Goal: Task Accomplishment & Management: Manage account settings

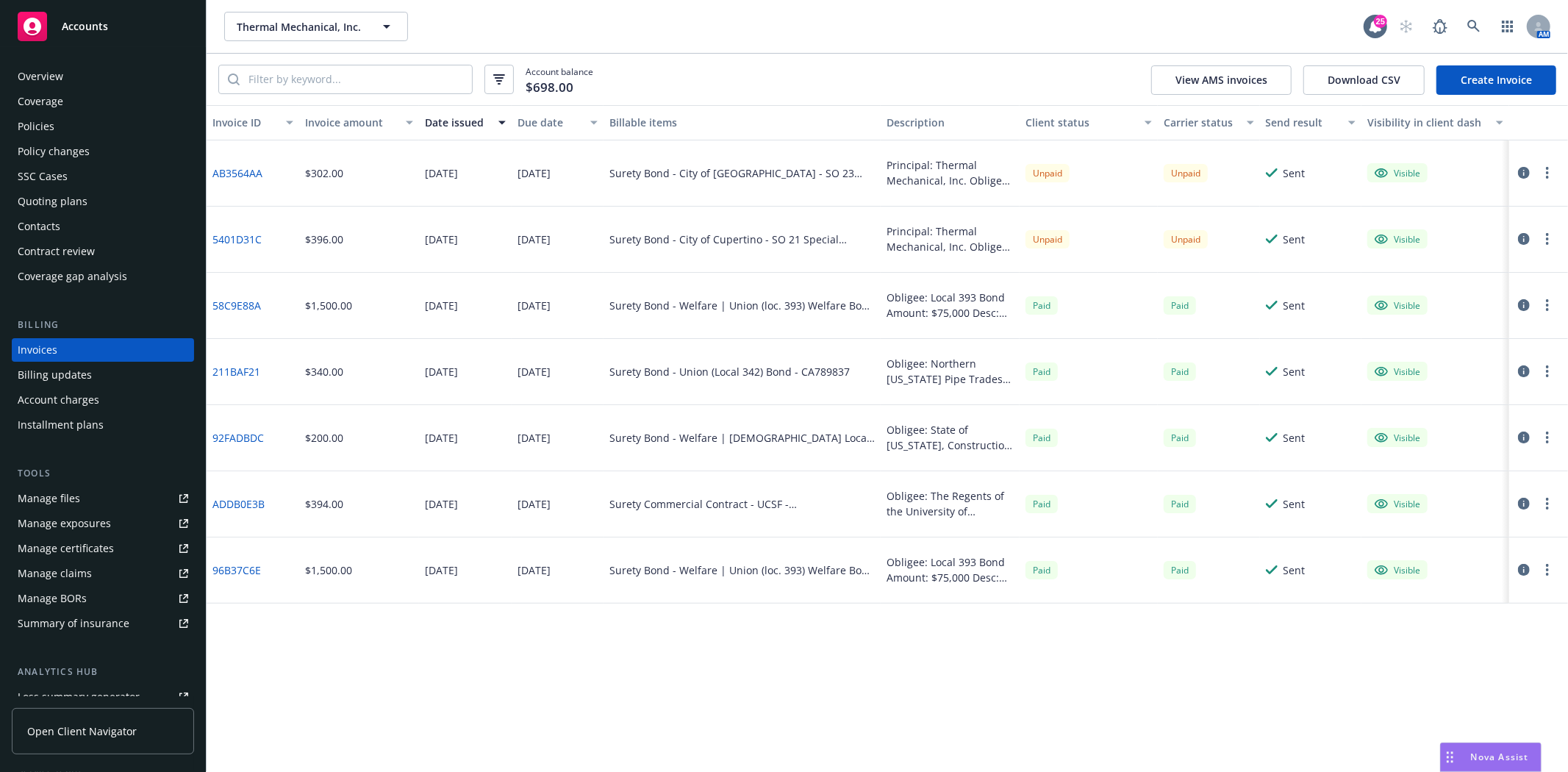
click at [89, 42] on link "Accounts" at bounding box center [102, 27] width 182 height 41
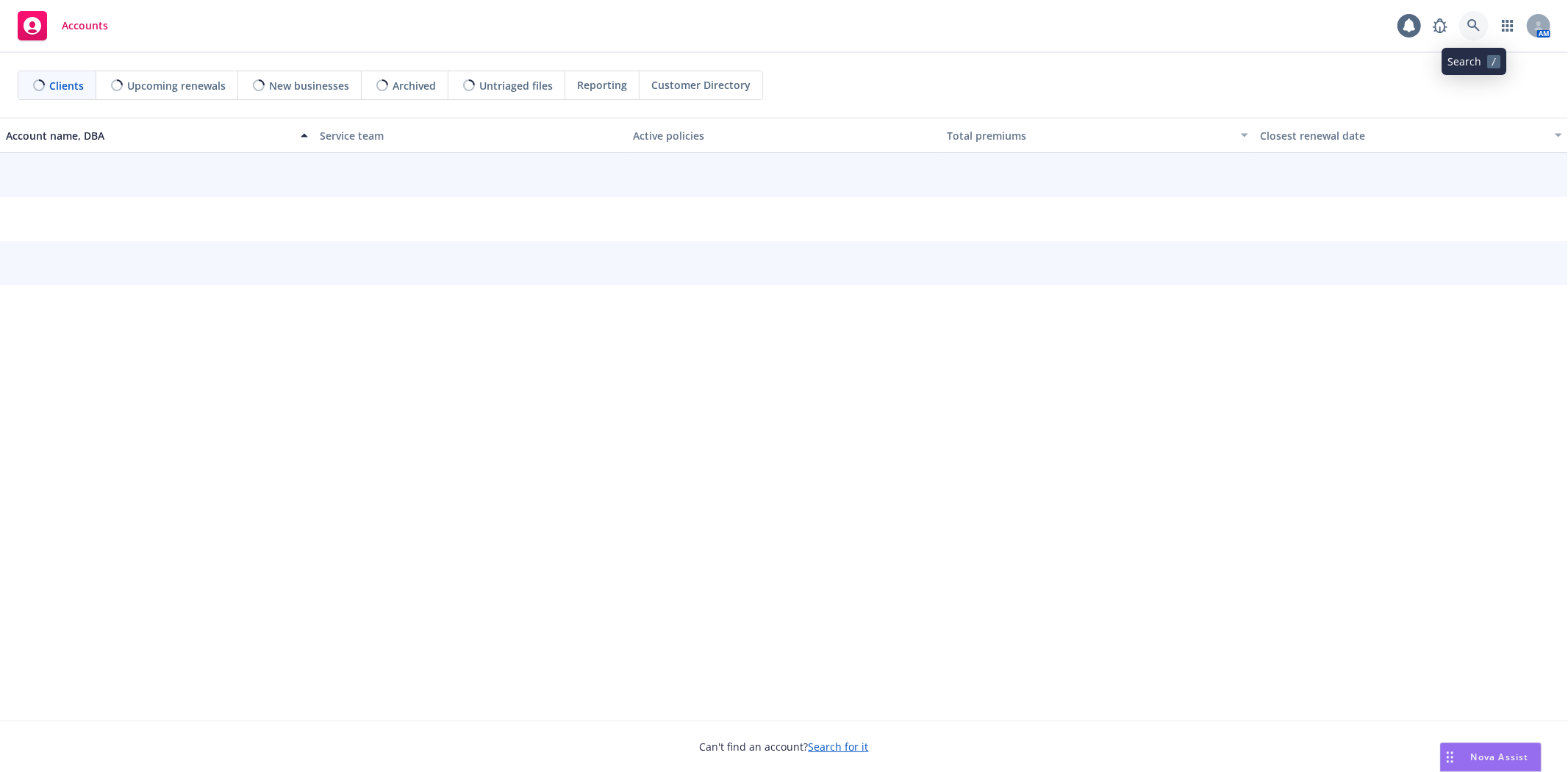
click at [1482, 28] on link at bounding box center [1474, 25] width 29 height 29
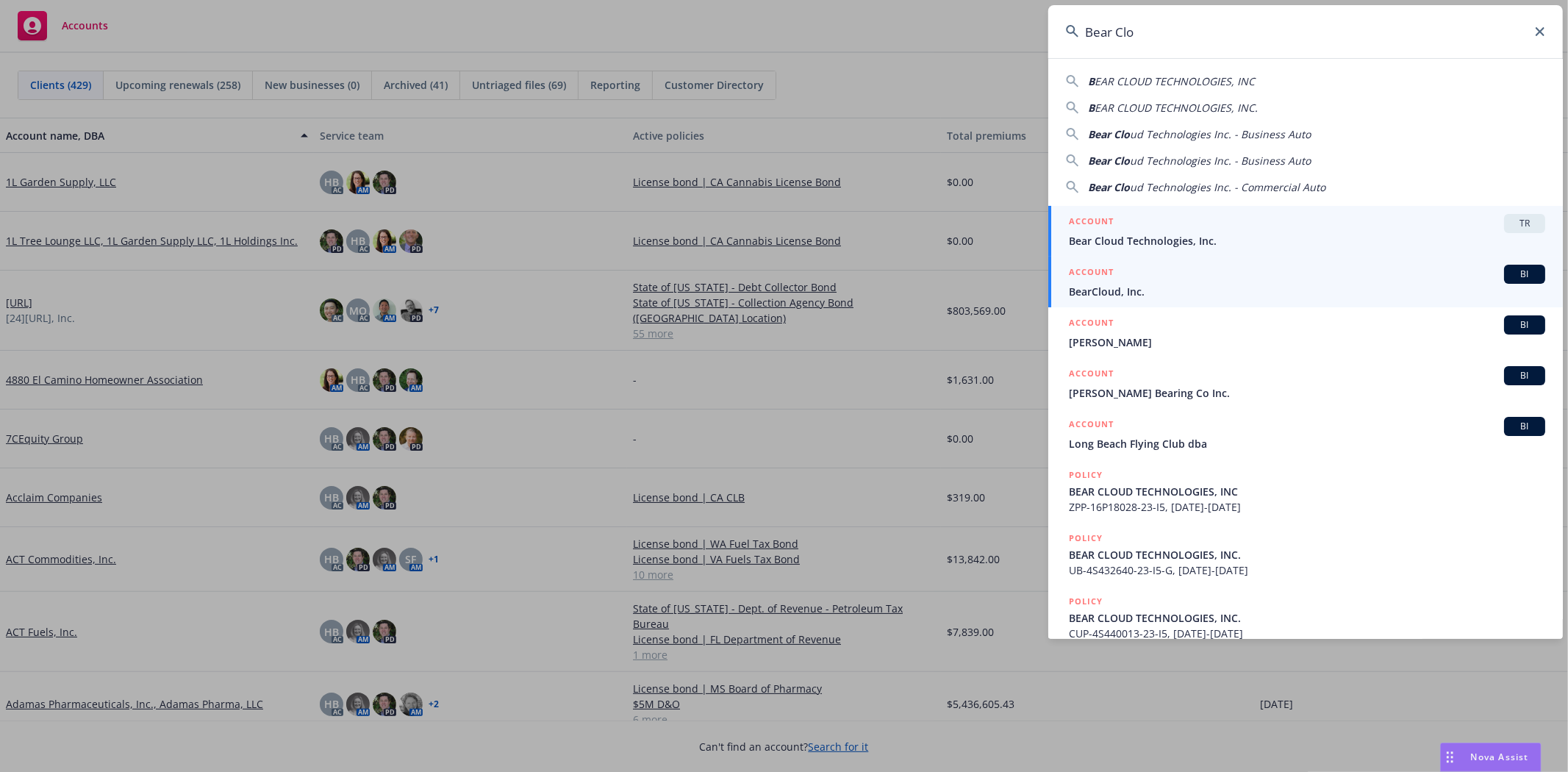
type input "Bear Clo"
click at [1127, 288] on span "BearCloud, Inc." at bounding box center [1307, 291] width 477 height 15
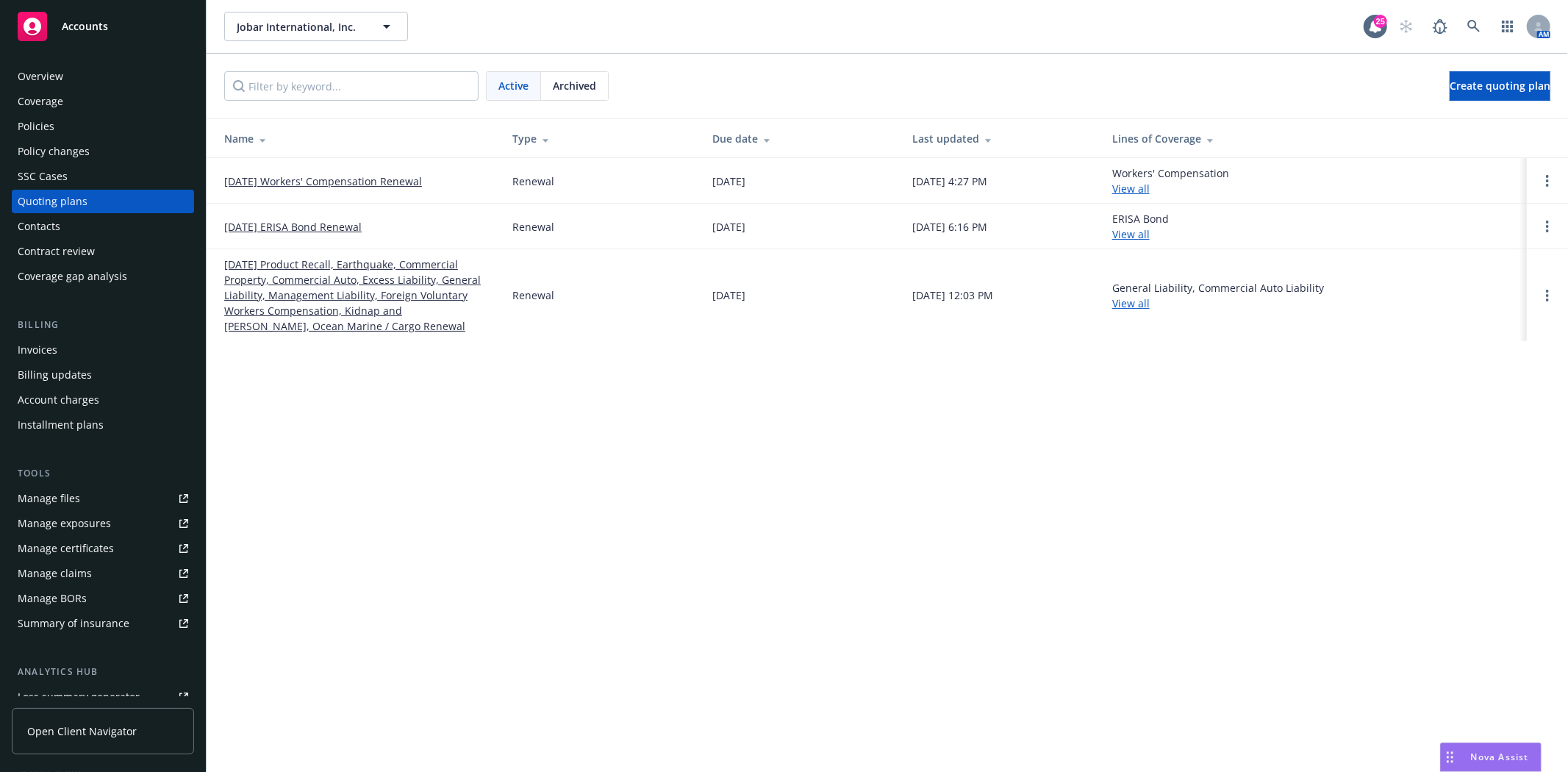
click at [127, 41] on div "Accounts" at bounding box center [103, 26] width 170 height 29
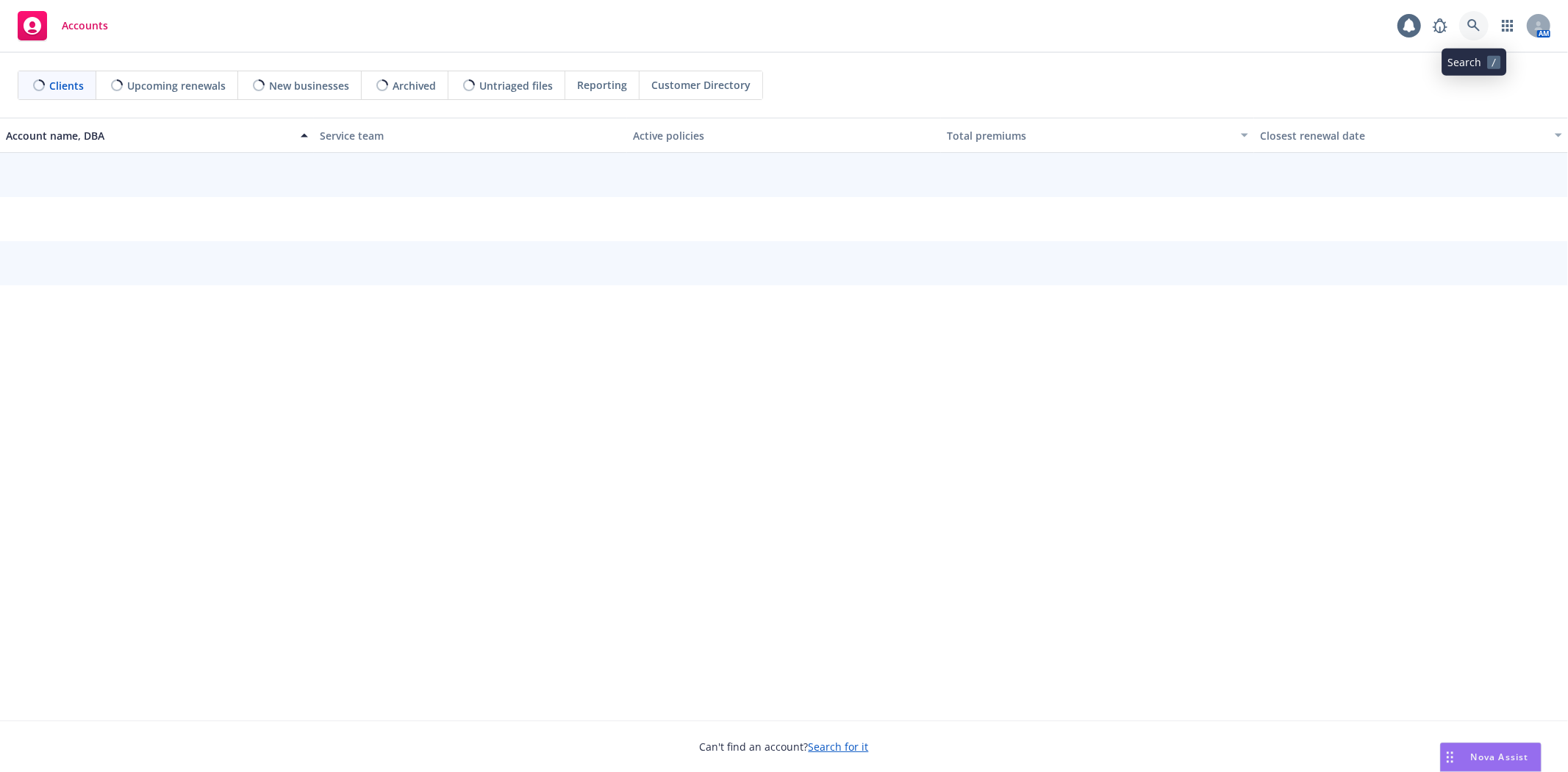
click at [1468, 23] on icon at bounding box center [1474, 26] width 13 height 13
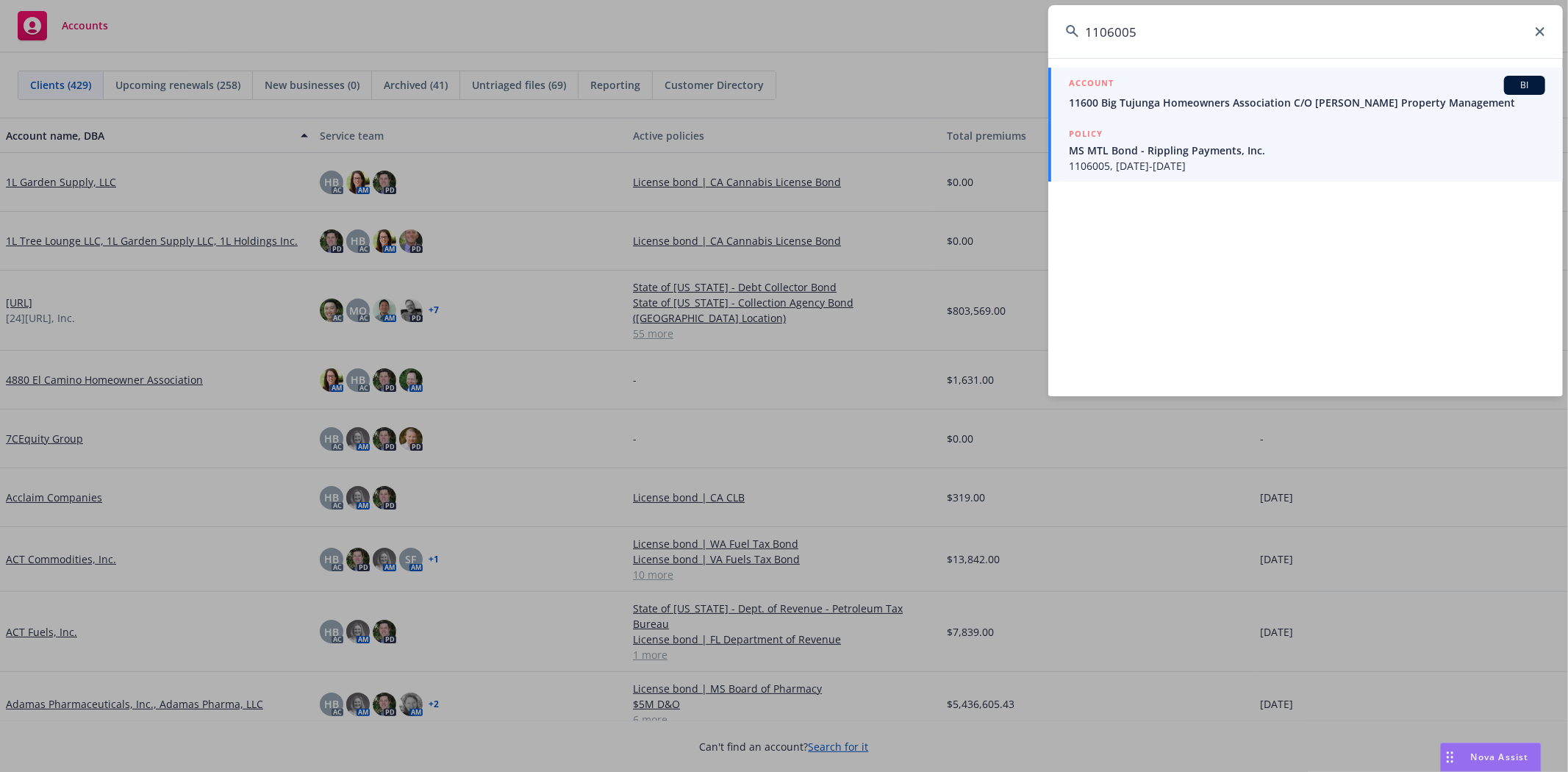
type input "1106005"
click at [1290, 148] on span "MS MTL Bond - Rippling Payments, Inc." at bounding box center [1307, 150] width 477 height 15
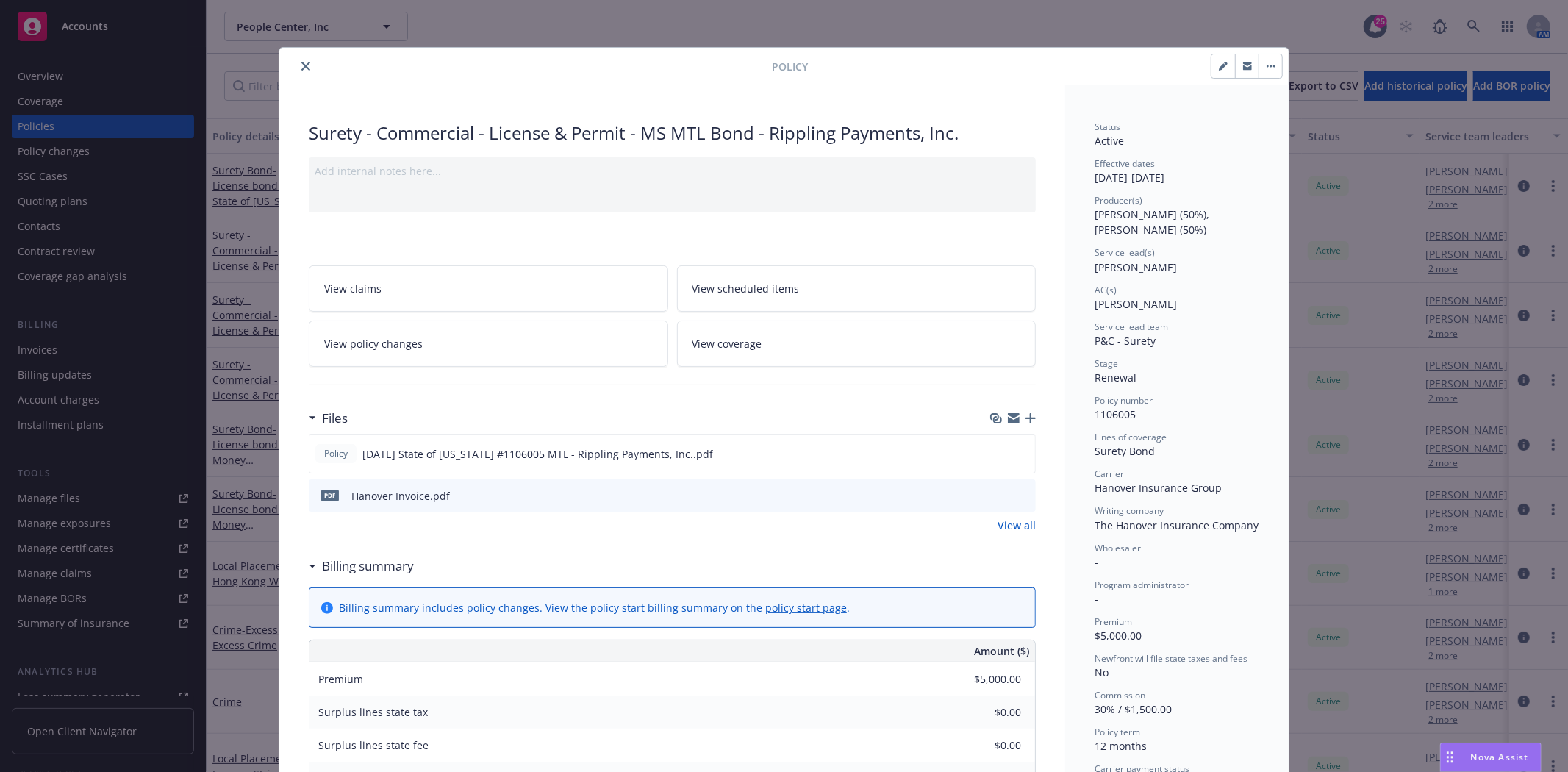
click at [303, 62] on icon "close" at bounding box center [306, 67] width 9 height 9
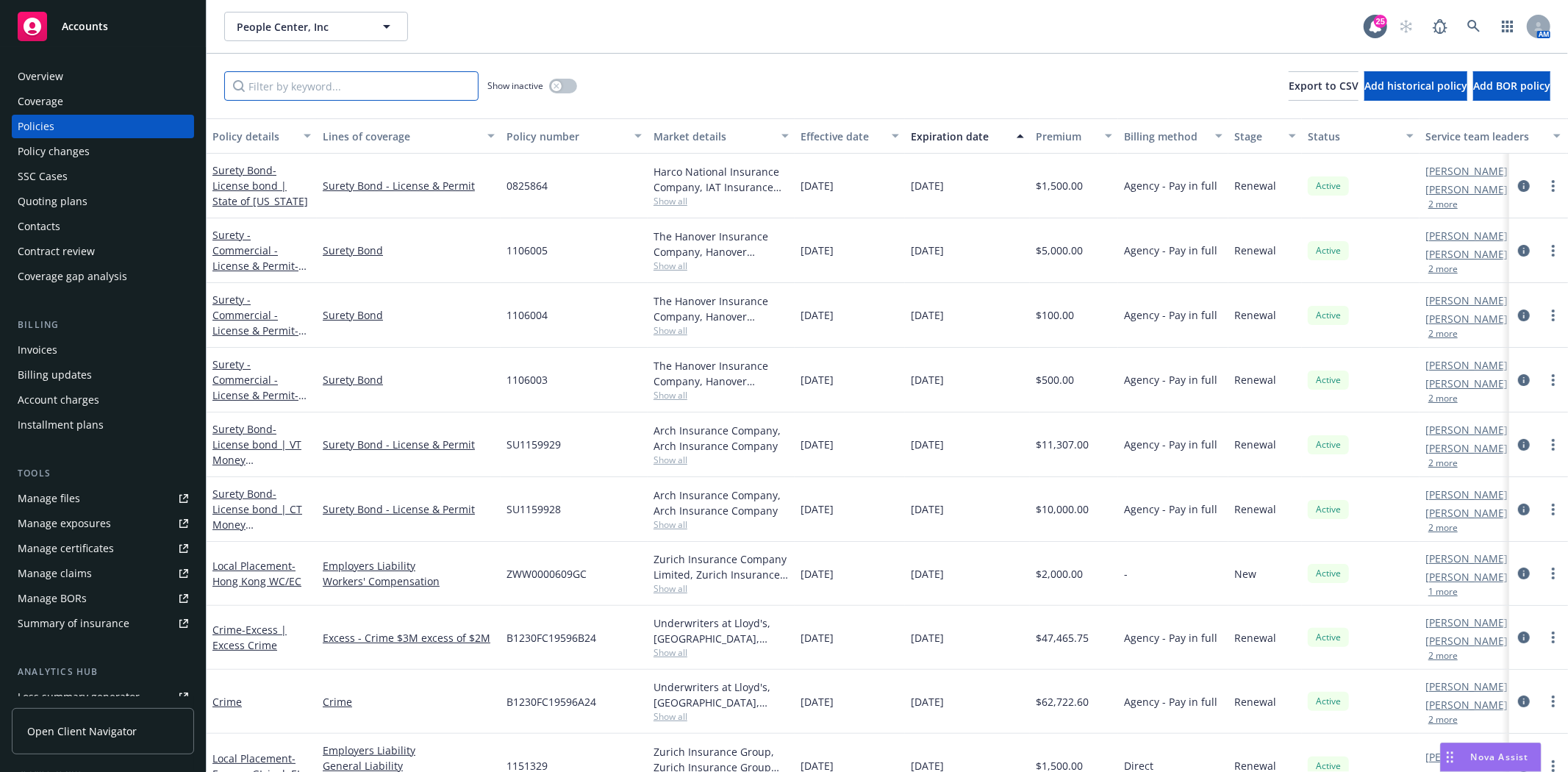
click at [263, 90] on input "Filter by keyword..." at bounding box center [351, 85] width 255 height 29
paste input "1106005"
type input "1106005"
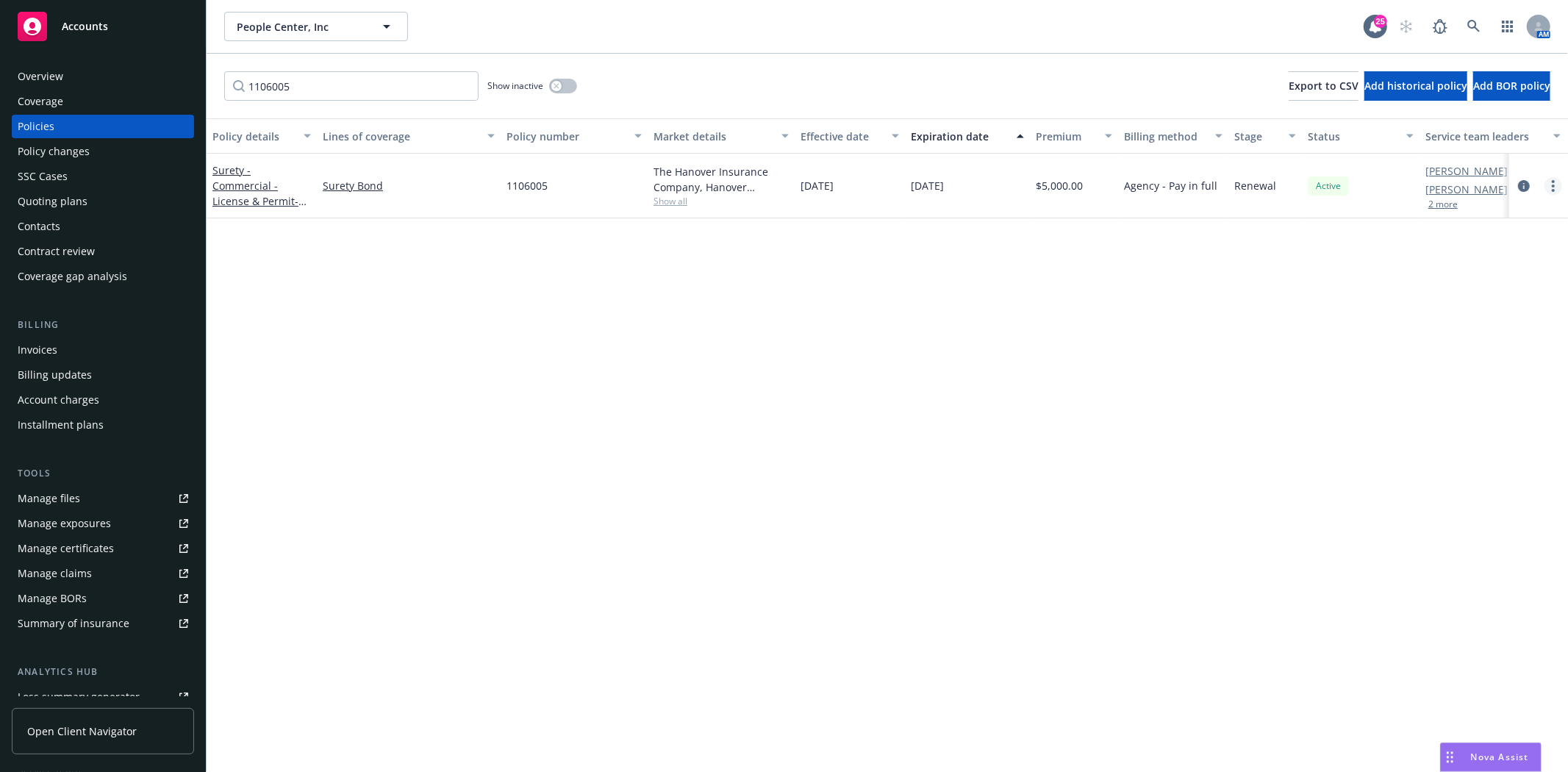
click at [1551, 188] on link "more" at bounding box center [1554, 186] width 18 height 18
click at [1517, 255] on link "Renew with incumbent" at bounding box center [1475, 244] width 173 height 29
select select "12"
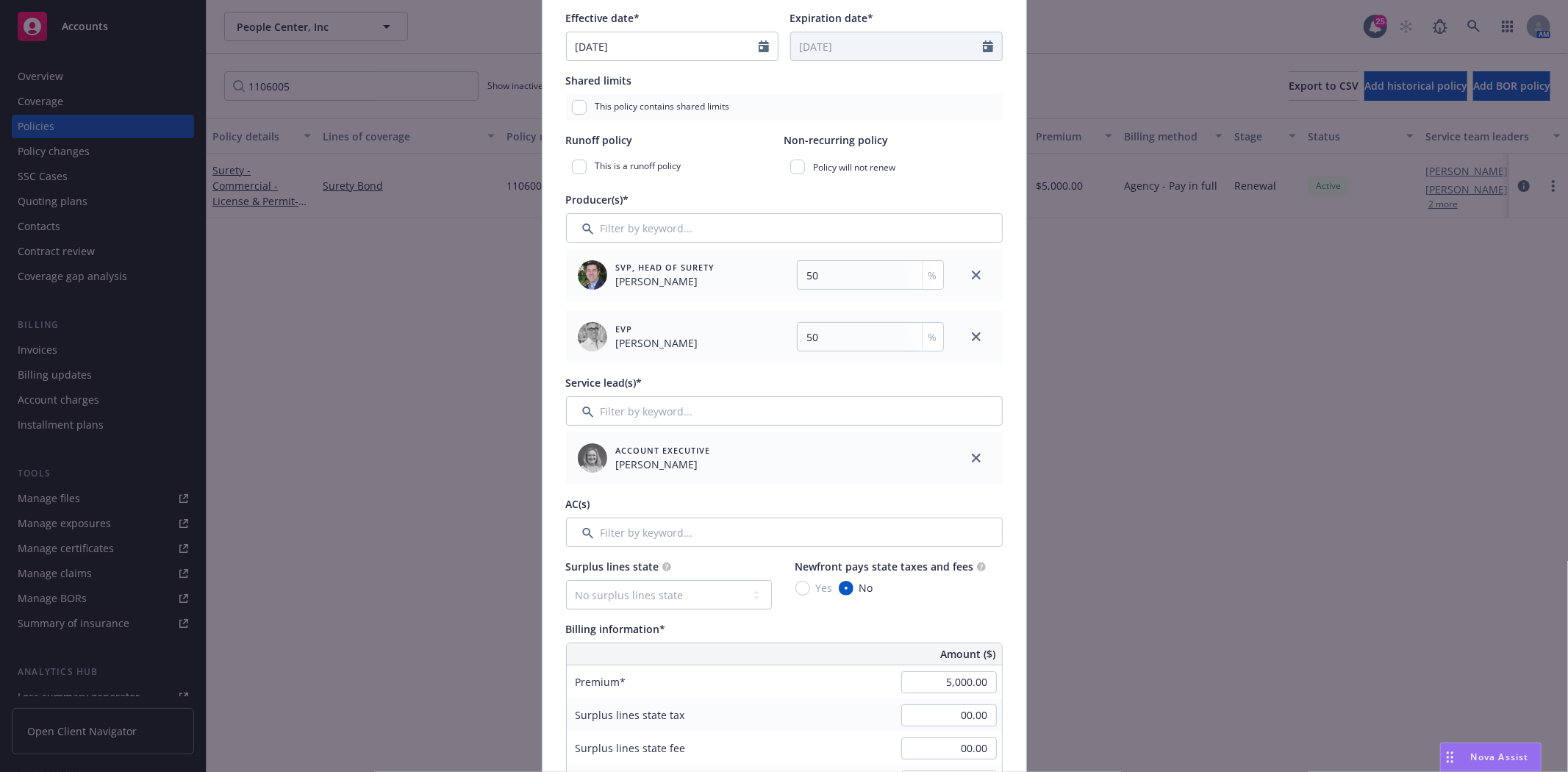
scroll to position [327, 0]
click at [689, 534] on input "Filter by keyword..." at bounding box center [784, 531] width 437 height 29
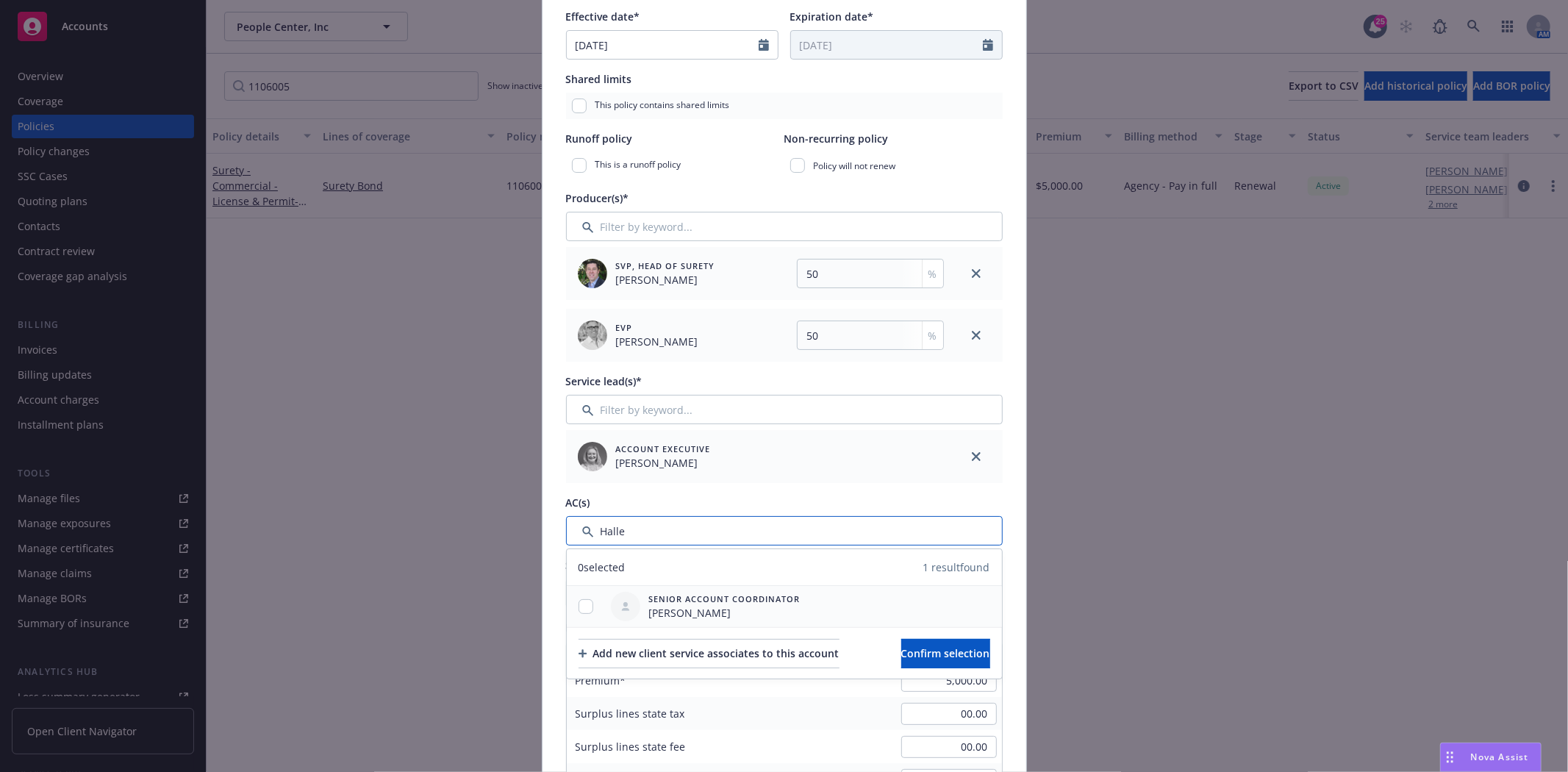
type input "Halle"
click at [575, 613] on div at bounding box center [586, 606] width 38 height 15
click at [582, 605] on input "checkbox" at bounding box center [586, 606] width 15 height 15
checkbox input "true"
click at [927, 658] on span "Confirm selection" at bounding box center [946, 653] width 89 height 14
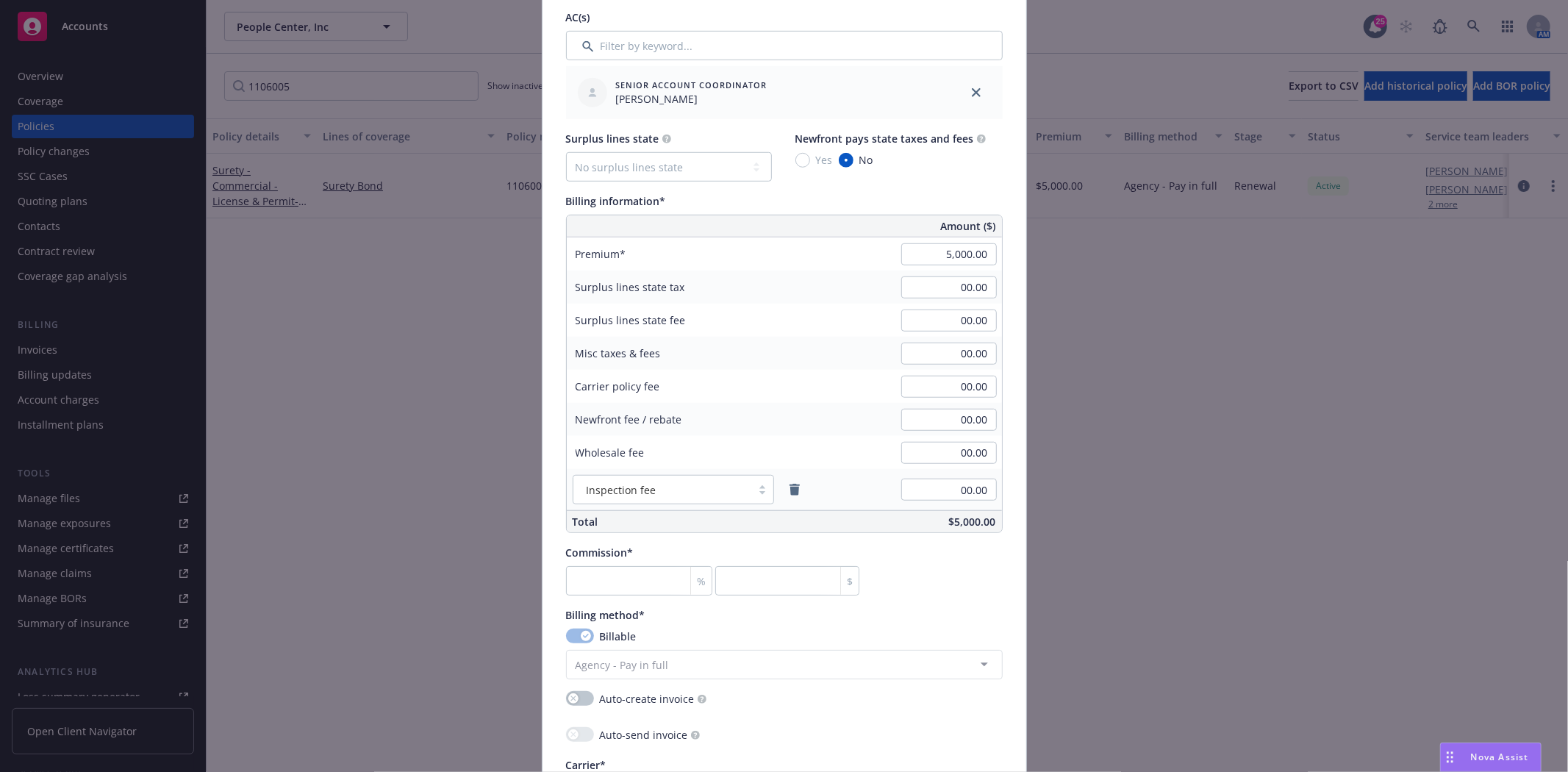
scroll to position [736, 0]
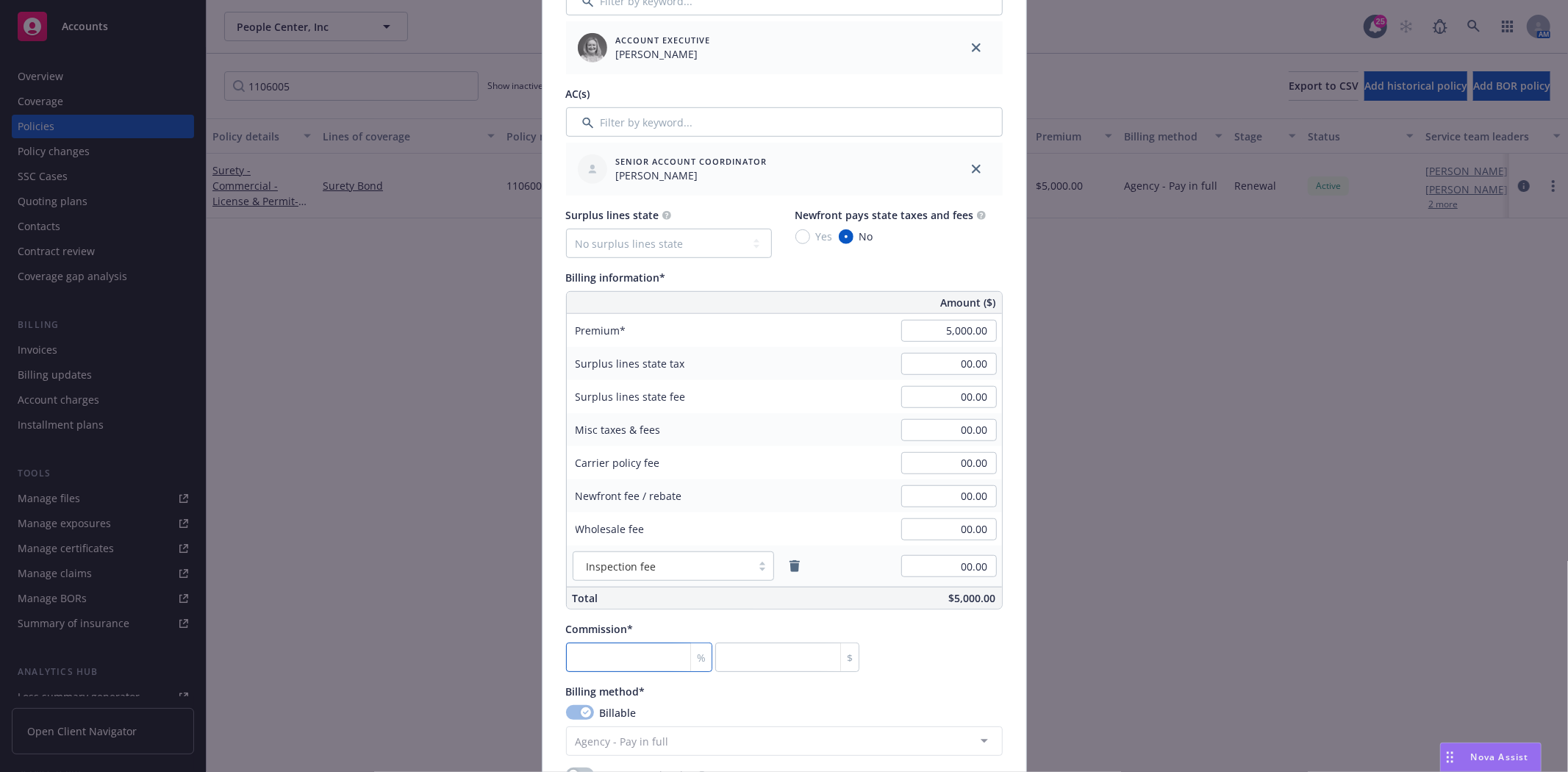
click at [626, 658] on input "number" at bounding box center [640, 657] width 147 height 29
type input "3"
type input "150"
type input "30"
type input "1500"
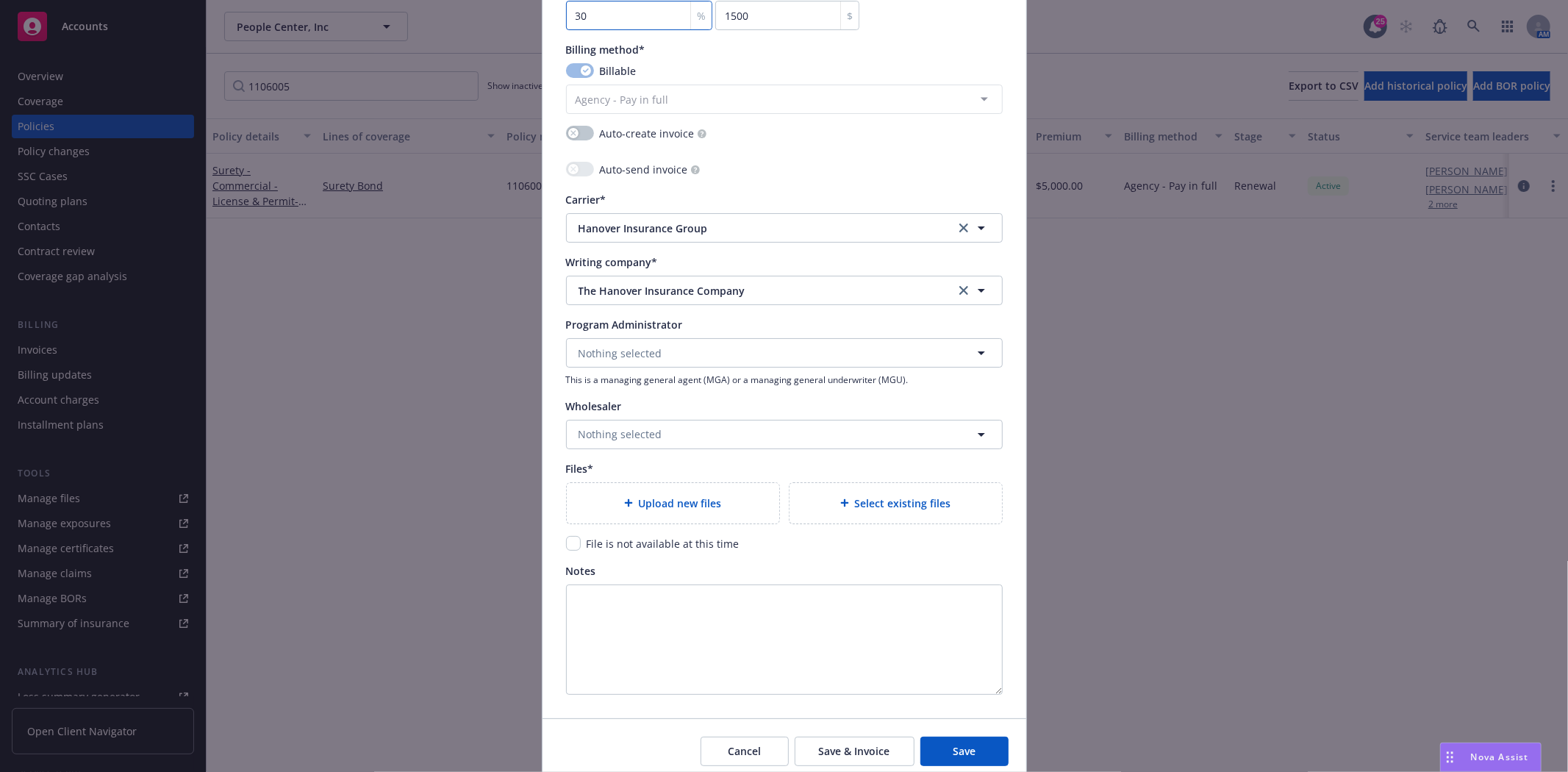
scroll to position [1438, 0]
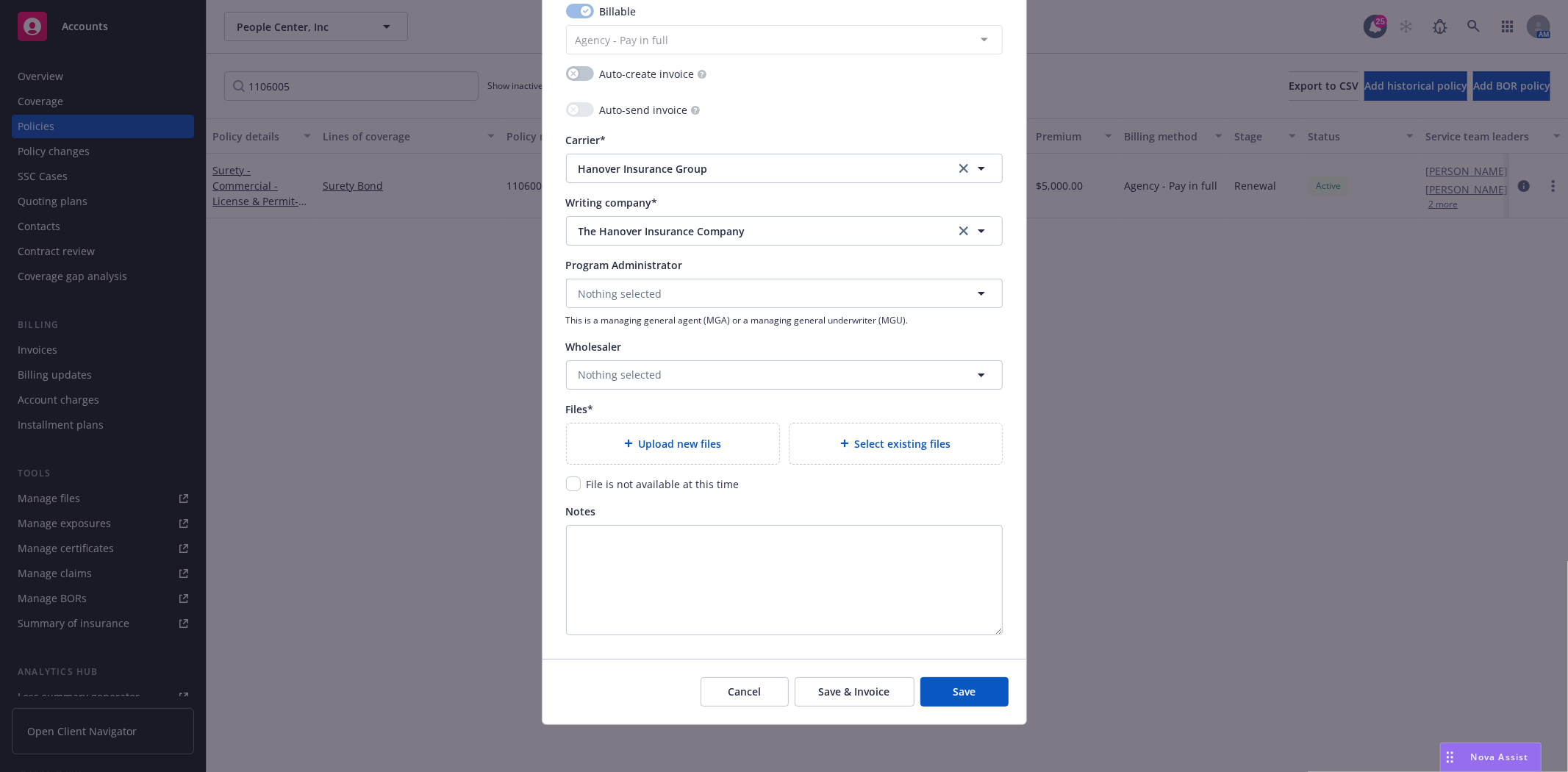
type input "30"
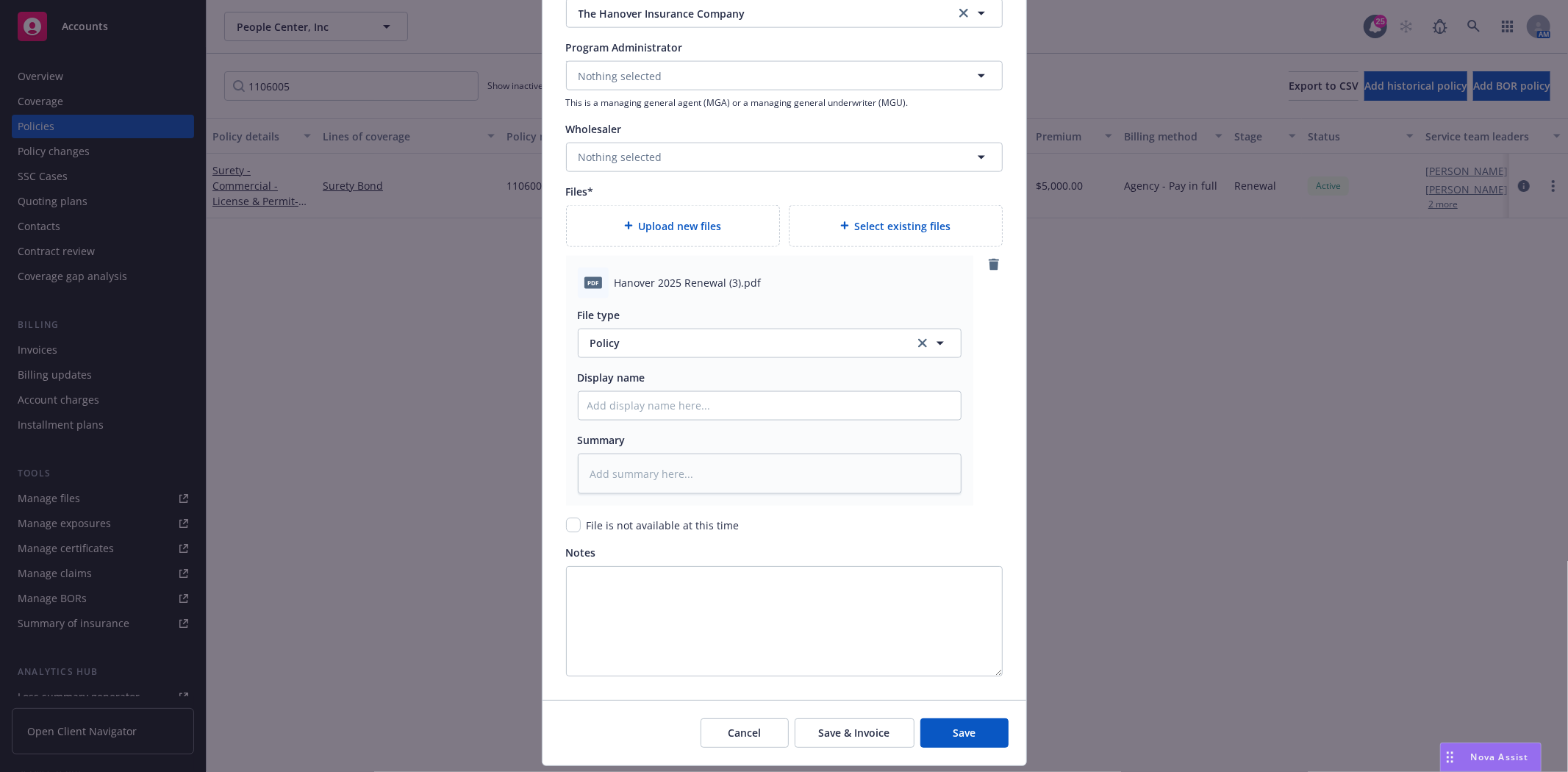
scroll to position [1615, 0]
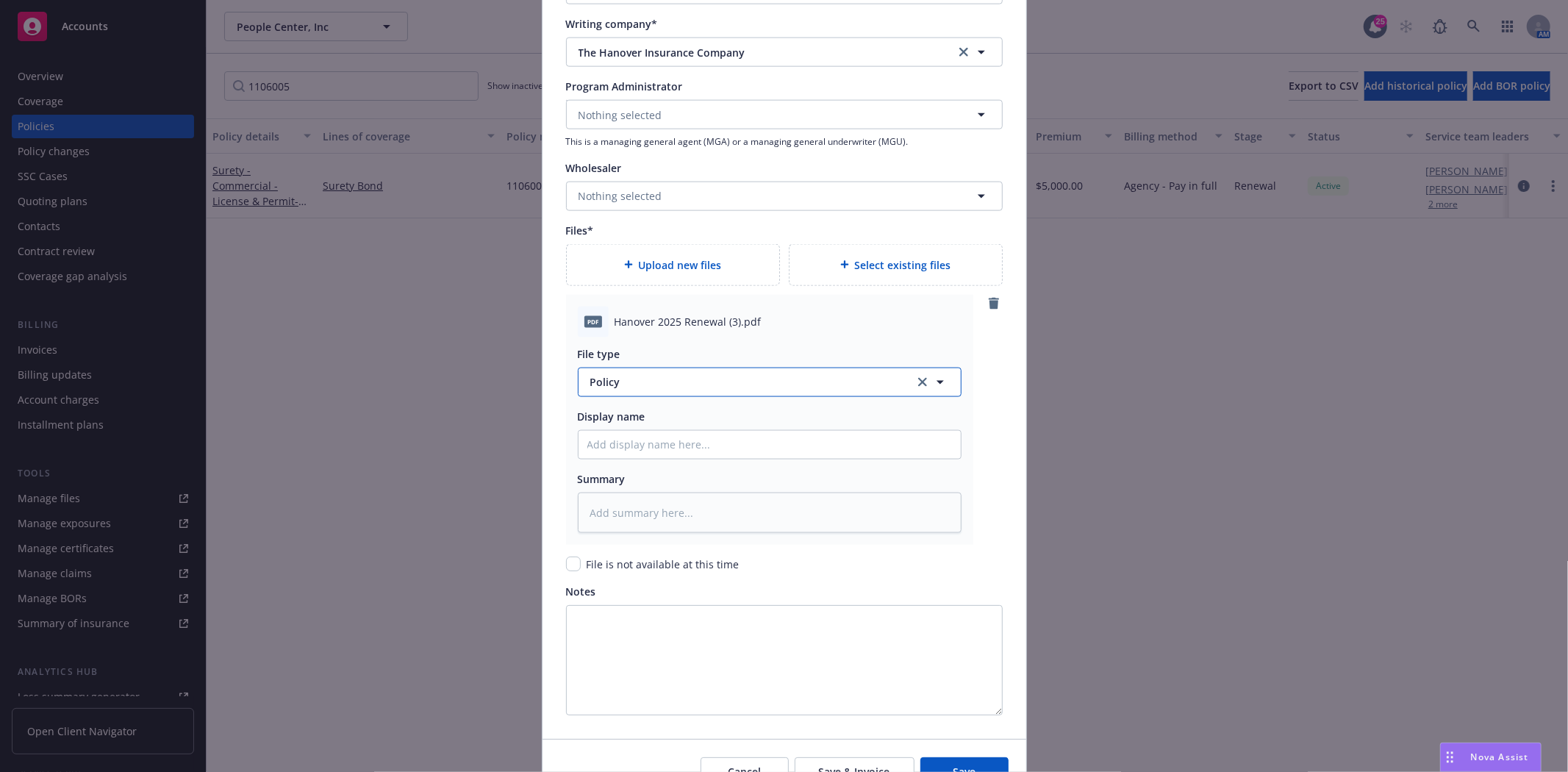
type textarea "x"
click at [614, 391] on button "Policy" at bounding box center [769, 382] width 383 height 29
type input "Invoic"
click at [635, 464] on span "Invoice - Third Party" at bounding box center [644, 461] width 101 height 15
click at [657, 314] on div "pdf Hanover 2025 Renewal (3).pdf" at bounding box center [769, 321] width 383 height 31
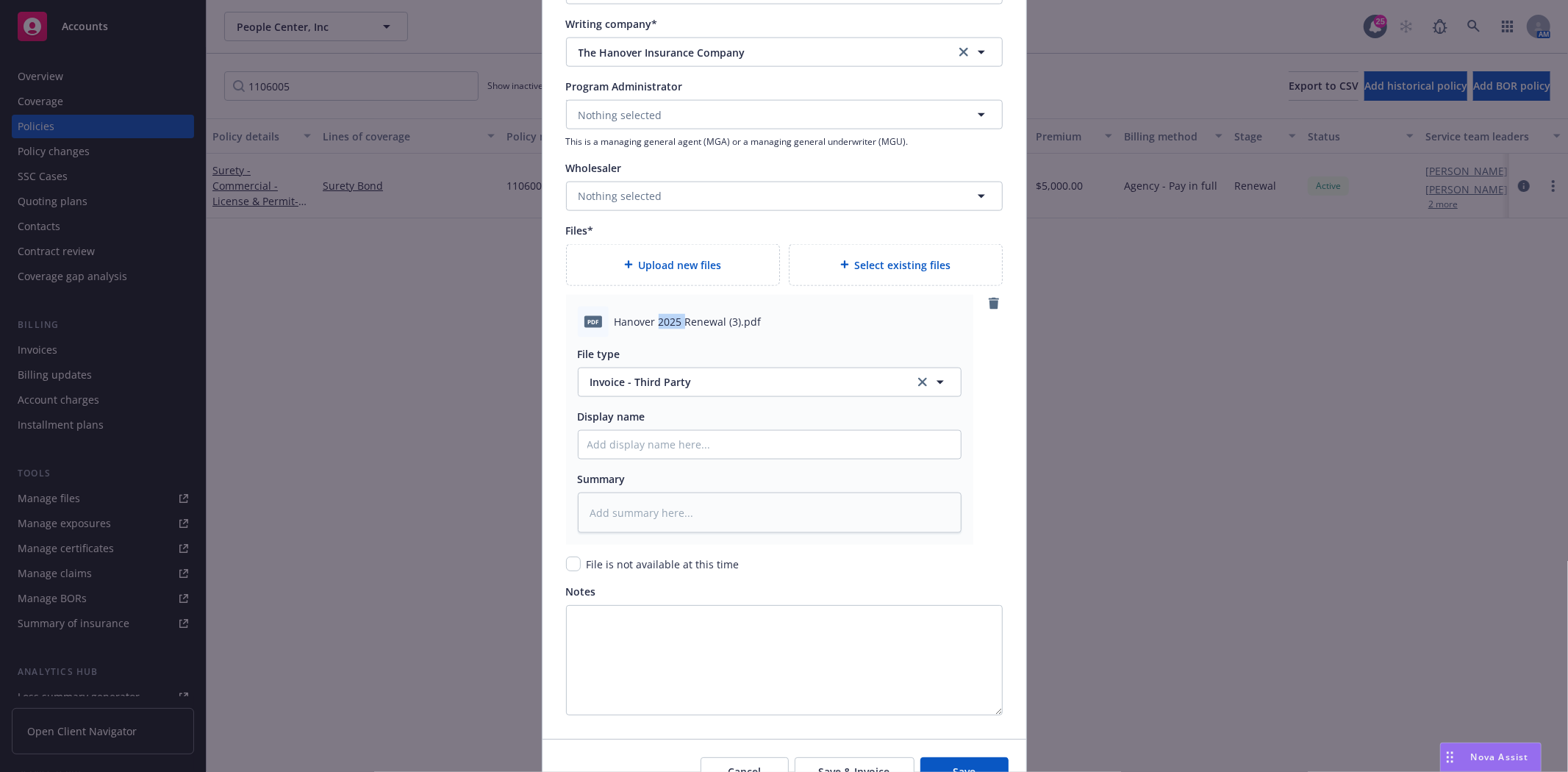
click at [657, 314] on div "pdf Hanover 2025 Renewal (3).pdf" at bounding box center [769, 321] width 383 height 31
click at [657, 326] on span "Hanover 2025 Renewal (3).pdf" at bounding box center [689, 321] width 147 height 15
click at [603, 448] on input "Policy display name" at bounding box center [769, 445] width 382 height 28
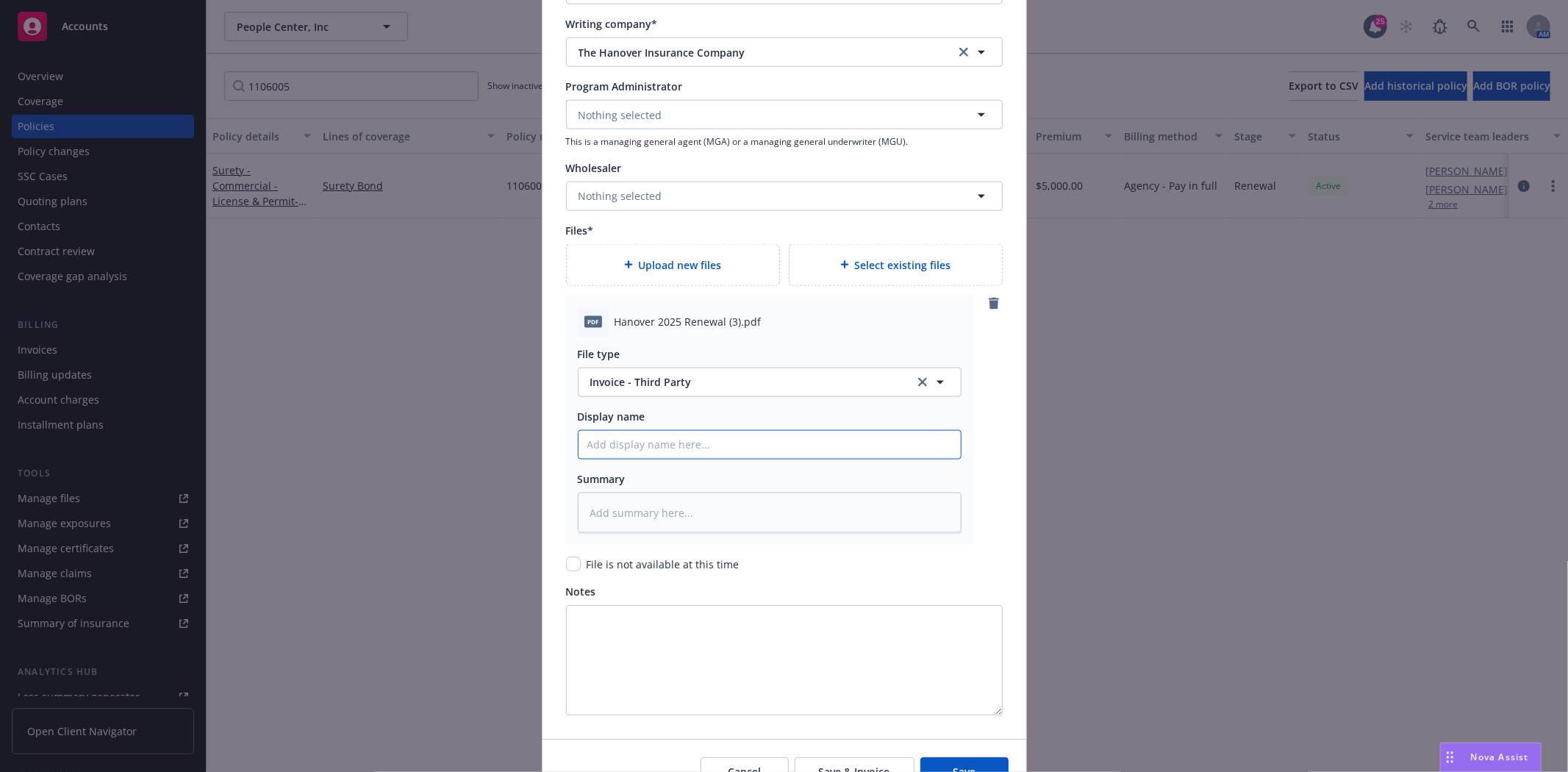
paste input "Hanover 2025 Renewal (3).pdf"
type textarea "x"
type input "Hanover 2025 Renewal (3).pdf"
type textarea "x"
type input "Hanover 2025 Renewal (3).pdf\"
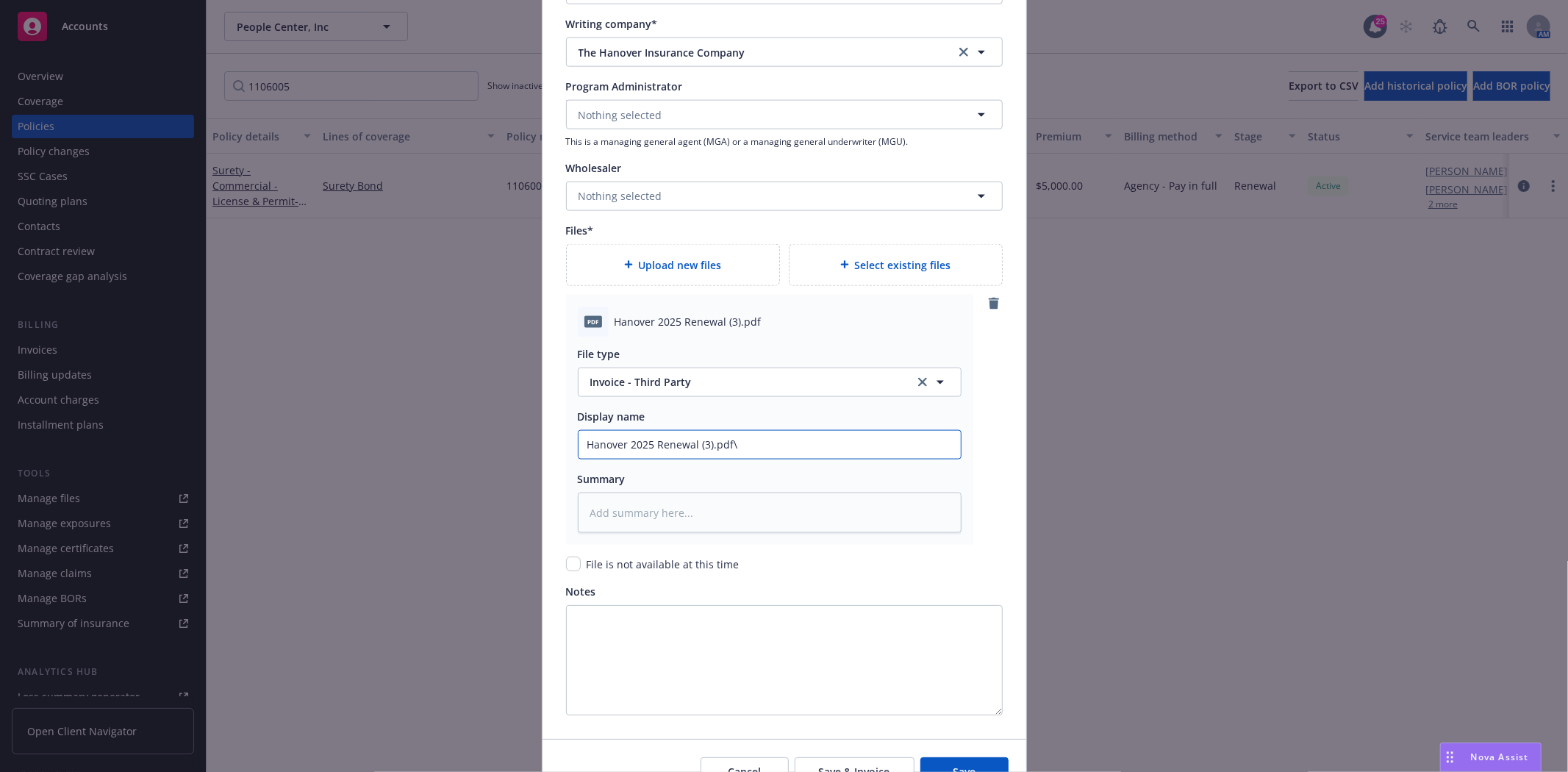
type textarea "x"
type input "Hanover 2025 Renewal (3).pdf\]"
type textarea "x"
type input "Hanover 2025 Renewal (3).pdf\"
type textarea "x"
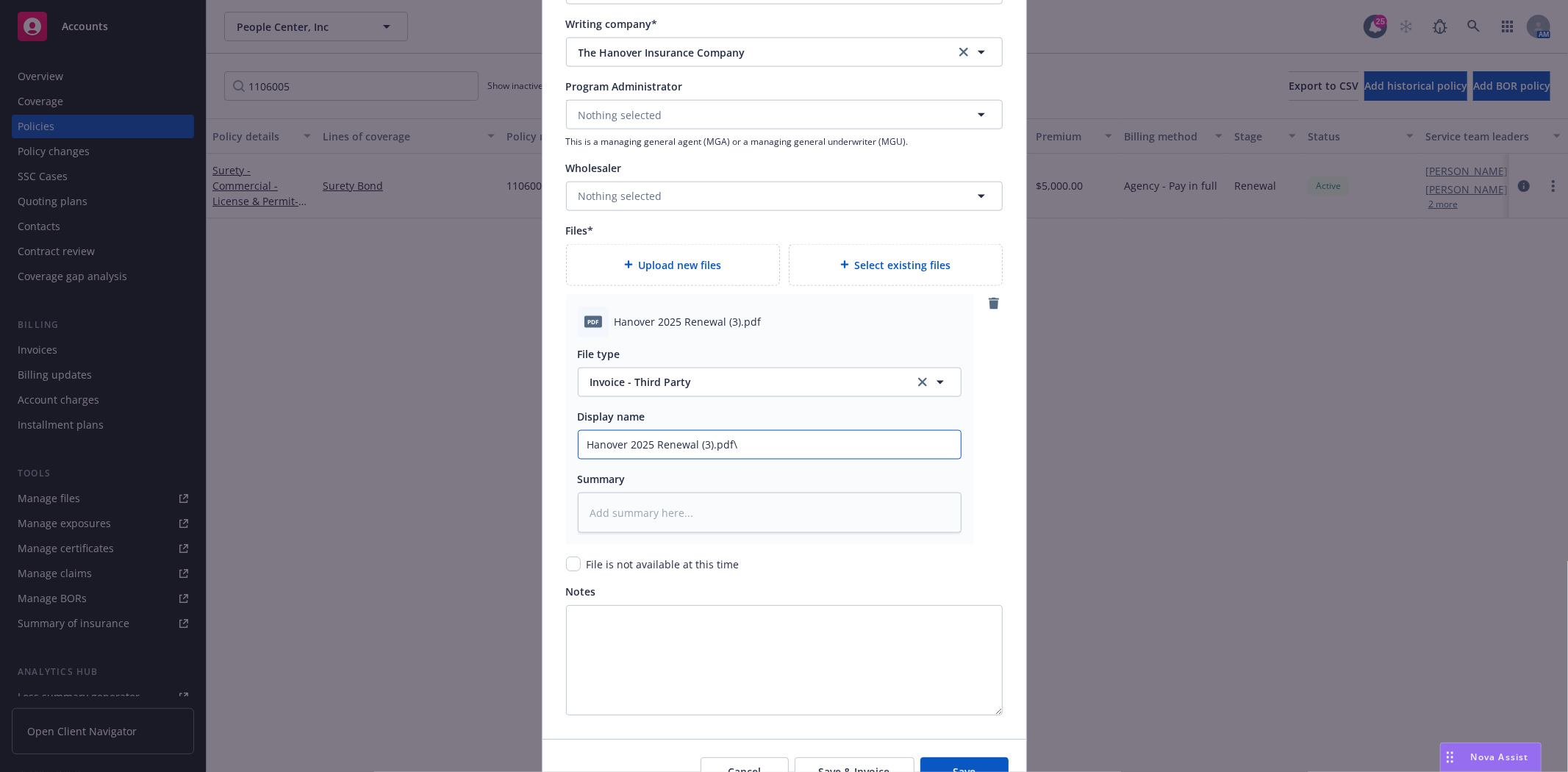
type input "Hanover 2025 Renewal (3).pdf"
type textarea "x"
type input "Hanover 2025 Renewal (3).pd"
type textarea "x"
type input "Hanover 2025 Renewal (3).p"
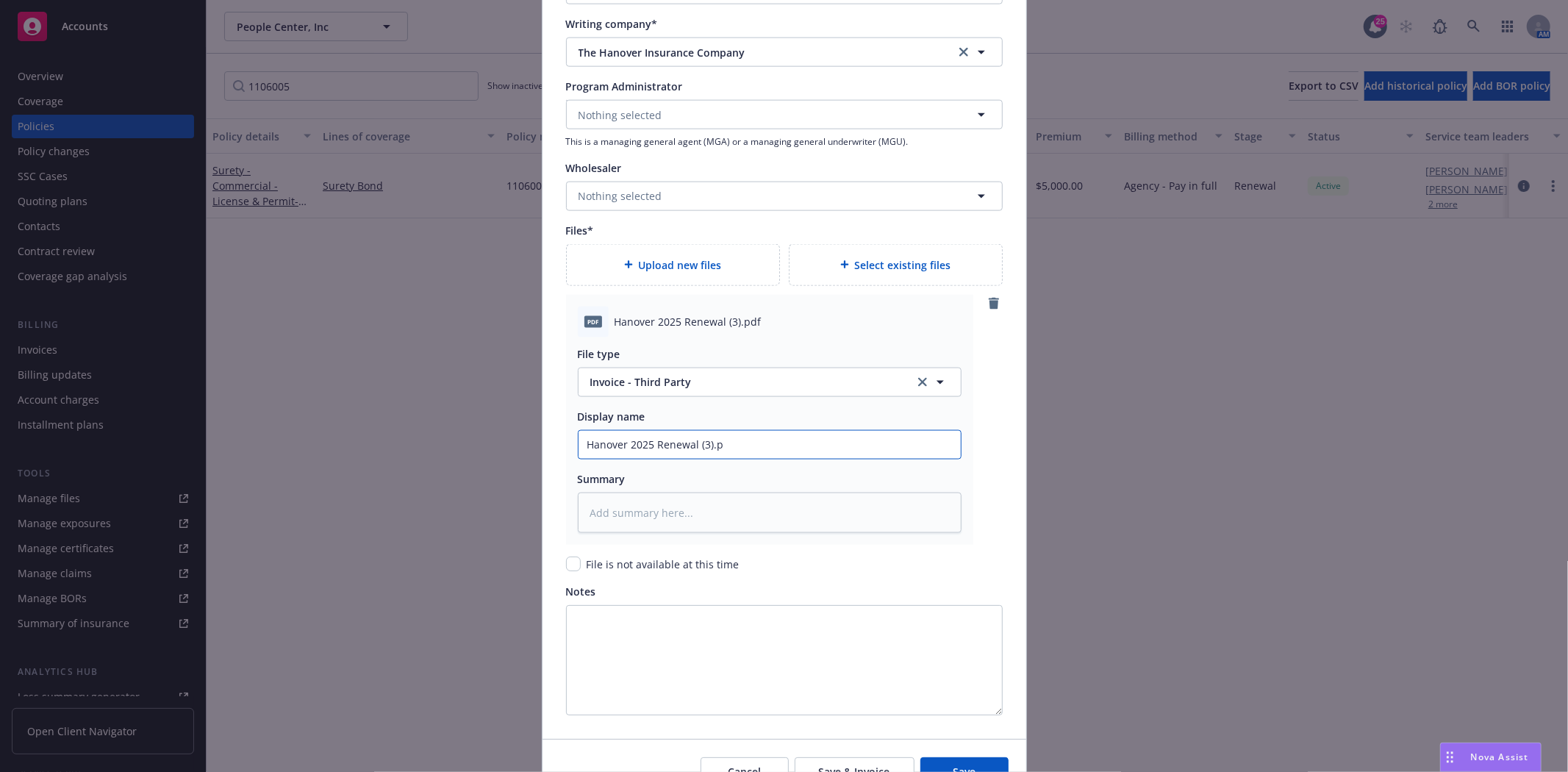
type textarea "x"
type input "Hanover 2025 Renewal (3)."
type textarea "x"
type input "Hanover 2025 Renewal (3)"
type textarea "x"
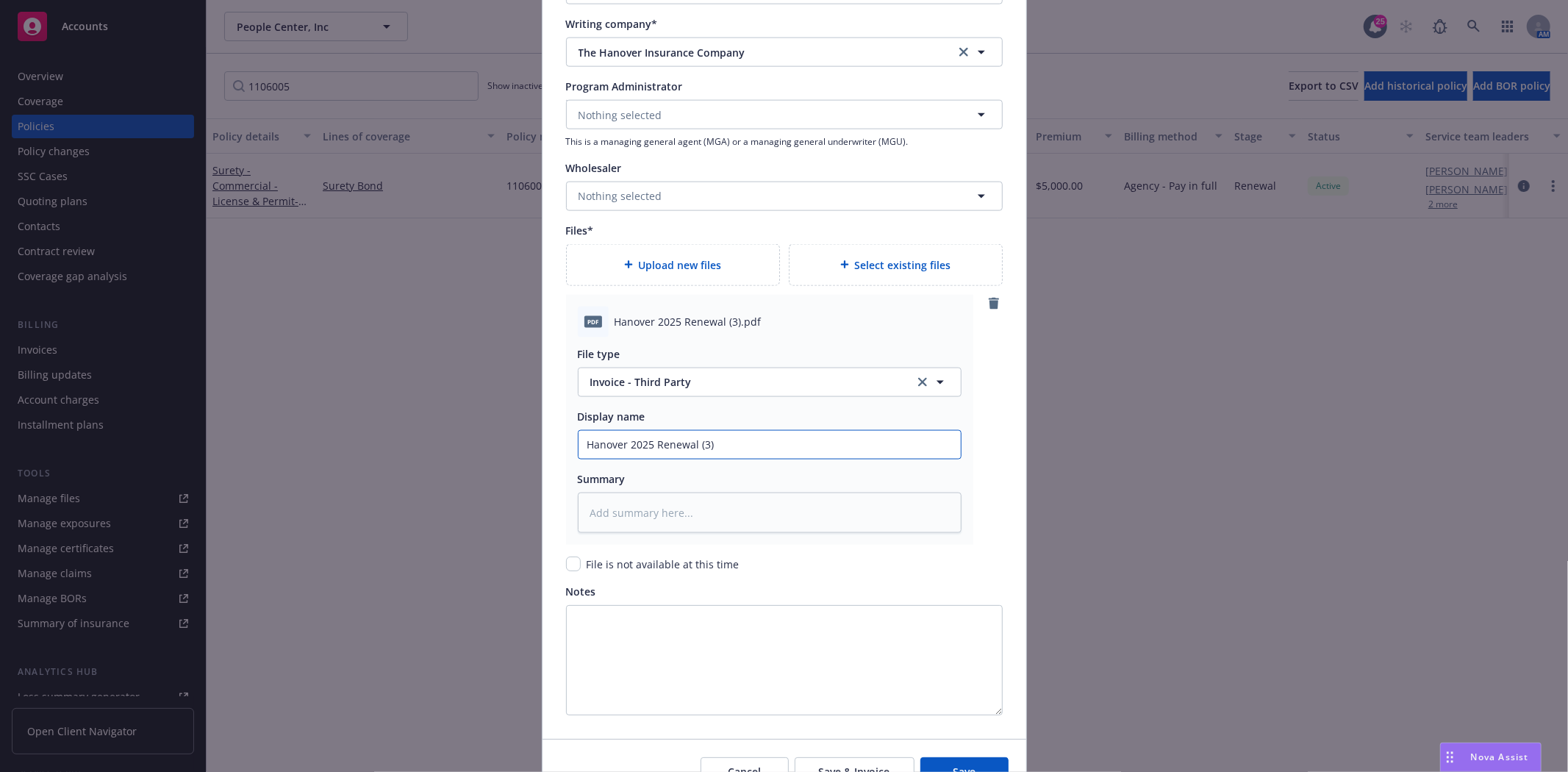
type input "Hanover 2025 Renewal (3"
type textarea "x"
type input "Hanover 2025 Renewal ("
type textarea "x"
type input "Hanover 2025 Renewal"
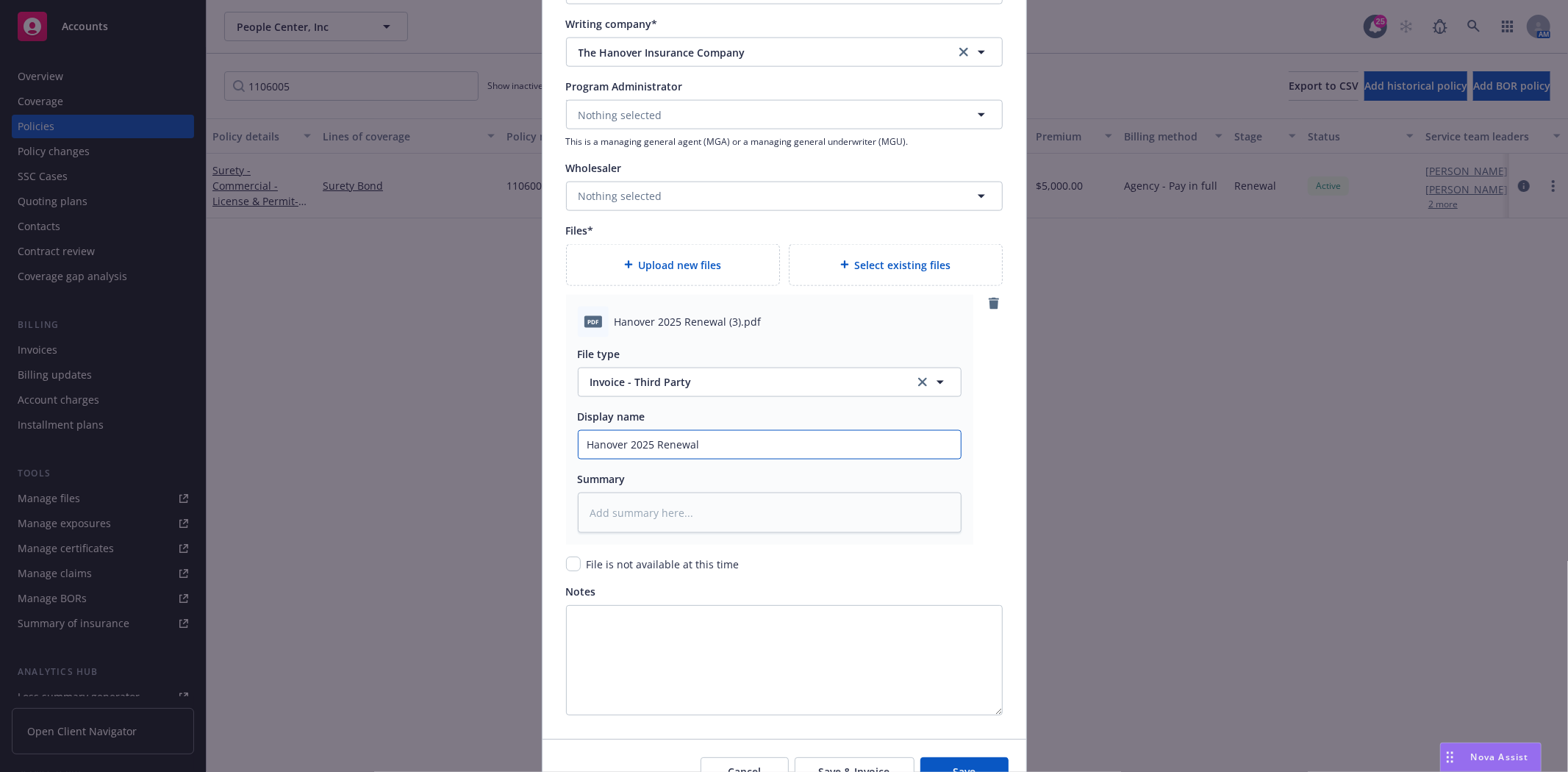
type textarea "x"
type input "Hanover 2025 Renewal B"
type textarea "x"
type input "Hanover 2025 Renewal Bo"
type textarea "x"
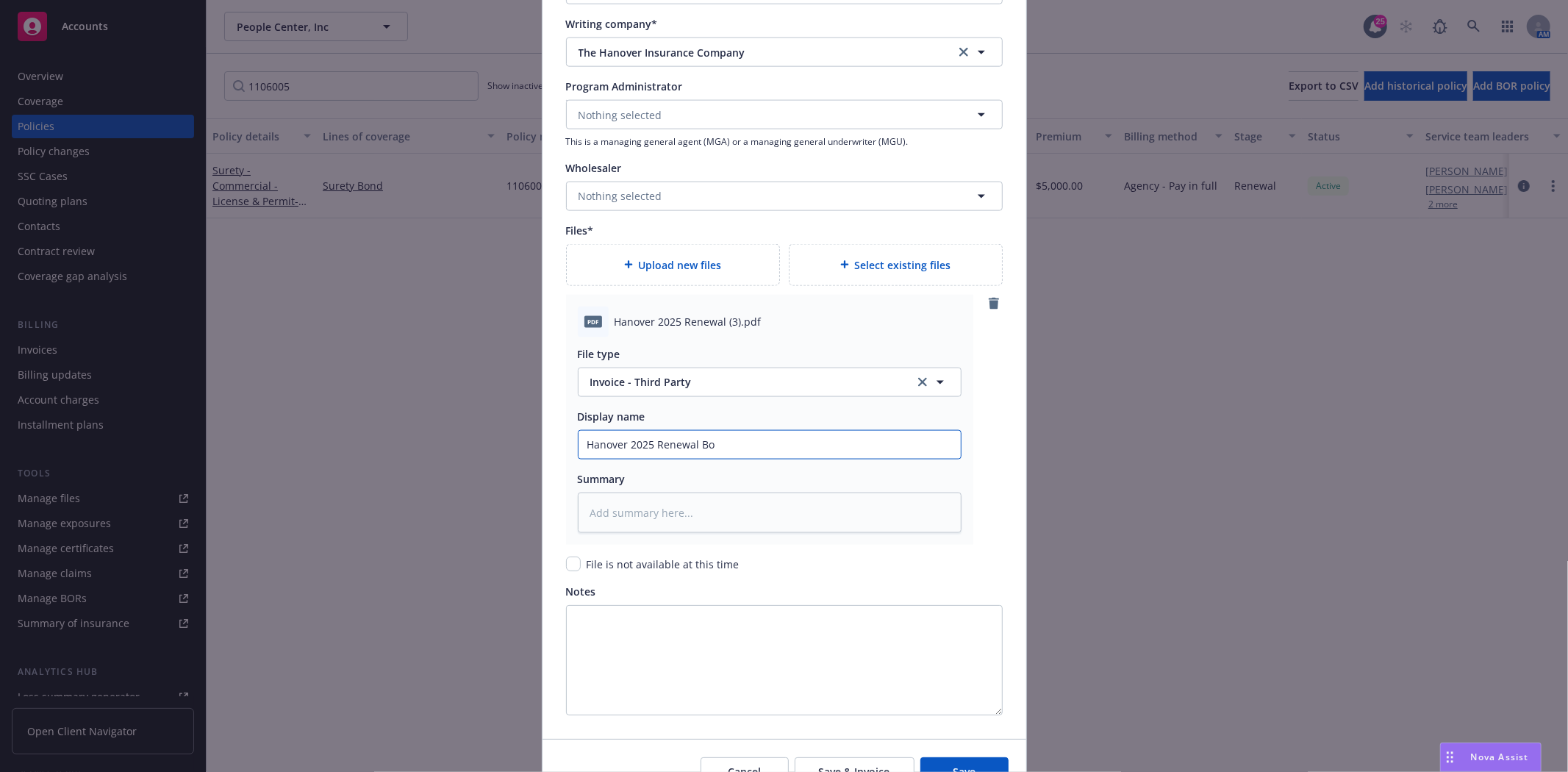
type input "Hanover 2025 Renewal Bon"
type textarea "x"
type input "Hanover 2025 Renewal Bond"
type textarea "x"
type input "Hanover 2025 Renewal Bond #"
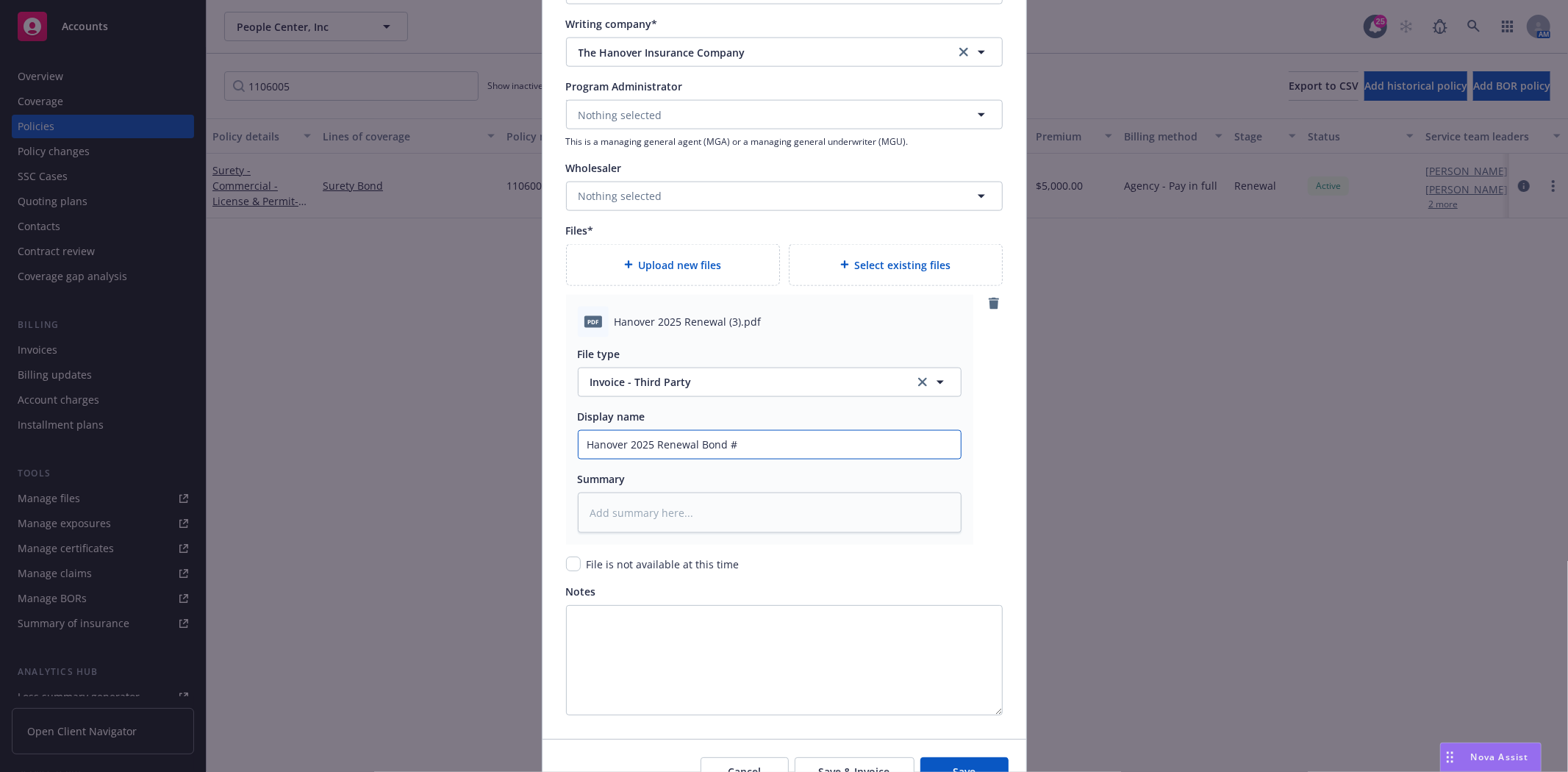
type textarea "x"
type input "Hanover 2025 Renewal Bond #1"
type textarea "x"
type input "Hanover 2025 Renewal Bond #11"
type textarea "x"
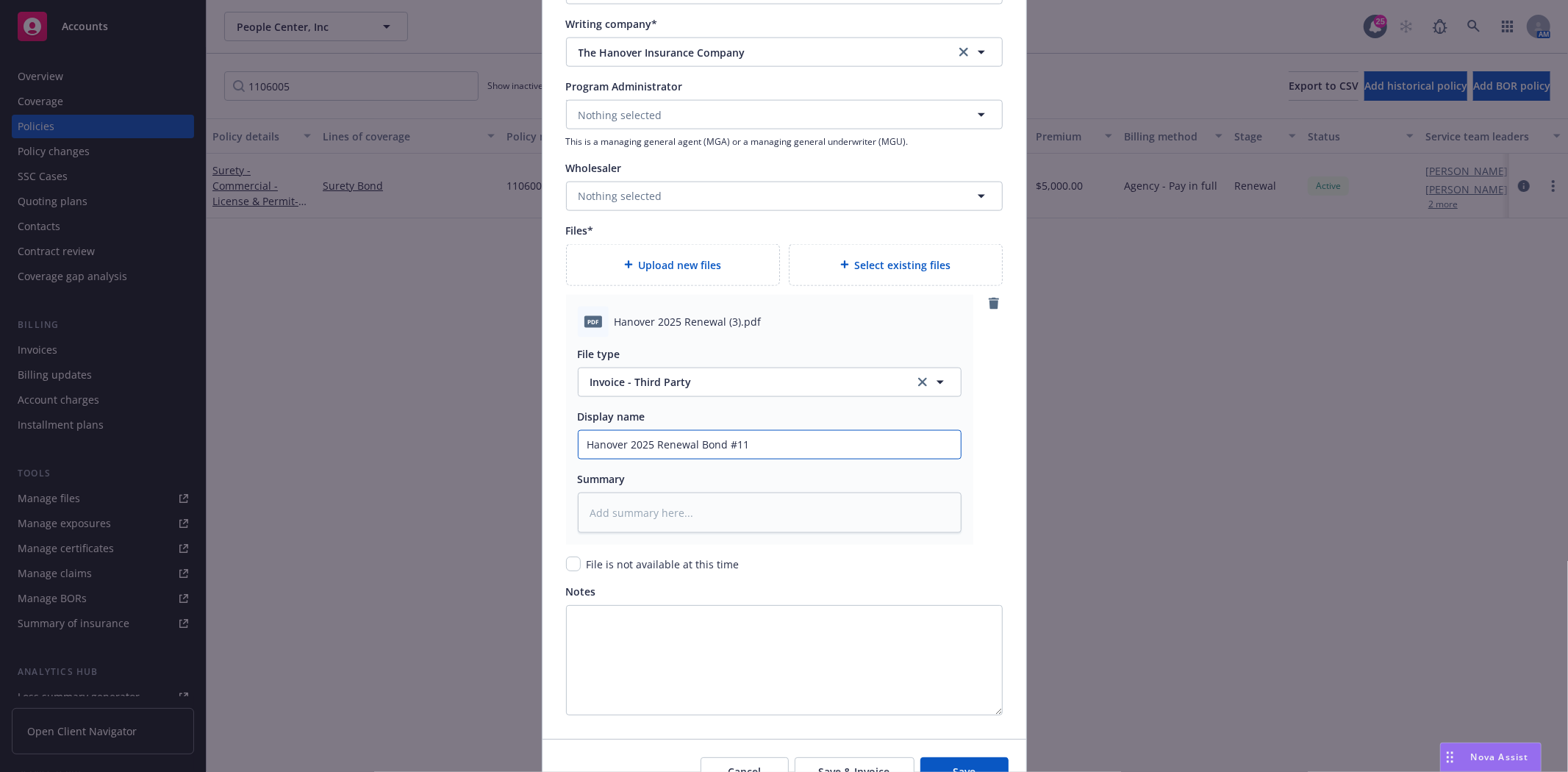
type input "Hanover 2025 Renewal Bond #110"
type textarea "x"
type input "Hanover 2025 Renewal Bond #1106"
type textarea "x"
type input "Hanover 2025 Renewal Bond #11060"
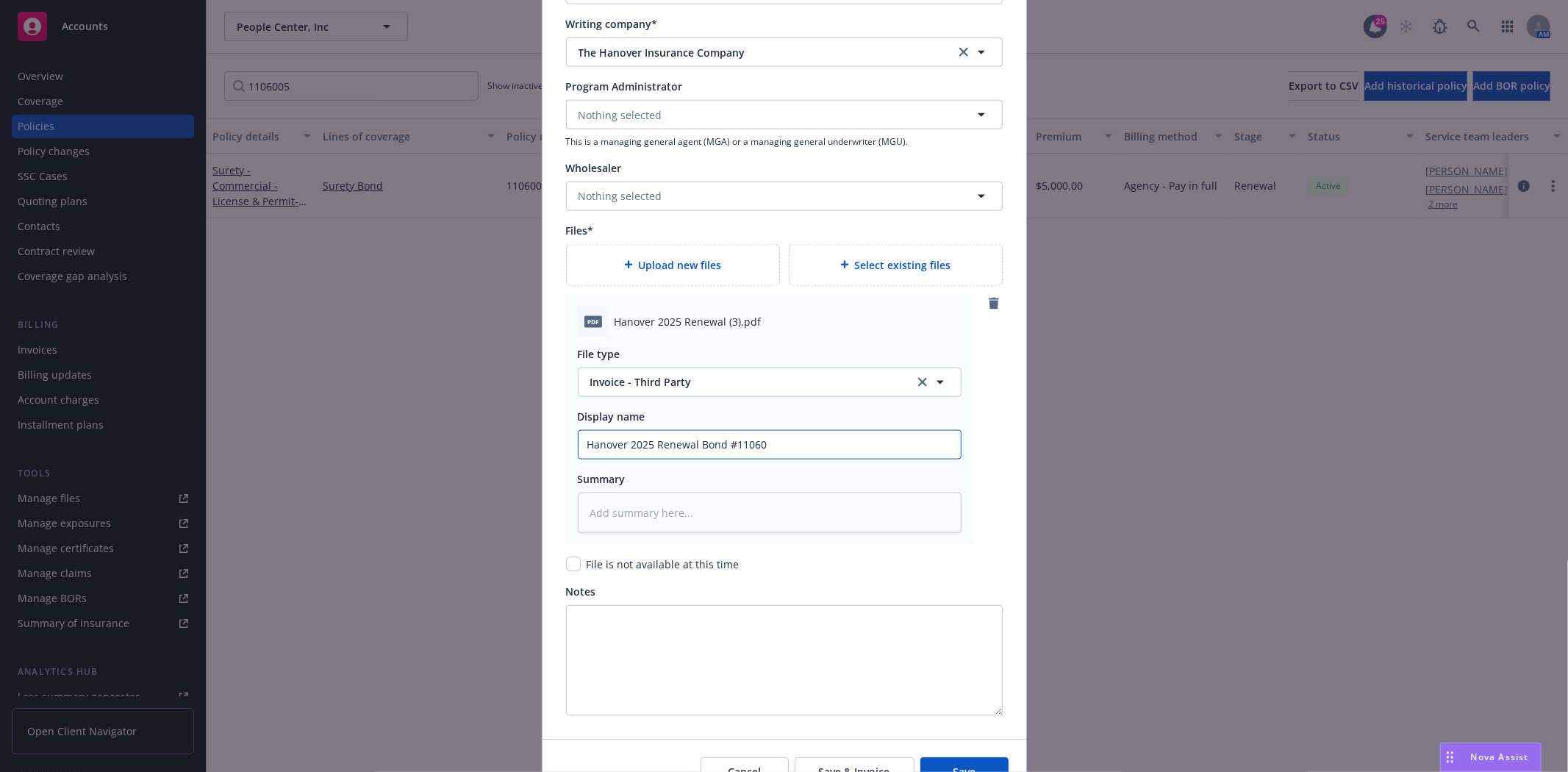
type textarea "x"
type input "Hanover 2025 Renewal Bond #110600"
type textarea "x"
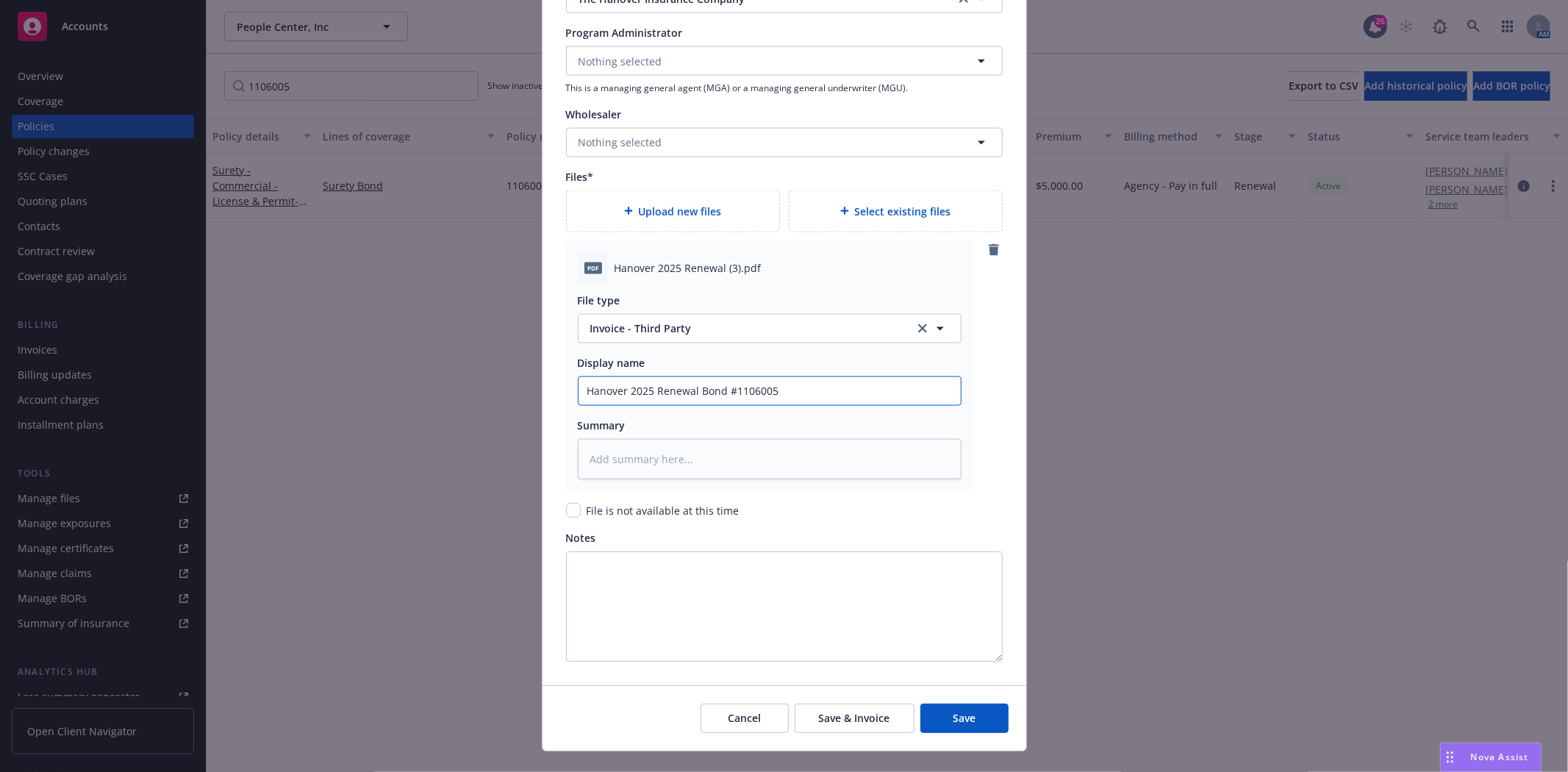
scroll to position [1697, 0]
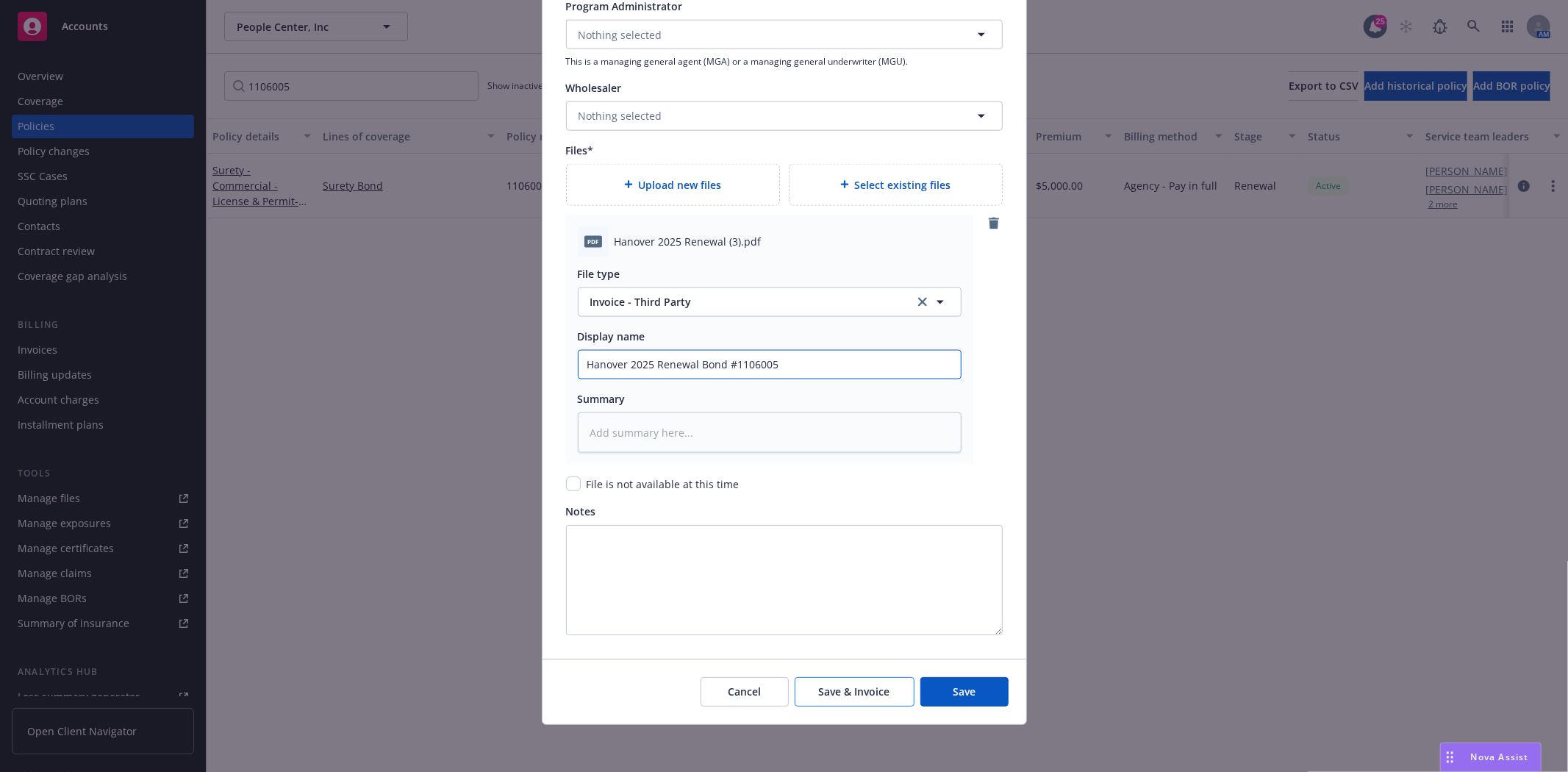
type input "Hanover 2025 Renewal Bond #1106005"
click at [879, 688] on span "Save & Invoice" at bounding box center [855, 691] width 71 height 14
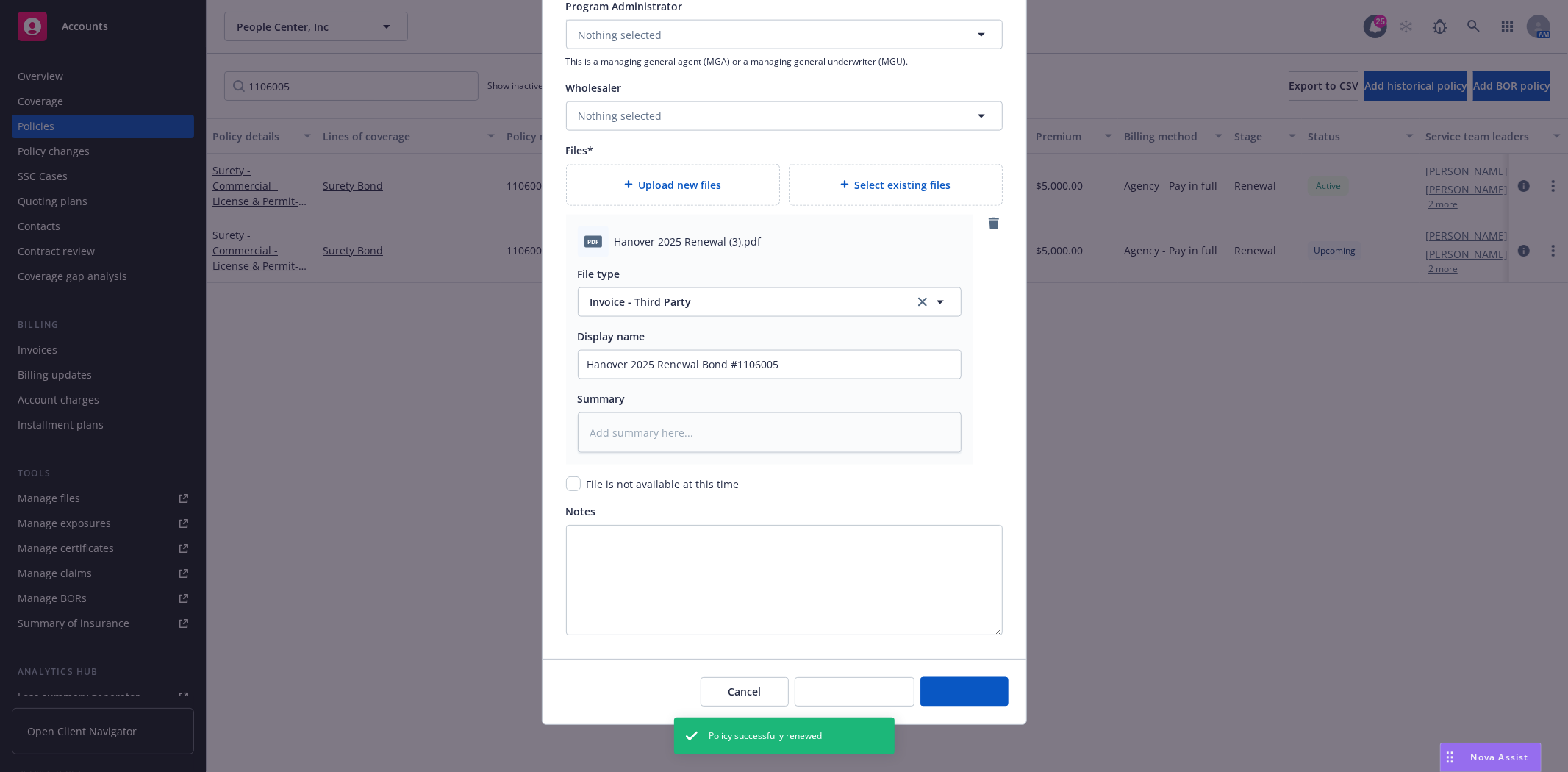
type textarea "x"
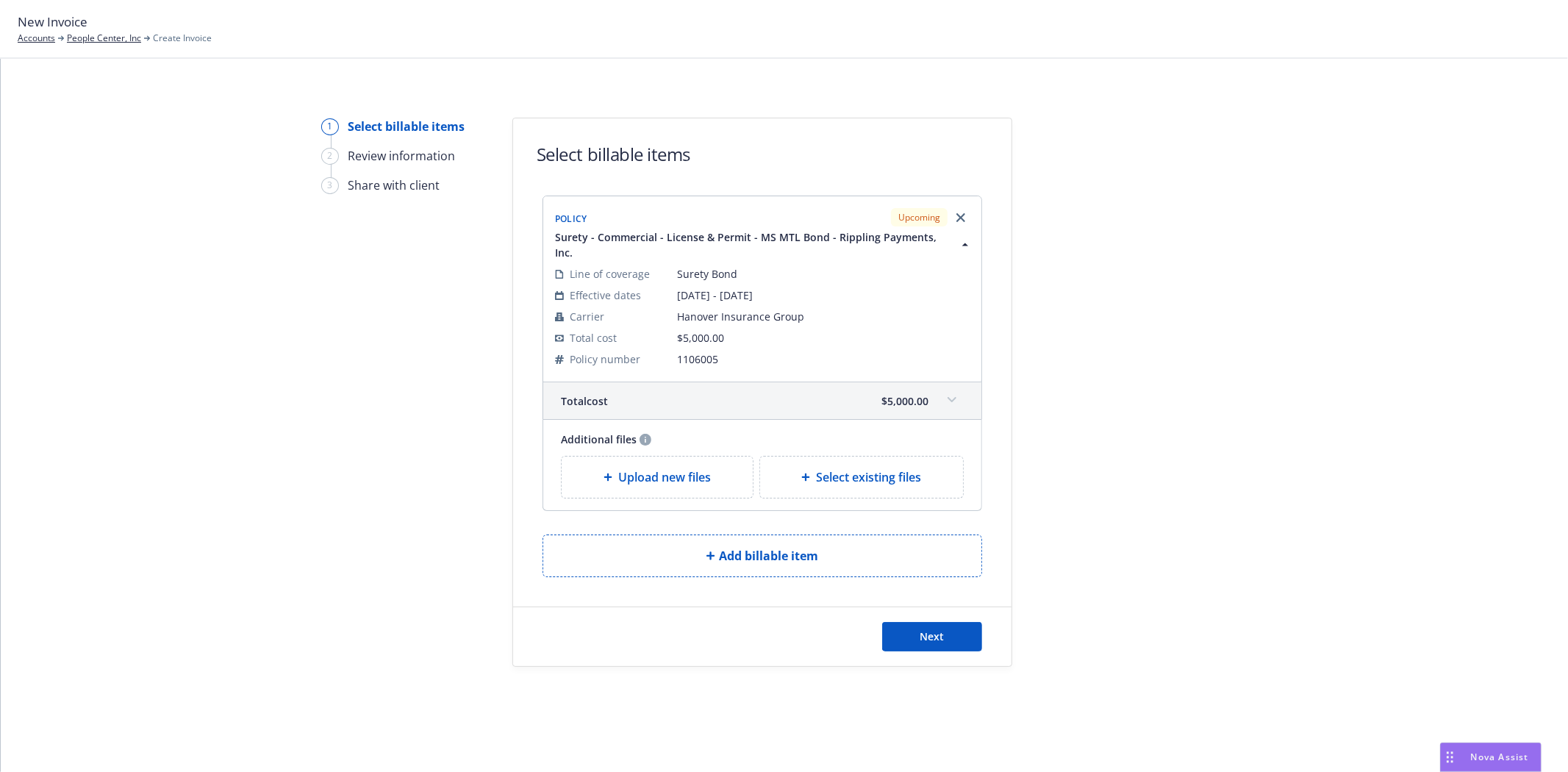
click at [982, 634] on div "Next" at bounding box center [762, 636] width 499 height 59
click at [964, 626] on button "Next" at bounding box center [932, 636] width 100 height 29
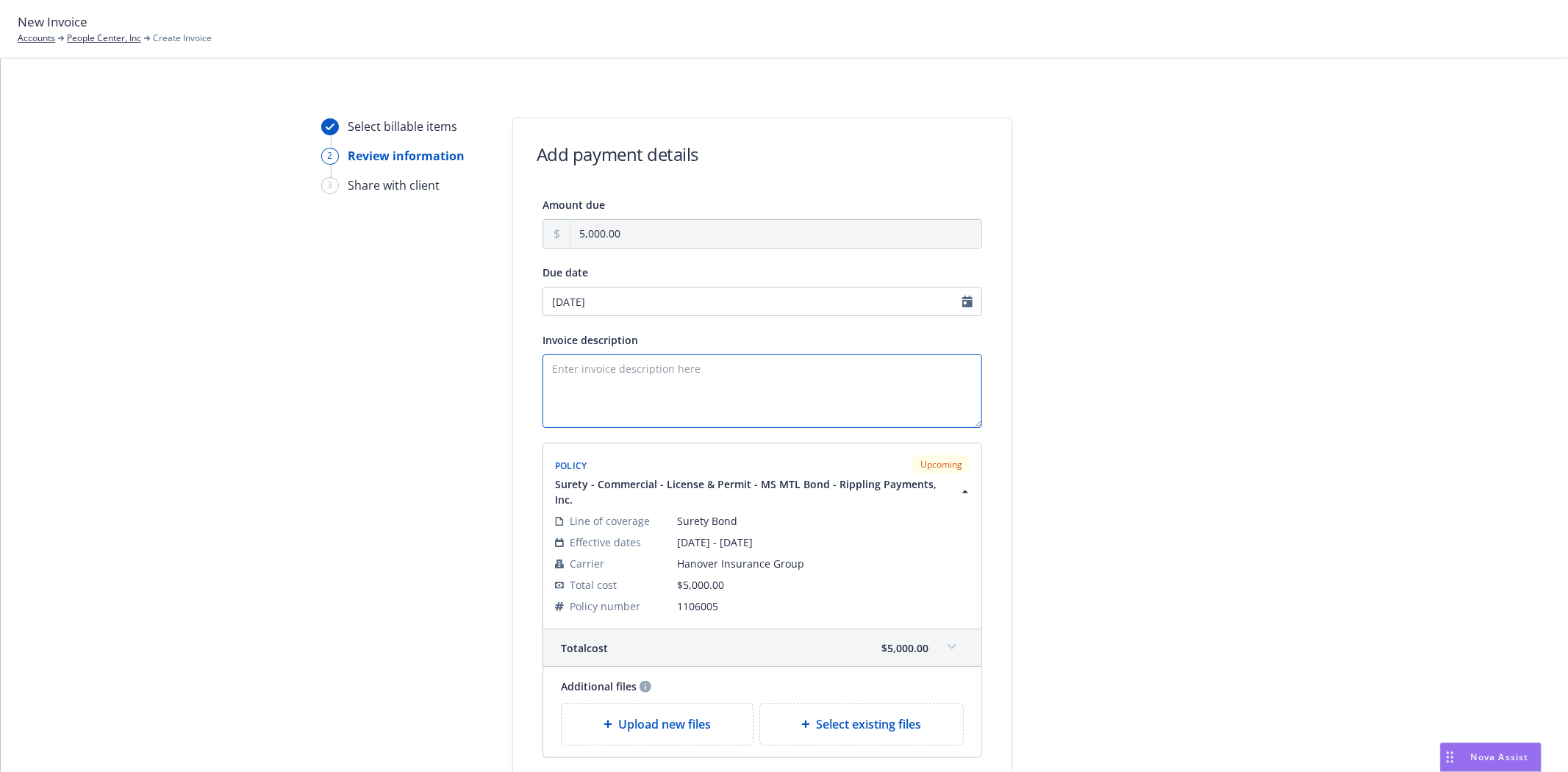
click at [719, 427] on textarea "Invoice description" at bounding box center [761, 390] width 439 height 74
paste textarea "Obligee: State of Mississippi Bond Amount: $500,000 Money Transmitter Bond Prin…"
type textarea "Obligee: State of [US_STATE] Bond Amount: $500,000 Money Transmitter Bond Princ…"
click at [1162, 571] on div at bounding box center [1145, 483] width 206 height 730
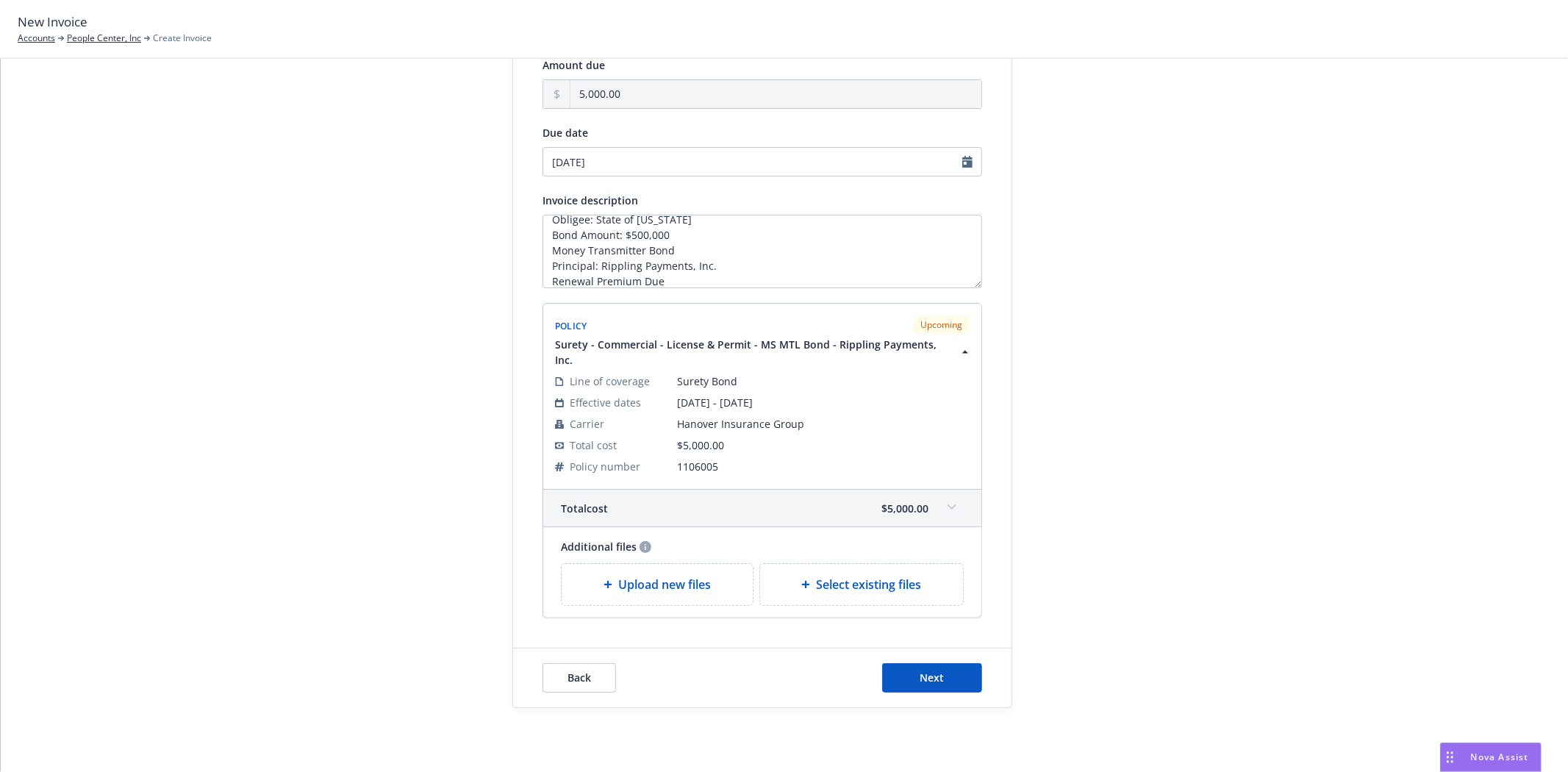
scroll to position [156, 0]
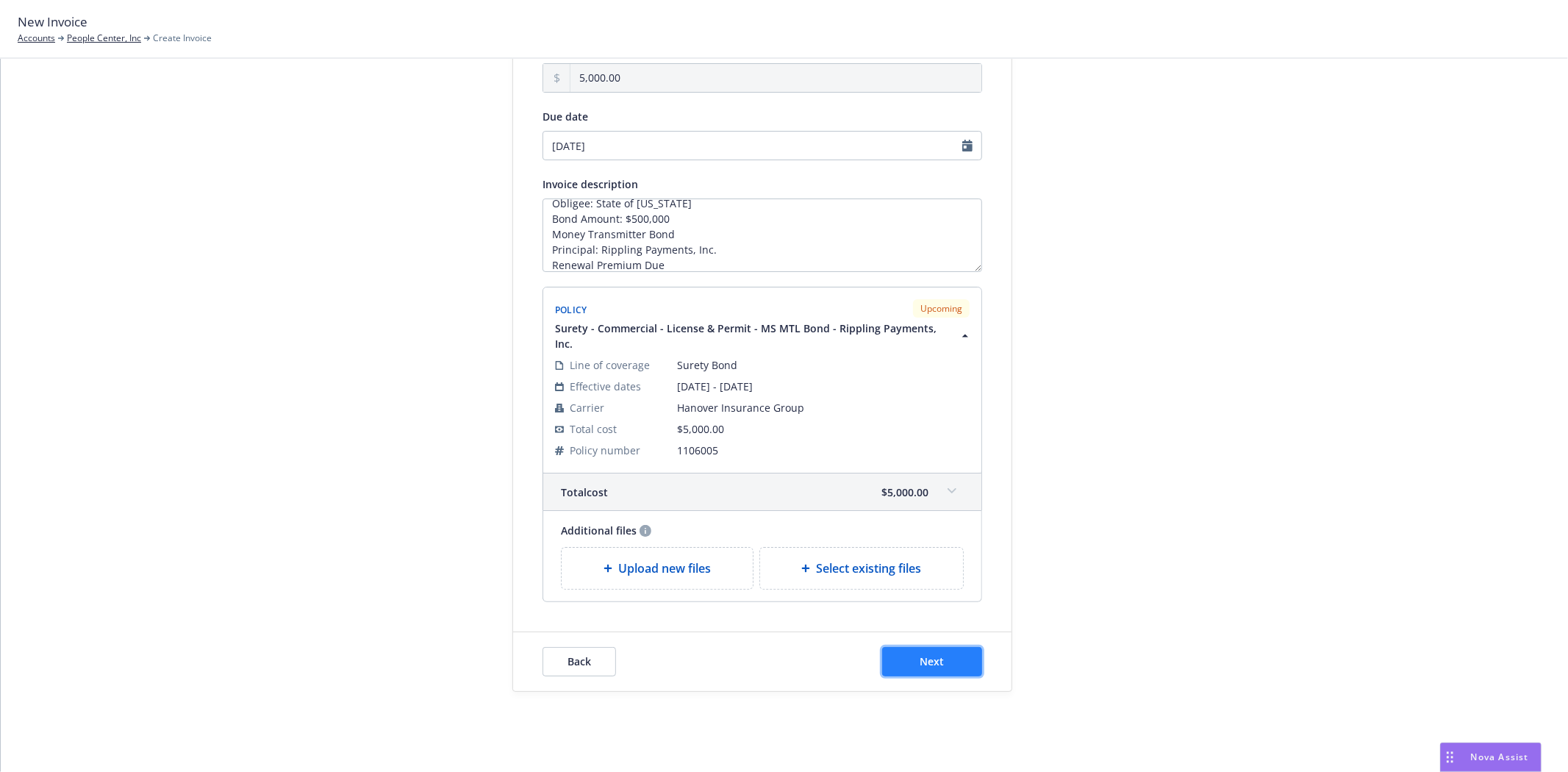
click at [904, 647] on button "Next" at bounding box center [932, 661] width 100 height 29
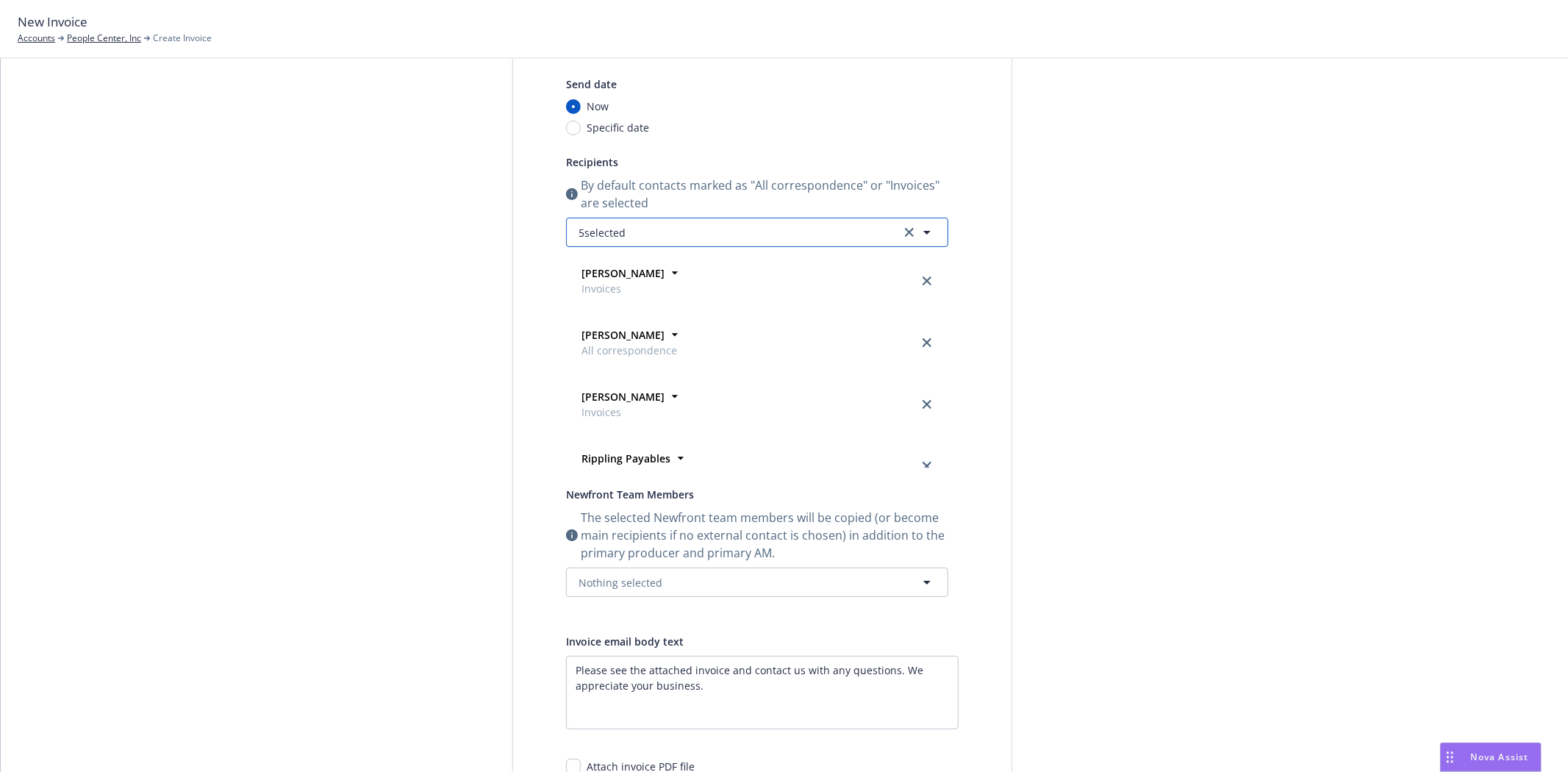
click at [606, 231] on span "5 selected" at bounding box center [602, 232] width 47 height 15
click at [638, 336] on strong "Monet Valdez" at bounding box center [624, 343] width 83 height 14
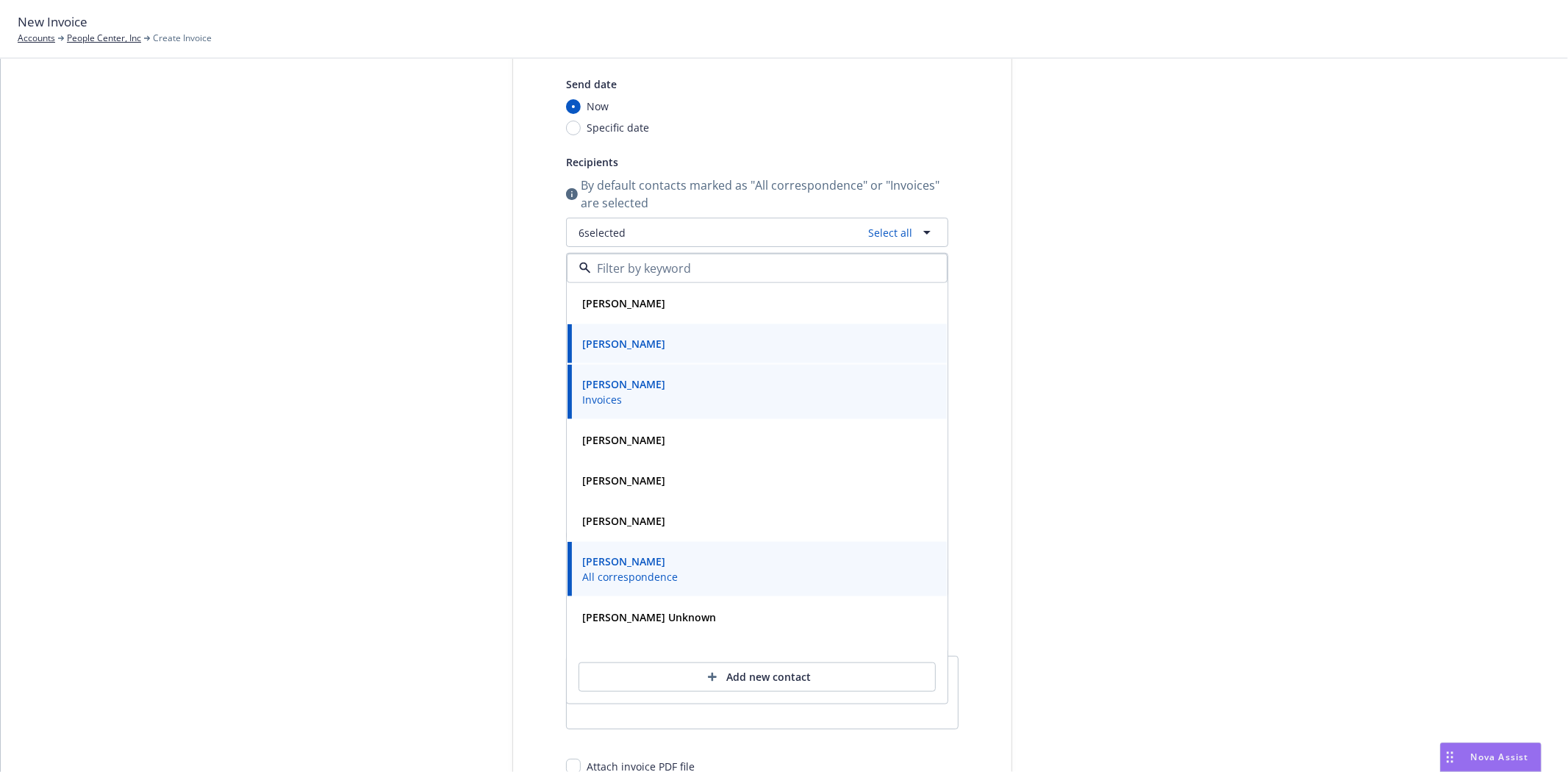
click at [453, 358] on div "Select billable items Review information 3 Share with client" at bounding box center [402, 454] width 162 height 986
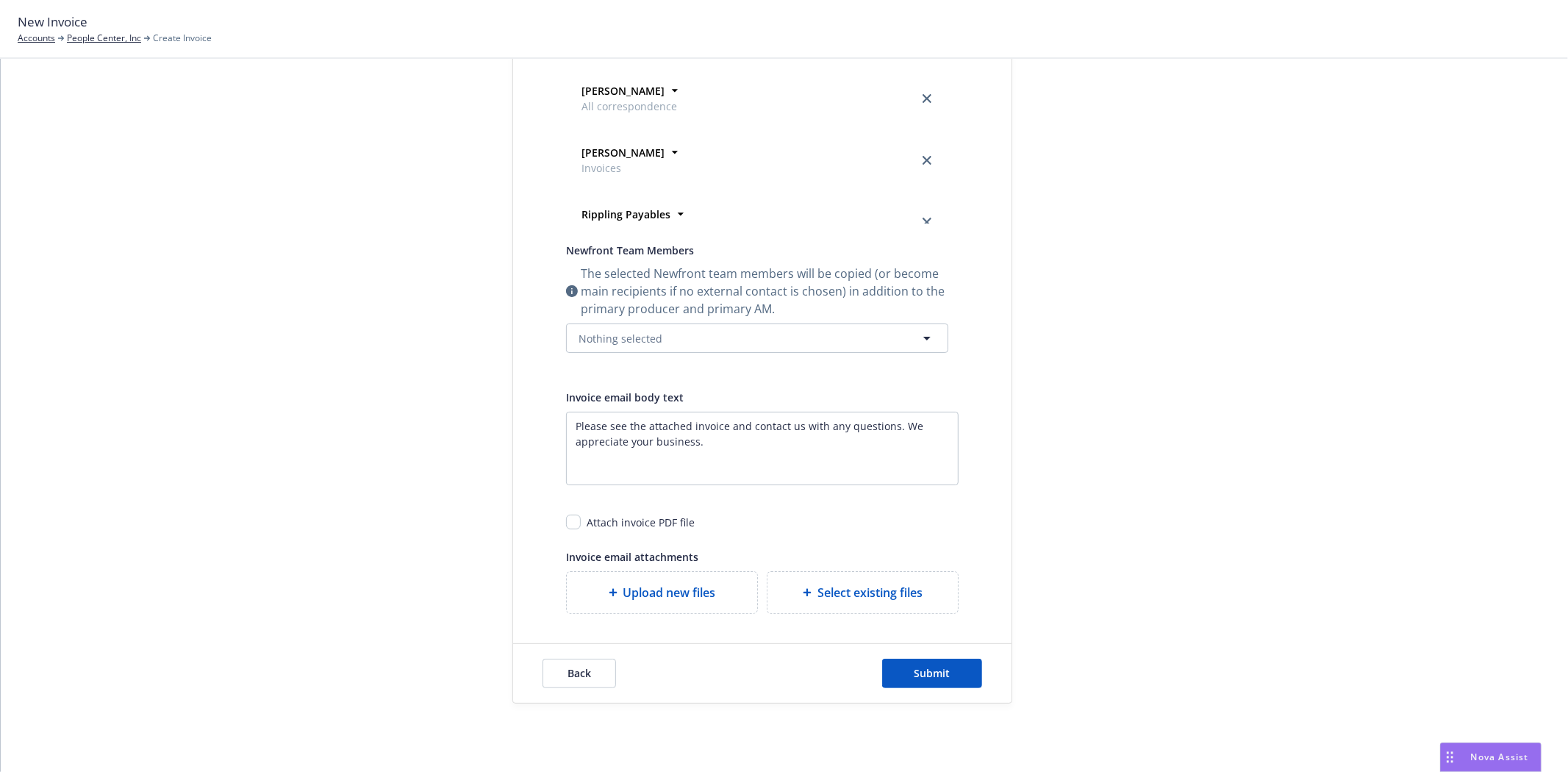
scroll to position [401, 0]
click at [623, 334] on span "Nothing selected" at bounding box center [620, 337] width 83 height 15
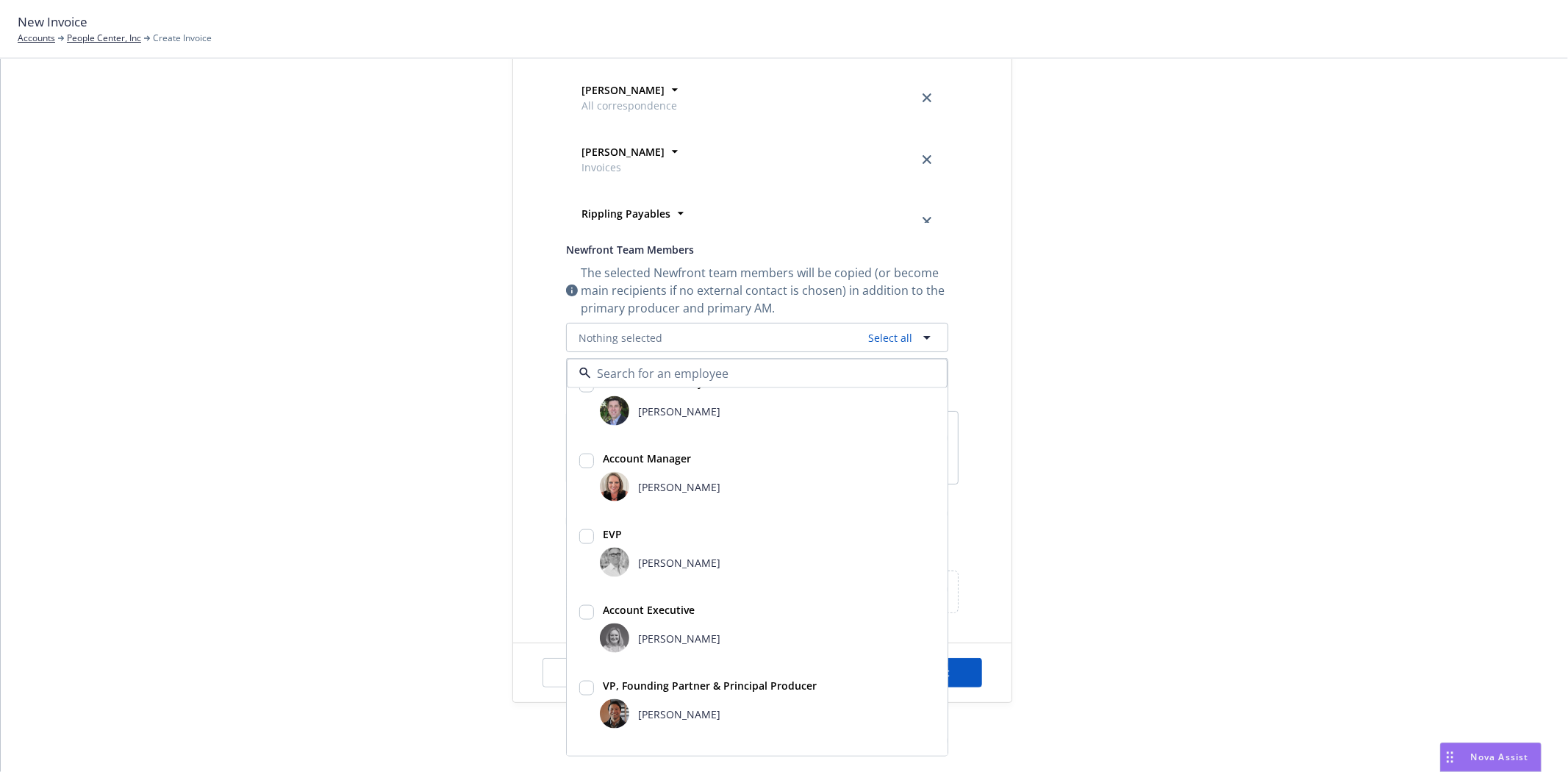
scroll to position [163, 0]
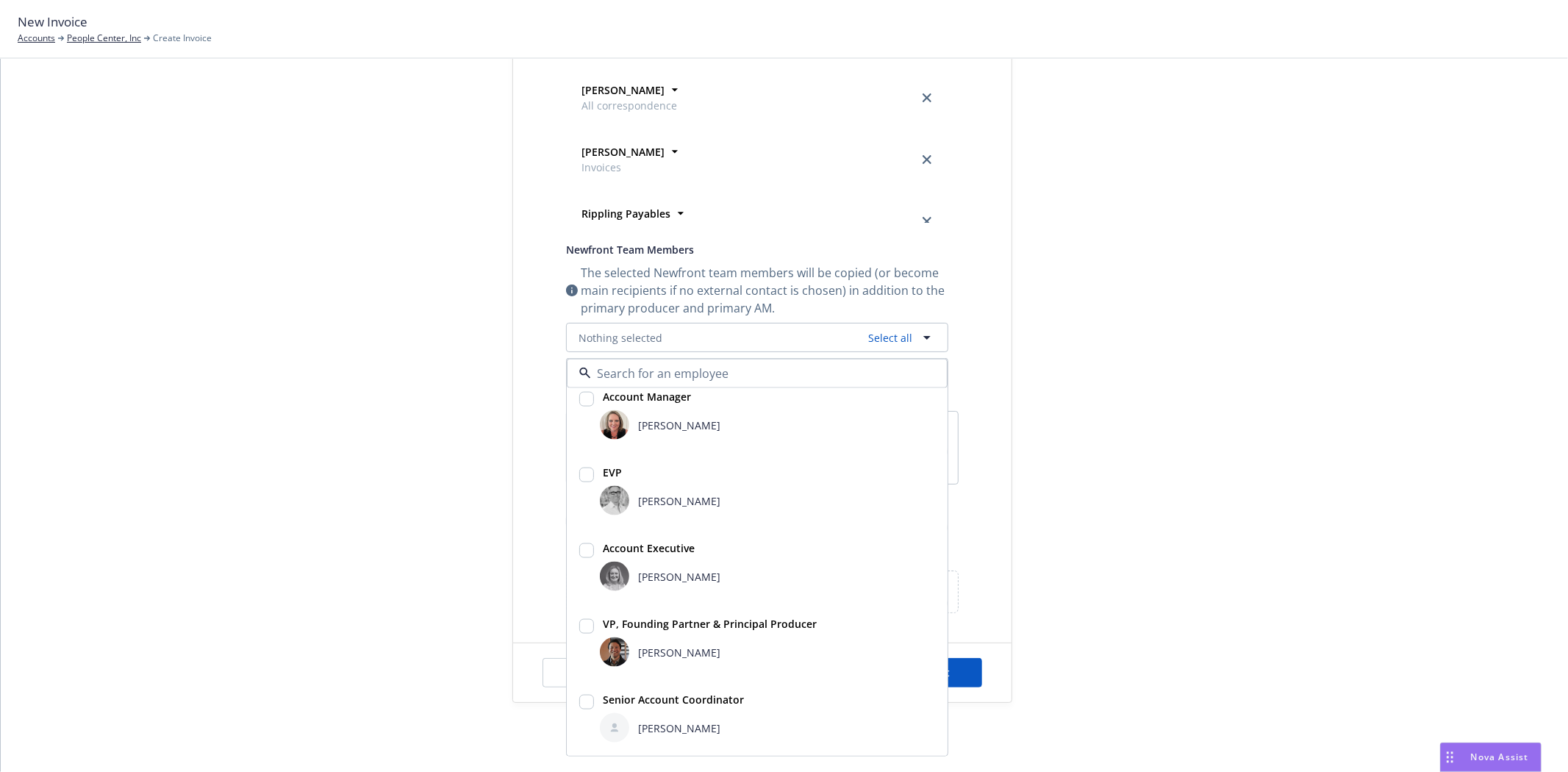
click at [641, 562] on div "[PERSON_NAME]" at bounding box center [768, 576] width 335 height 29
checkbox input "true"
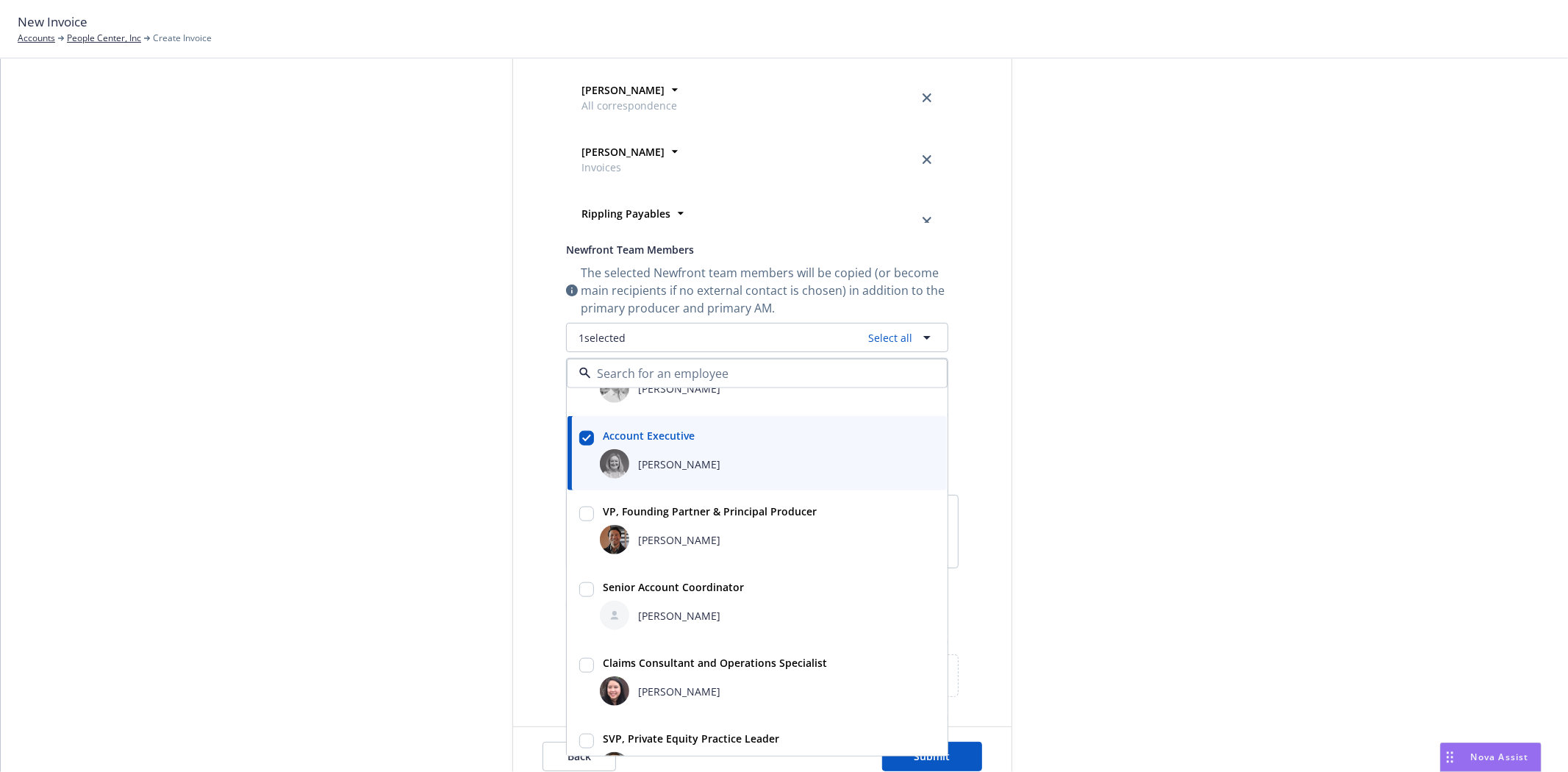
scroll to position [327, 0]
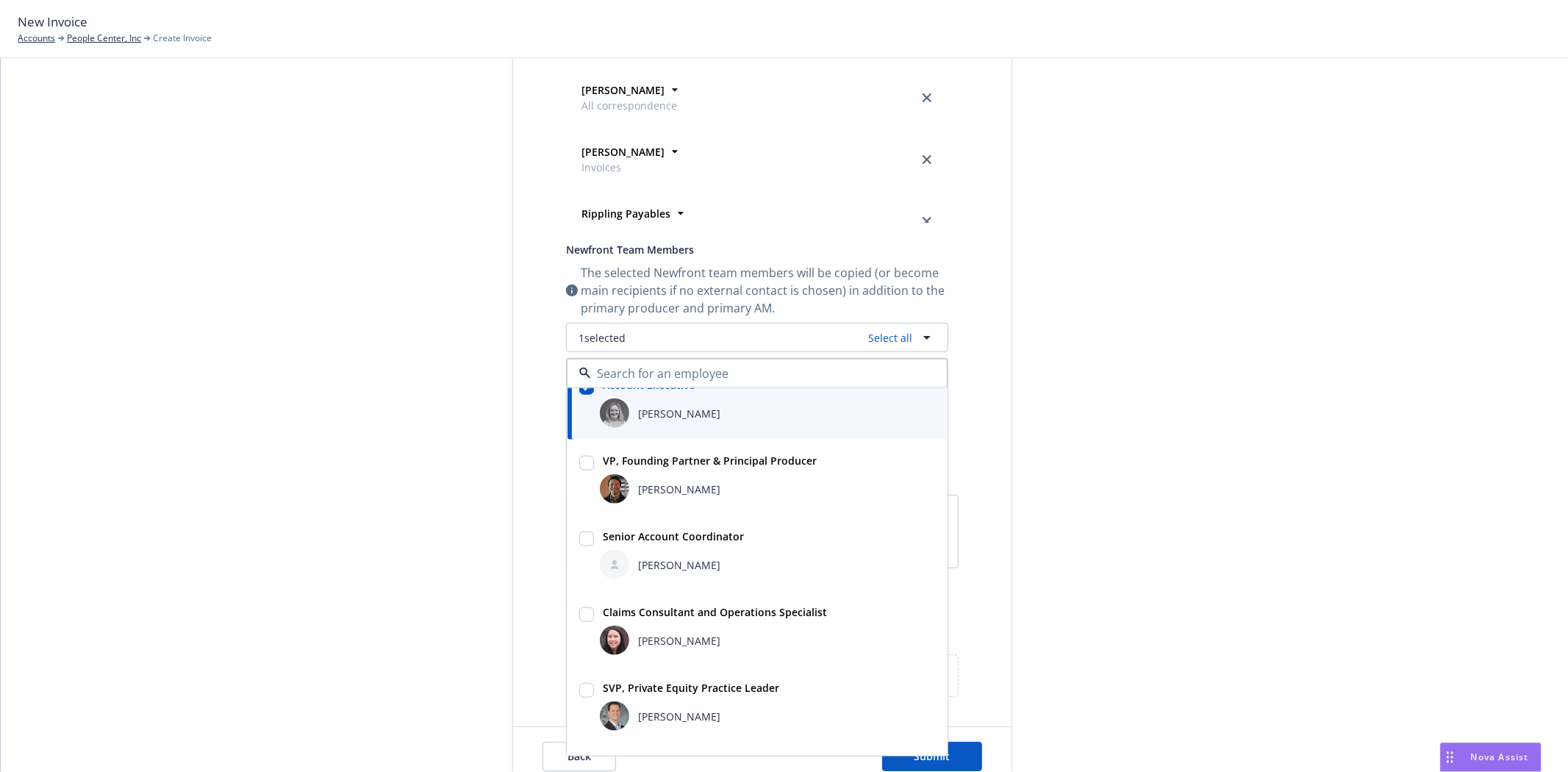
click at [655, 574] on div "[PERSON_NAME]" at bounding box center [768, 564] width 335 height 29
checkbox input "true"
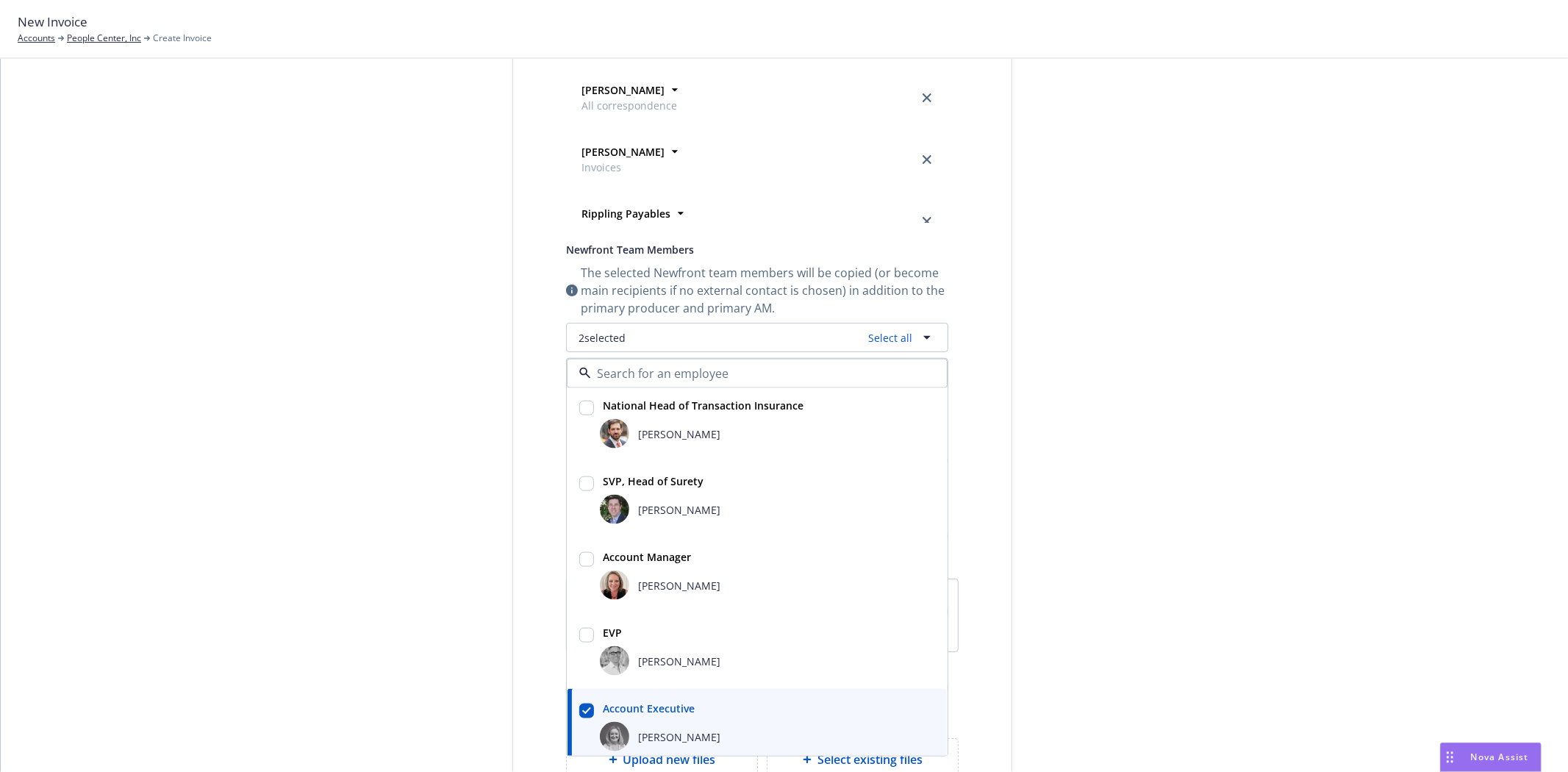
scroll to position [0, 0]
click at [648, 498] on div "[PERSON_NAME]" at bounding box center [768, 512] width 335 height 29
checkbox input "true"
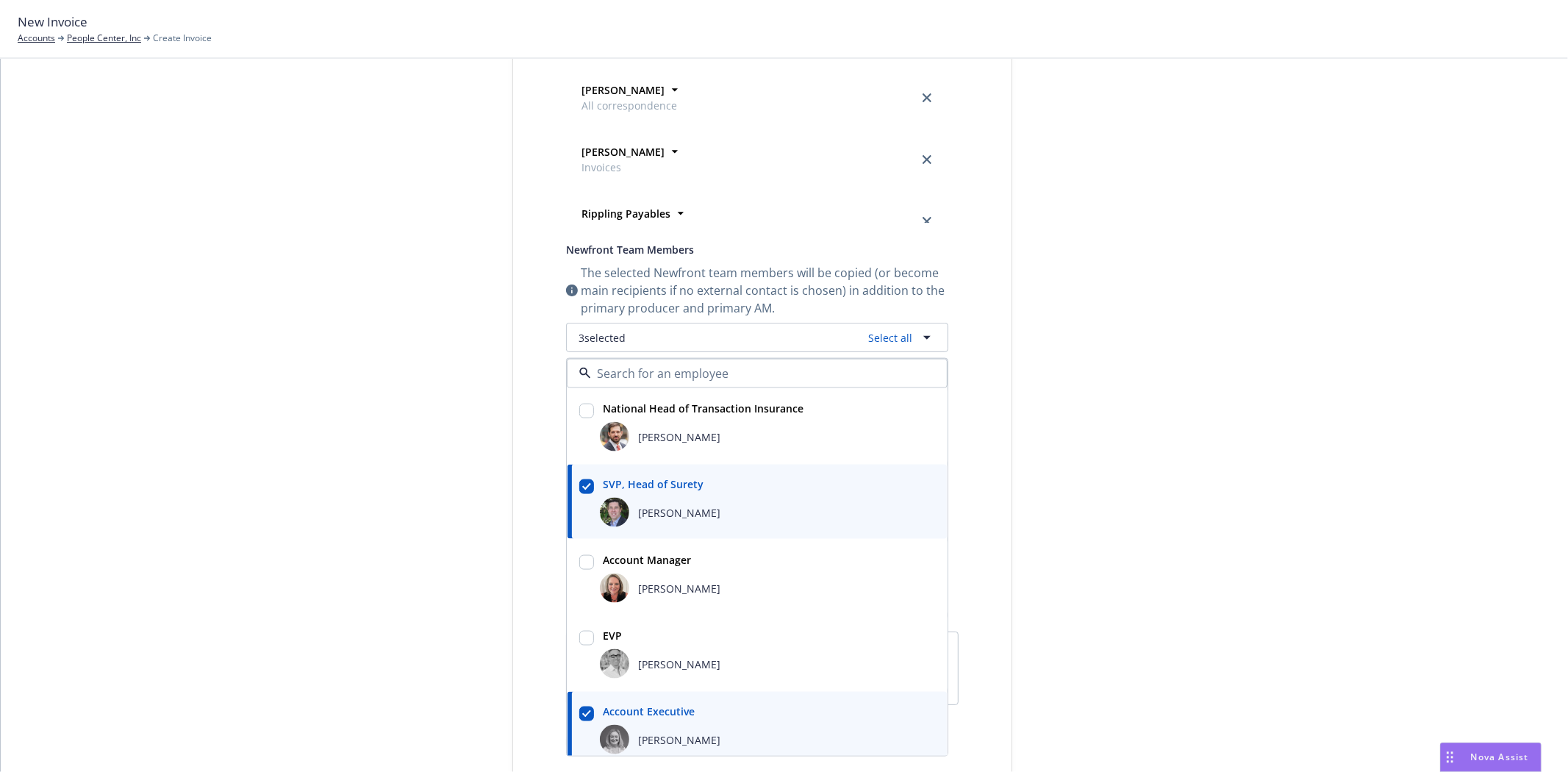
click at [359, 500] on div "Select billable items Review information 3 Share with client" at bounding box center [402, 320] width 162 height 1207
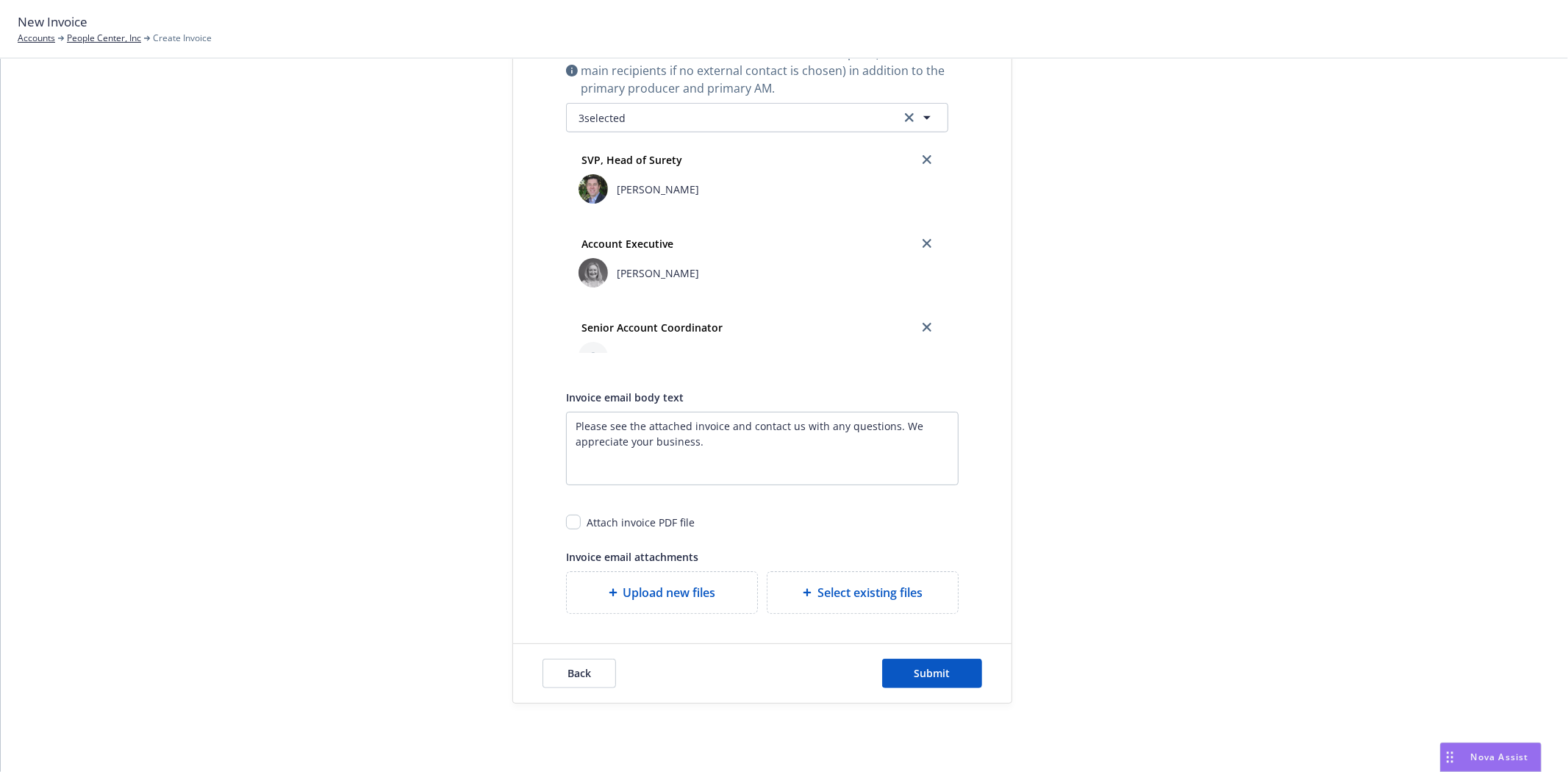
scroll to position [645, 0]
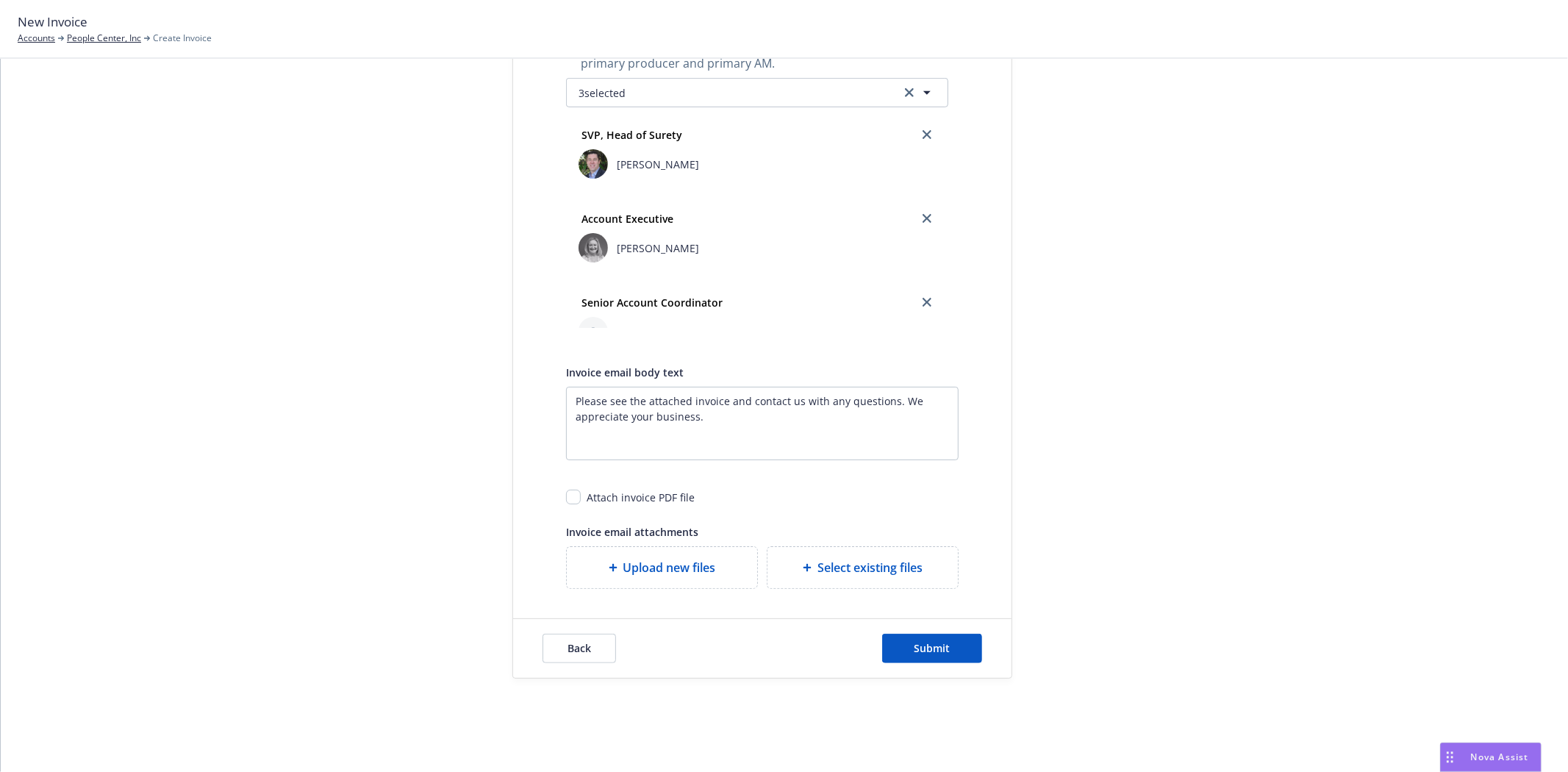
click at [575, 500] on div "Attach invoice PDF file" at bounding box center [762, 492] width 392 height 28
click at [572, 498] on input "checkbox" at bounding box center [573, 497] width 15 height 15
checkbox input "true"
click at [915, 644] on span "Submit" at bounding box center [933, 648] width 36 height 14
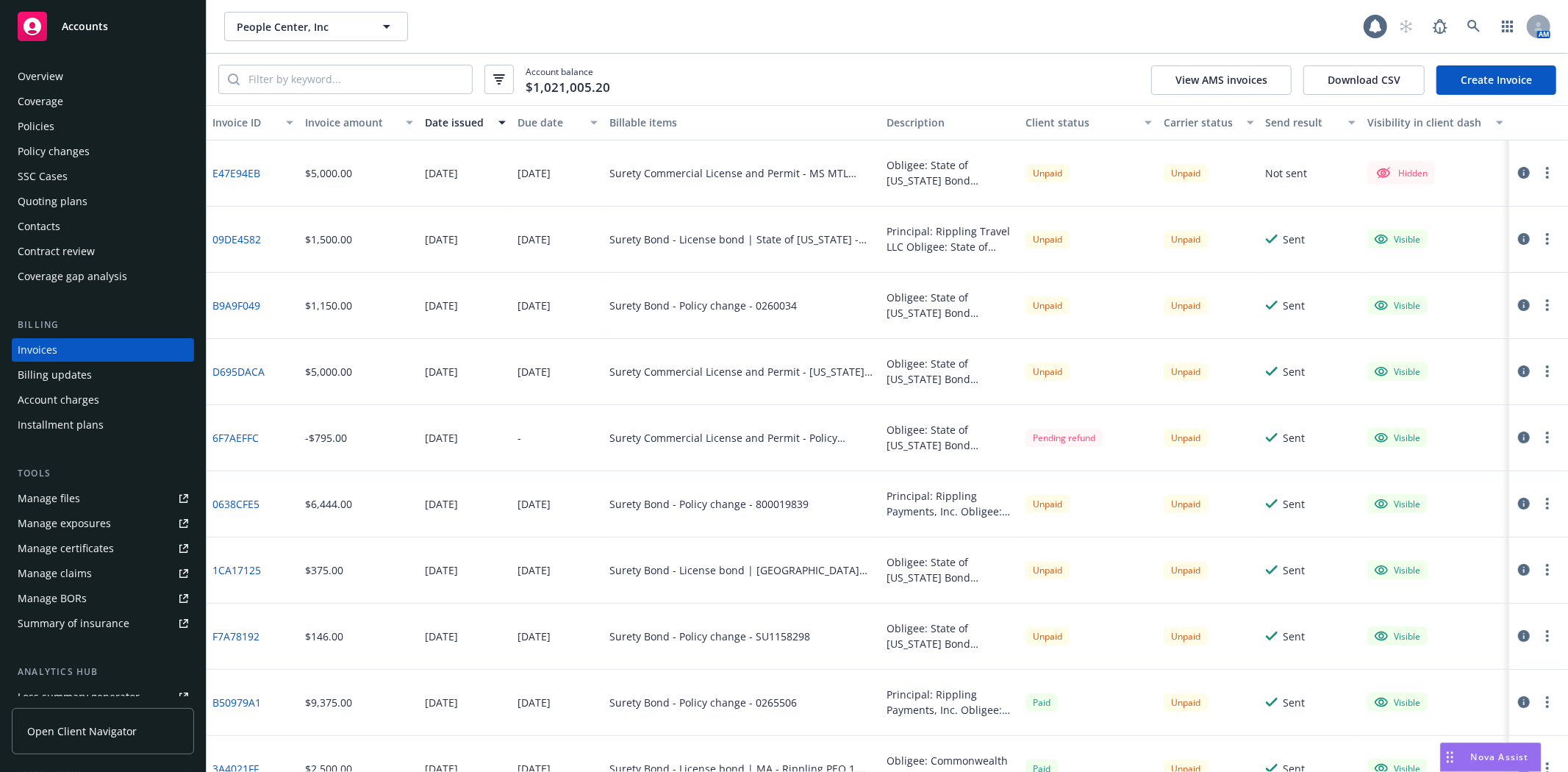
click at [1539, 165] on button "button" at bounding box center [1548, 173] width 18 height 18
click at [1460, 293] on link "Make it visible in client dash" at bounding box center [1450, 291] width 187 height 29
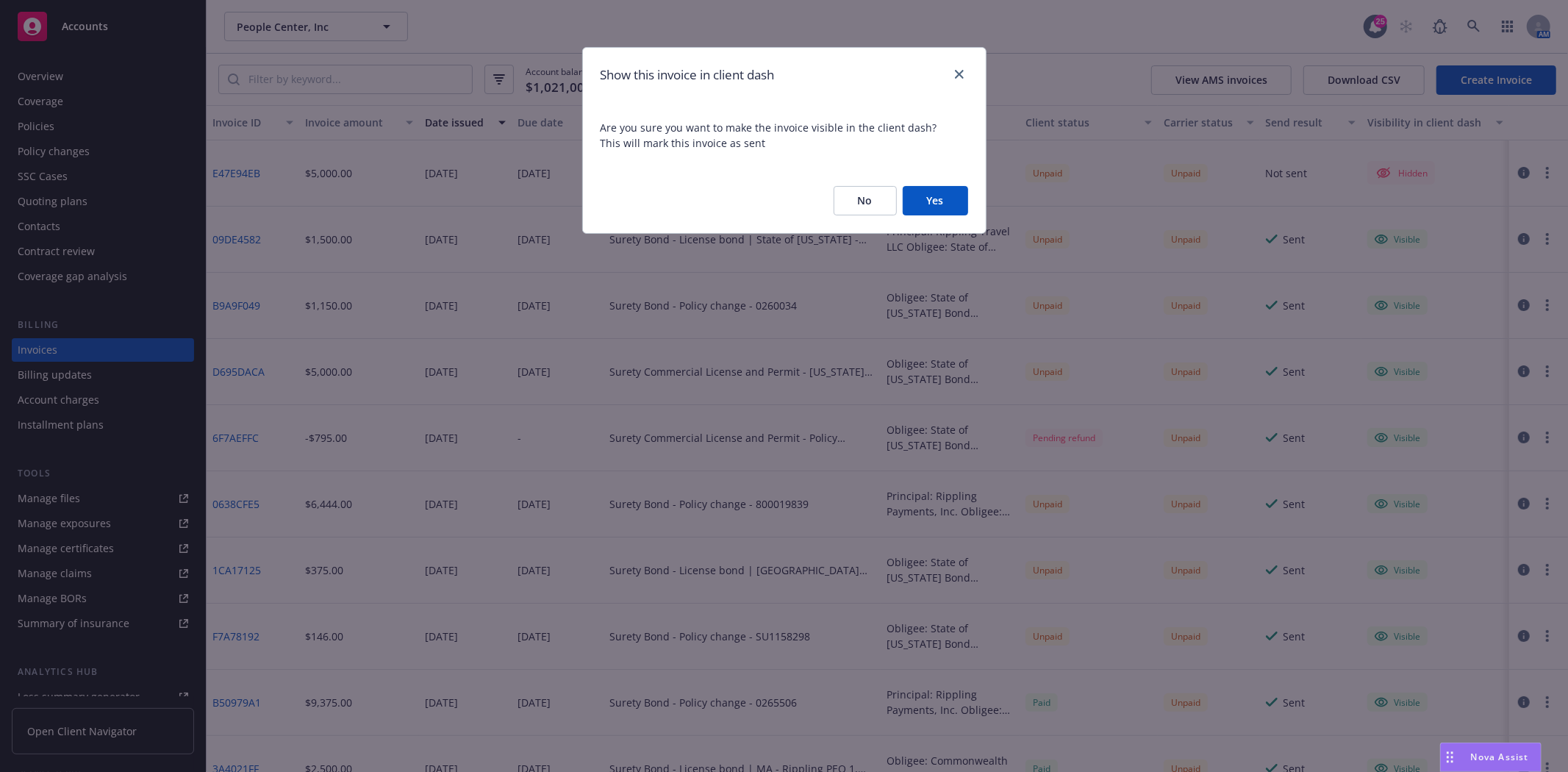
click at [927, 200] on button "Yes" at bounding box center [935, 201] width 66 height 29
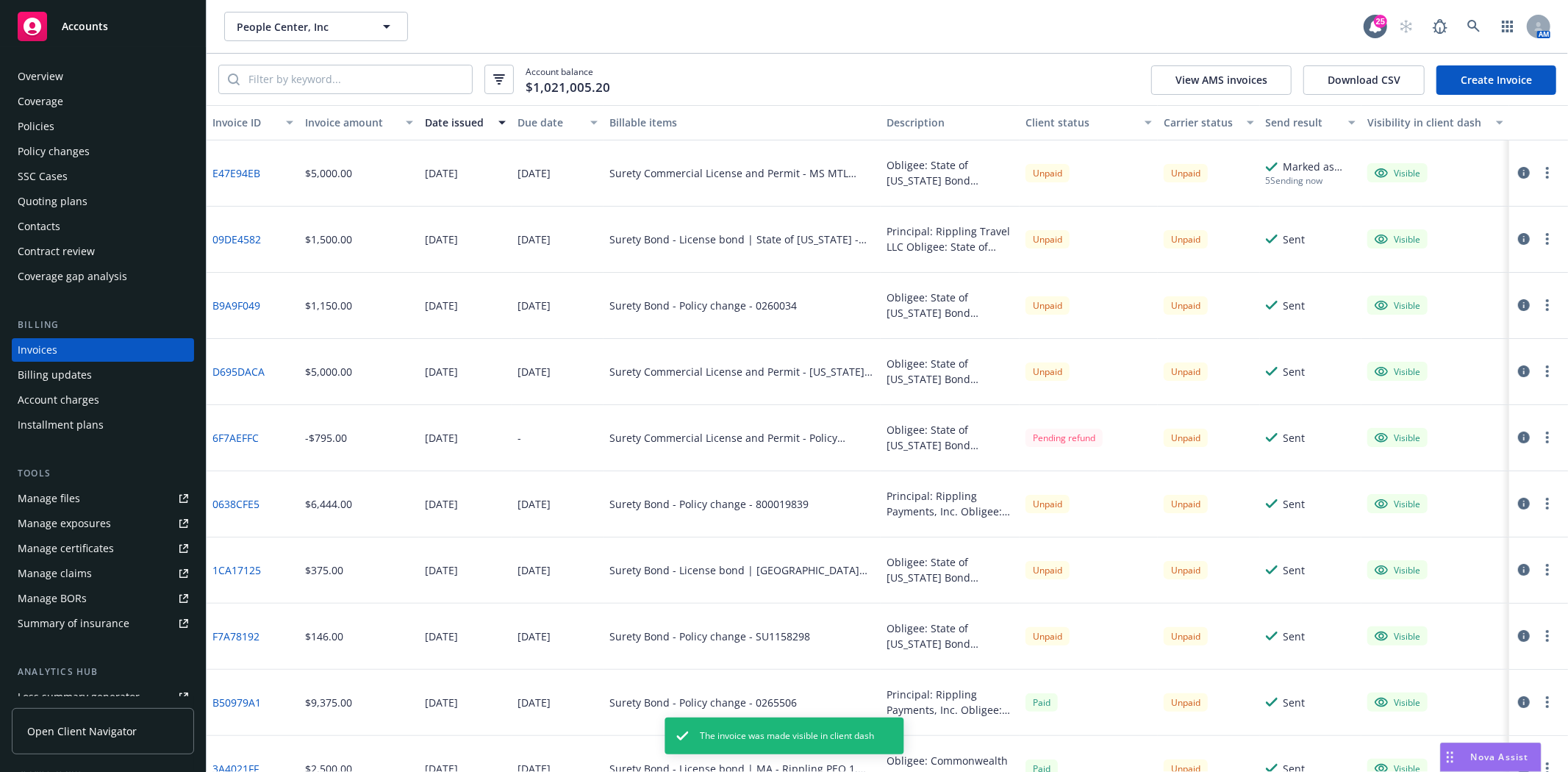
click at [1546, 174] on icon "button" at bounding box center [1547, 172] width 3 height 12
click at [1417, 349] on link "Generate invoice PDF" at bounding box center [1450, 351] width 187 height 29
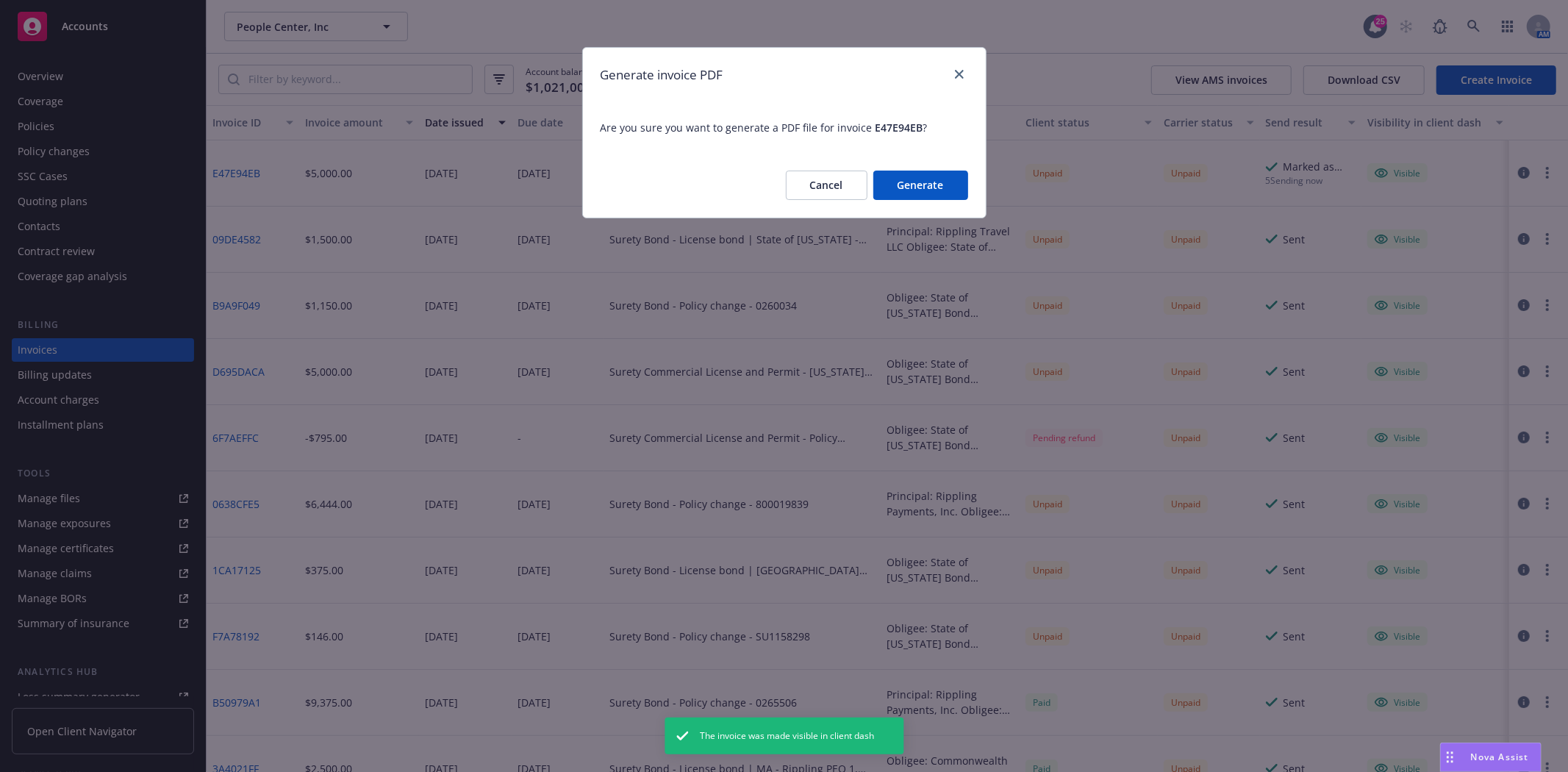
click at [932, 186] on button "Generate" at bounding box center [920, 185] width 95 height 29
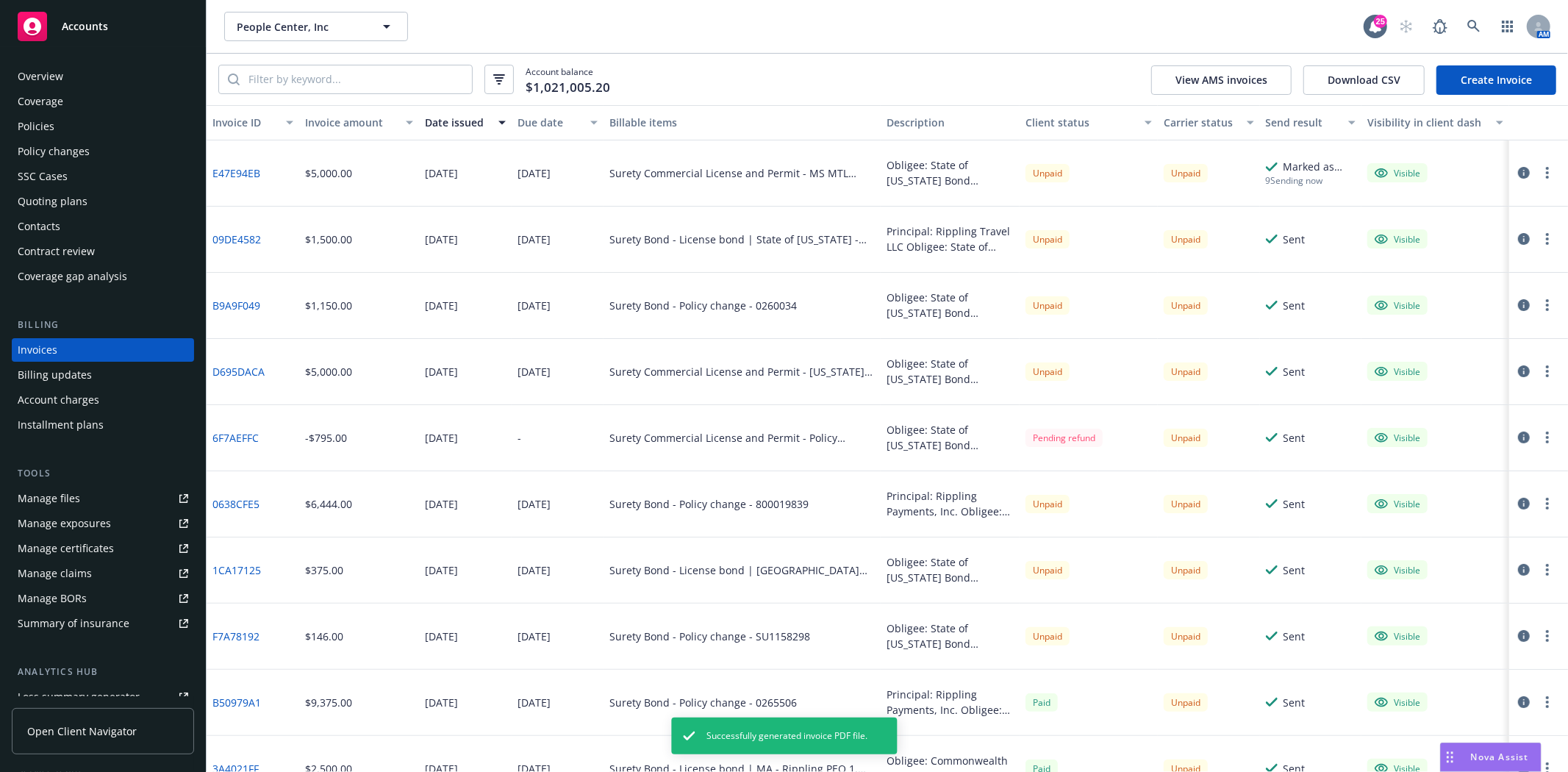
click at [1539, 171] on button "button" at bounding box center [1548, 173] width 18 height 18
click at [1443, 351] on link "Download invoice PDF" at bounding box center [1450, 351] width 187 height 29
drag, startPoint x: 53, startPoint y: 120, endPoint x: 144, endPoint y: 101, distance: 93.0
click at [53, 120] on div "Policies" at bounding box center [103, 126] width 170 height 24
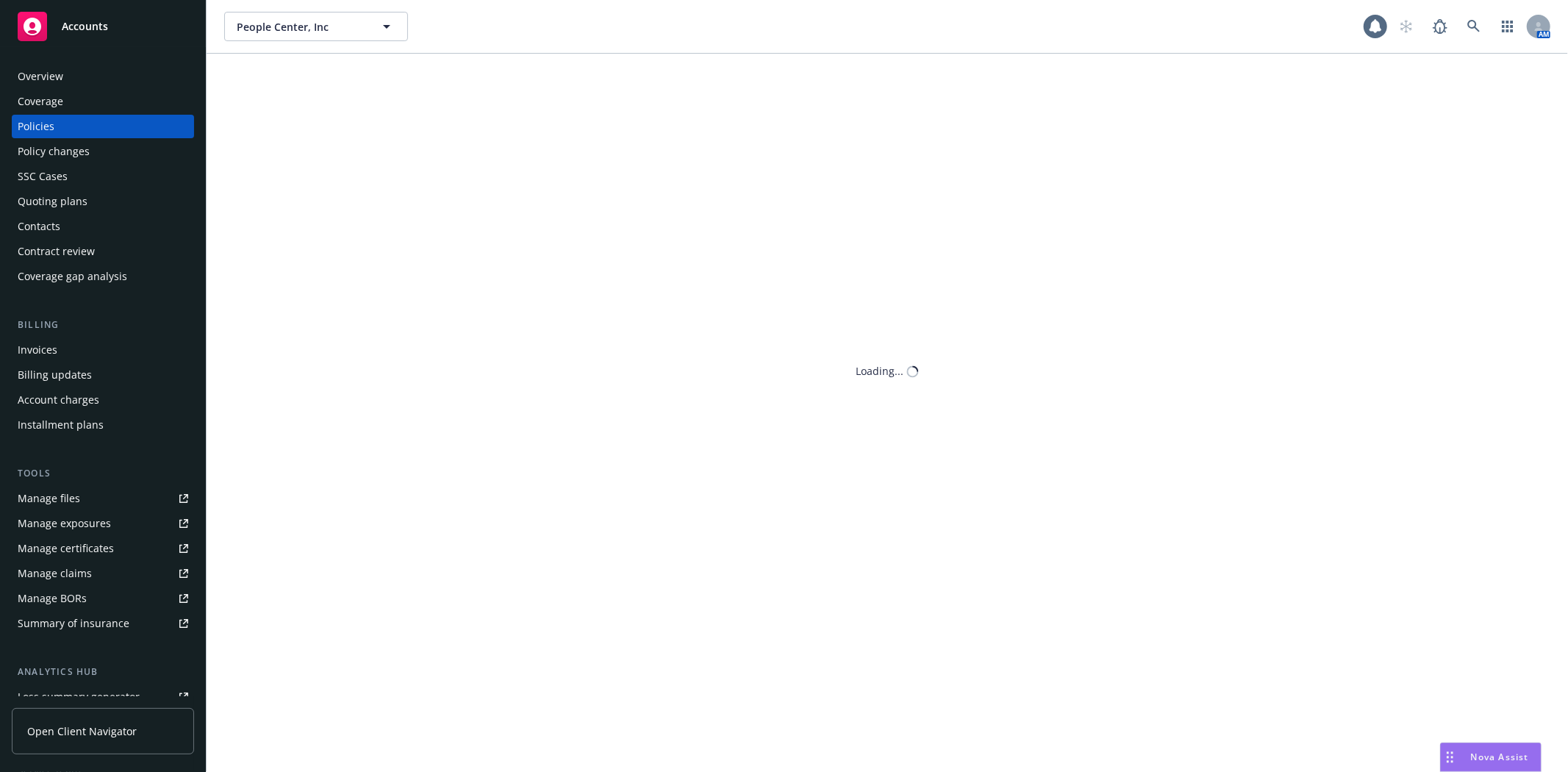
click at [266, 84] on div "People Center, Inc People Center, Inc AM Loading..." at bounding box center [887, 386] width 1361 height 772
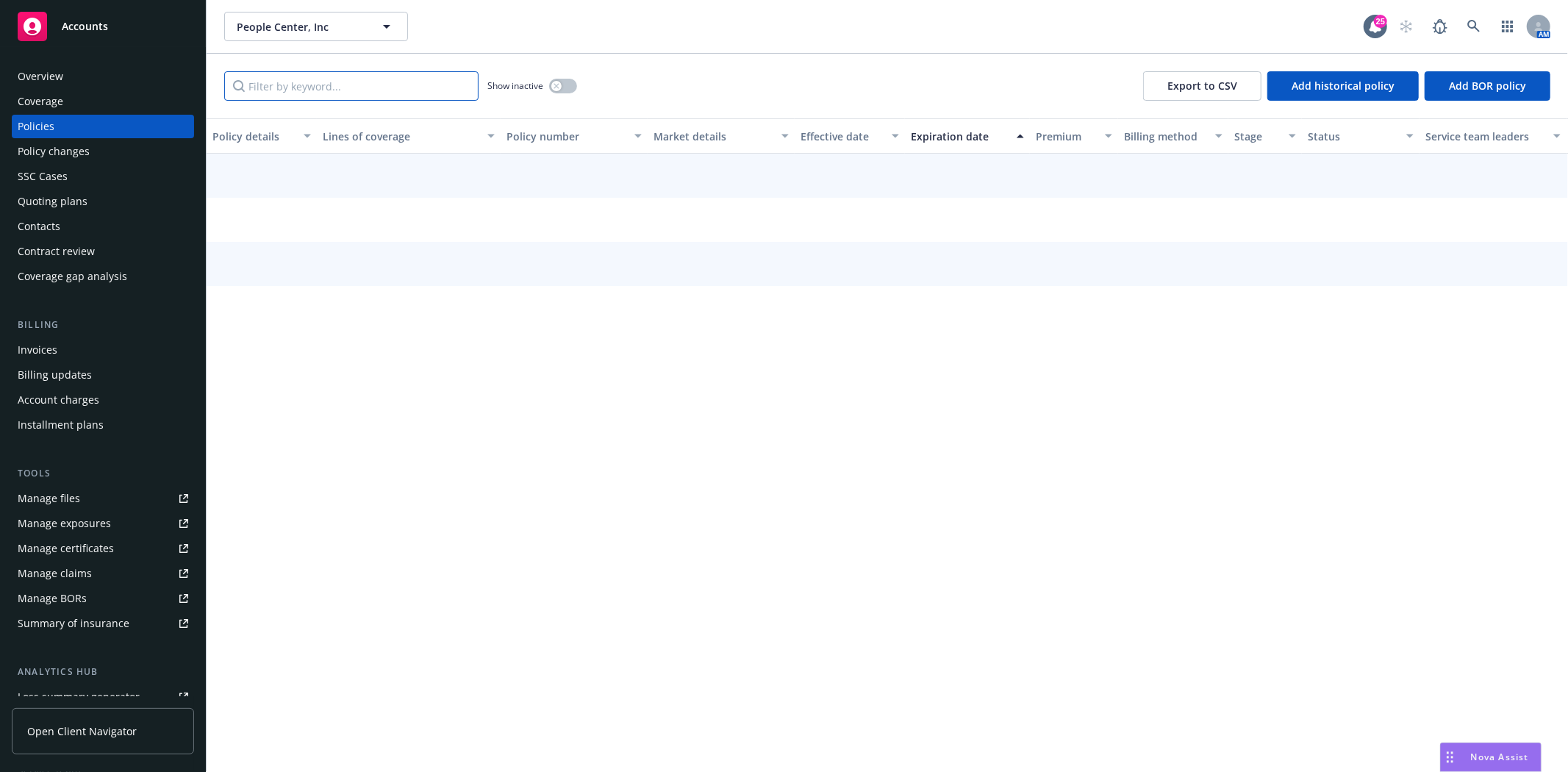
click at [266, 84] on input "Filter by keyword..." at bounding box center [351, 85] width 255 height 29
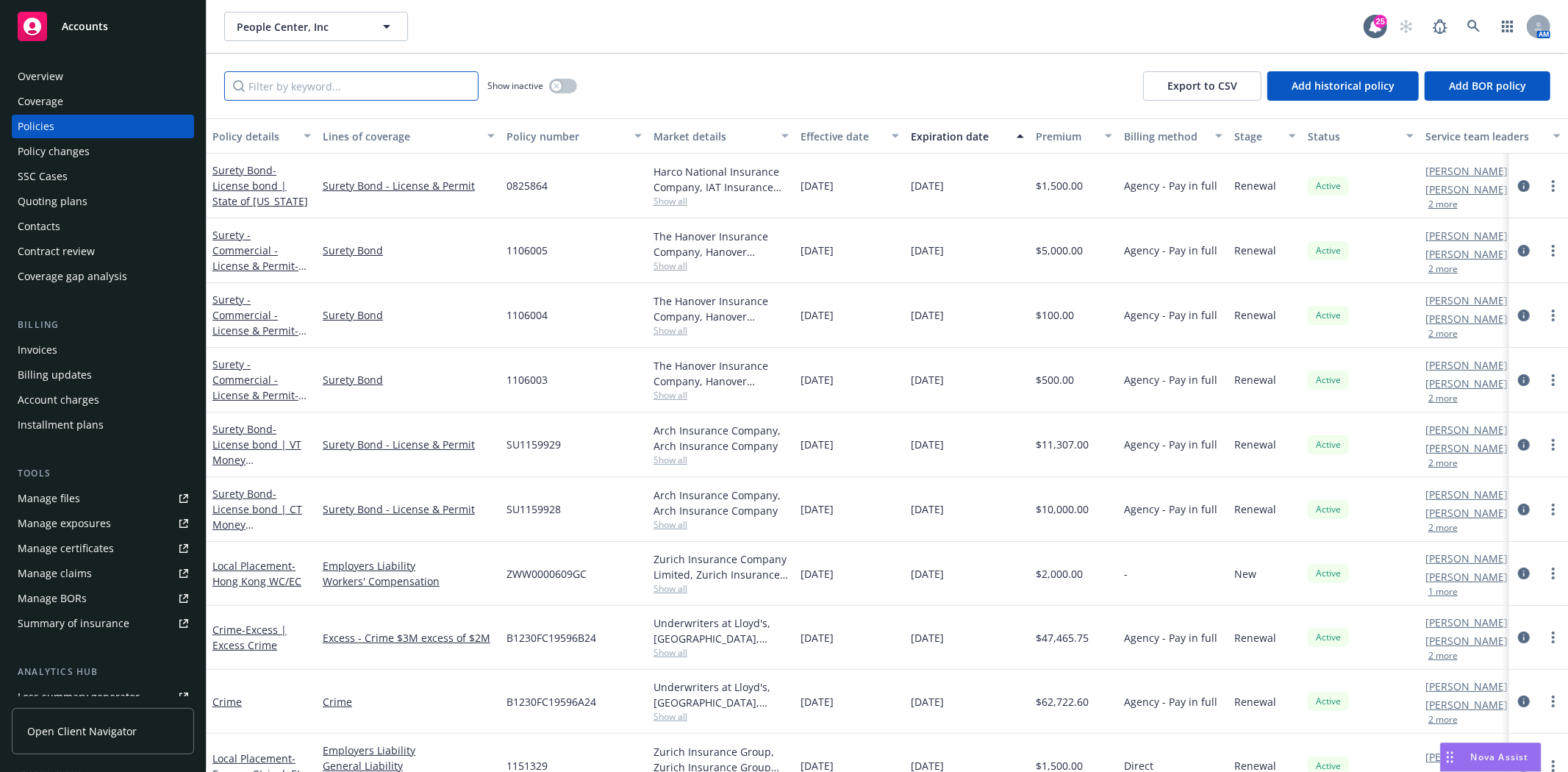
paste input "Obligee: State of Mississippi Bond Amount: $500,000 Money Transmitter Bond Prin…"
type input "Obligee: State of Mississippi Bond Amount: $500,000 Money Transmitter Bond Prin…"
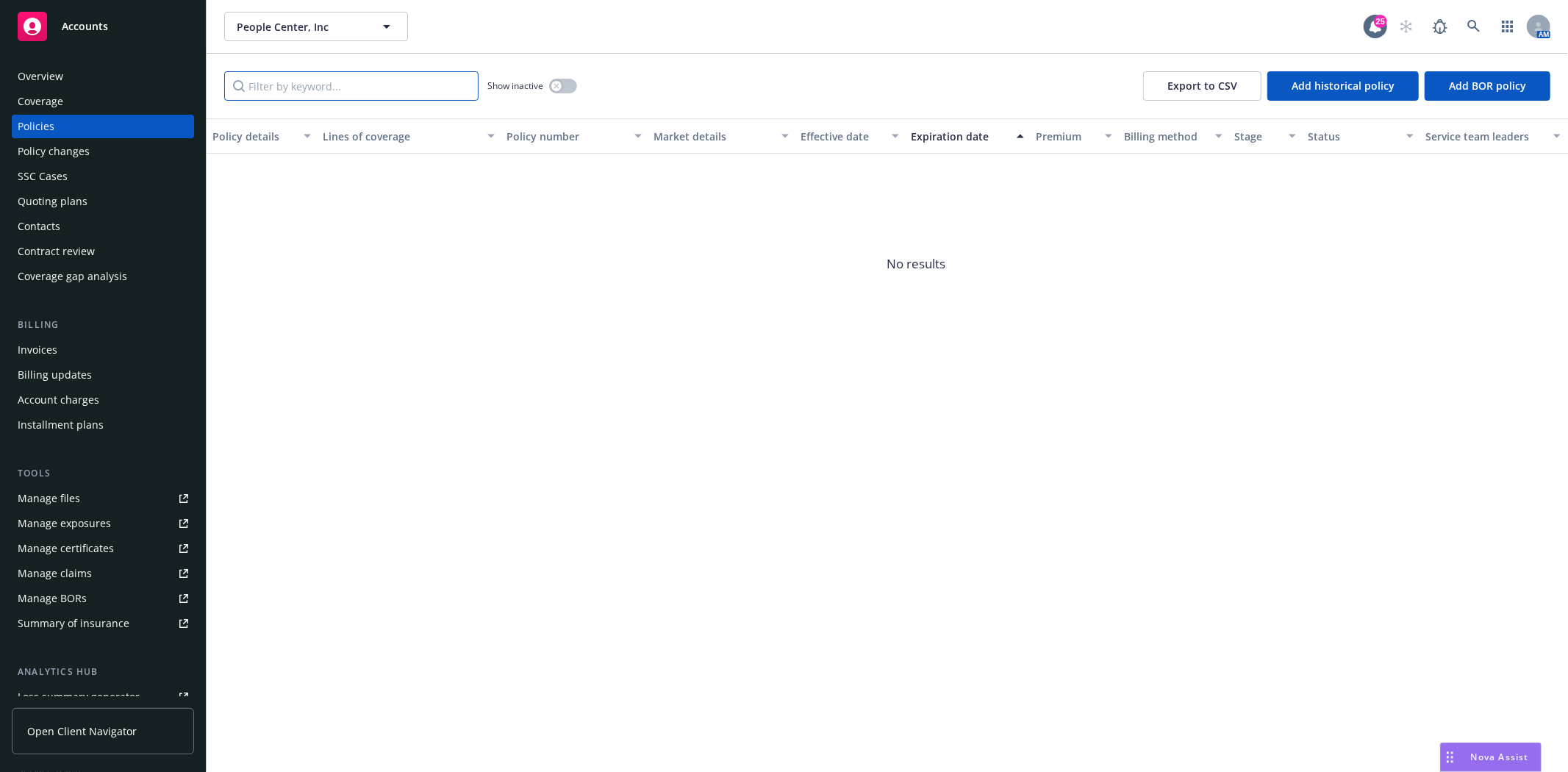
scroll to position [0, 0]
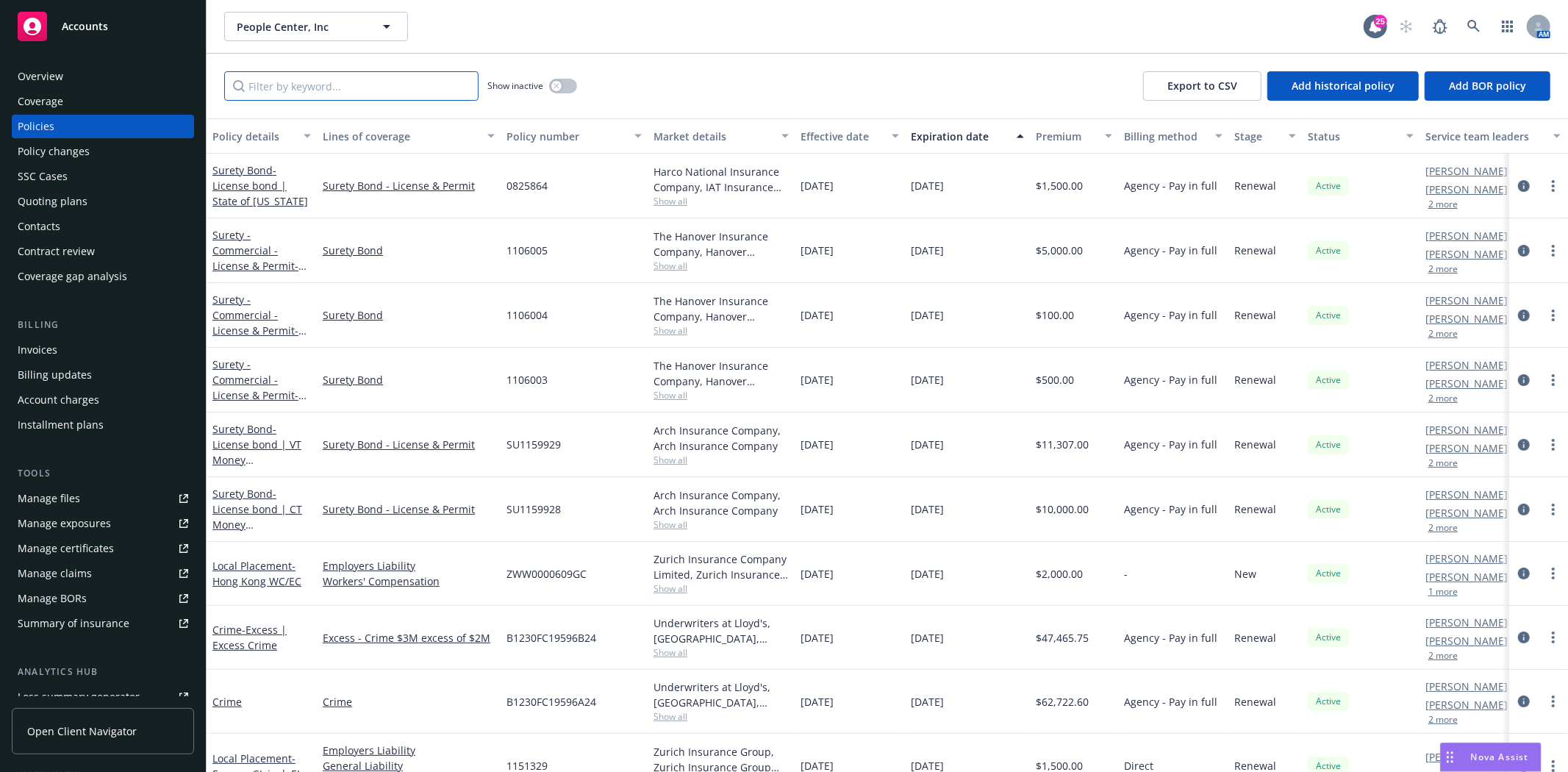
paste input "Obligee: State of Mississippi Bond Amount: $500,000 Money Transmitter Bond Prin…"
type input "Obligee: State of Mississippi Bond Amount: $500,000 Money Transmitter Bond Prin…"
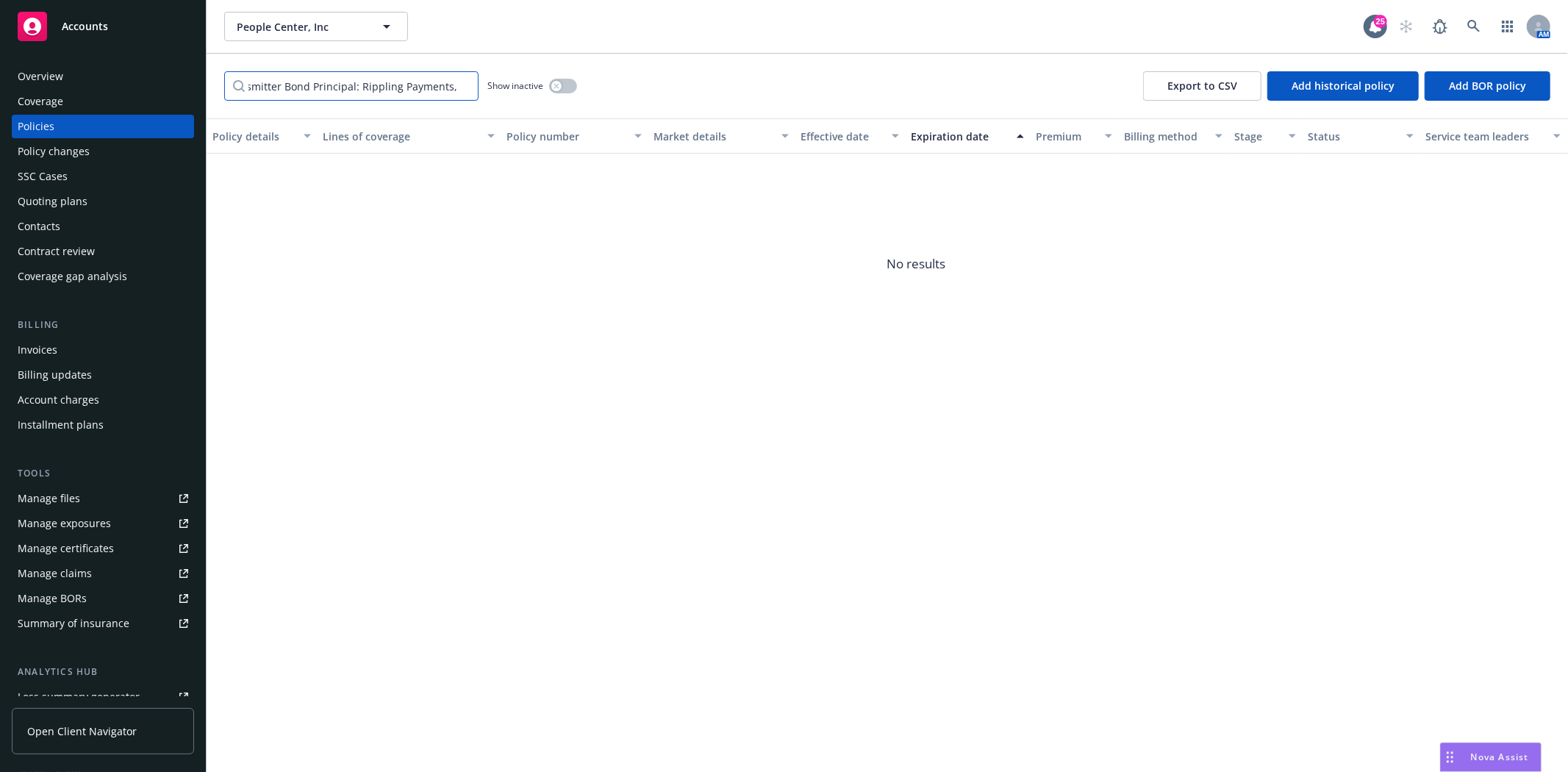
click at [266, 84] on input "Obligee: State of Mississippi Bond Amount: $500,000 Money Transmitter Bond Prin…" at bounding box center [351, 85] width 255 height 29
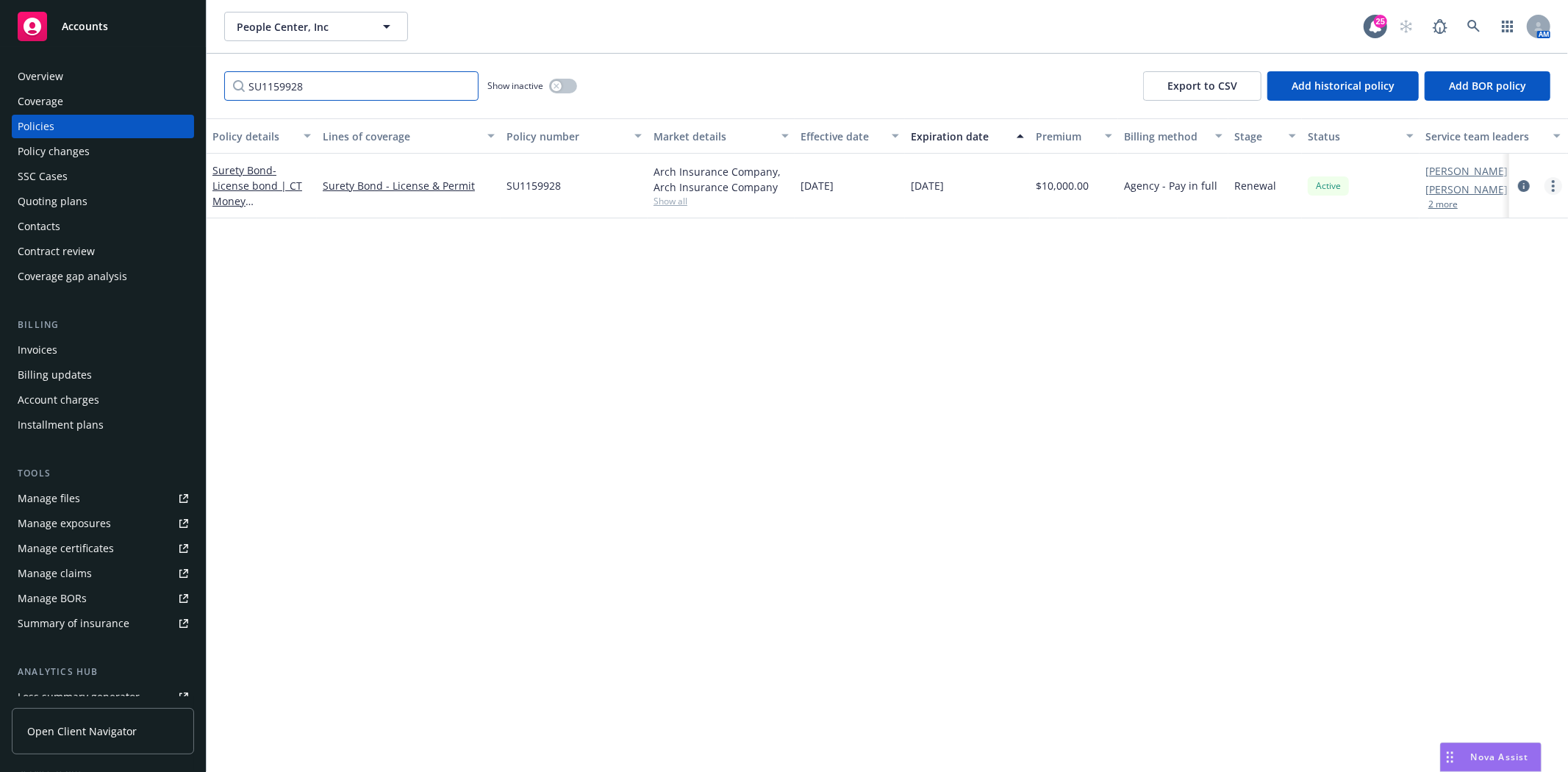
type input "SU1159928"
click at [1554, 189] on circle "more" at bounding box center [1553, 190] width 3 height 3
click at [1477, 248] on link "Renew with incumbent" at bounding box center [1475, 244] width 173 height 29
select select "12"
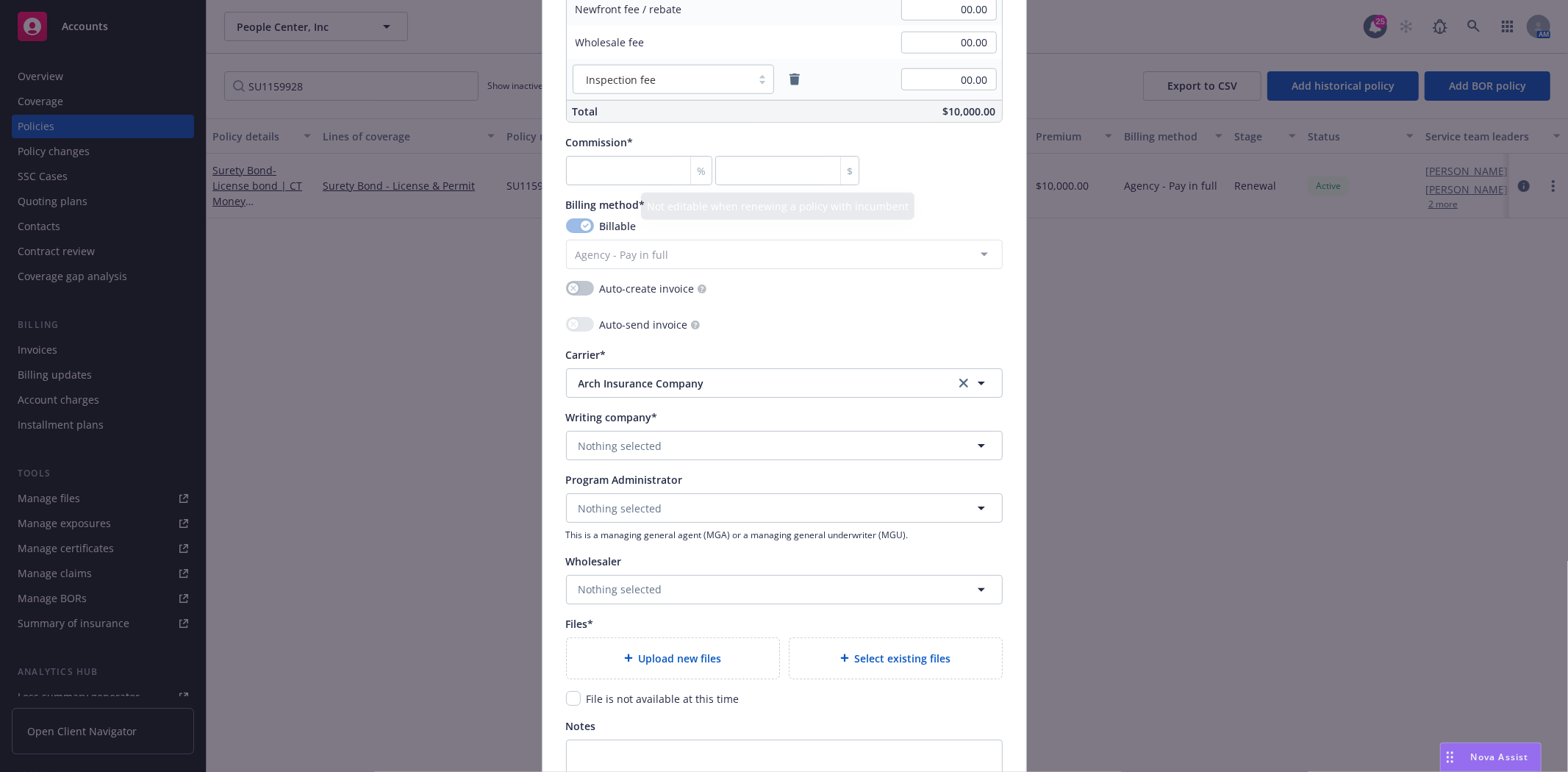
scroll to position [1225, 0]
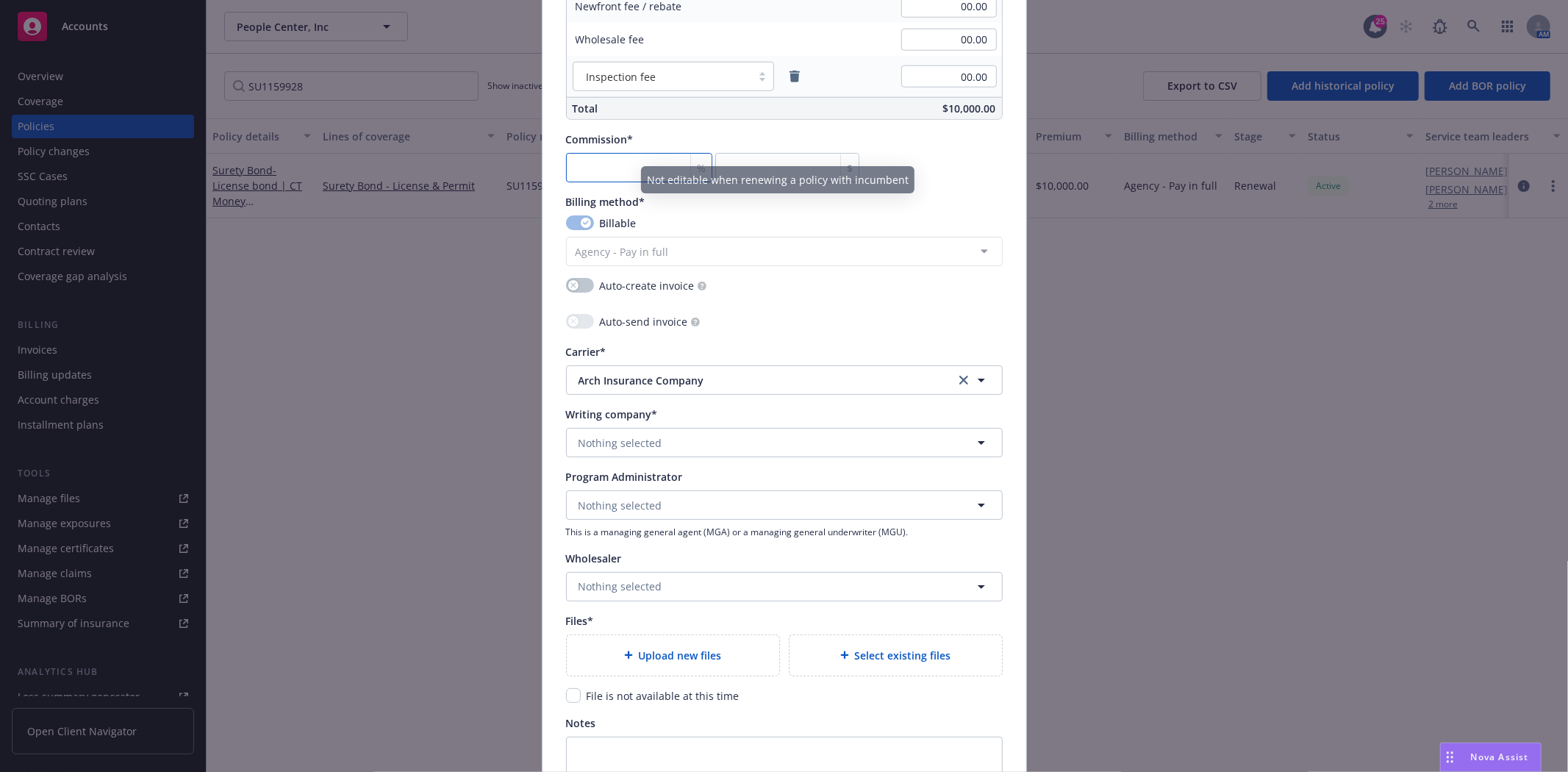
click at [624, 172] on input "number" at bounding box center [640, 167] width 147 height 29
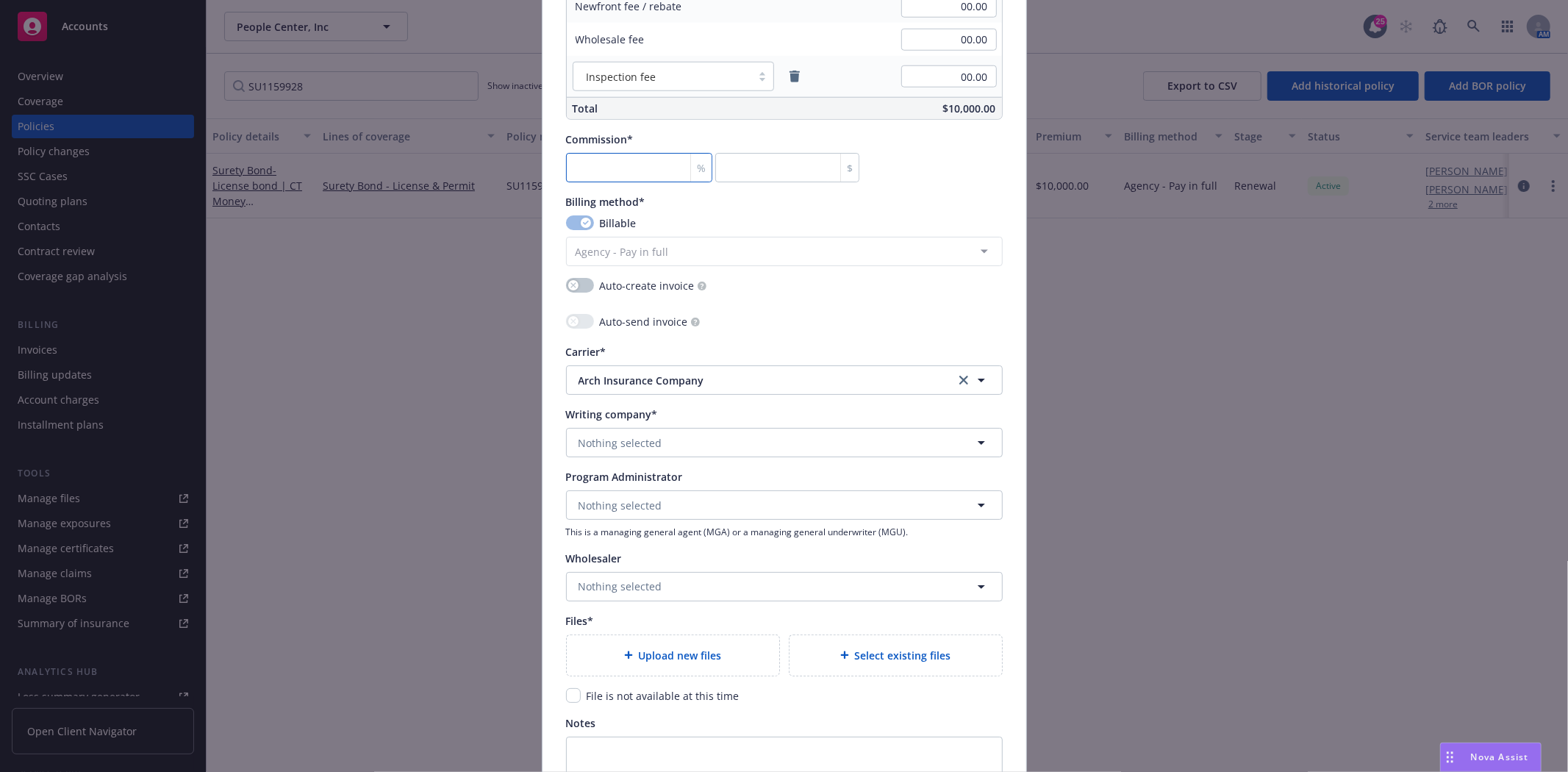
type input "3"
type input "300"
type input "30"
type input "3000"
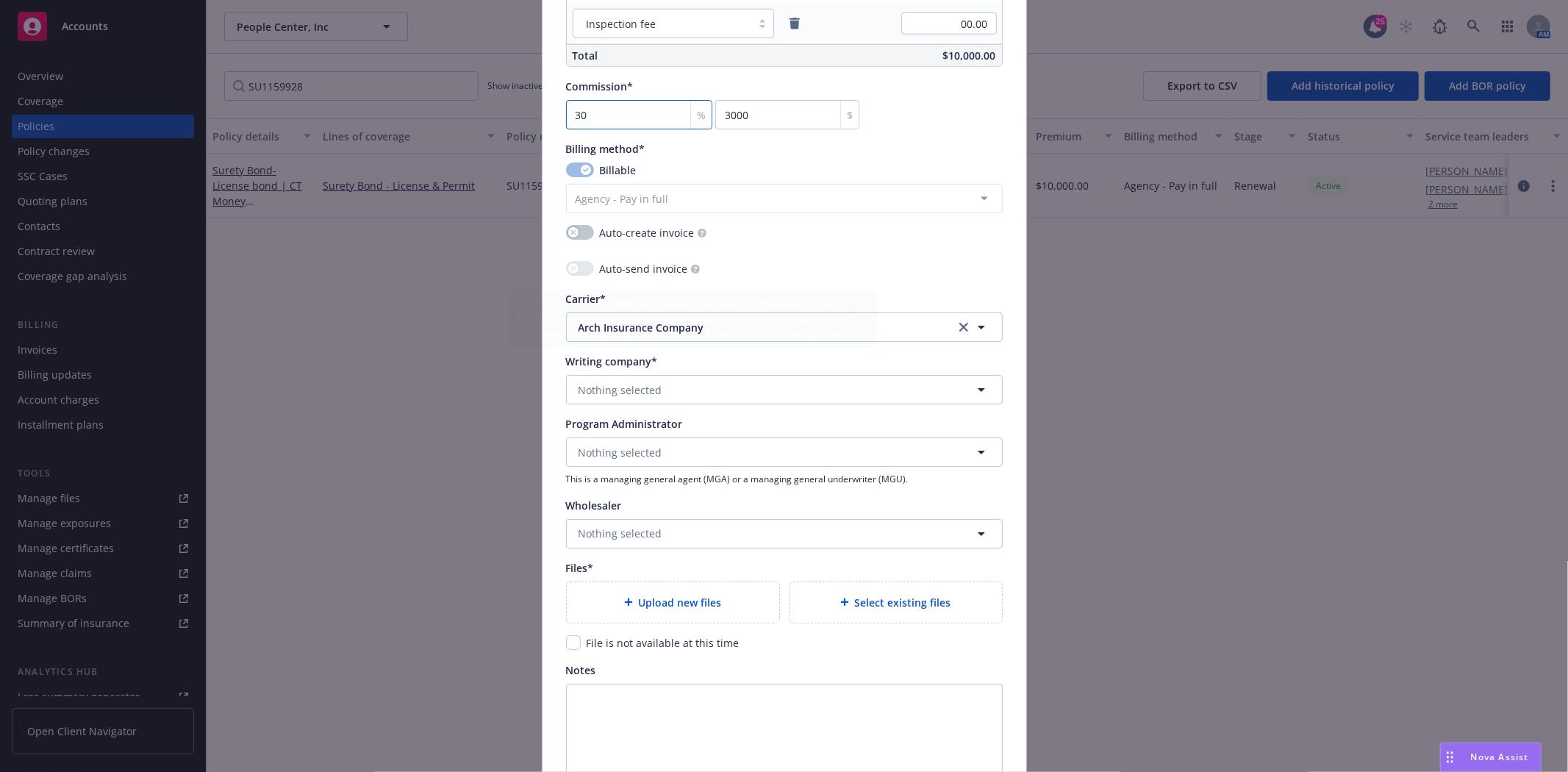
scroll to position [1306, 0]
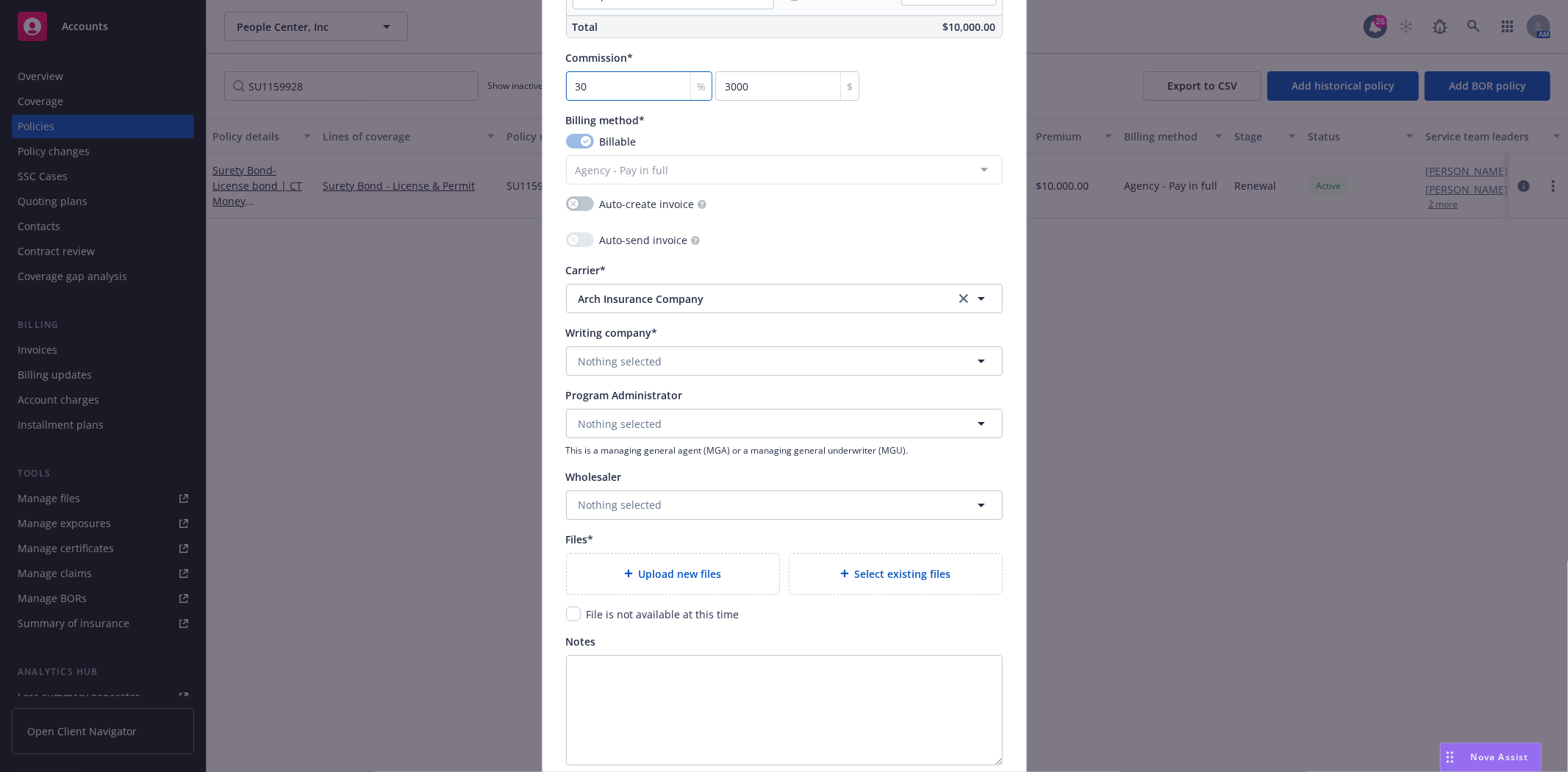
type input "30"
click at [598, 354] on button "Nothing selected" at bounding box center [784, 360] width 437 height 29
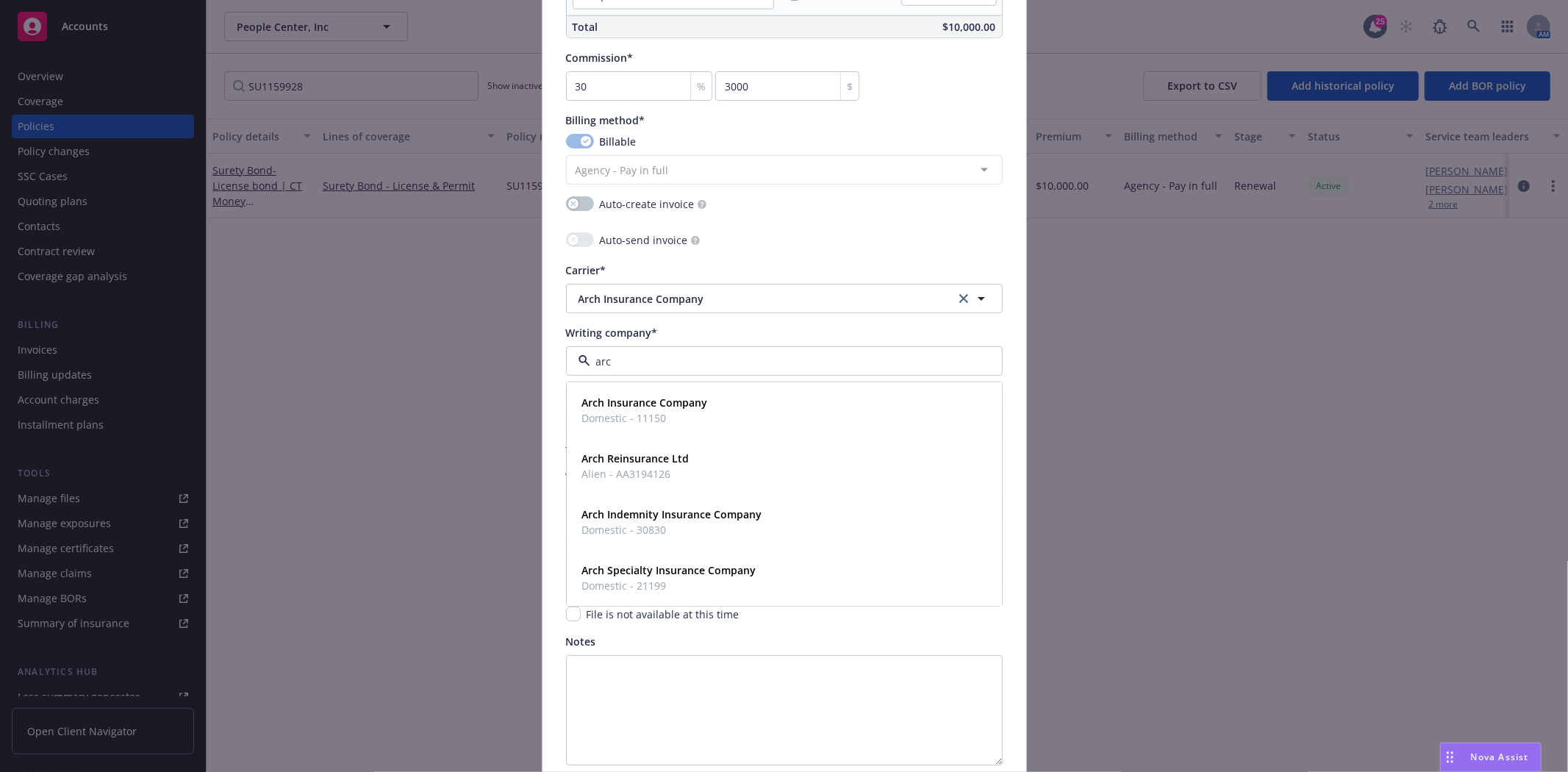
type input "arch"
click at [650, 578] on span "Arch Specialty Insurance Company" at bounding box center [669, 570] width 174 height 15
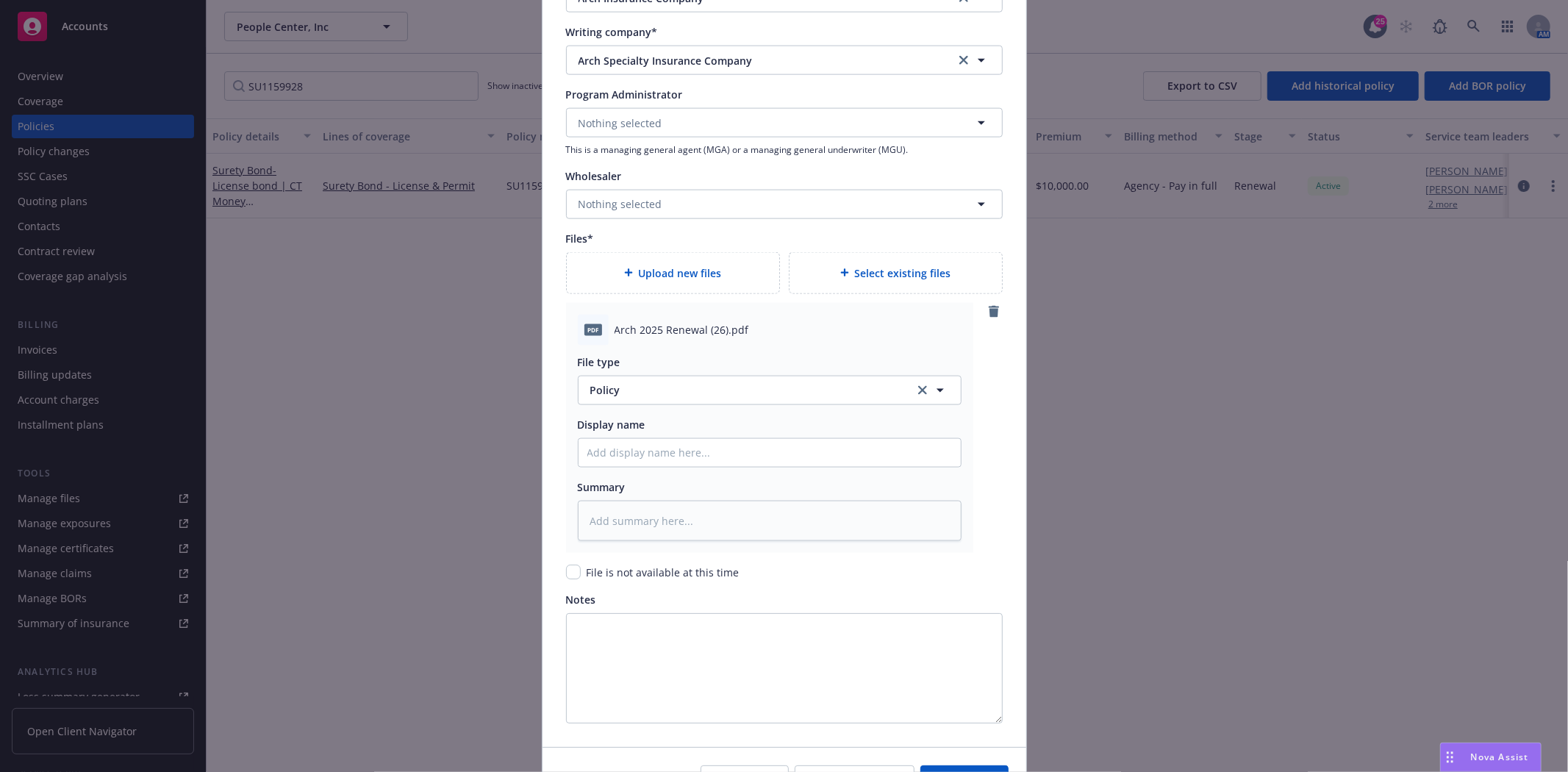
scroll to position [1634, 0]
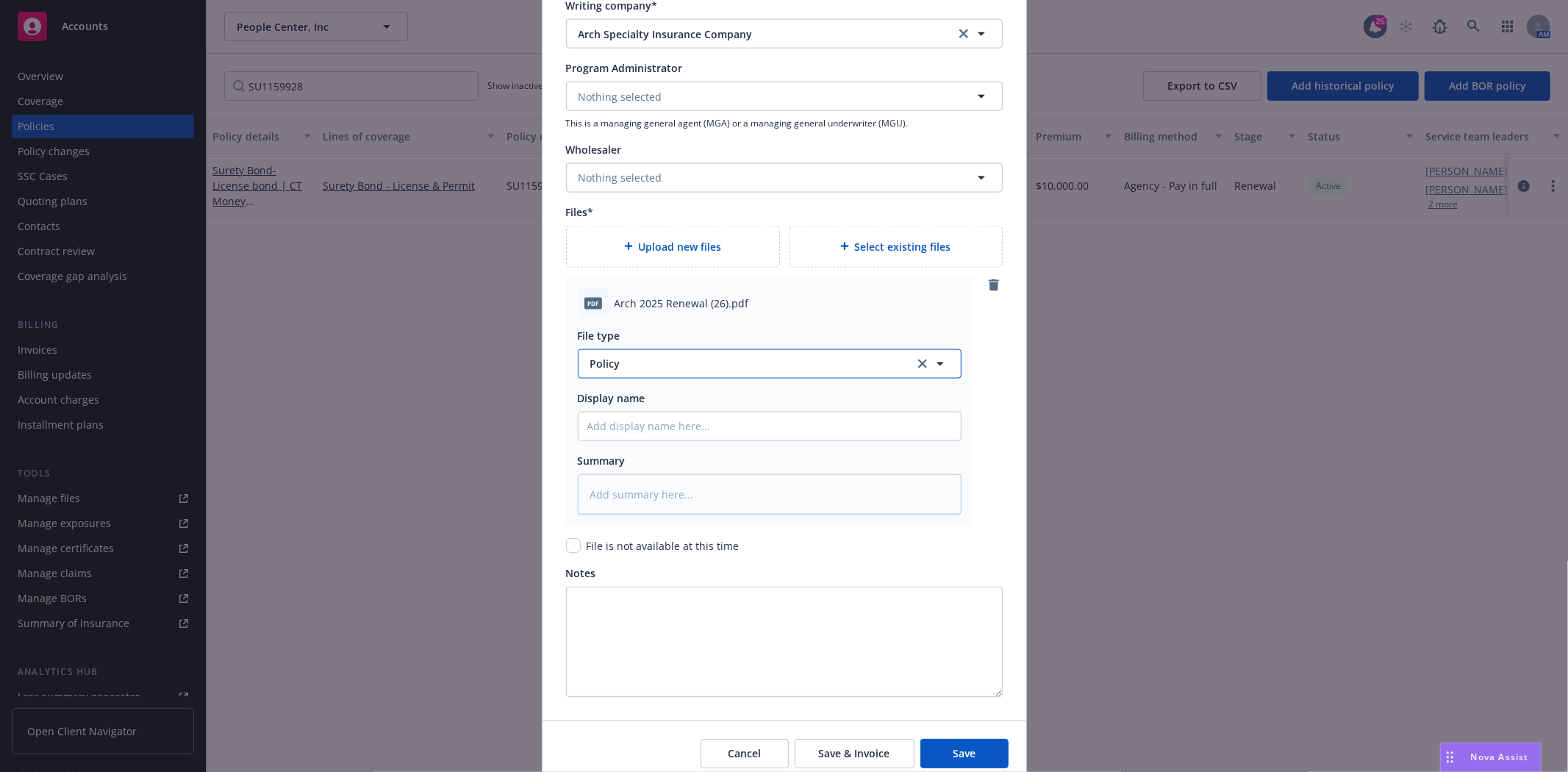
click at [625, 364] on span "Policy" at bounding box center [744, 363] width 307 height 15
type input "Invoic"
click at [625, 439] on span "Invoice - Third Party" at bounding box center [644, 442] width 101 height 15
click at [615, 424] on input "Policy display name" at bounding box center [769, 426] width 382 height 28
type textarea "x"
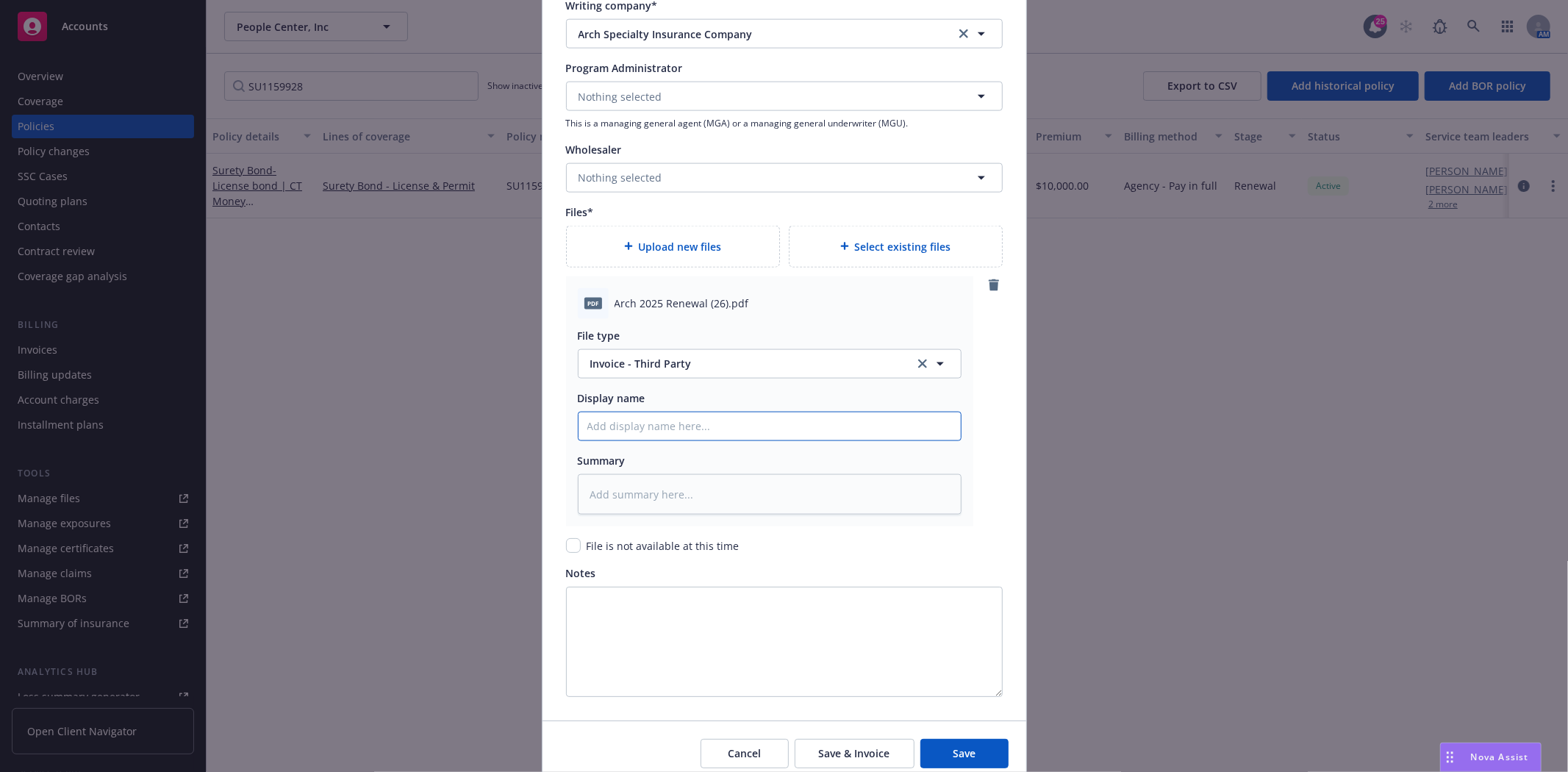
type input "A"
type textarea "x"
type input "Ar"
type textarea "x"
type input "Arc"
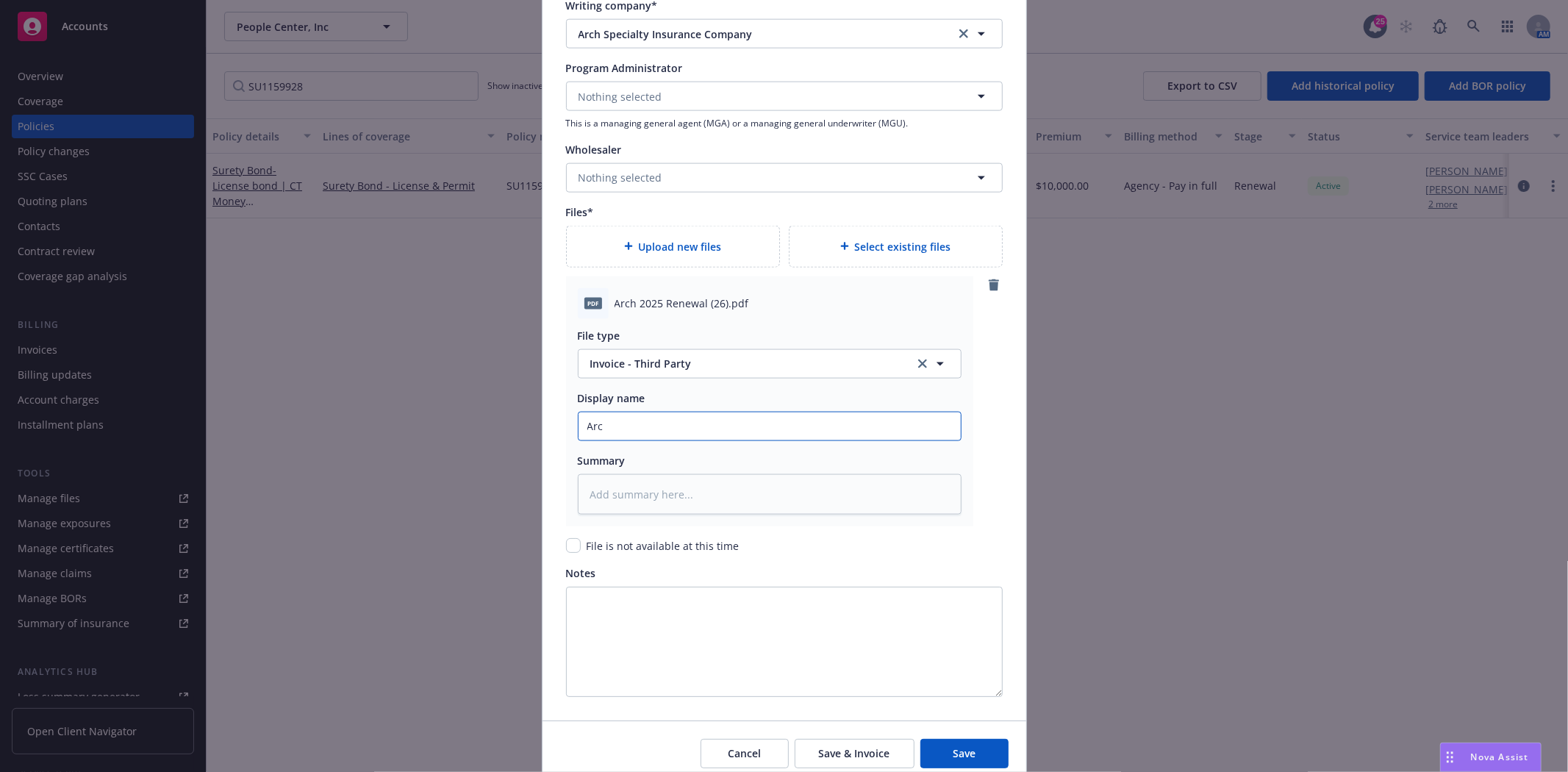
type textarea "x"
type input "Arch"
type textarea "x"
type input "Arch"
type textarea "x"
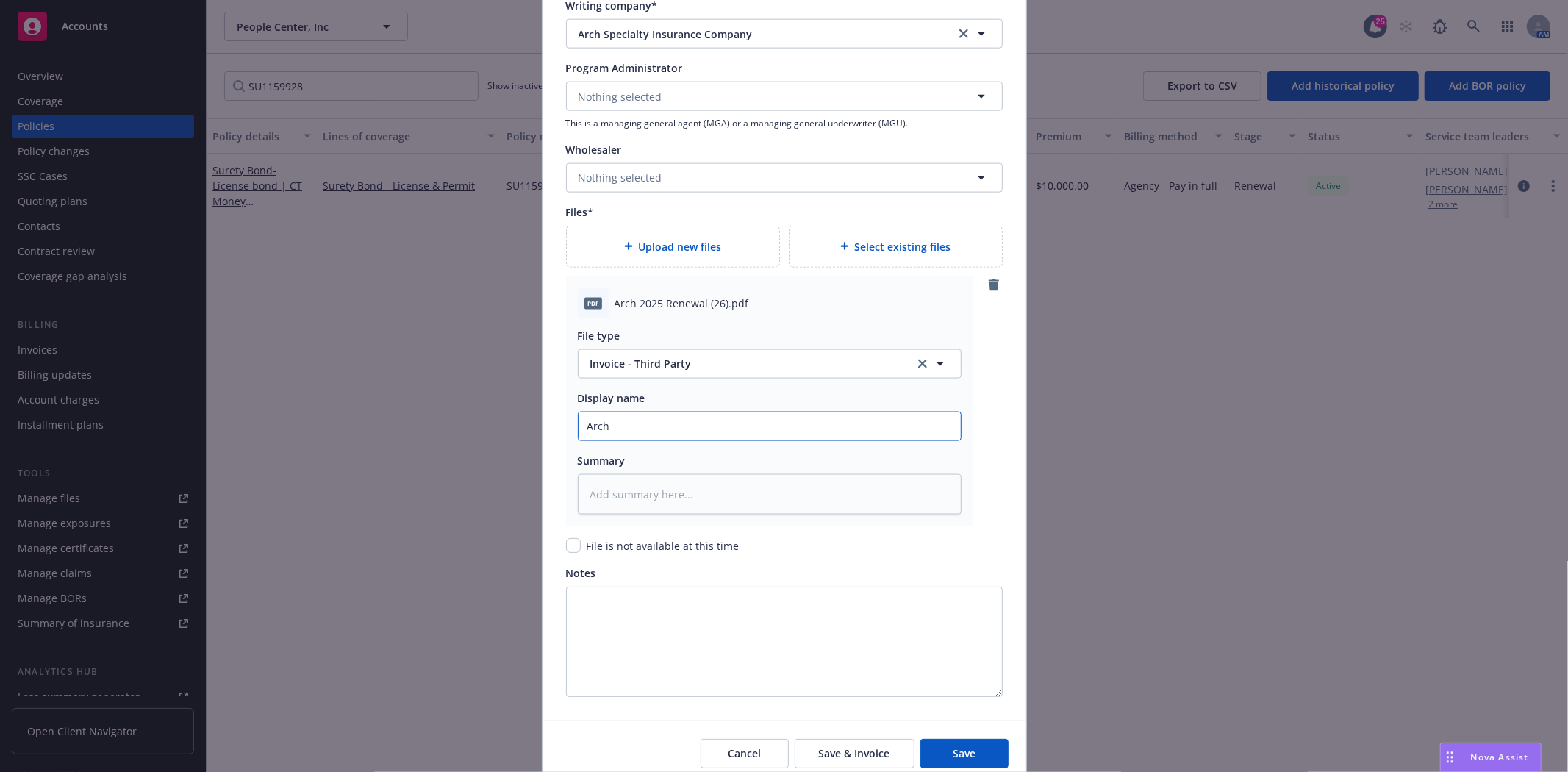
type input "Arch 2"
type textarea "x"
type input "Arch 20"
type textarea "x"
type input "Arch 202"
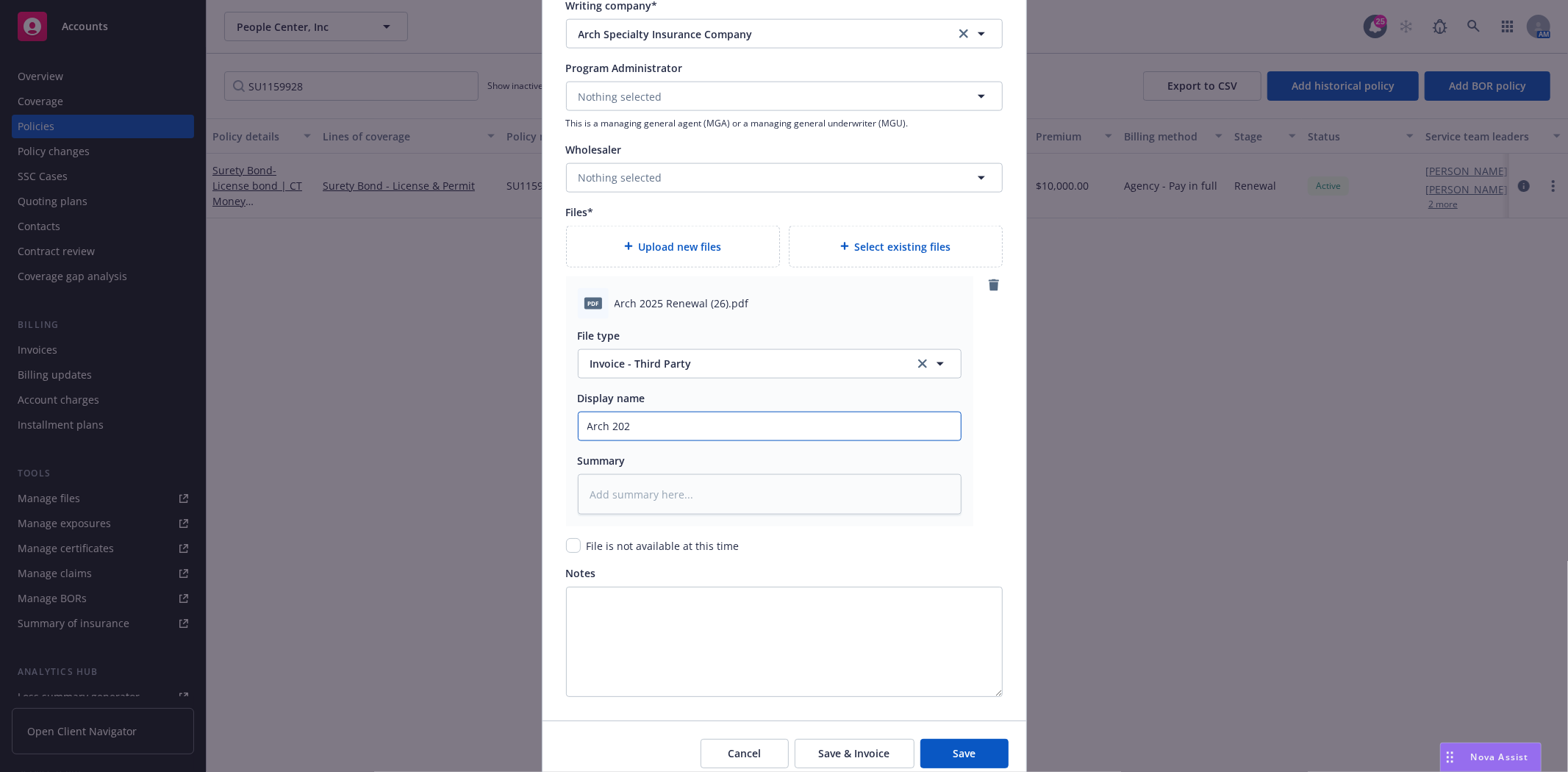
type textarea "x"
type input "Arch 2025"
type textarea "x"
type input "Arch 2025"
type textarea "x"
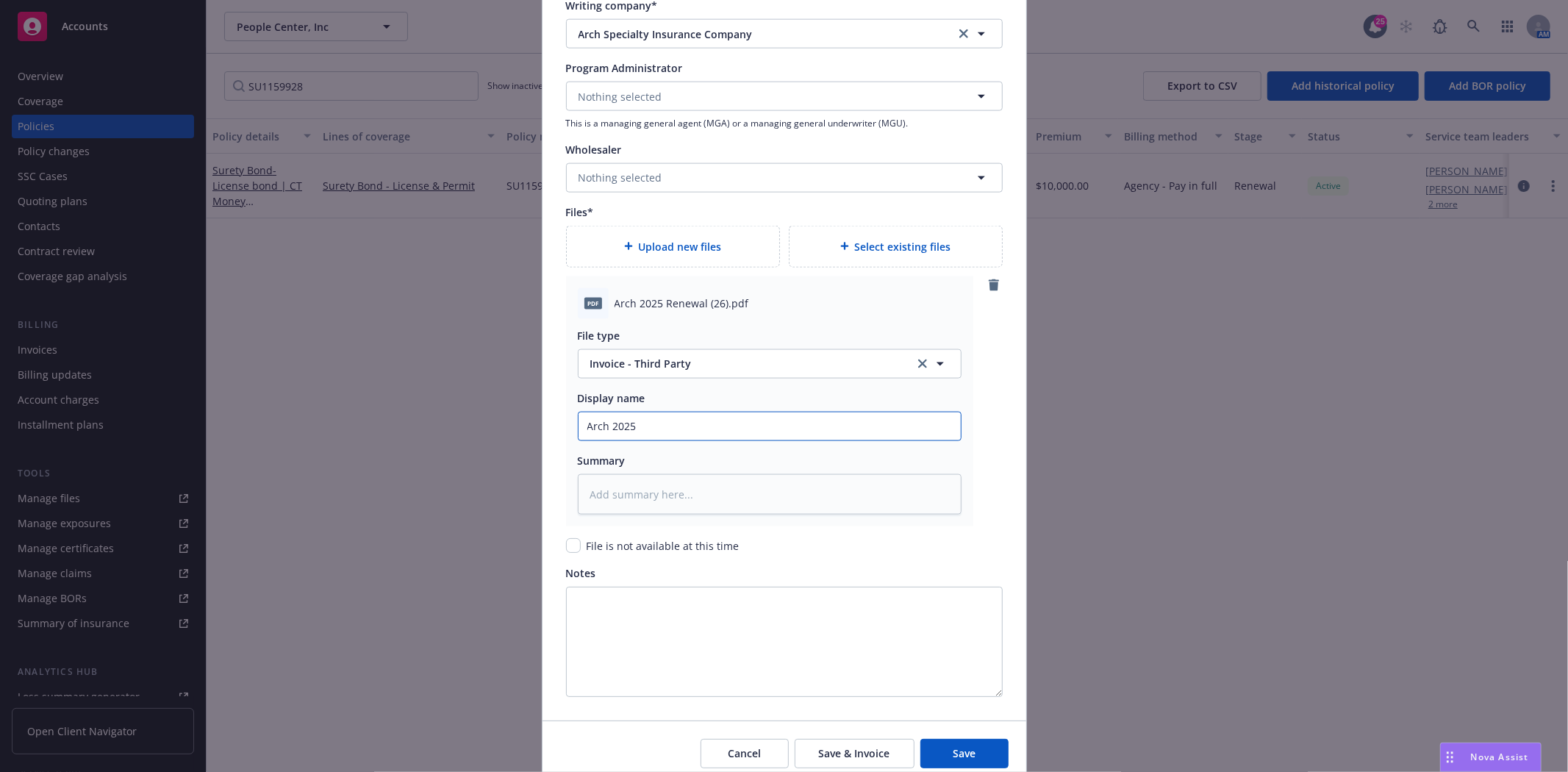
type input "Arch 2025 R"
type textarea "x"
type input "Arch 2025 Re"
type textarea "x"
type input "Arch 2025 Rene"
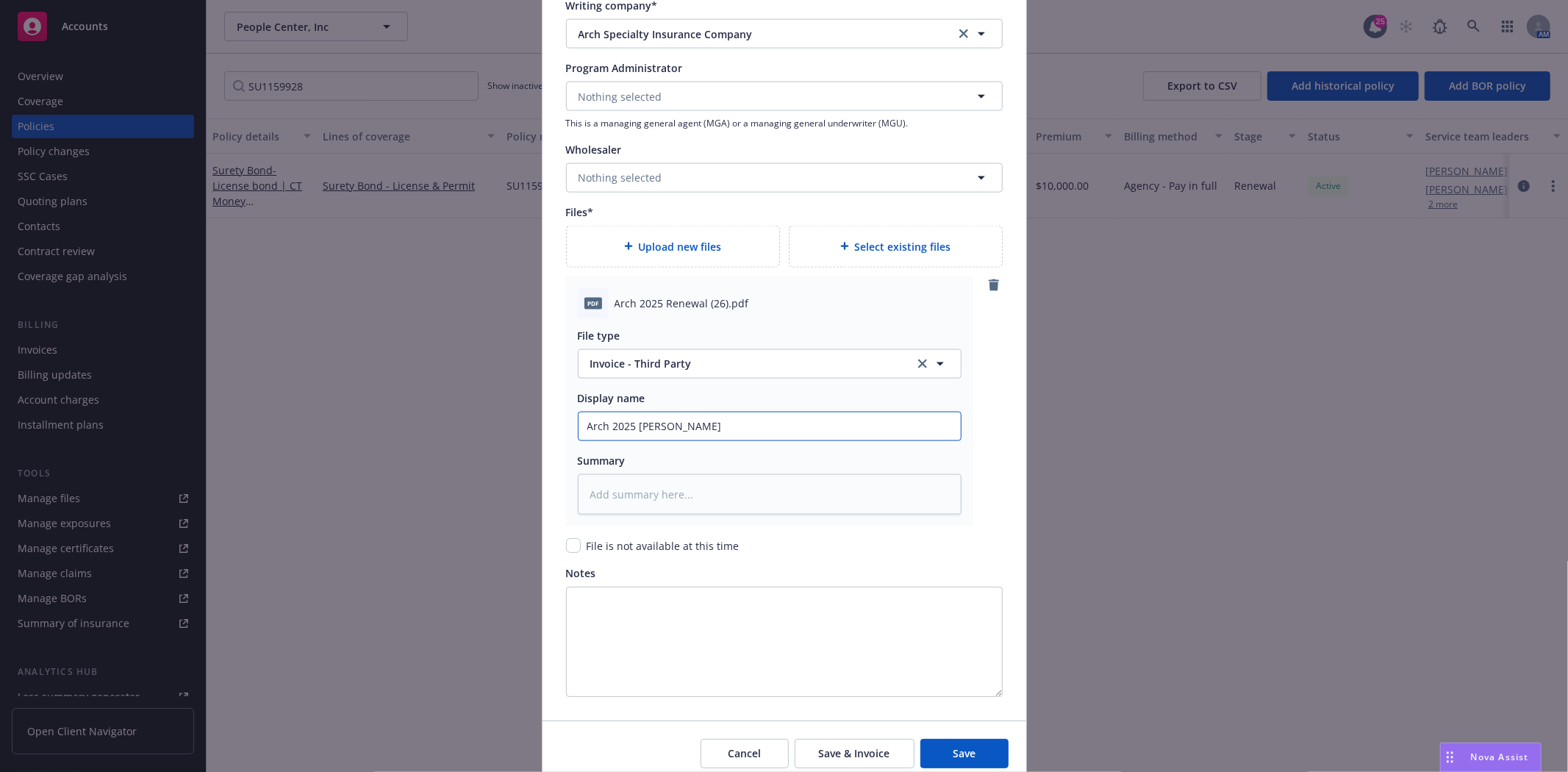
type textarea "x"
type input "Arch 2025 Renew"
type textarea "x"
type input "Arch 2025 Renewa"
type textarea "x"
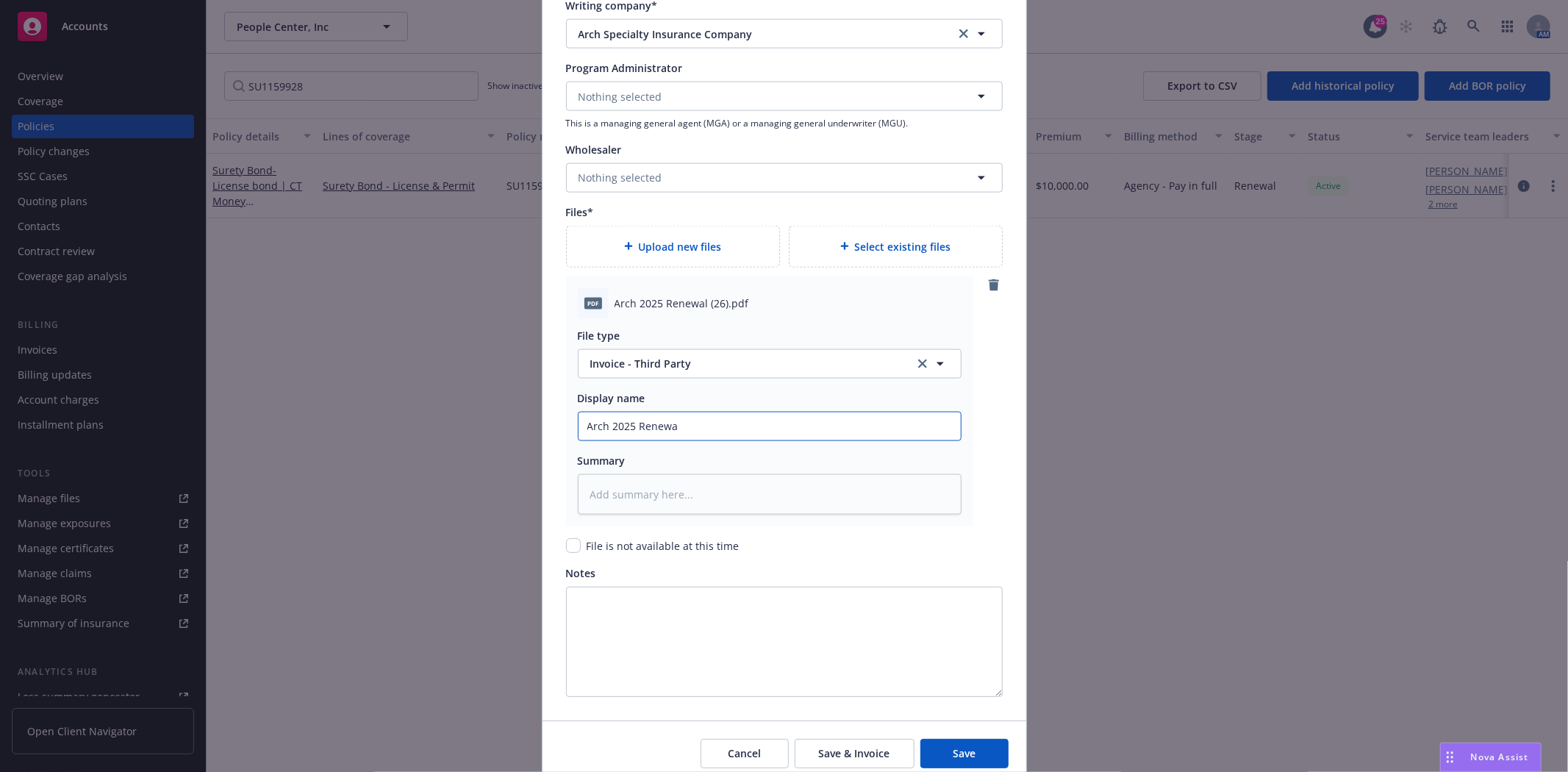
type input "Arch 2025 Renewal"
type textarea "x"
type input "Arch 2025 Renewal"
type textarea "x"
type input "Arch 2025 Renewal B"
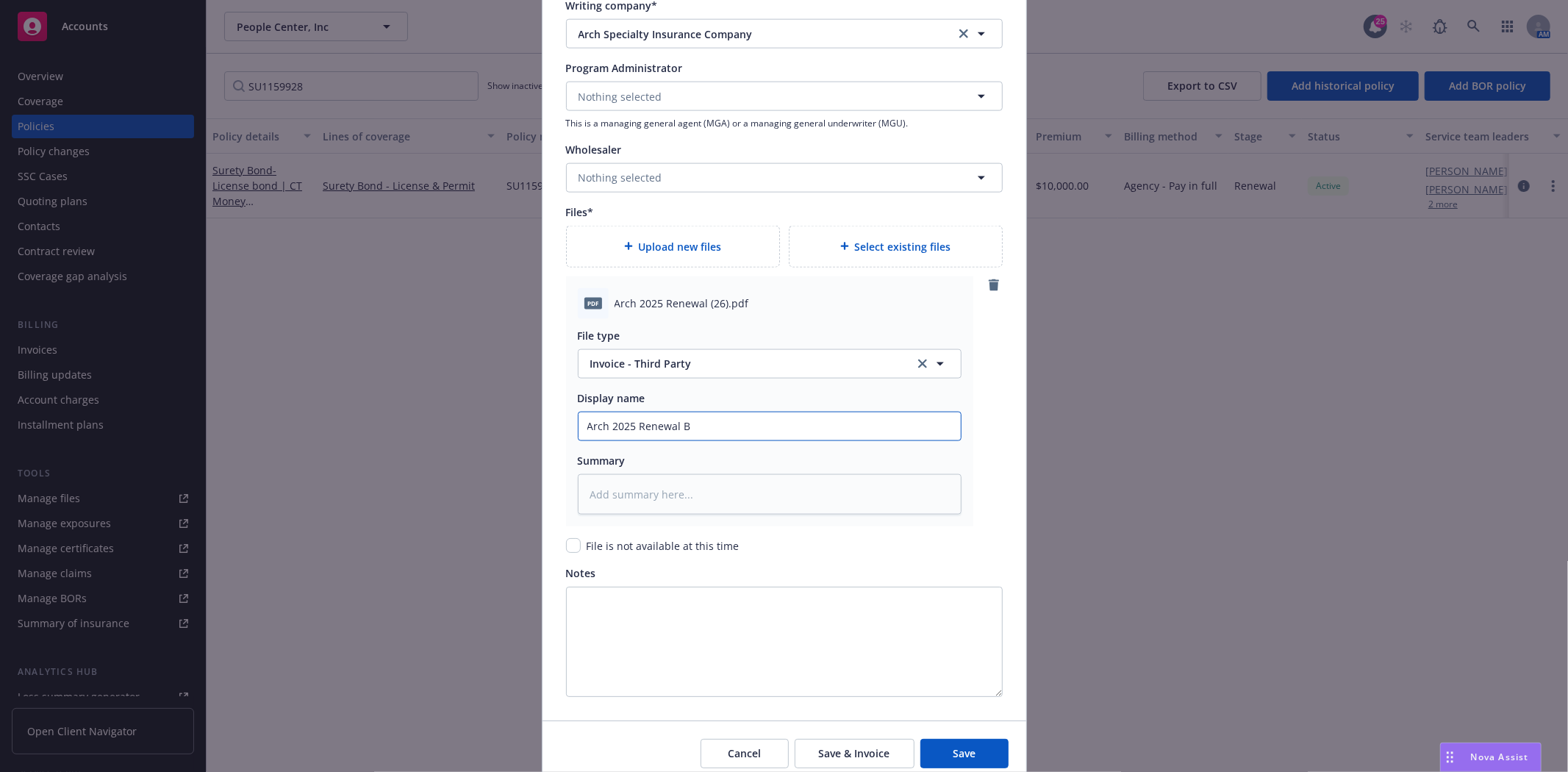
type textarea "x"
type input "Arch 2025 Renewal Bo"
type textarea "x"
type input "Arch 2025 Renewal Bon"
type textarea "x"
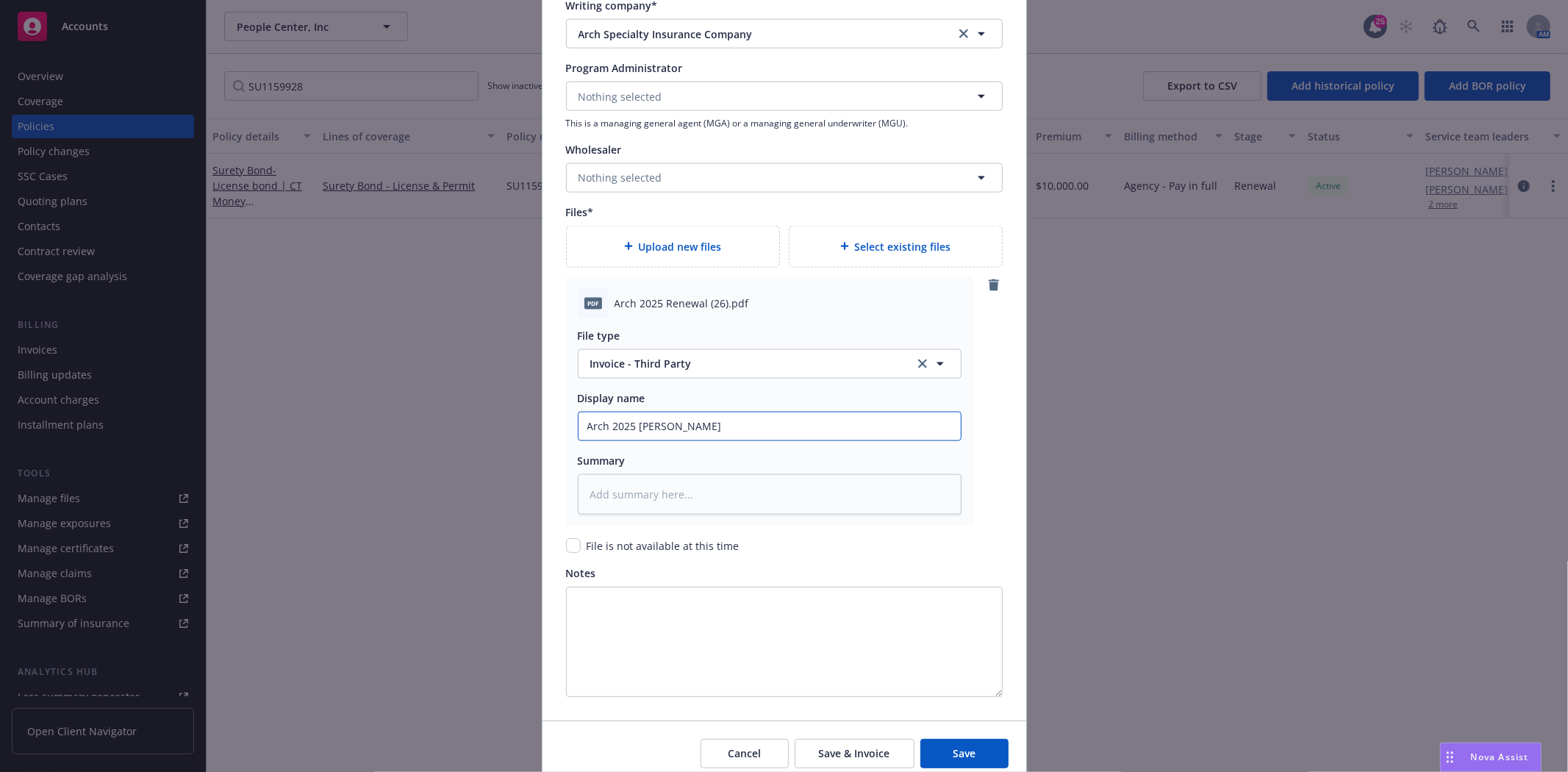
type input "Arch 2025 Renewal Bond"
type textarea "x"
type input "Arch 2025 Renewal Bond"
type textarea "x"
type input "Arch 2025 Renewal Bond #"
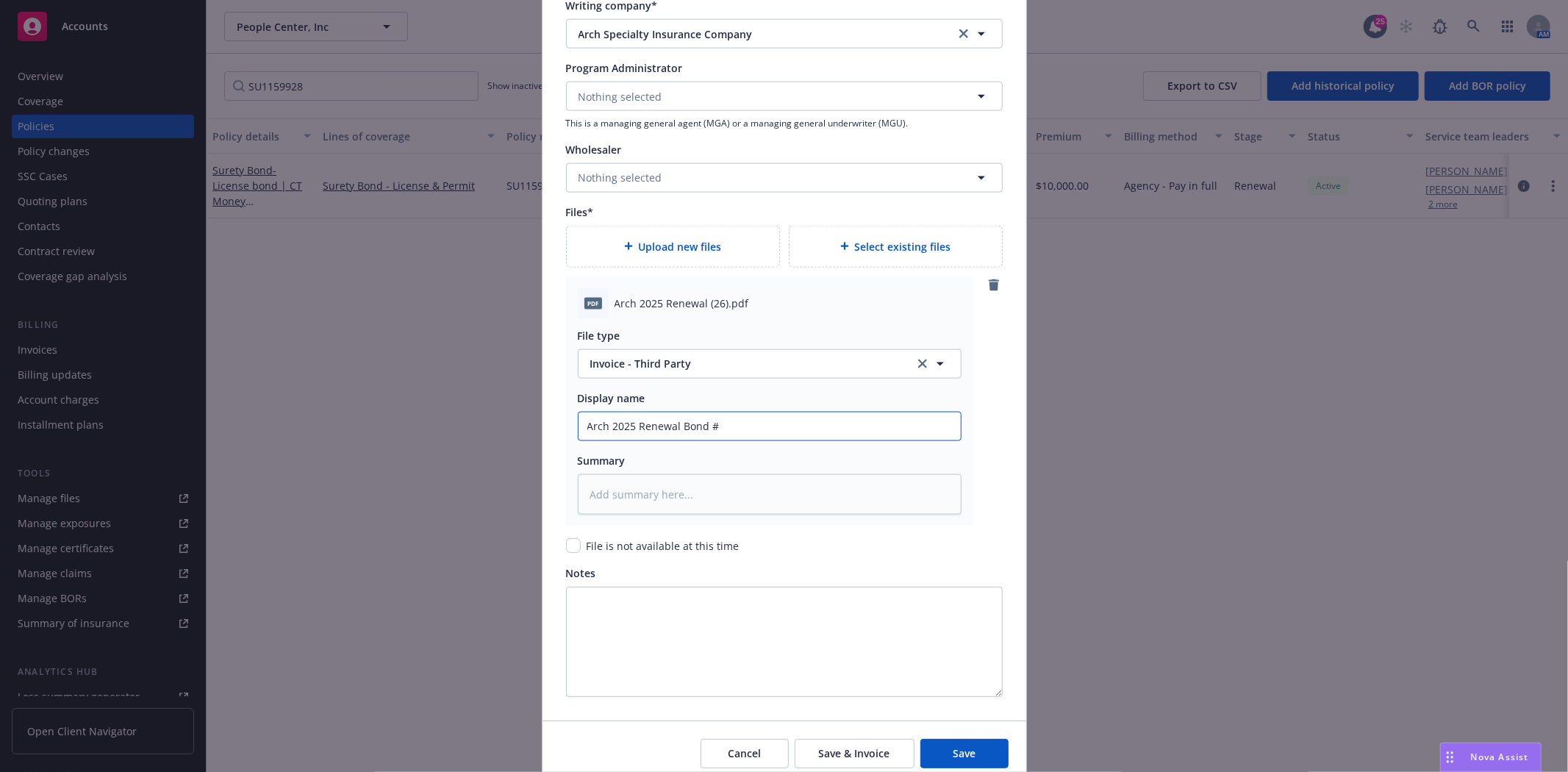
type textarea "x"
type input "Arch 2025 Renewal Bond #S"
type textarea "x"
type input "Arch 2025 Renewal Bond #SU"
type textarea "x"
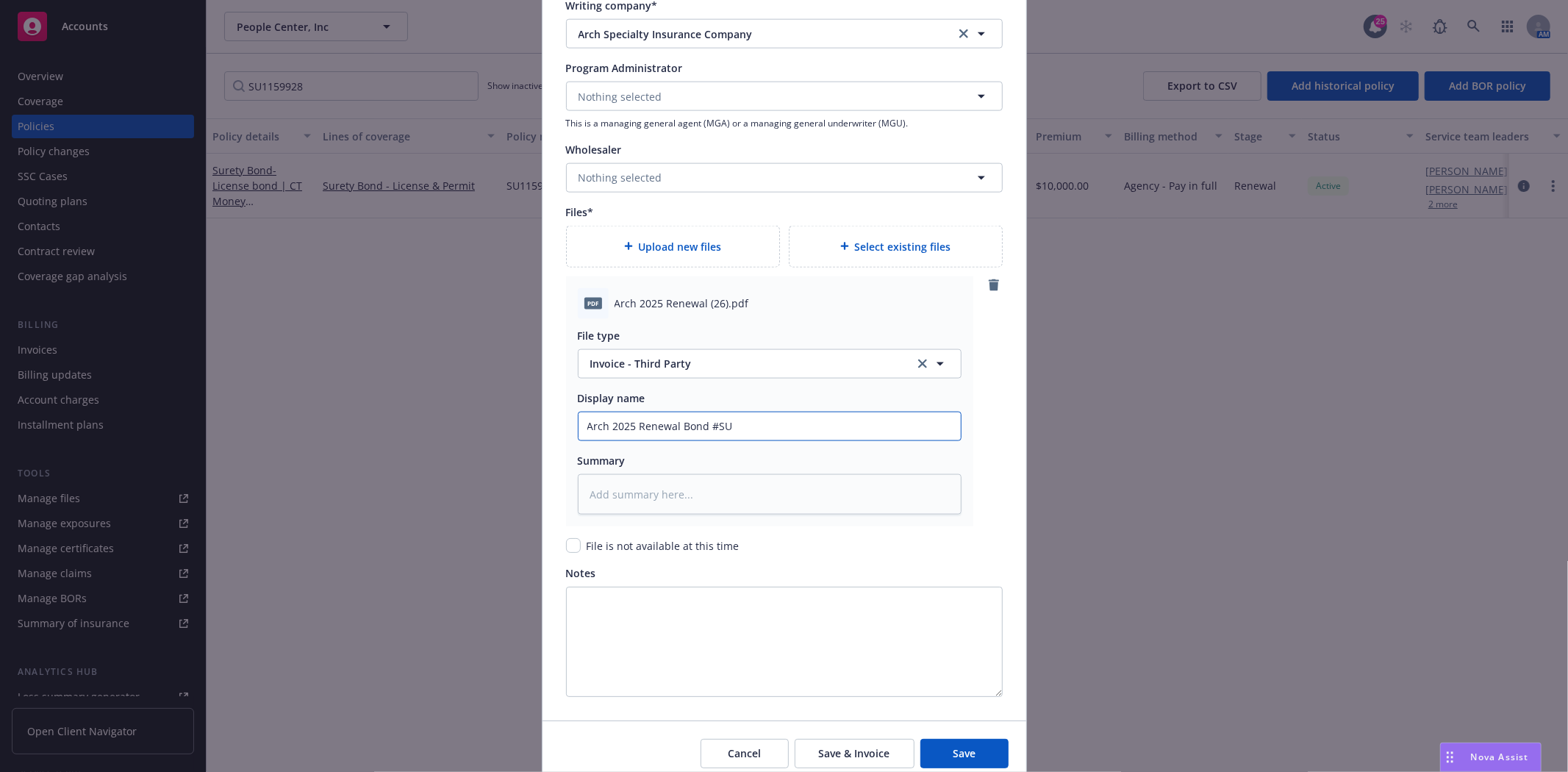
type input "Arch 2025 Renewal Bond #SU1"
type textarea "x"
type input "Arch 2025 Renewal Bond #SU11"
type textarea "x"
type input "Arch 2025 Renewal Bond #SU115"
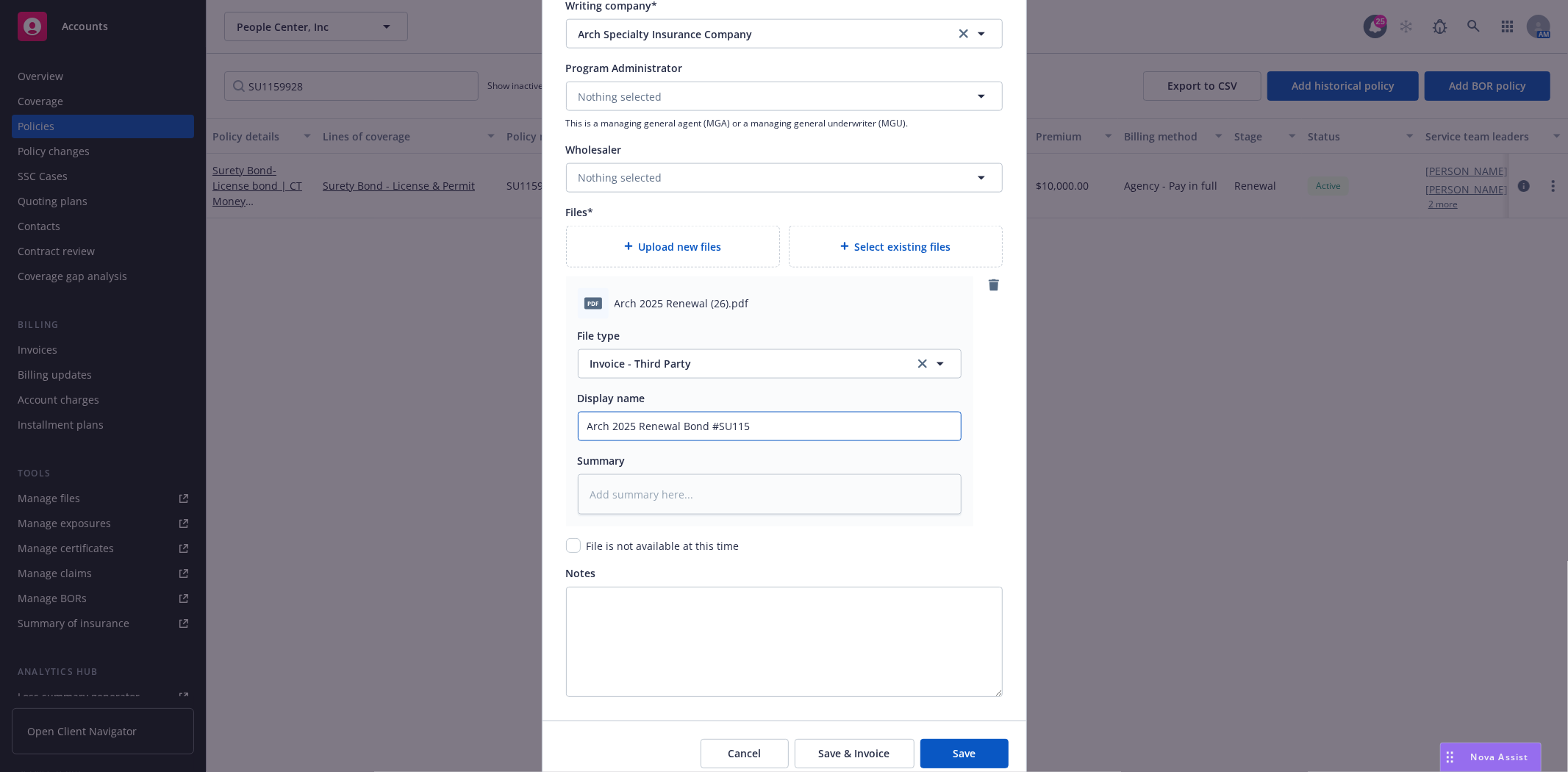
type textarea "x"
type input "Arch 2025 Renewal Bond #SU1159"
type textarea "x"
type input "Arch 2025 Renewal Bond #SU11599"
type textarea "x"
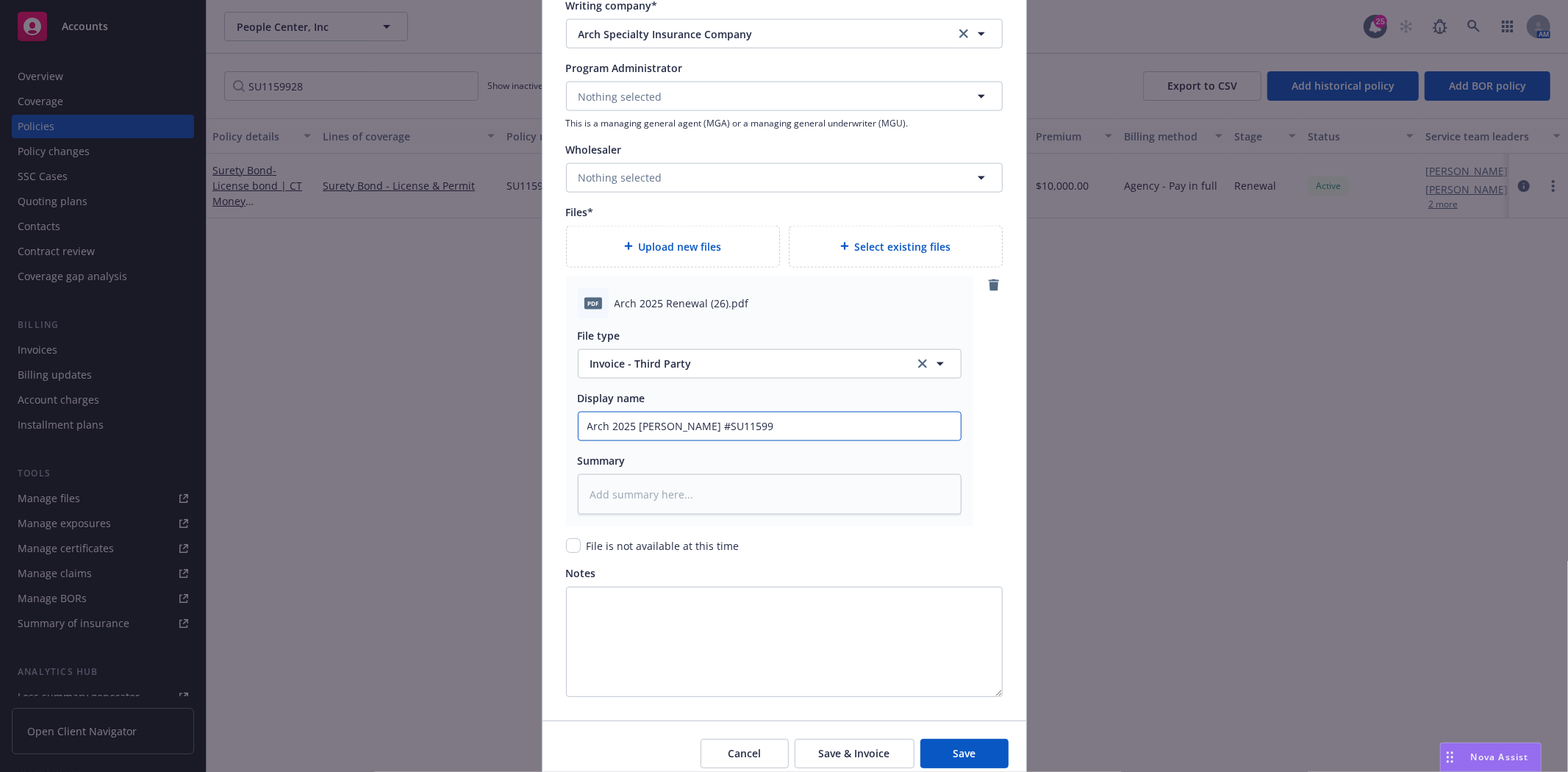
type input "Arch 2025 Renewal Bond #SU115992"
type textarea "x"
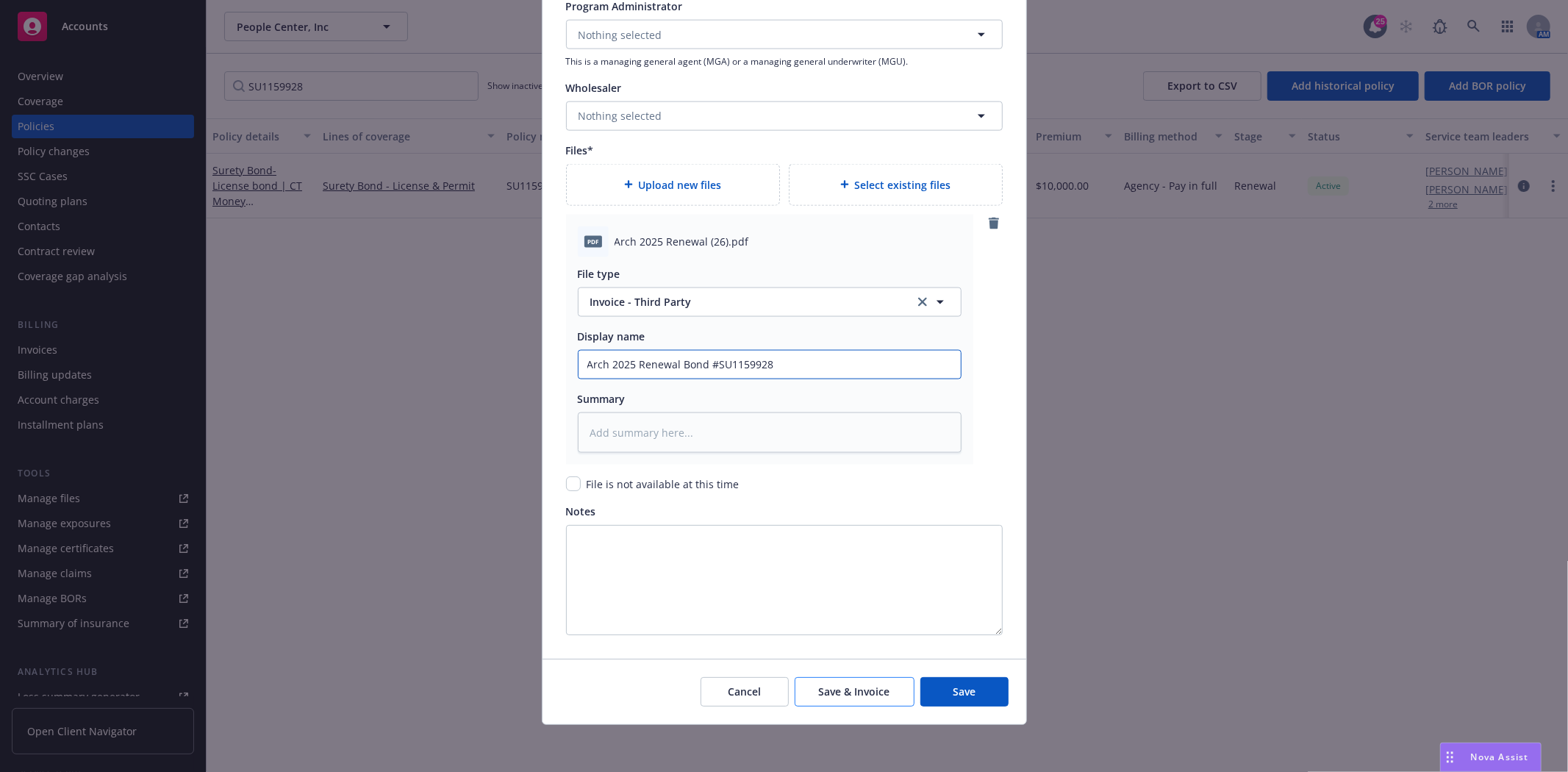
type input "Arch 2025 Renewal Bond #SU1159928"
click at [856, 693] on span "Save & Invoice" at bounding box center [855, 691] width 71 height 14
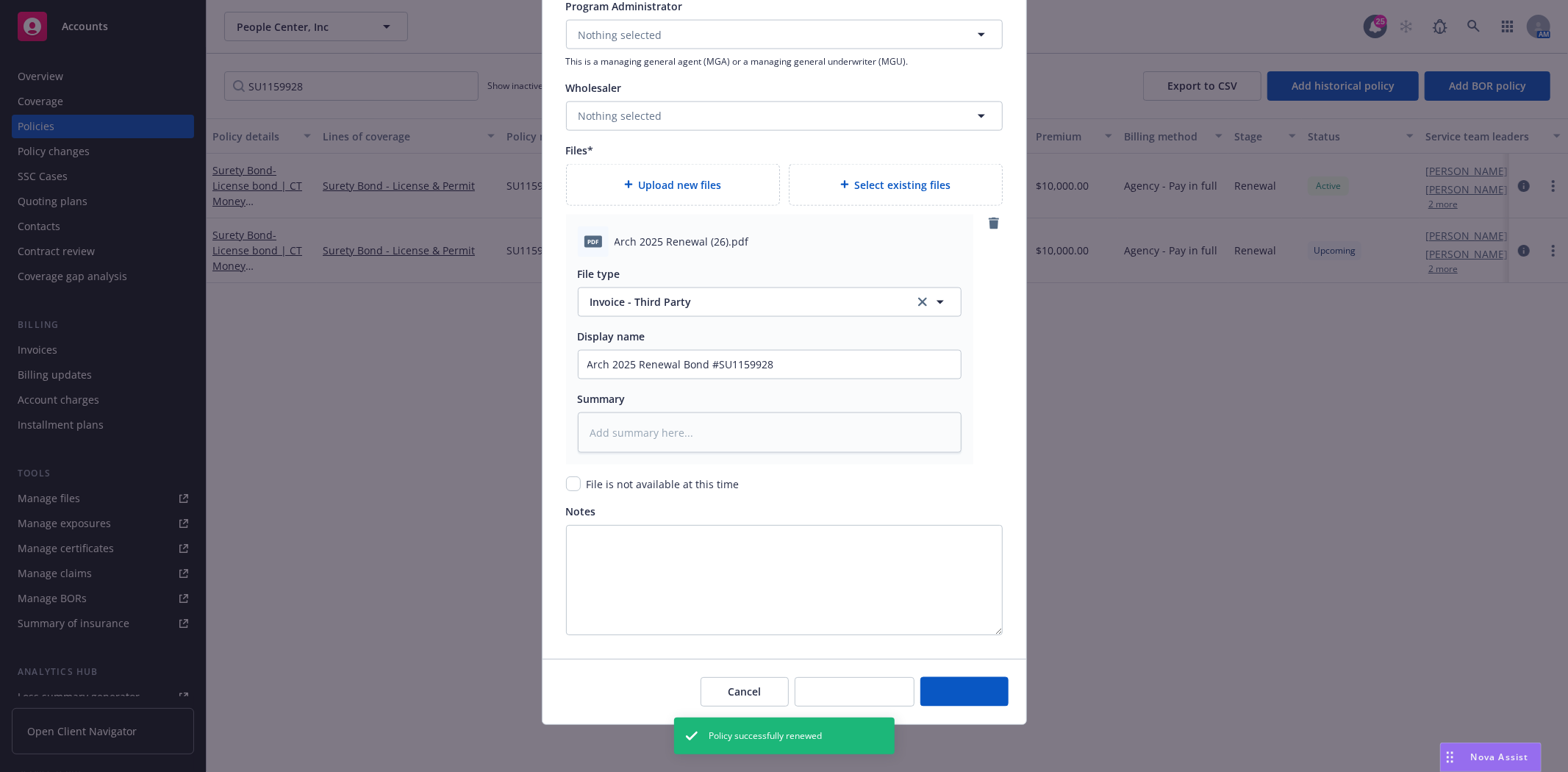
type textarea "x"
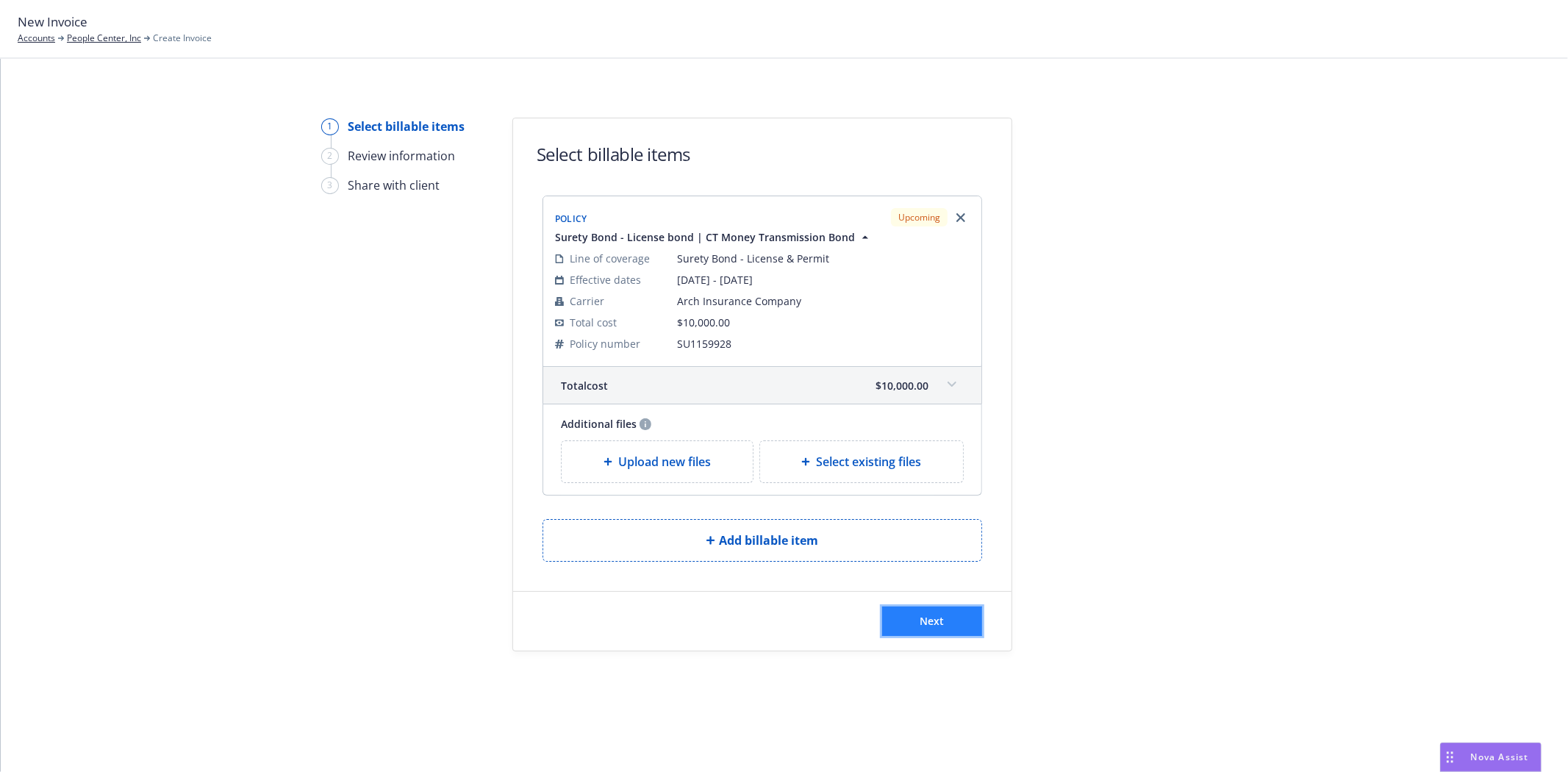
click at [935, 611] on button "Next" at bounding box center [932, 621] width 100 height 29
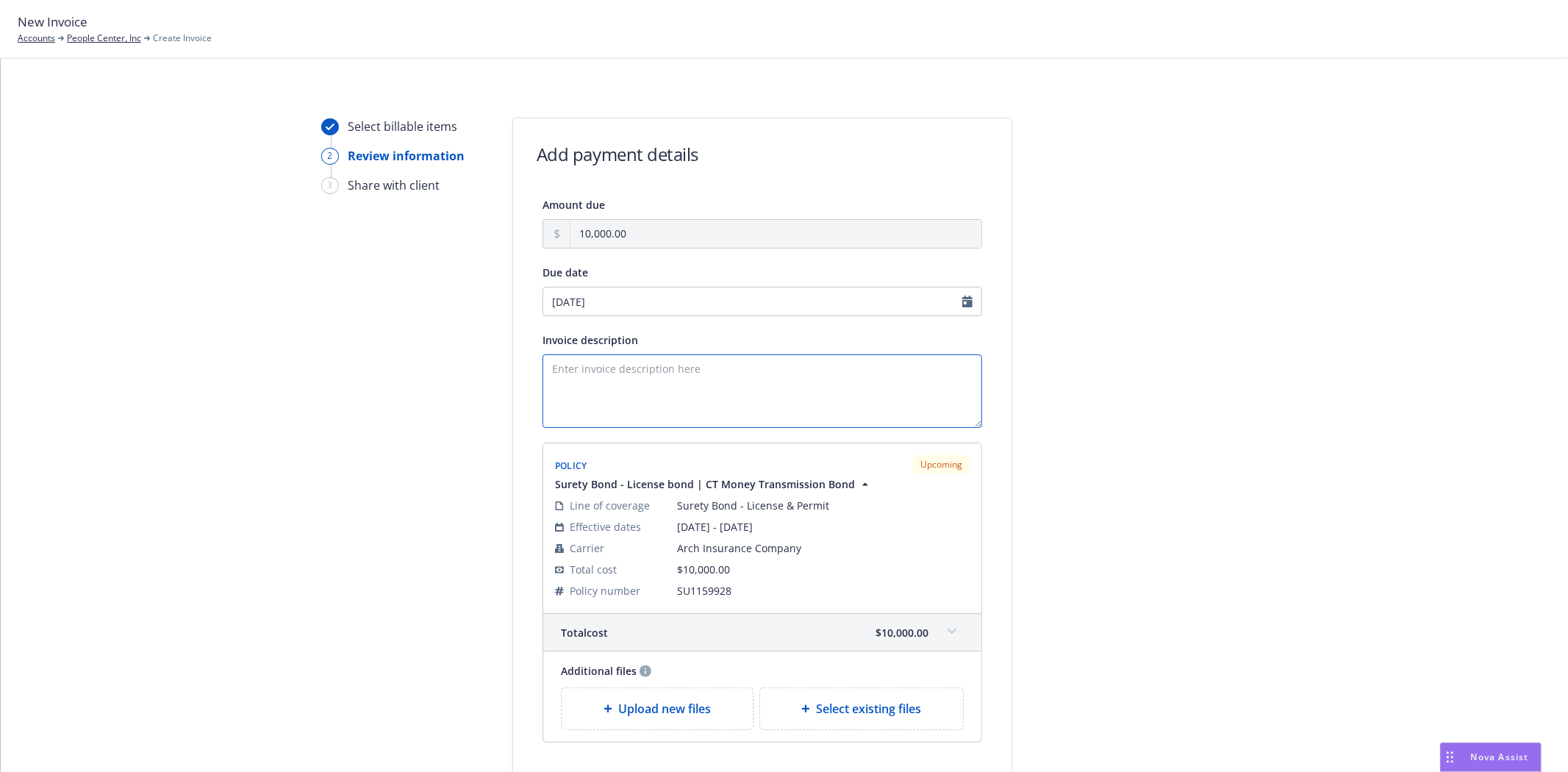
click at [830, 406] on textarea "Invoice description" at bounding box center [761, 390] width 439 height 74
paste textarea "Obligee: State of [US_STATE] Bond Amount: $1,000,000.00 CT Money Transmission L…"
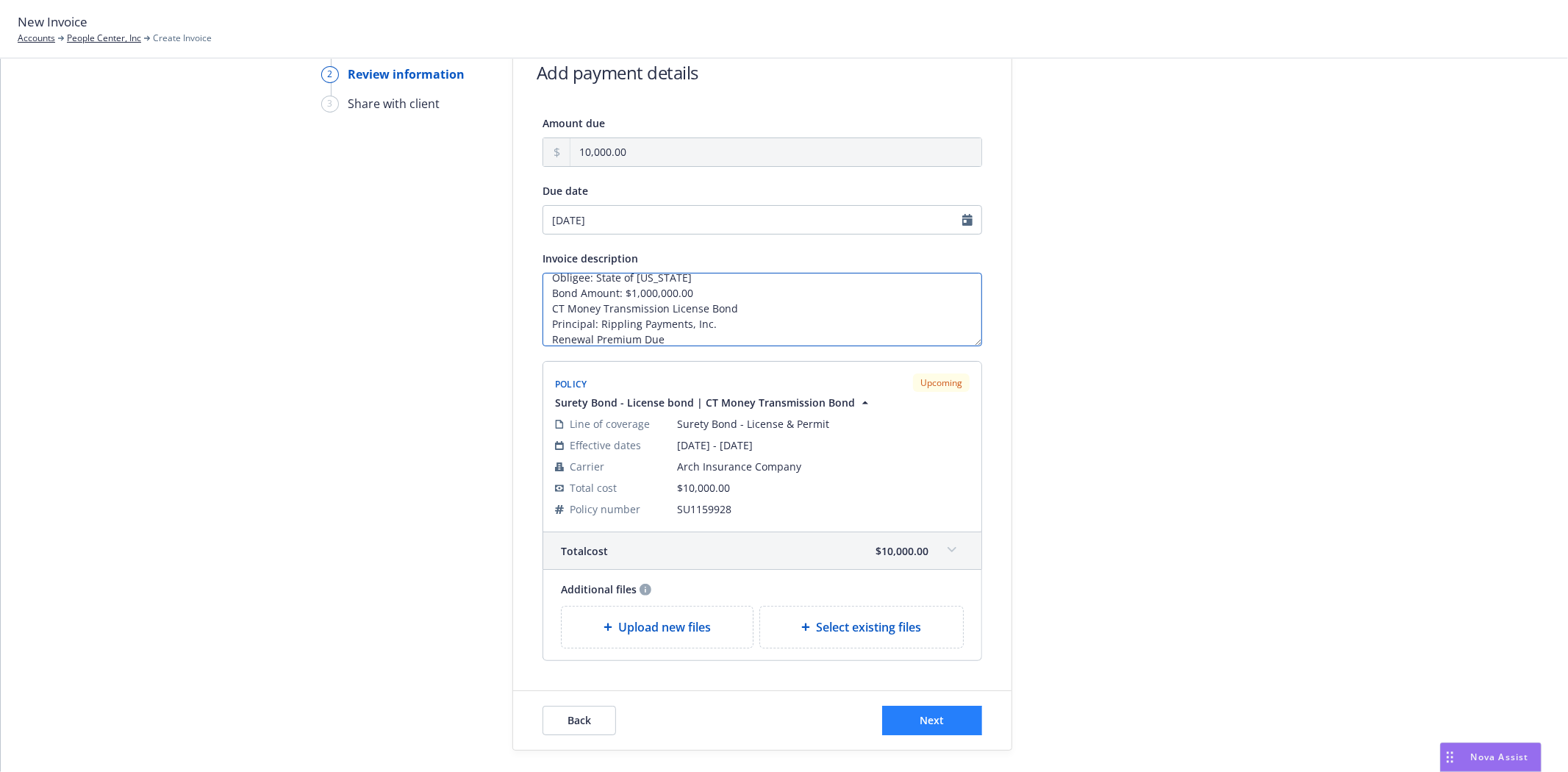
type textarea "Obligee: State of [US_STATE] Bond Amount: $1,000,000.00 CT Money Transmission L…"
click at [929, 725] on span "Next" at bounding box center [932, 721] width 24 height 14
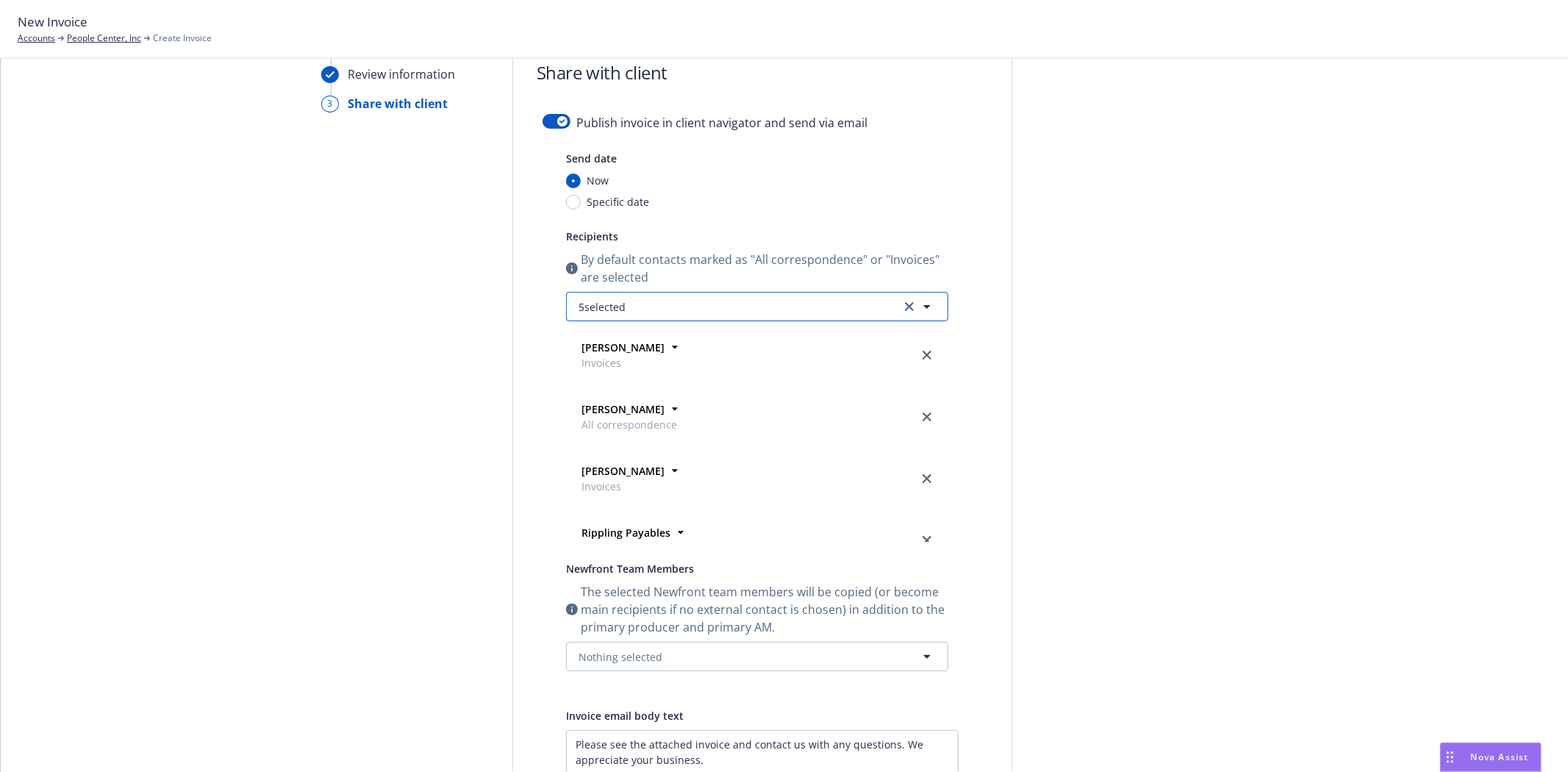
click at [607, 303] on span "5 selected" at bounding box center [602, 306] width 47 height 15
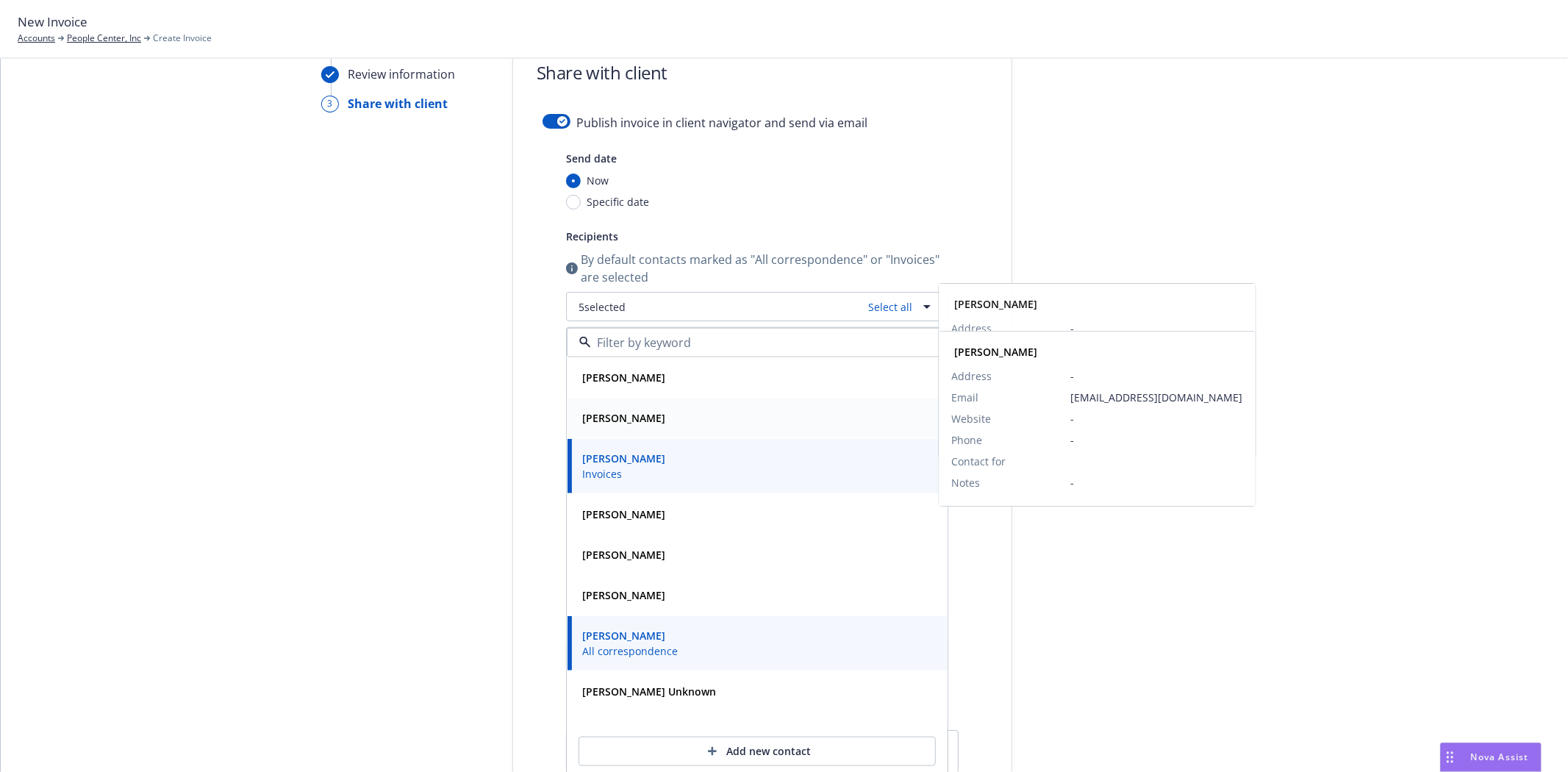
click at [604, 421] on strong "[PERSON_NAME]" at bounding box center [624, 418] width 83 height 14
click at [444, 409] on div "Select billable items Review information 3 Share with client" at bounding box center [402, 529] width 162 height 986
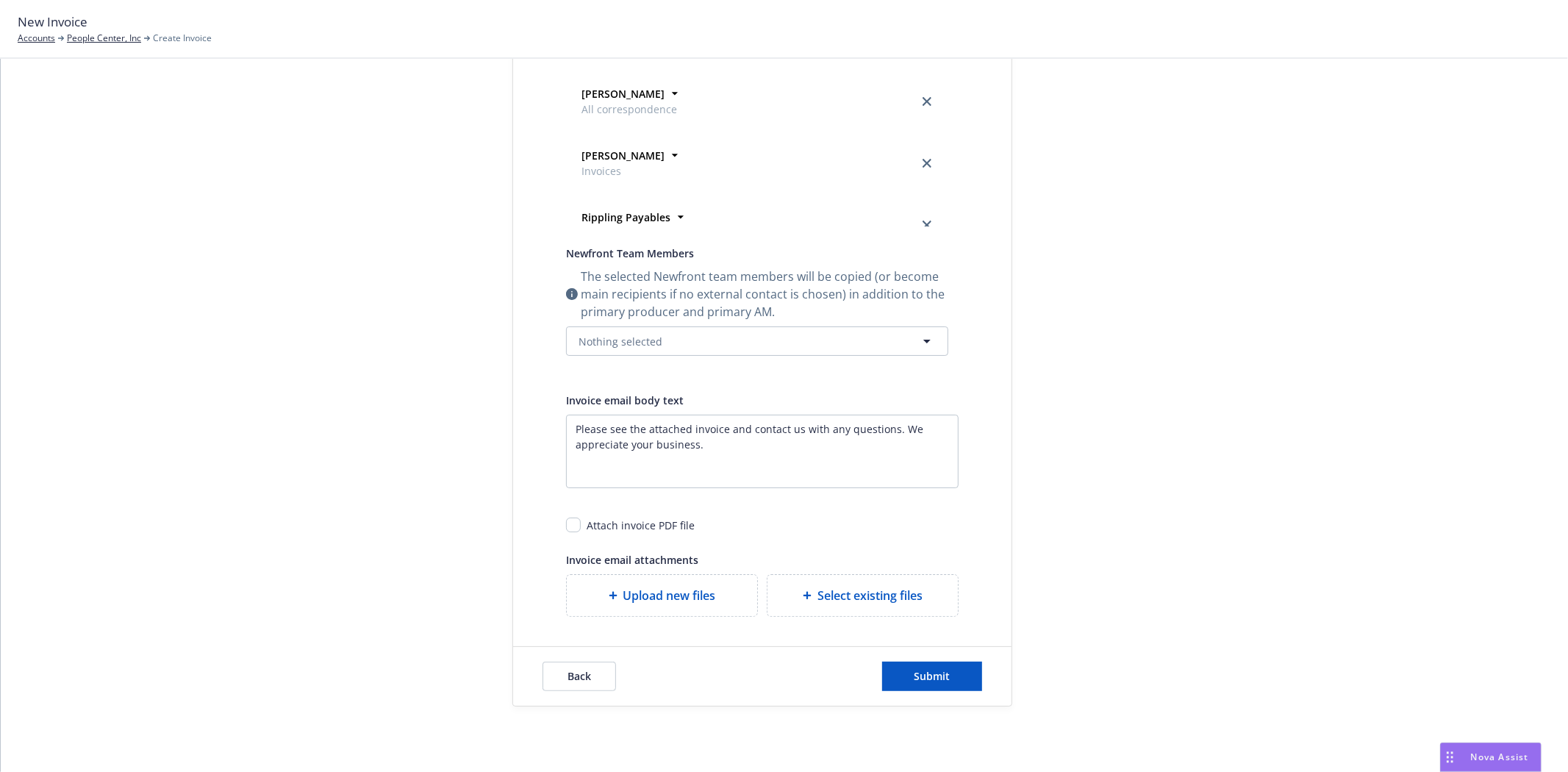
scroll to position [408, 0]
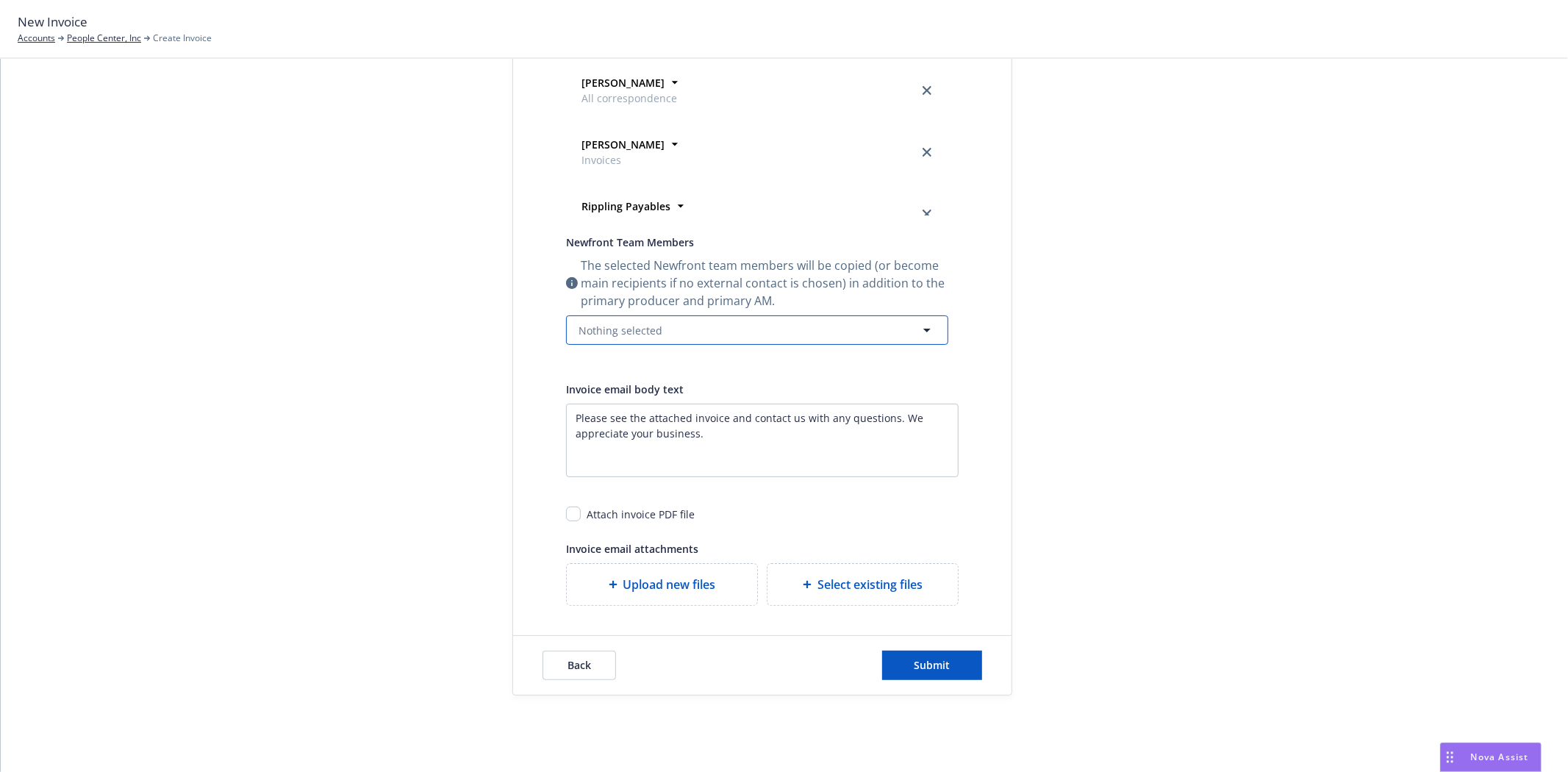
click at [658, 336] on button "Nothing selected" at bounding box center [757, 329] width 382 height 29
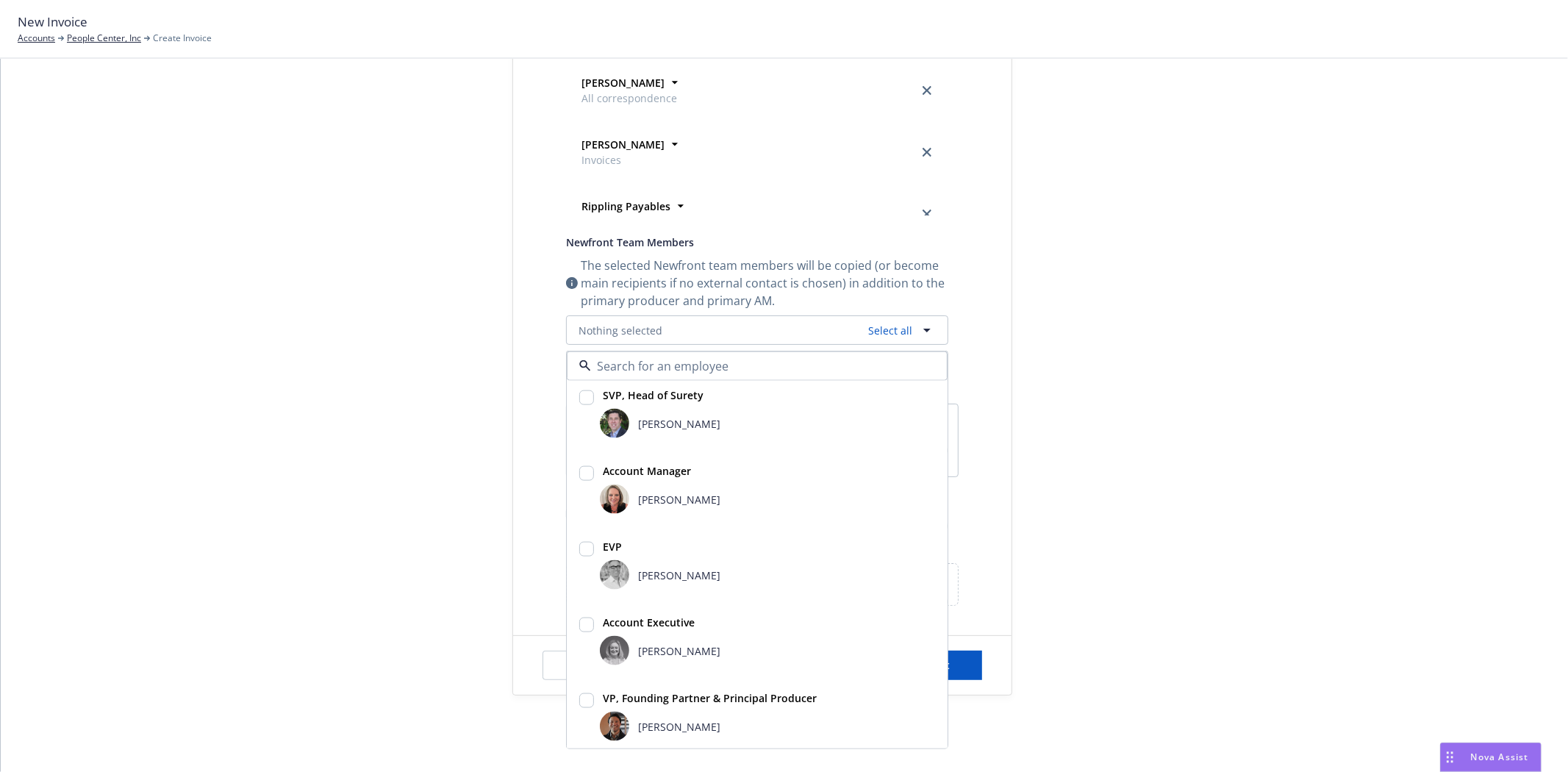
click at [634, 641] on div "Erin Bautista" at bounding box center [768, 650] width 335 height 29
checkbox input "true"
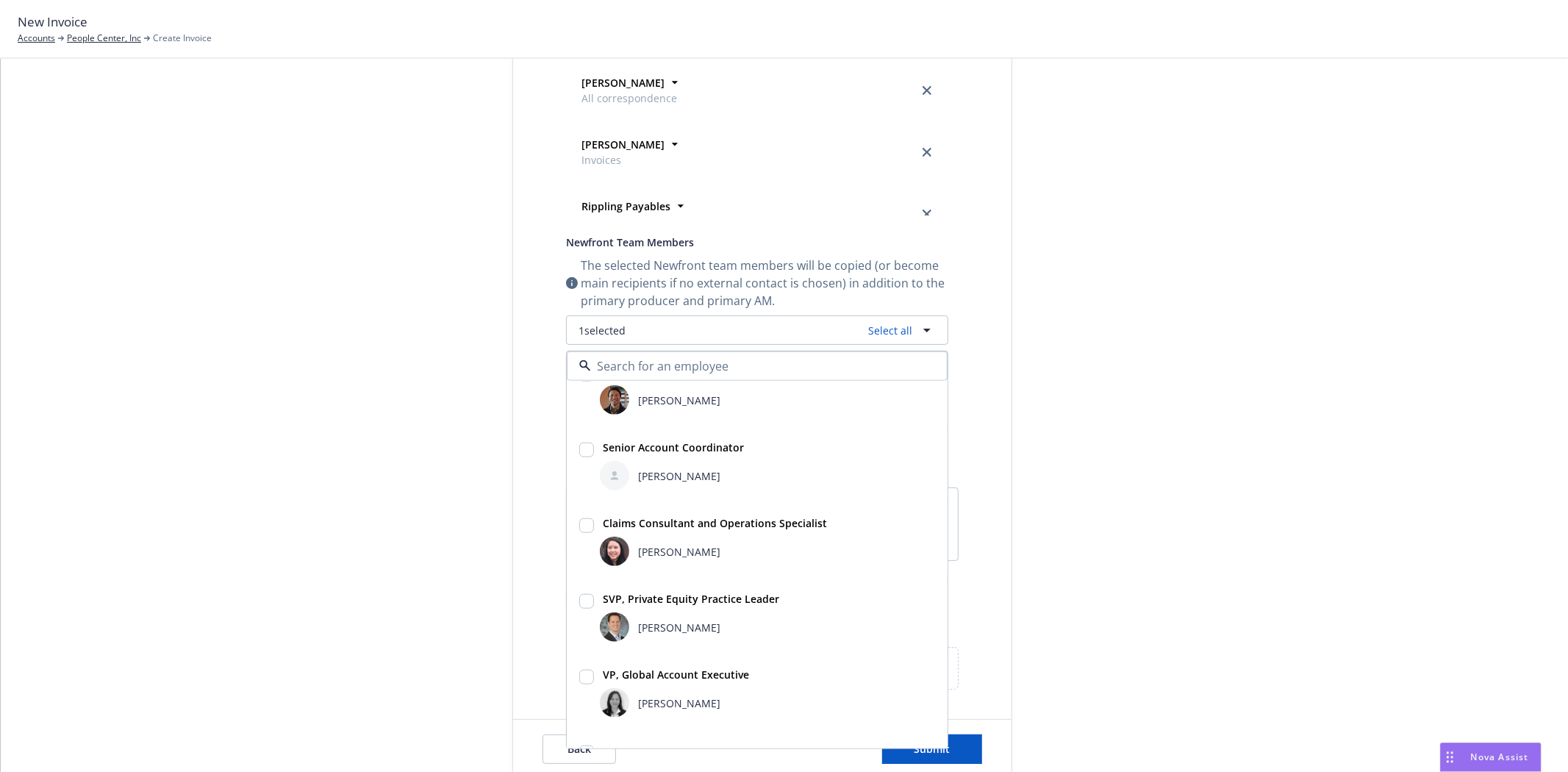
click at [630, 482] on div "[PERSON_NAME]" at bounding box center [674, 475] width 91 height 15
checkbox input "true"
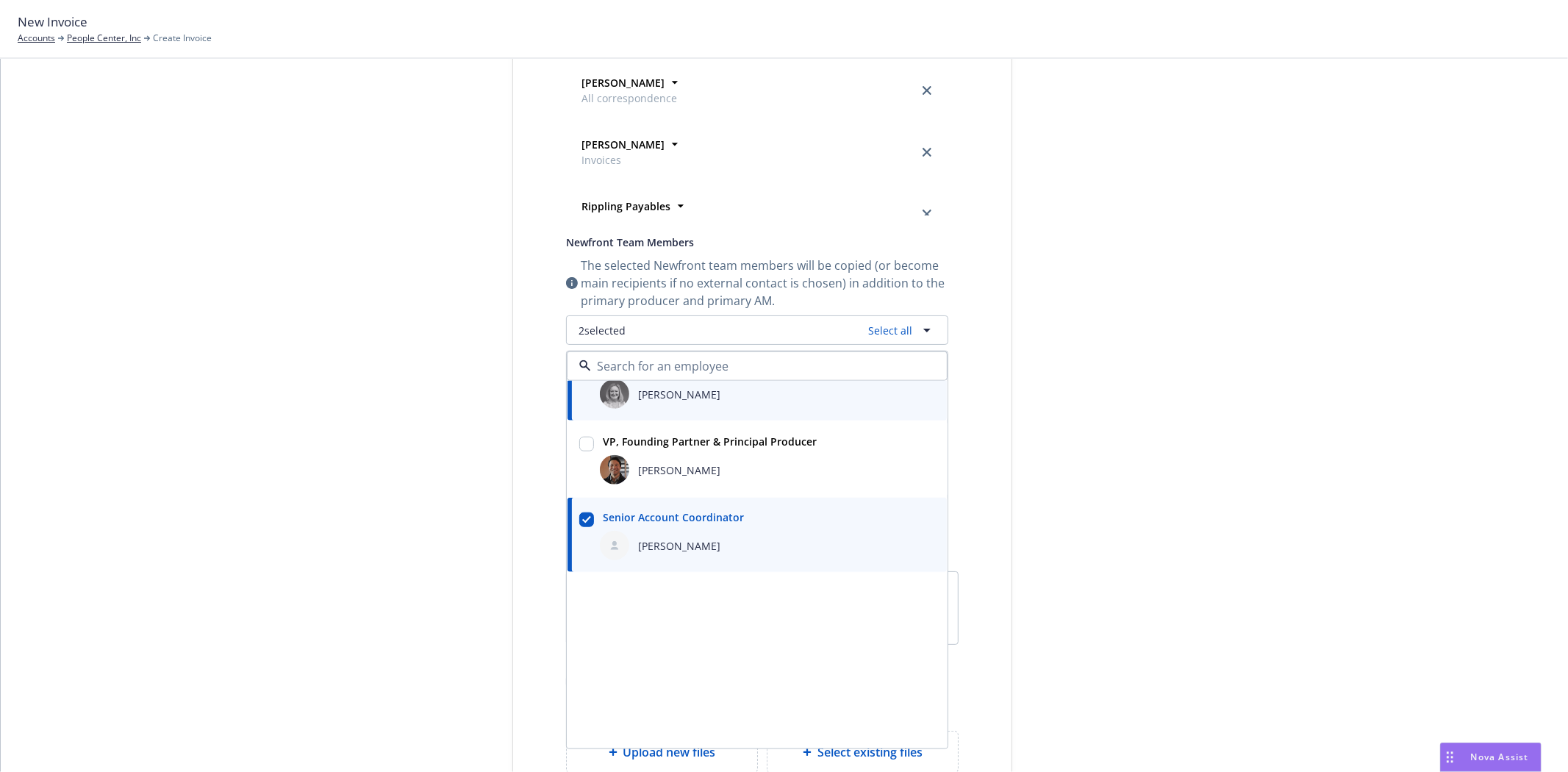
scroll to position [0, 0]
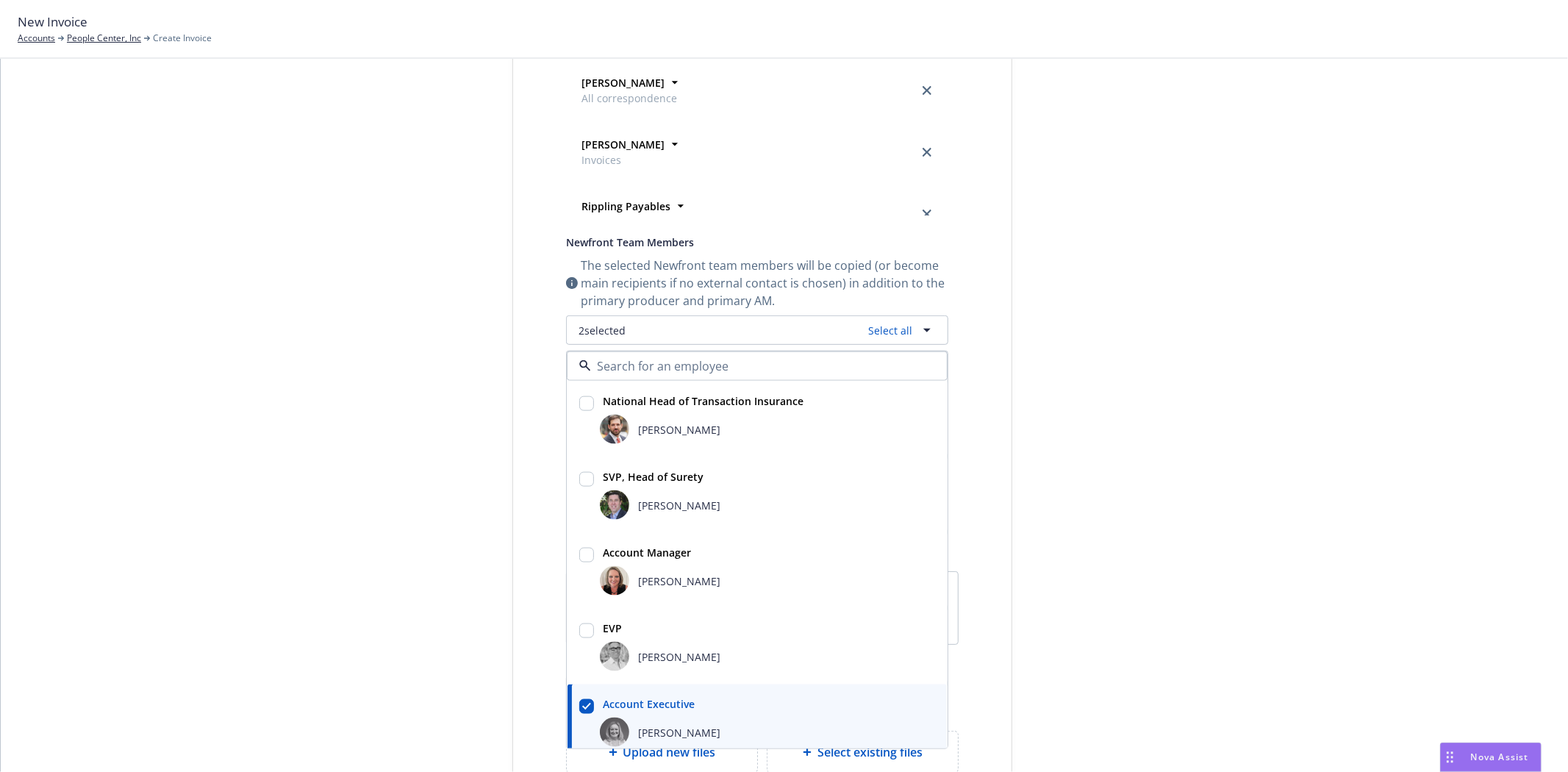
click at [666, 500] on span "[PERSON_NAME]" at bounding box center [679, 504] width 83 height 15
checkbox input "true"
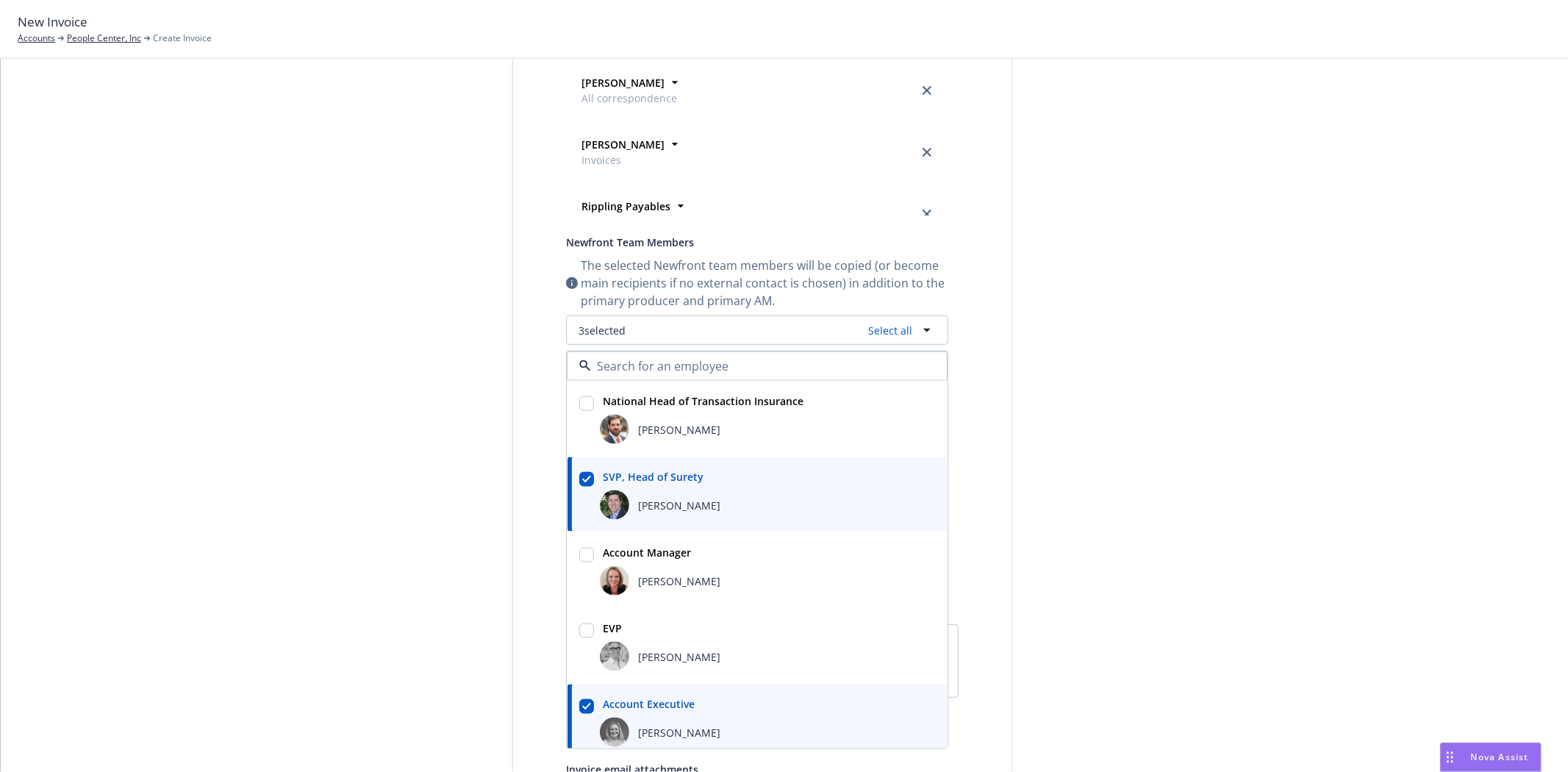
click at [299, 467] on div "Select billable items Review information 3 Share with client Share with client …" at bounding box center [784, 313] width 1533 height 1207
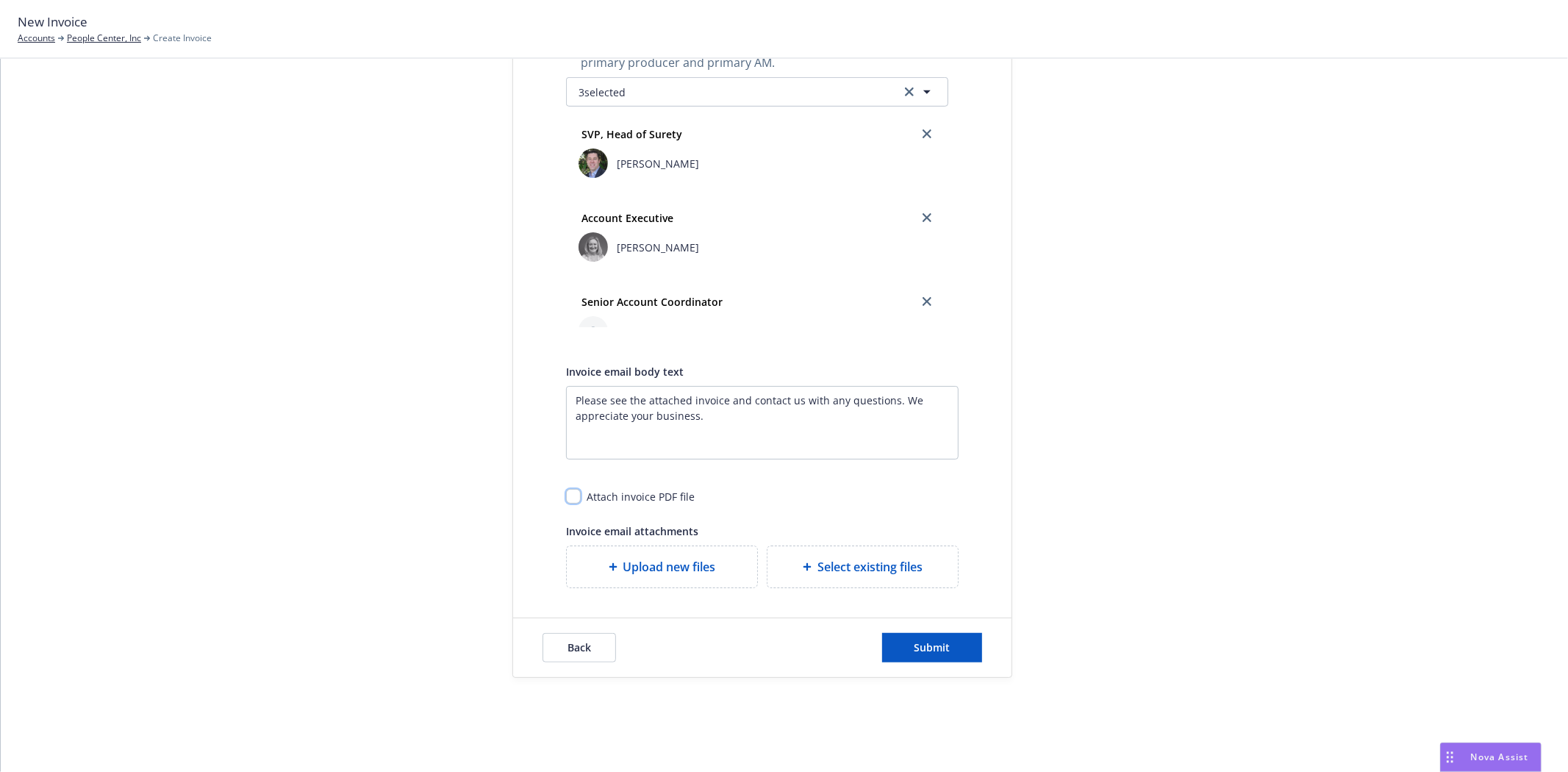
click at [567, 500] on input "checkbox" at bounding box center [573, 496] width 15 height 15
checkbox input "true"
click at [407, 441] on div "Select billable items Review information 3 Share with client" at bounding box center [402, 75] width 162 height 1207
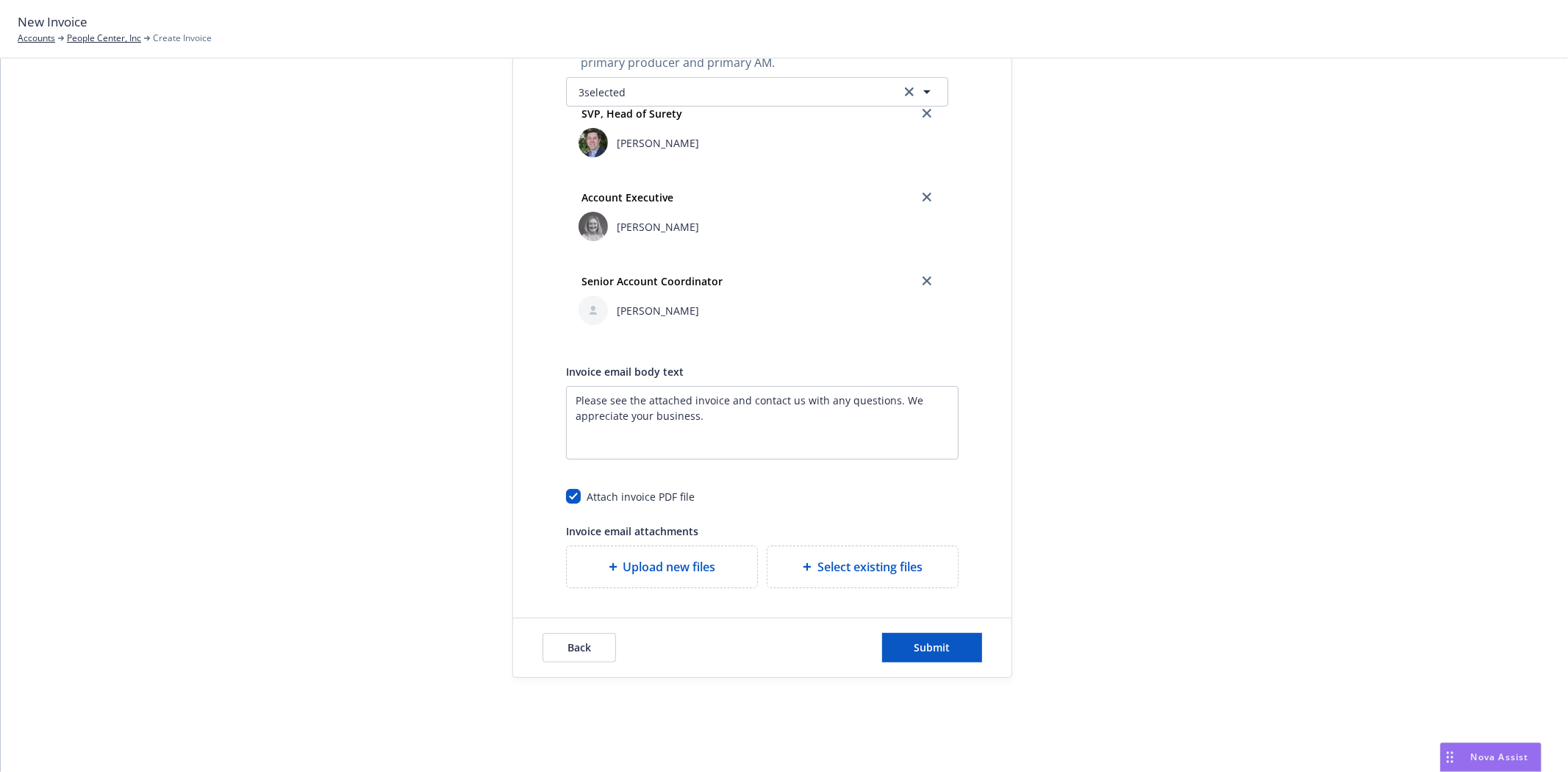
scroll to position [31, 0]
click at [1140, 348] on div at bounding box center [1145, 75] width 206 height 1207
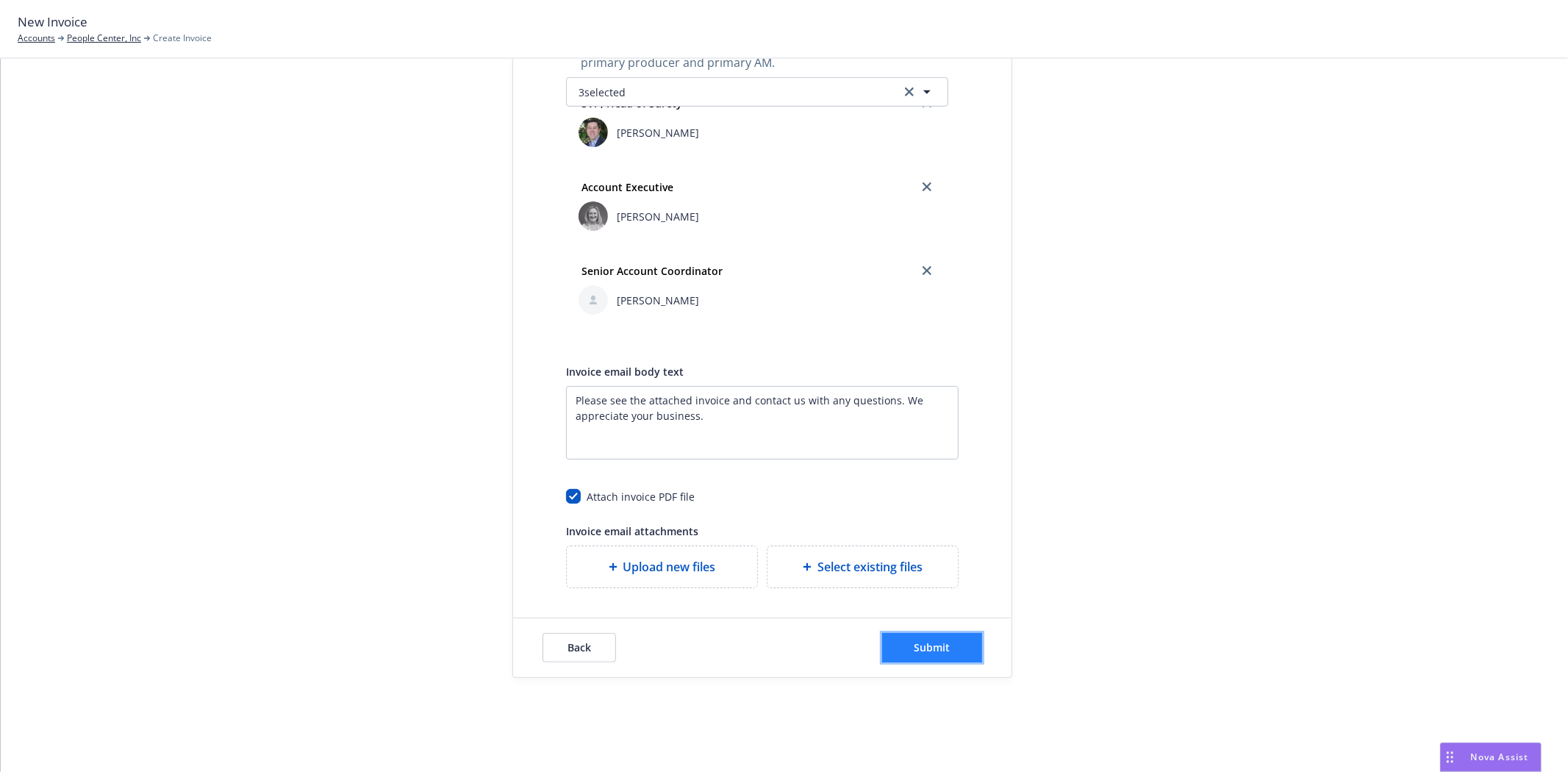
click at [906, 649] on button "Submit" at bounding box center [932, 647] width 100 height 29
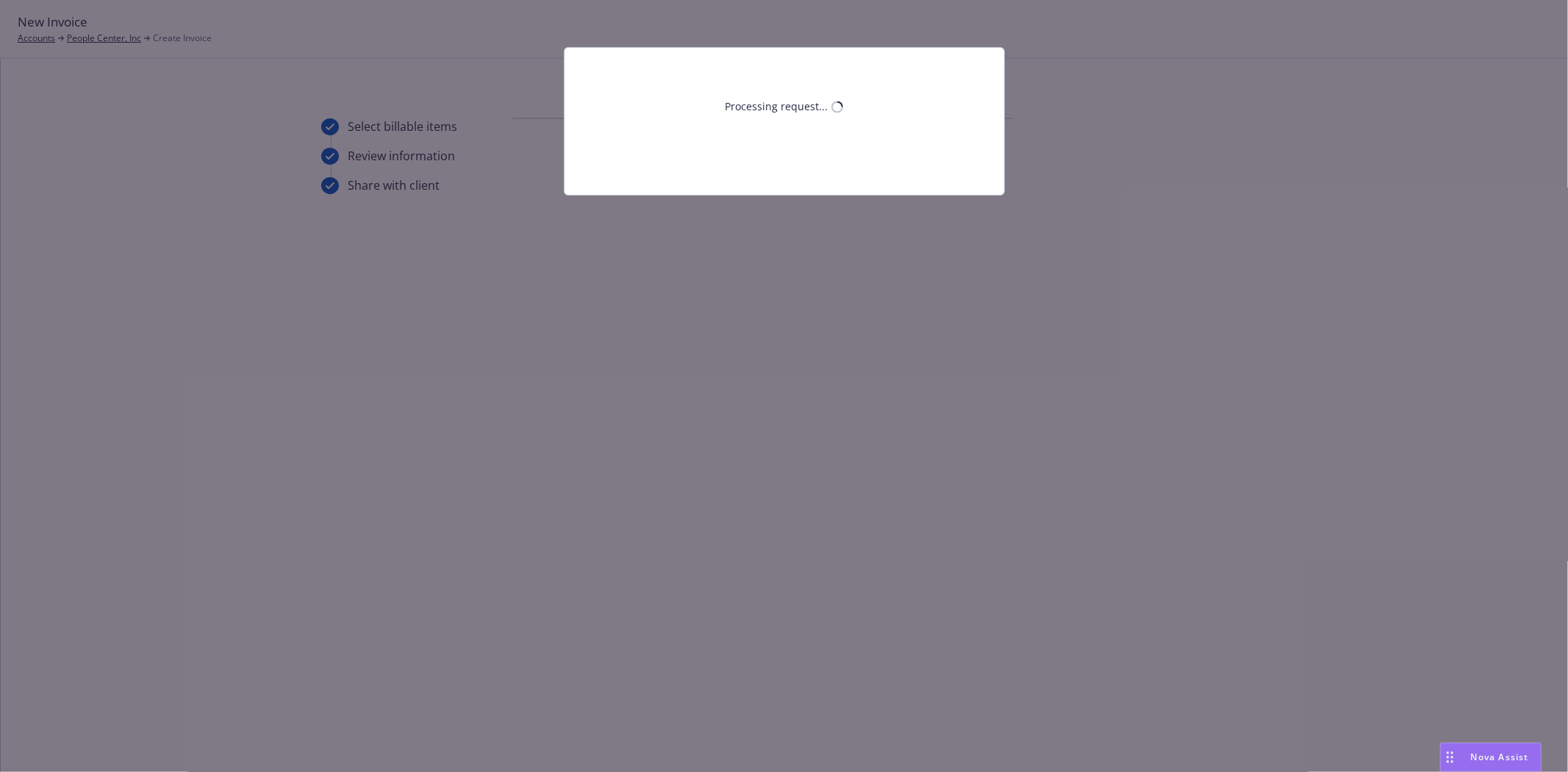
scroll to position [0, 0]
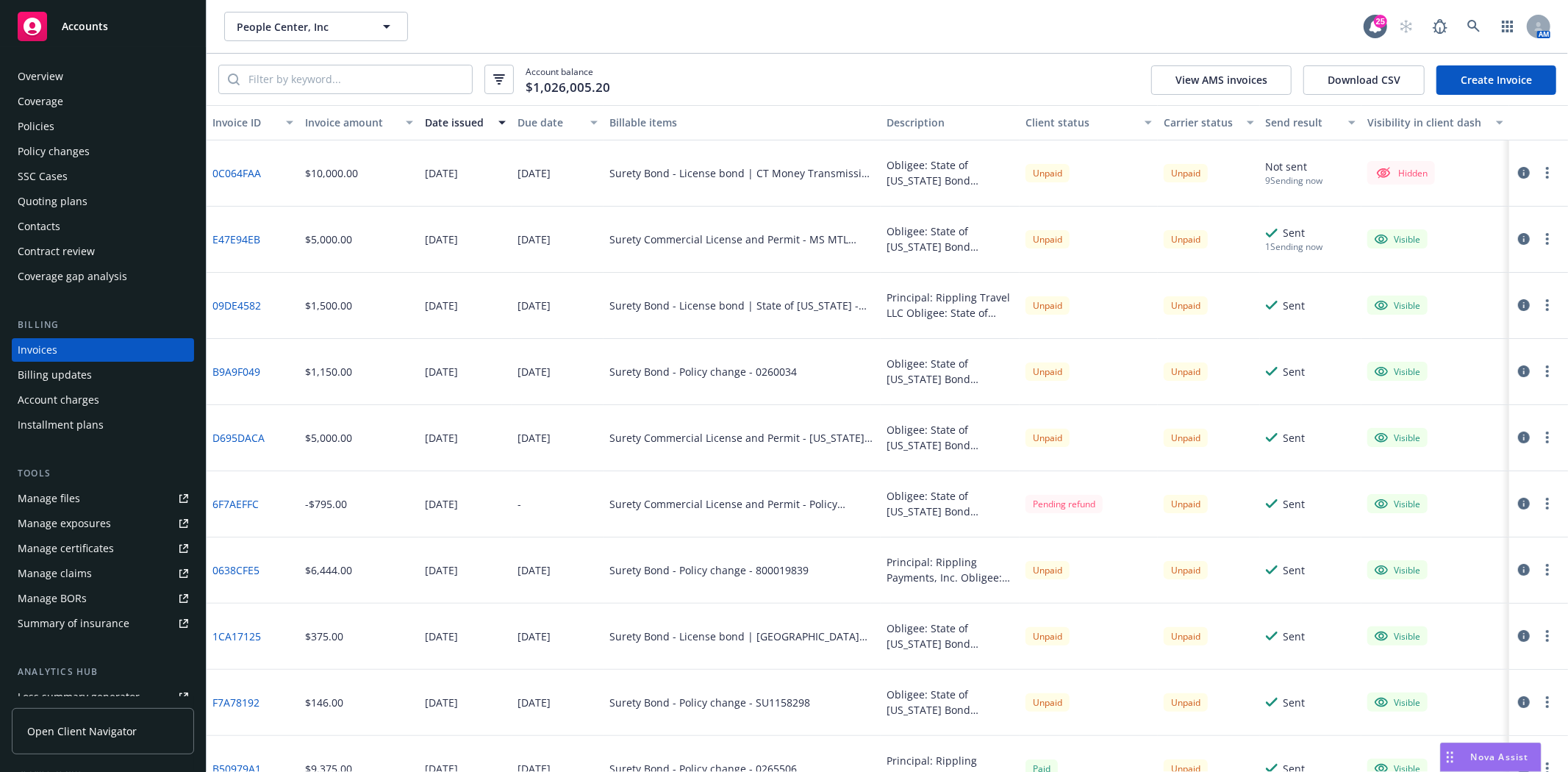
click at [1539, 174] on button "button" at bounding box center [1548, 173] width 18 height 18
click at [1494, 280] on link "Make it visible in client dash" at bounding box center [1450, 291] width 187 height 29
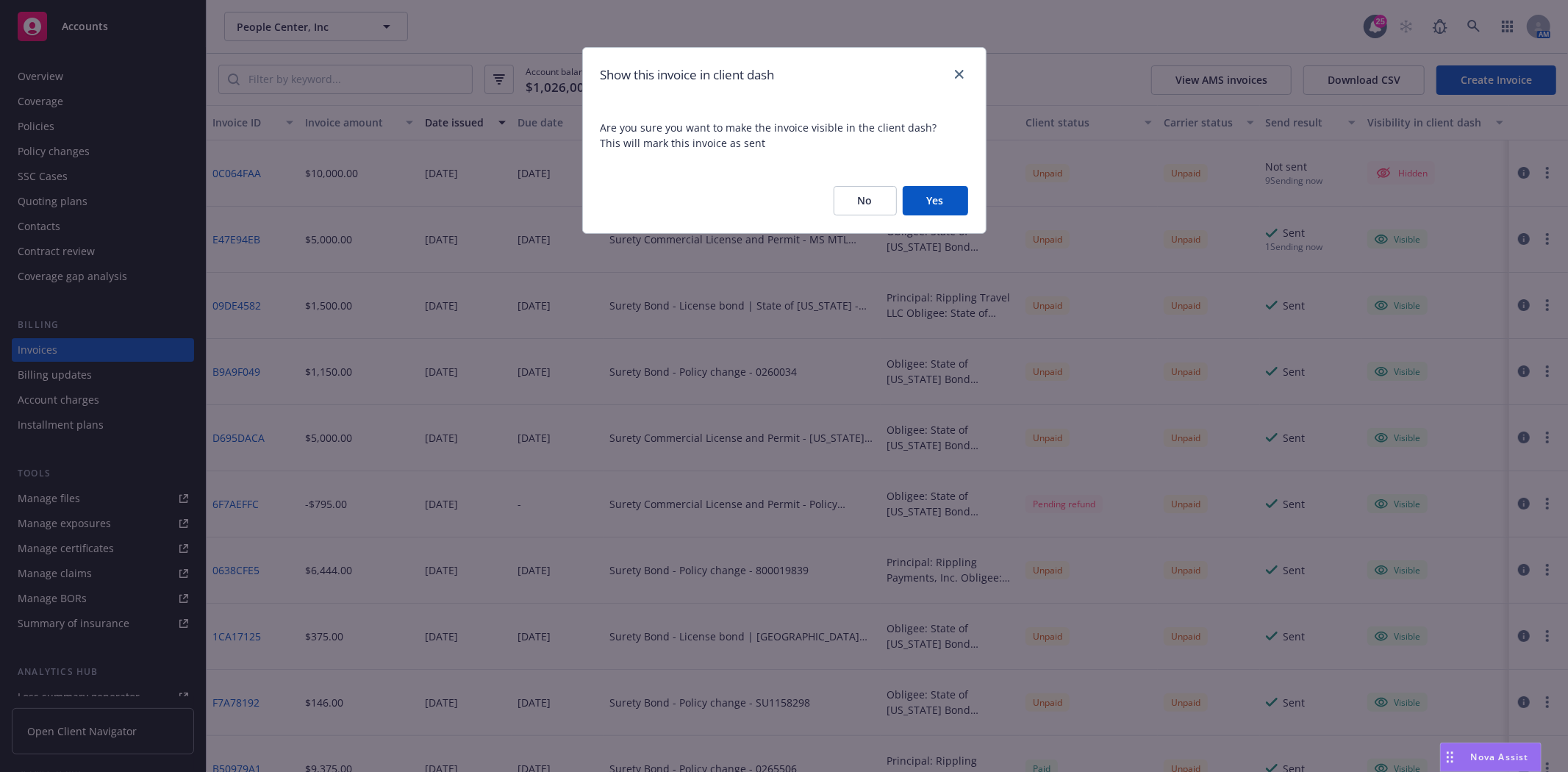
click at [962, 201] on button "Yes" at bounding box center [935, 201] width 66 height 29
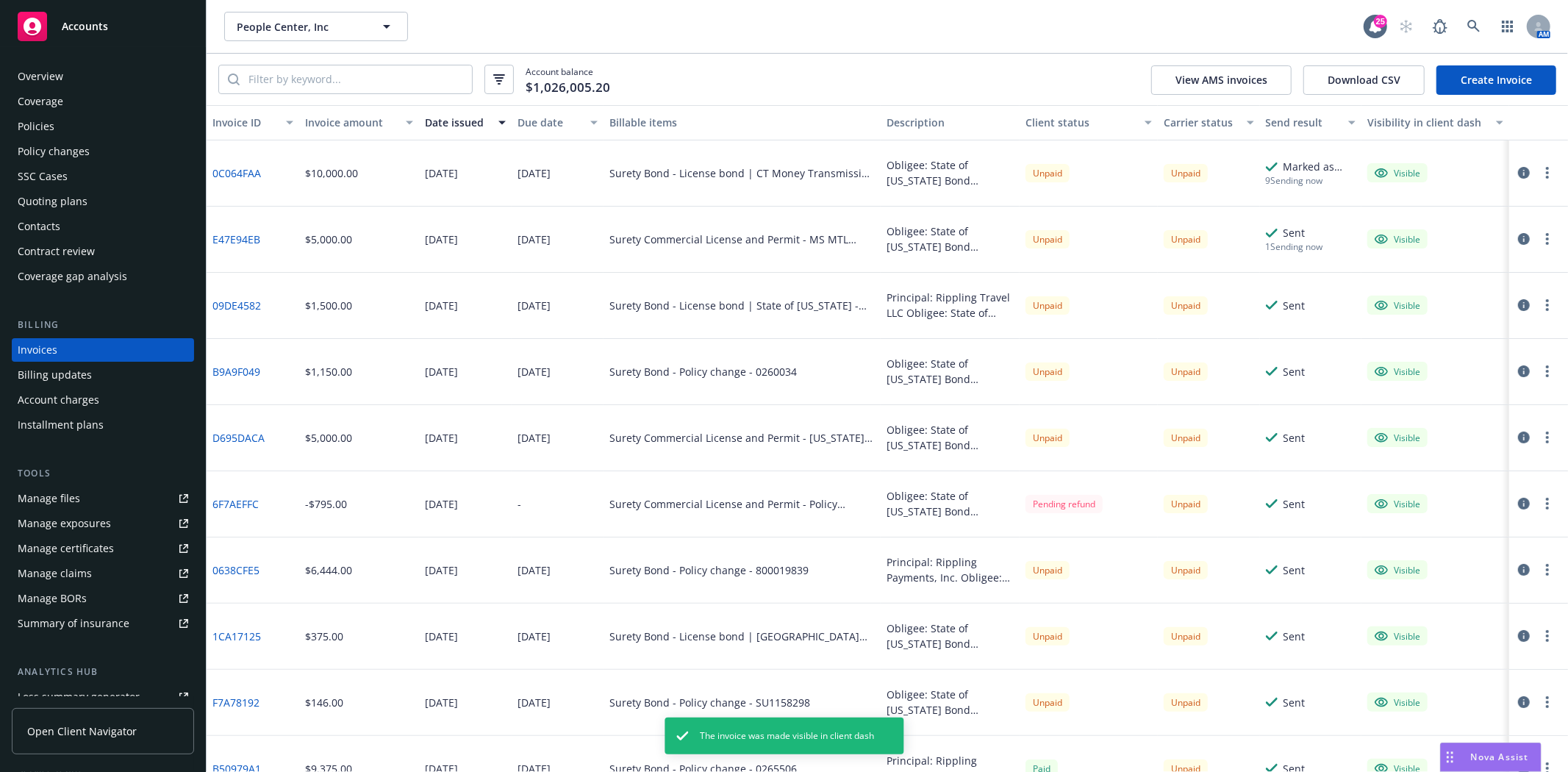
click at [1539, 167] on button "button" at bounding box center [1548, 173] width 18 height 18
click at [1414, 338] on link "Generate invoice PDF" at bounding box center [1450, 351] width 187 height 29
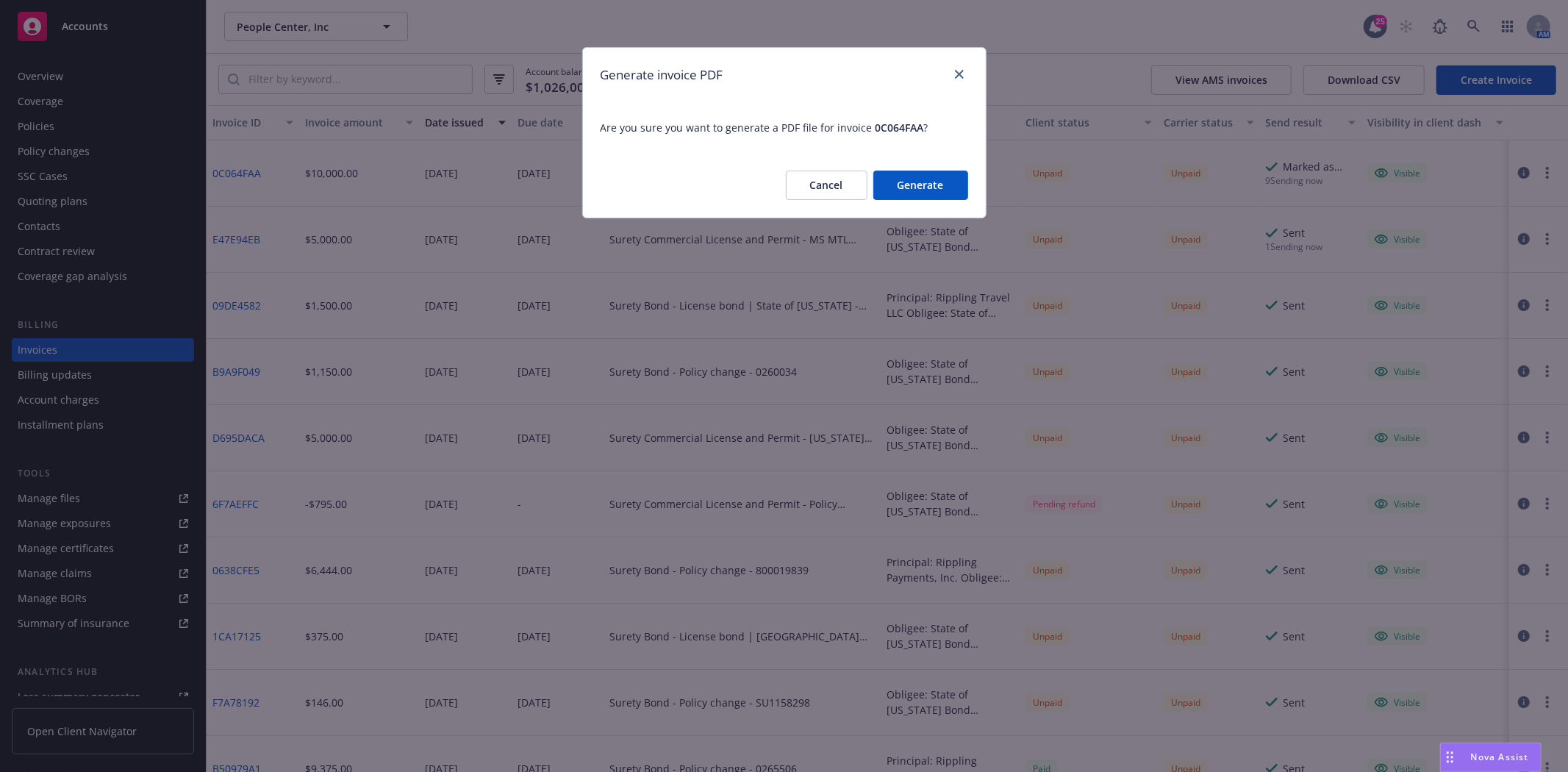
click at [937, 193] on button "Generate" at bounding box center [920, 185] width 95 height 29
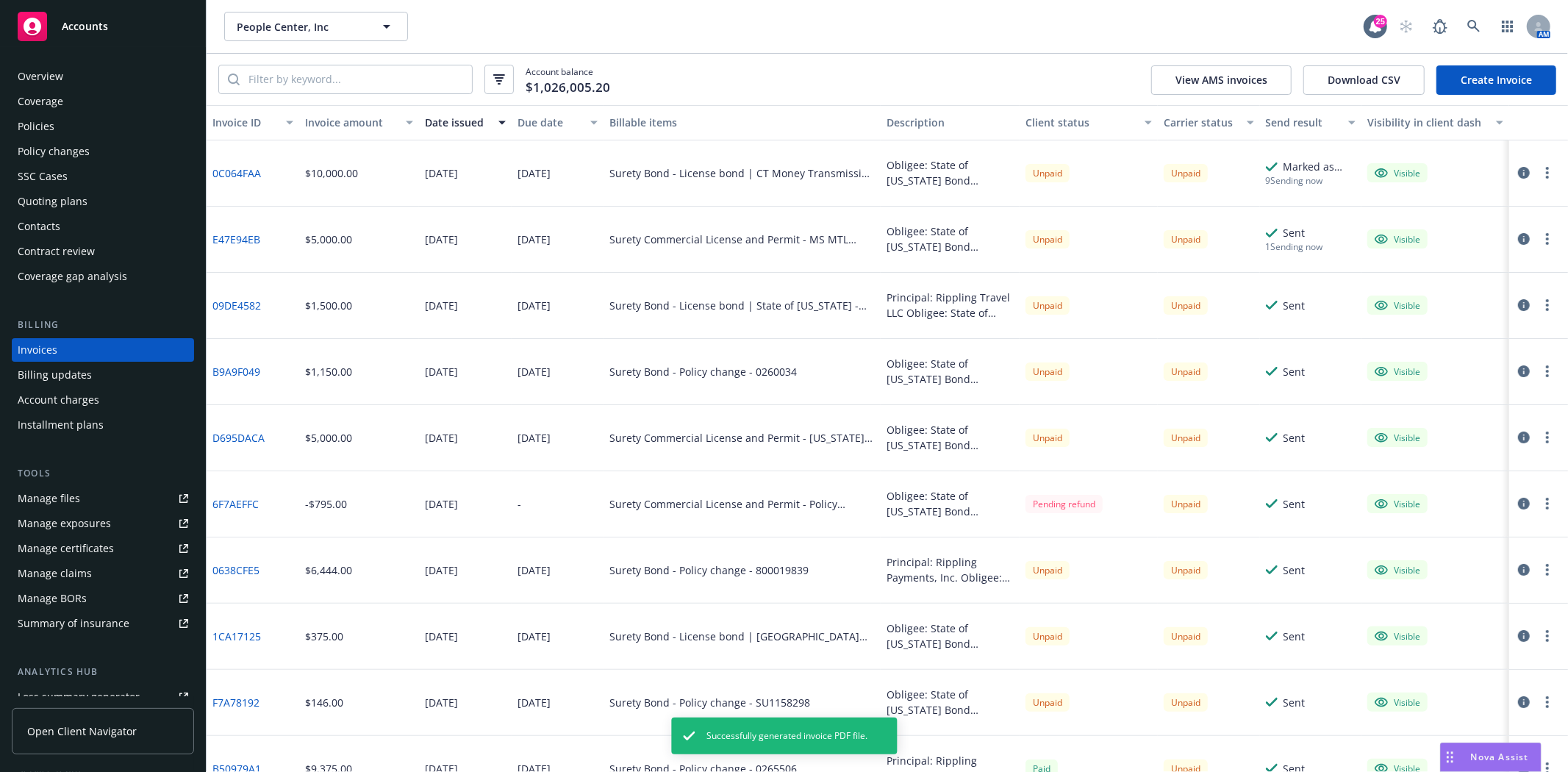
click at [1539, 170] on button "button" at bounding box center [1548, 173] width 18 height 18
click at [1426, 345] on link "Download invoice PDF" at bounding box center [1450, 351] width 187 height 29
click at [20, 122] on div "Policies" at bounding box center [35, 126] width 36 height 24
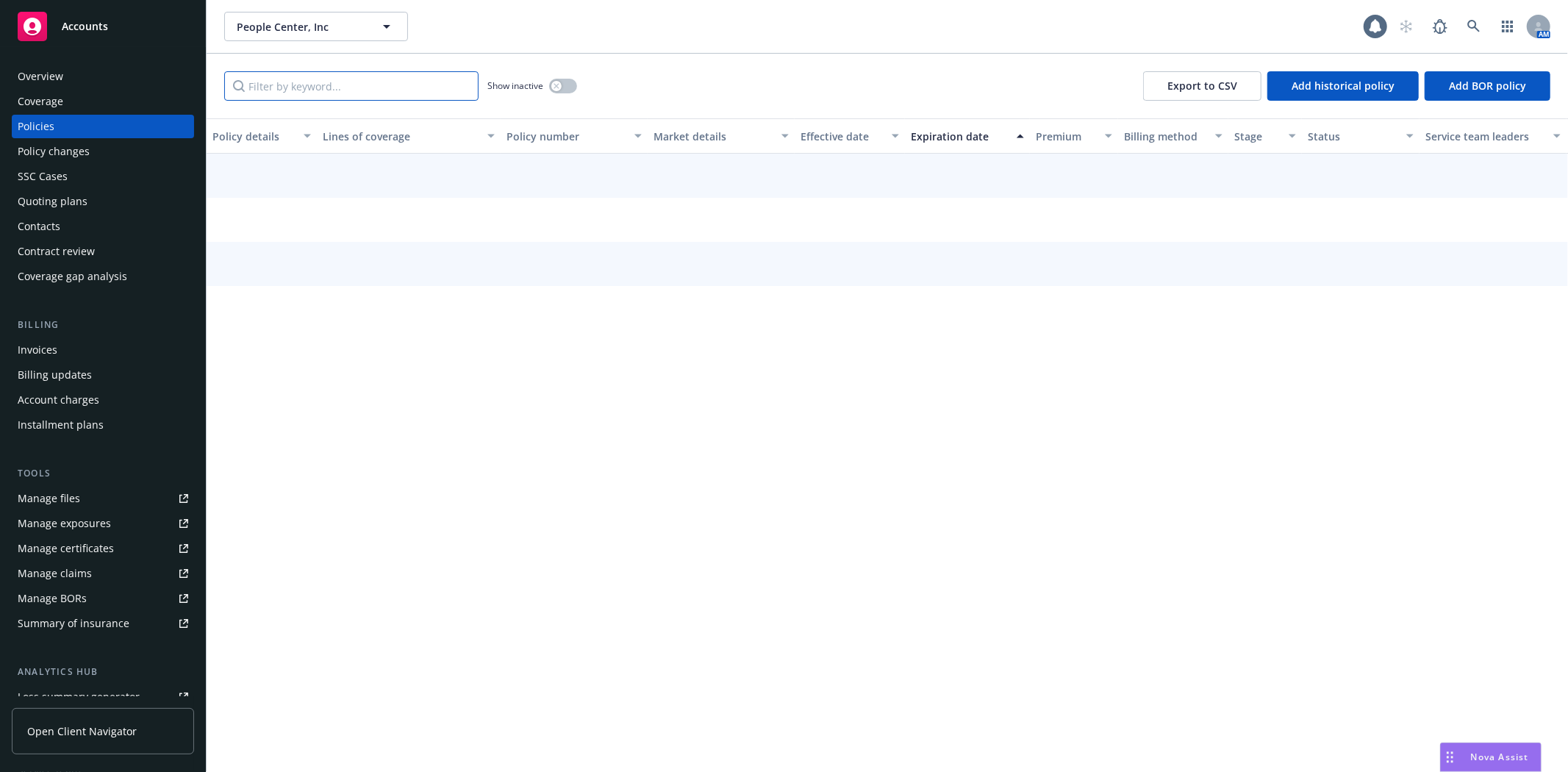
click at [300, 77] on input "Filter by keyword..." at bounding box center [351, 85] width 255 height 29
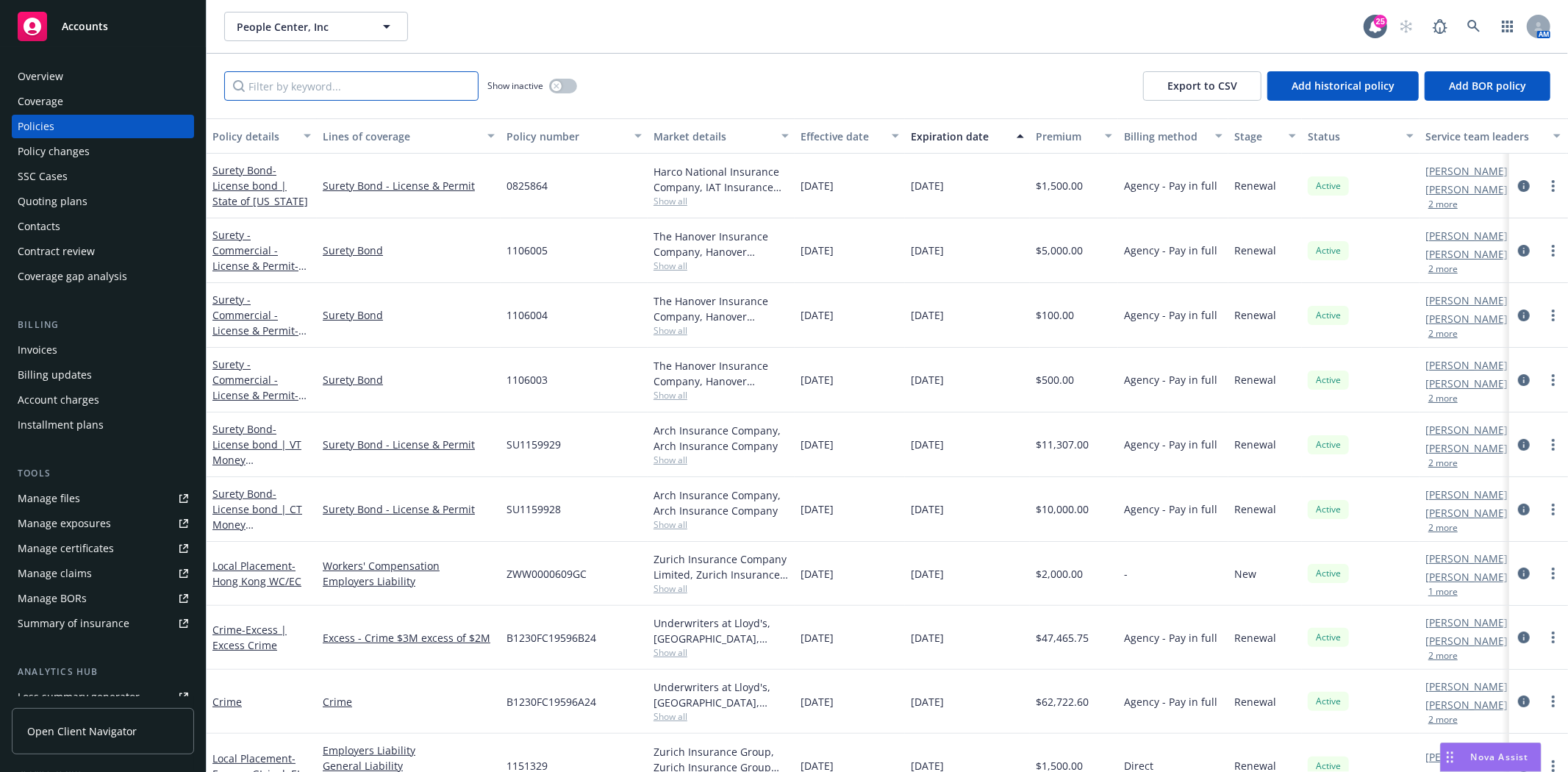
paste input "Obligee: State of Connecticut Bond Amount: $1,000,000.00 CT Money Transmission …"
type input "Obligee: State of Connecticut Bond Amount: $1,000,000.00 CT Money Transmission …"
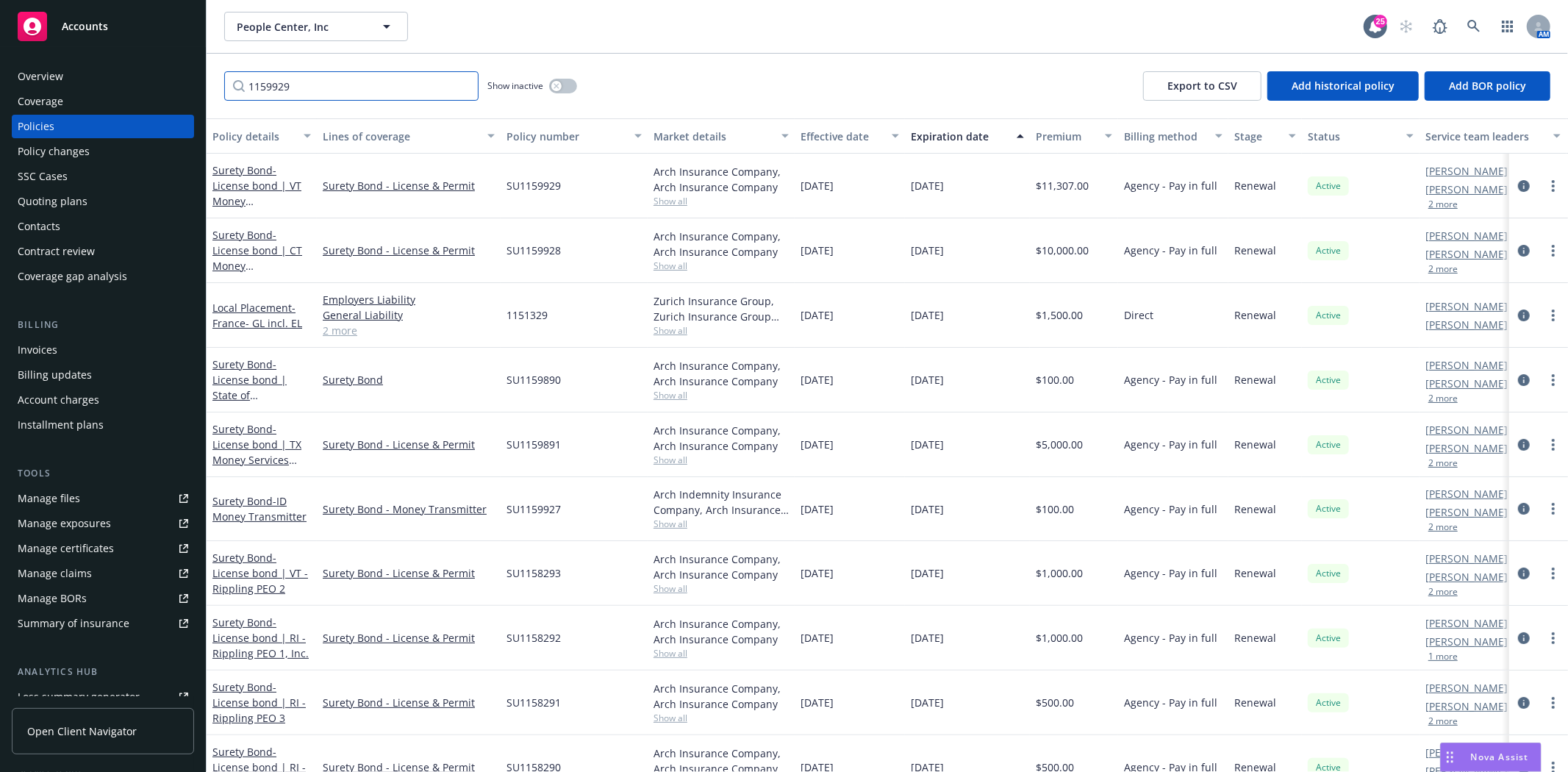
type input "1159929"
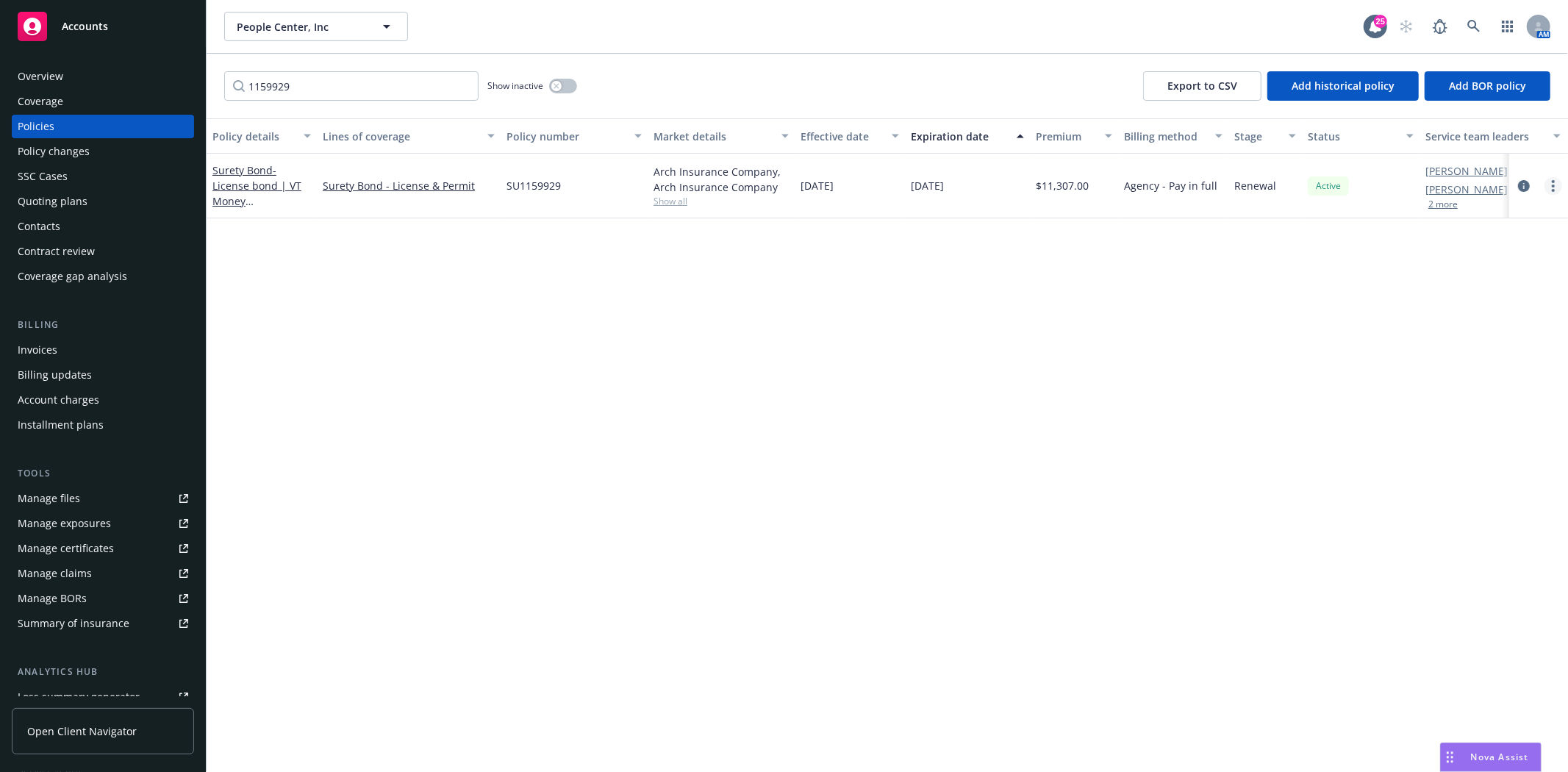
click at [1557, 184] on link "more" at bounding box center [1554, 186] width 18 height 18
click at [1490, 252] on link "Renew with incumbent" at bounding box center [1475, 244] width 173 height 29
select select "12"
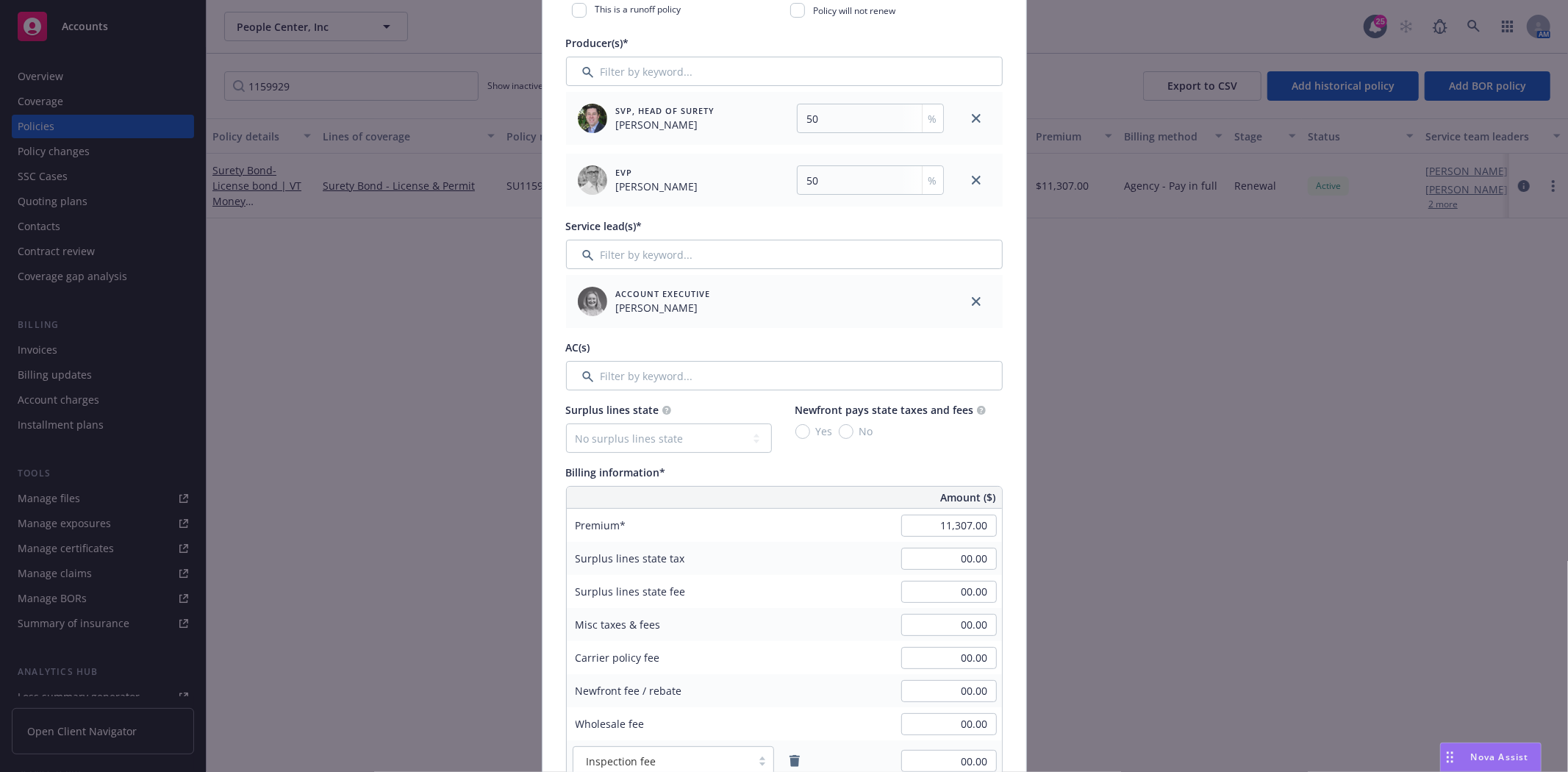
scroll to position [490, 0]
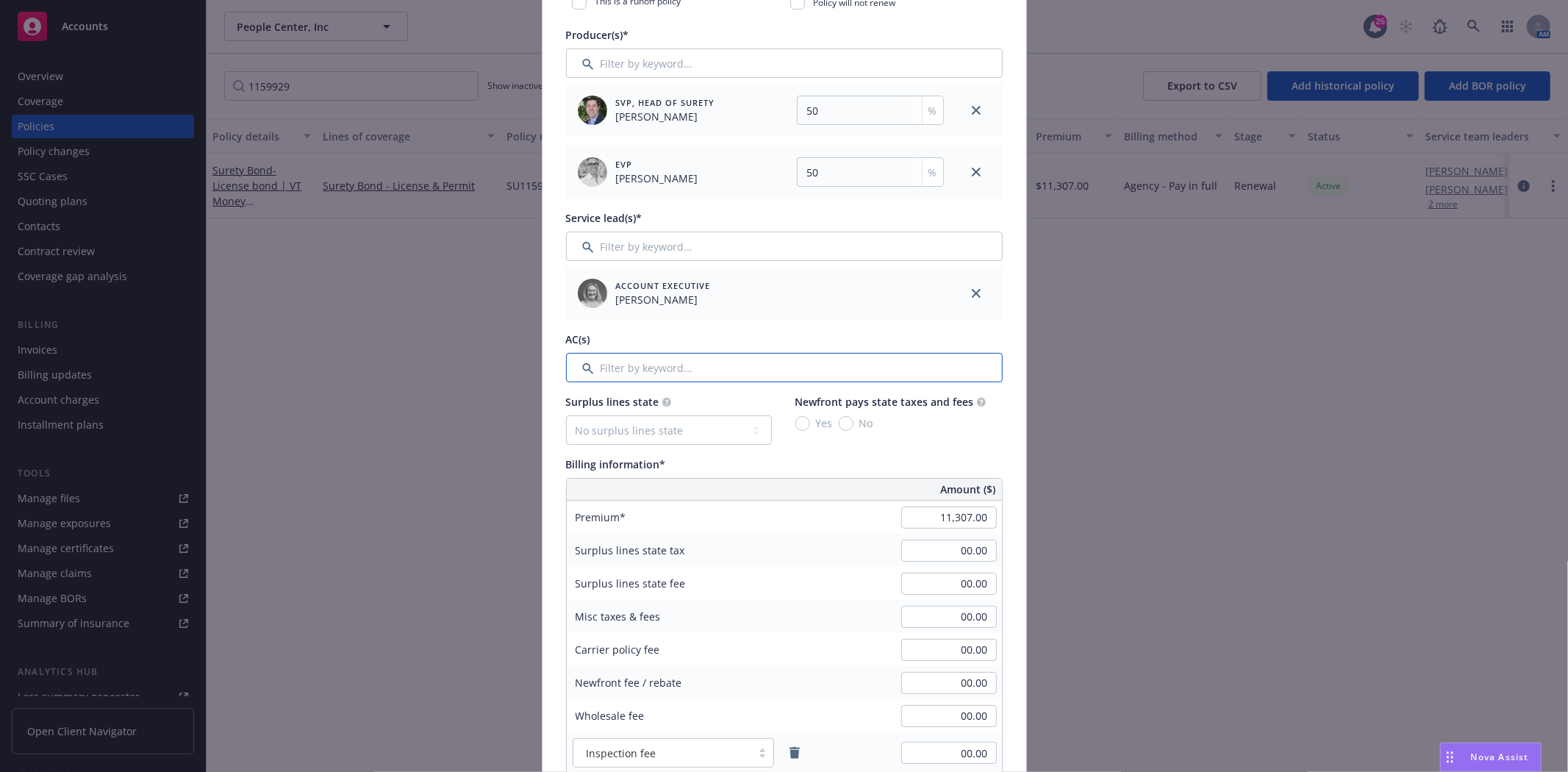
click at [677, 362] on input "Filter by keyword..." at bounding box center [784, 367] width 437 height 29
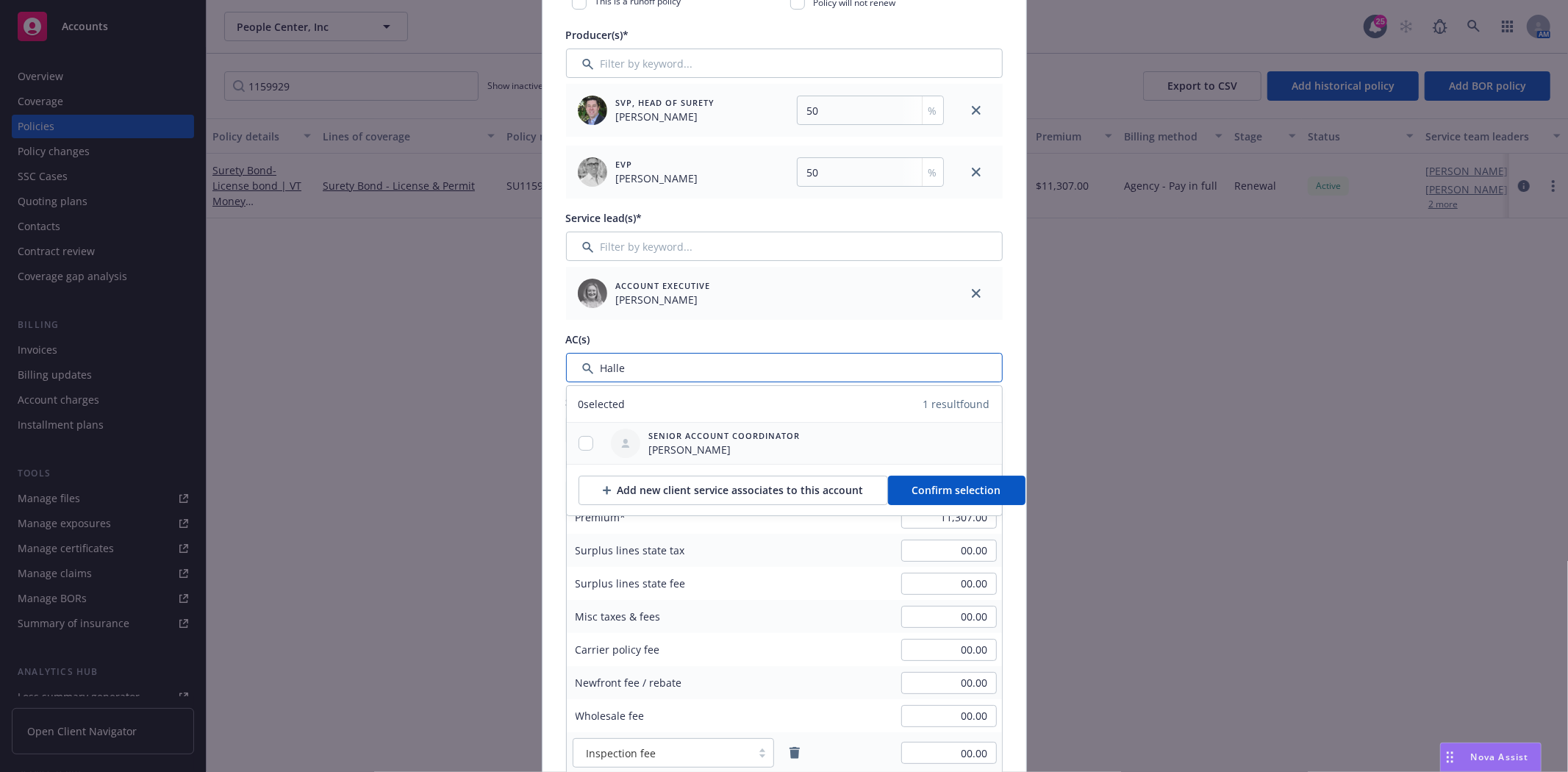
type input "Halle"
click at [579, 438] on input "checkbox" at bounding box center [586, 443] width 15 height 15
checkbox input "true"
click at [929, 485] on span "Confirm selection" at bounding box center [957, 490] width 89 height 14
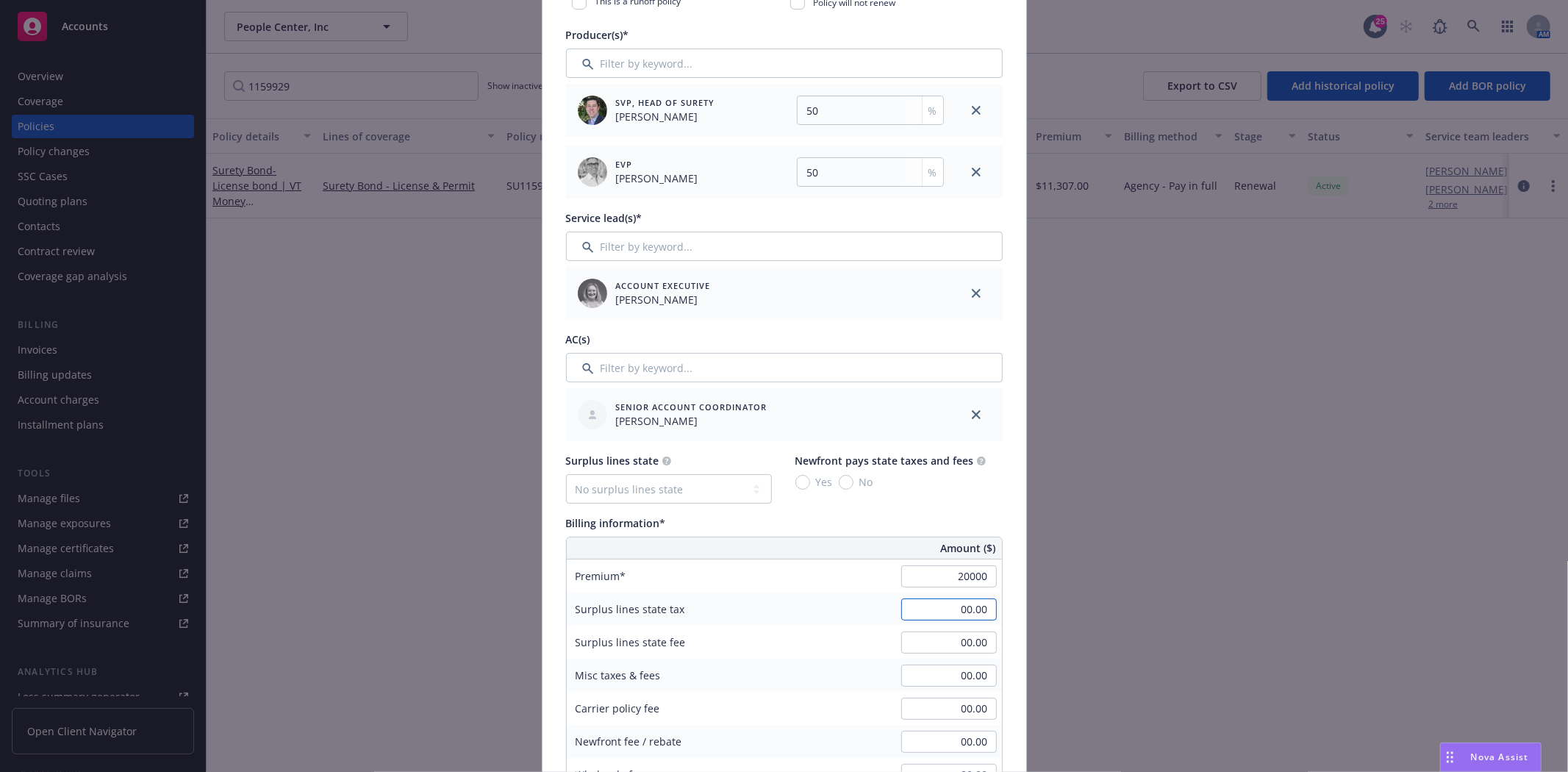
type input "20,000.00"
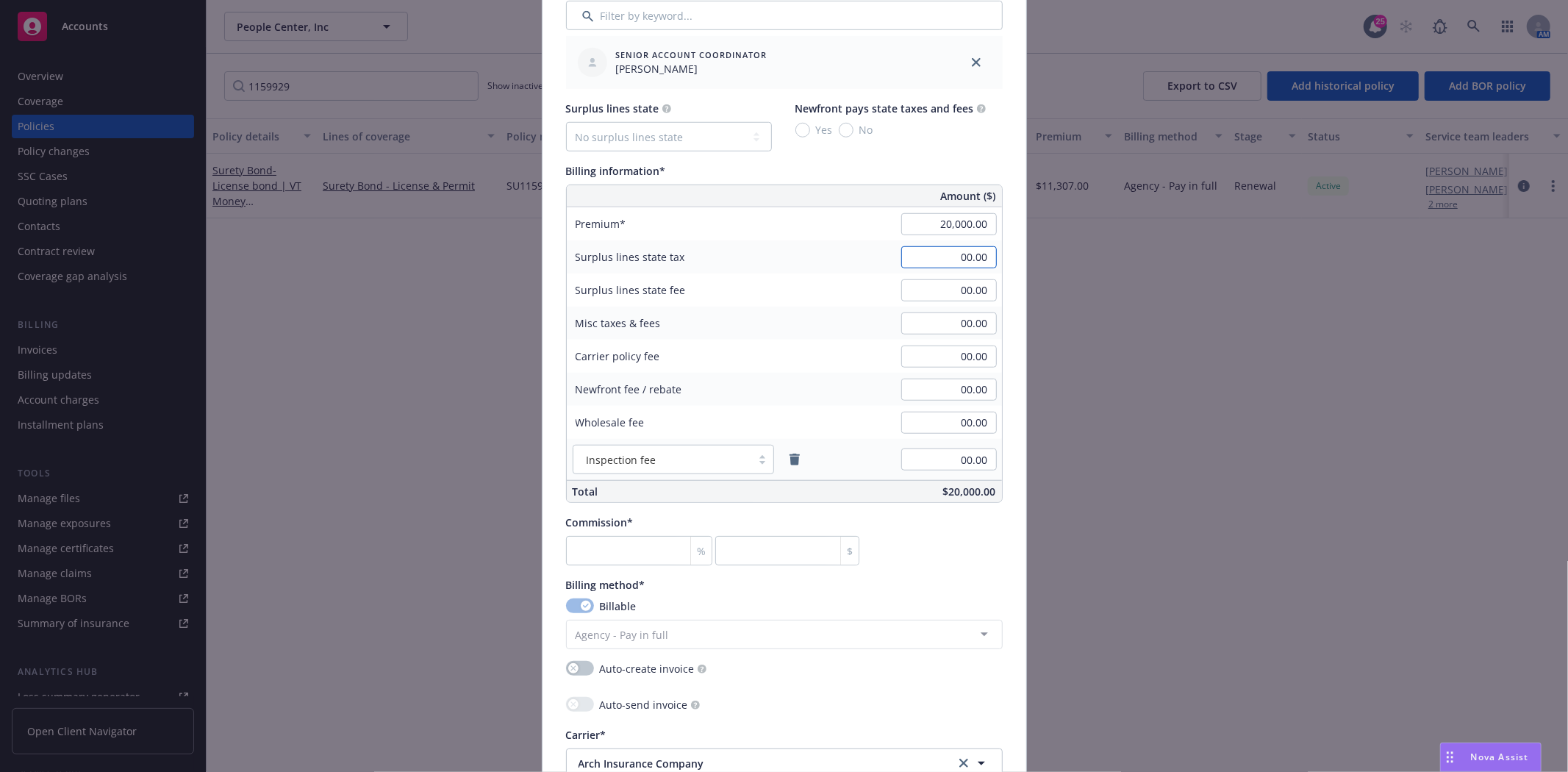
scroll to position [898, 0]
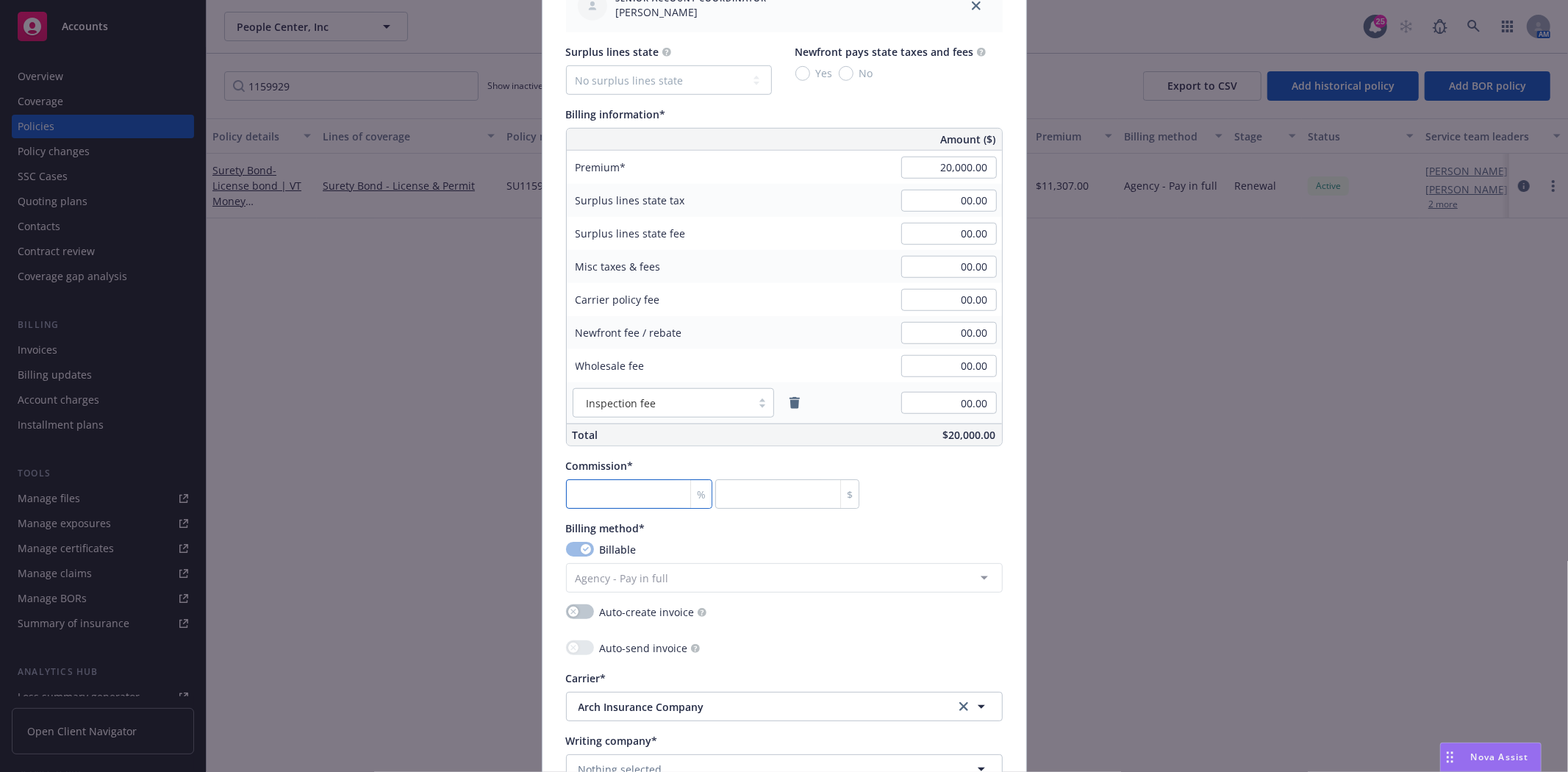
click at [592, 500] on input "number" at bounding box center [640, 493] width 147 height 29
type input "3"
type input "600"
type input "30"
type input "6000"
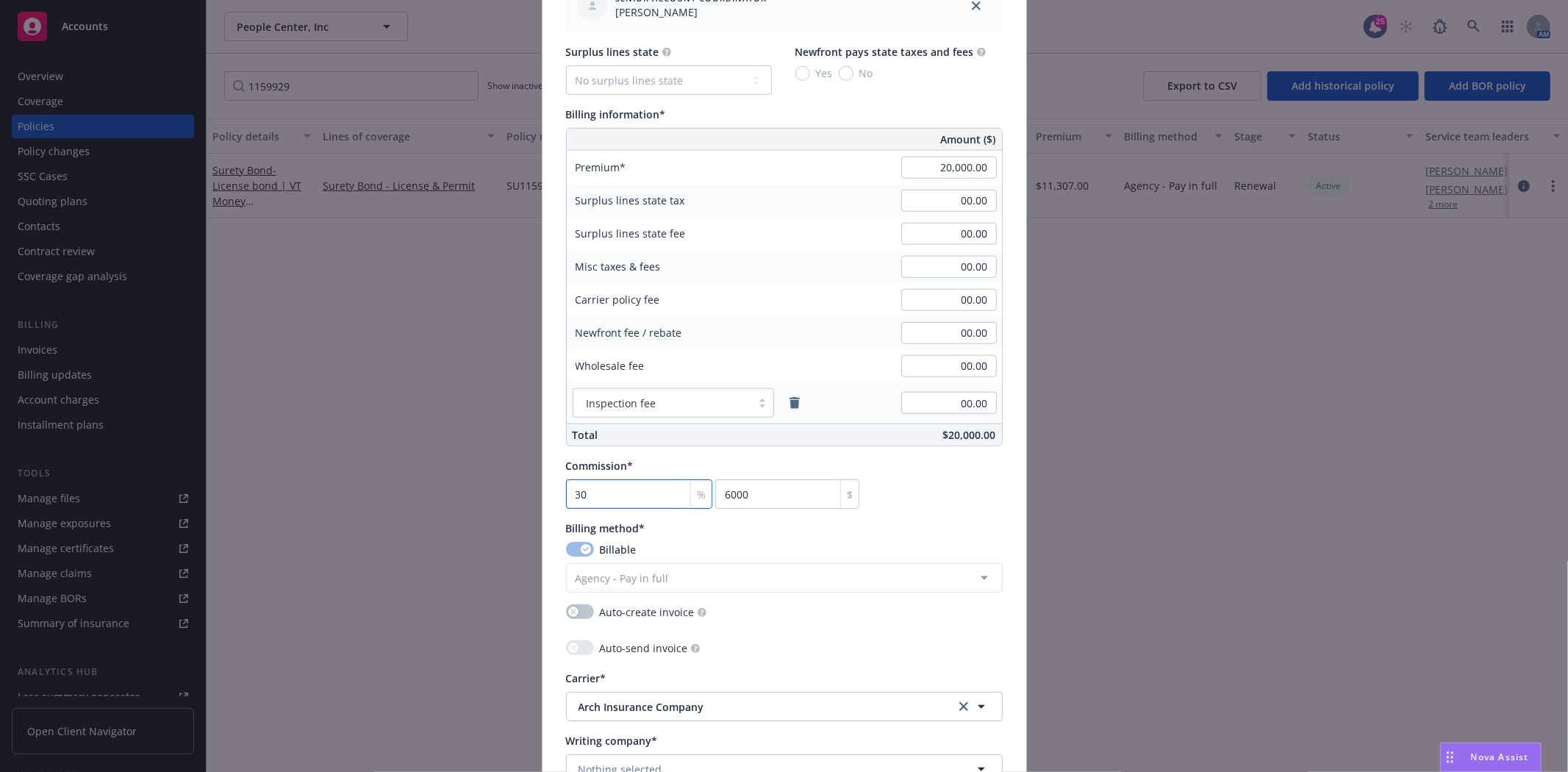
type input "30"
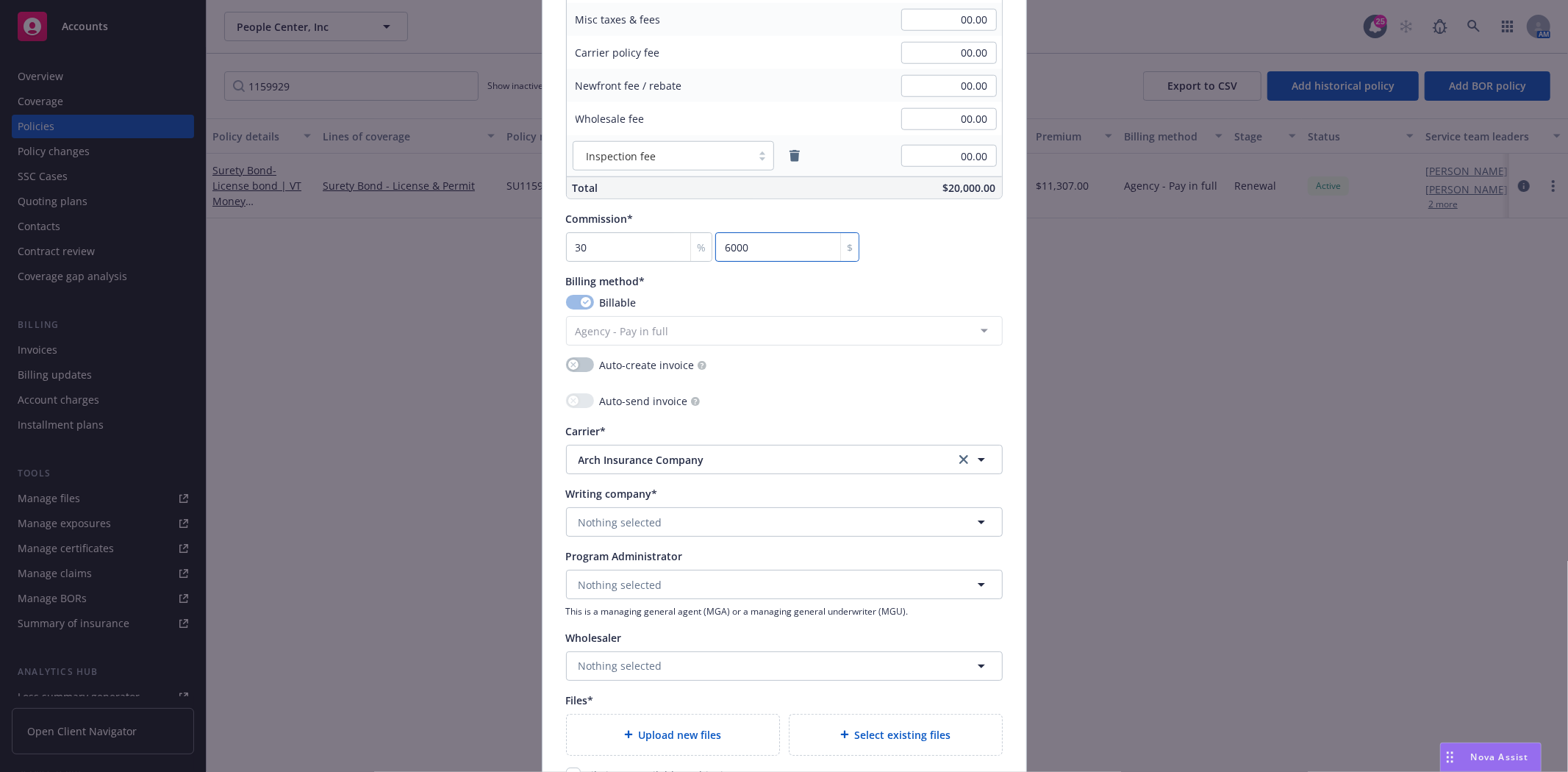
scroll to position [1225, 0]
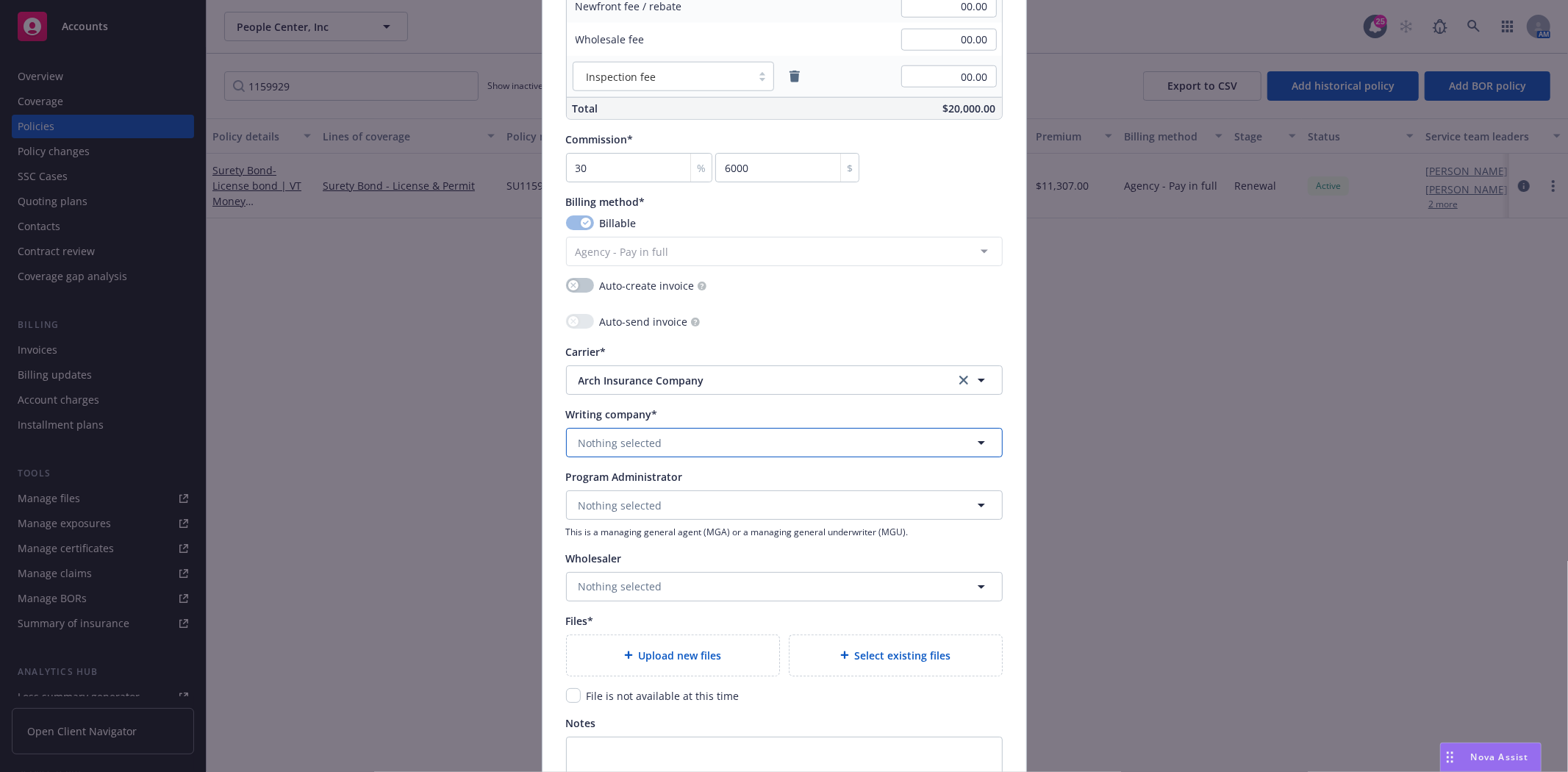
click at [642, 439] on span "Nothing selected" at bounding box center [620, 442] width 83 height 15
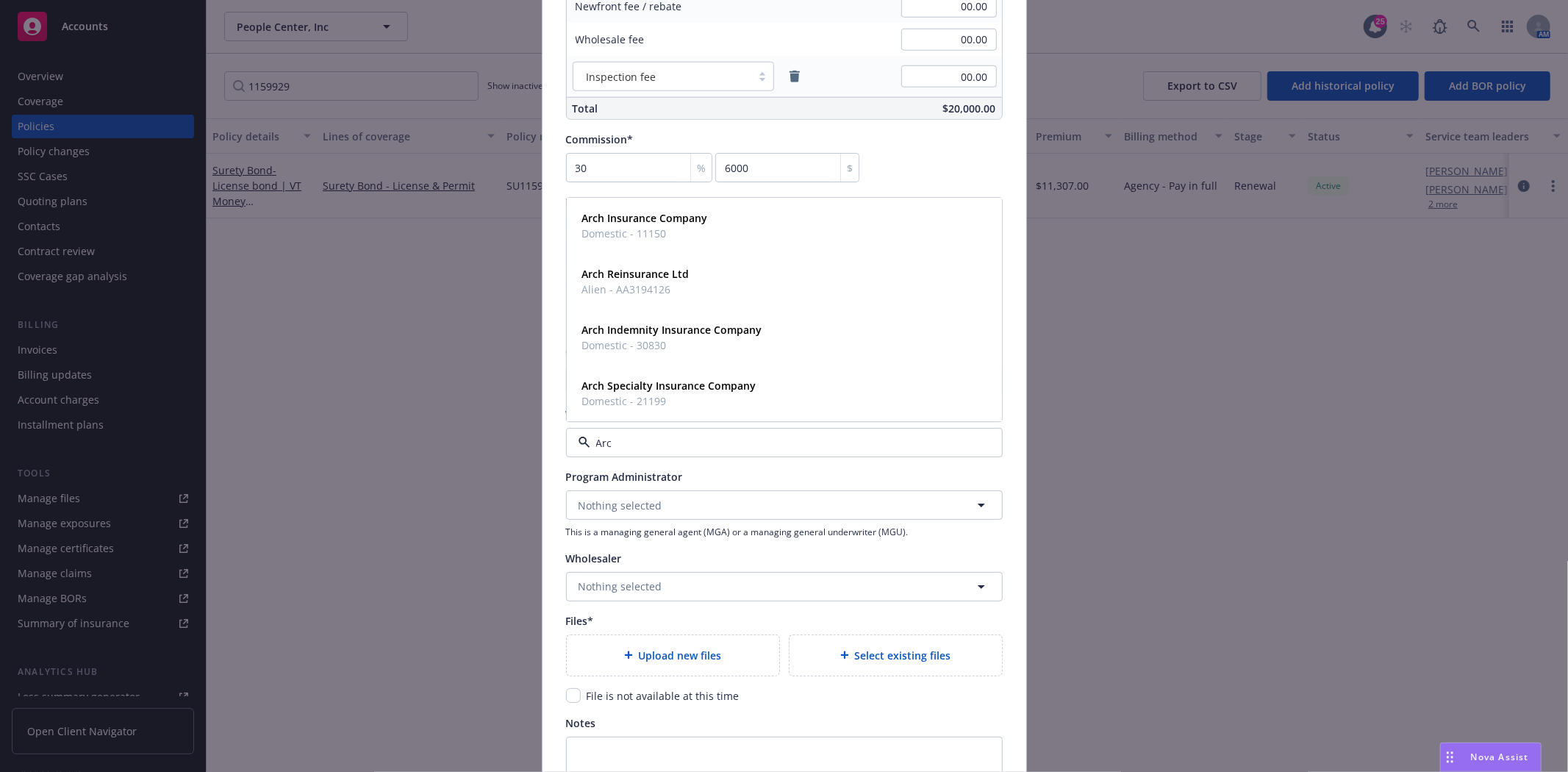
type input "Arch"
click at [650, 228] on span "Domestic - 11150" at bounding box center [645, 233] width 126 height 15
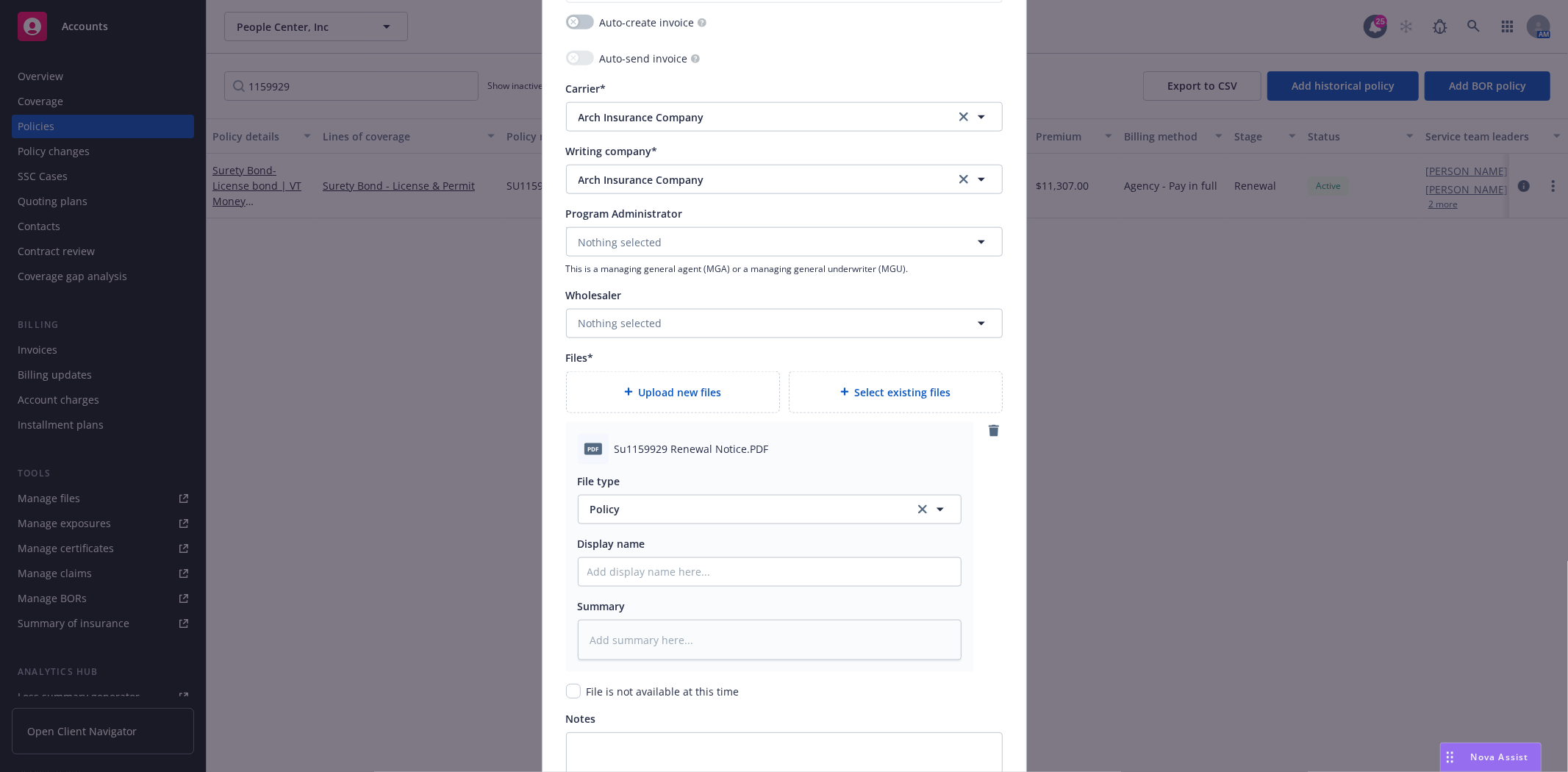
scroll to position [1601, 0]
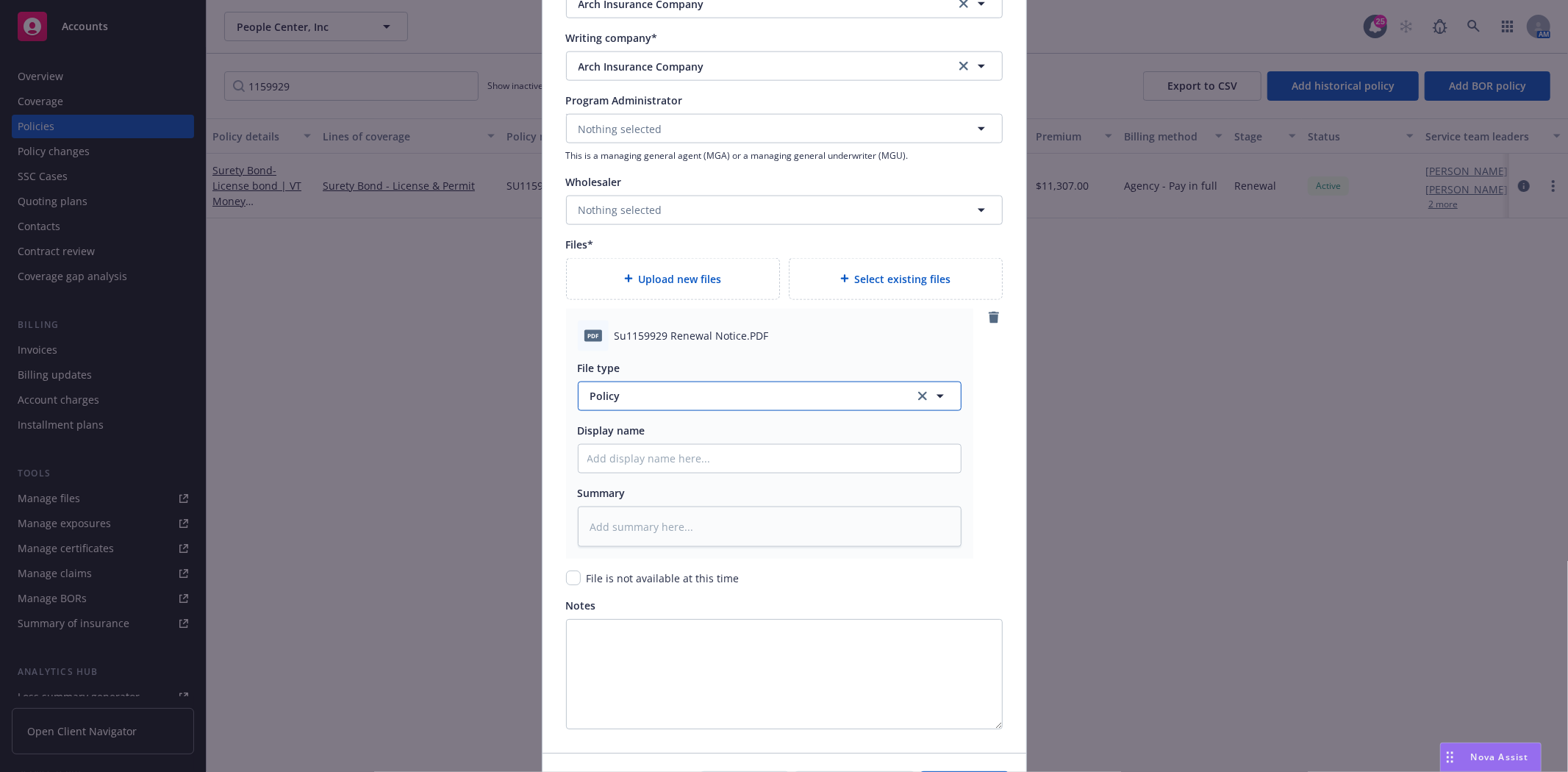
click at [629, 403] on span "Policy" at bounding box center [744, 395] width 307 height 15
type input "Invoic"
click at [718, 346] on div "Invoice - Third Party" at bounding box center [769, 356] width 365 height 21
click at [703, 456] on input "Policy display name" at bounding box center [769, 458] width 382 height 28
type textarea "x"
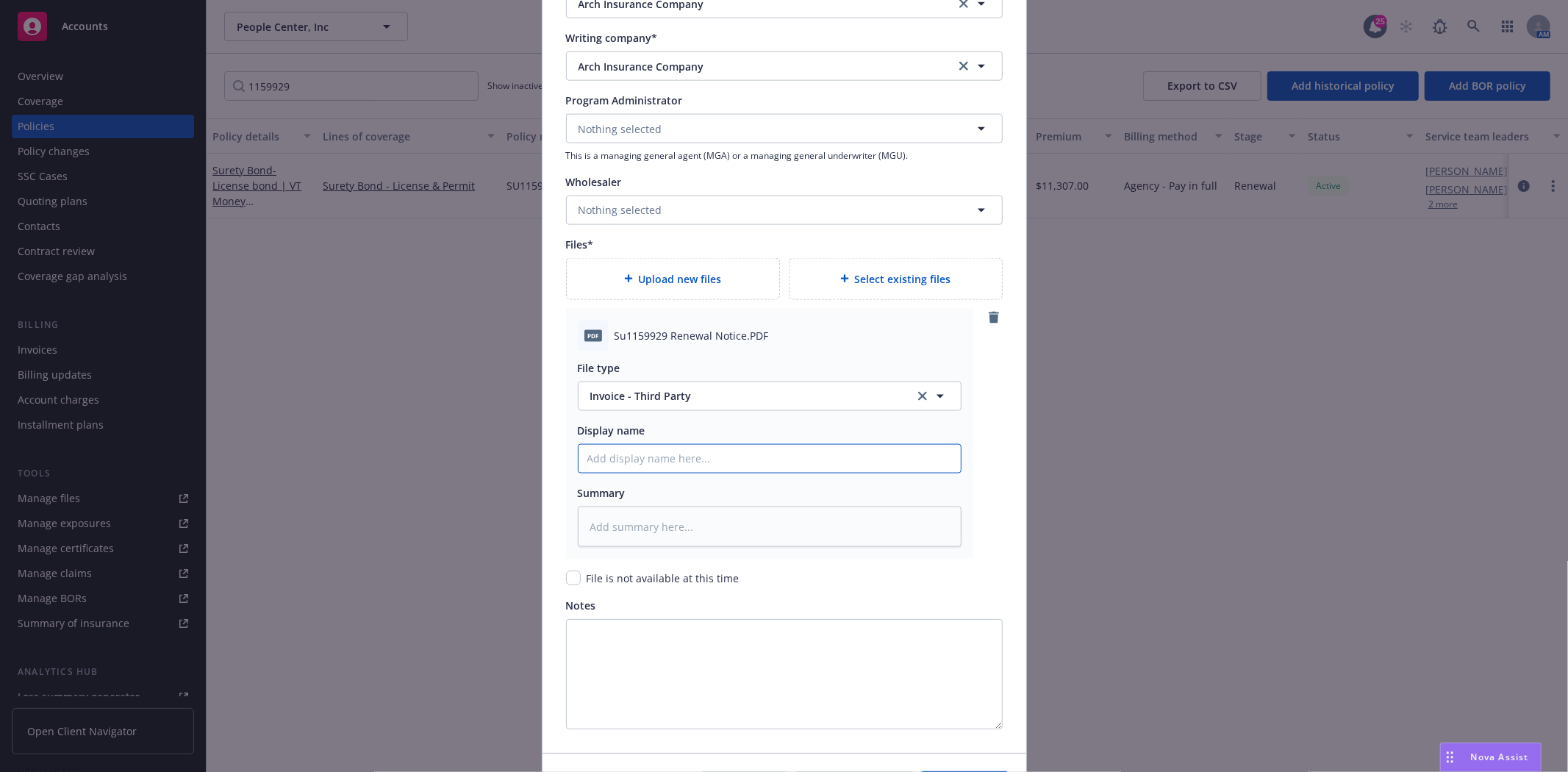
type input "A"
type textarea "x"
type input "Ar"
type textarea "x"
type input "Arc"
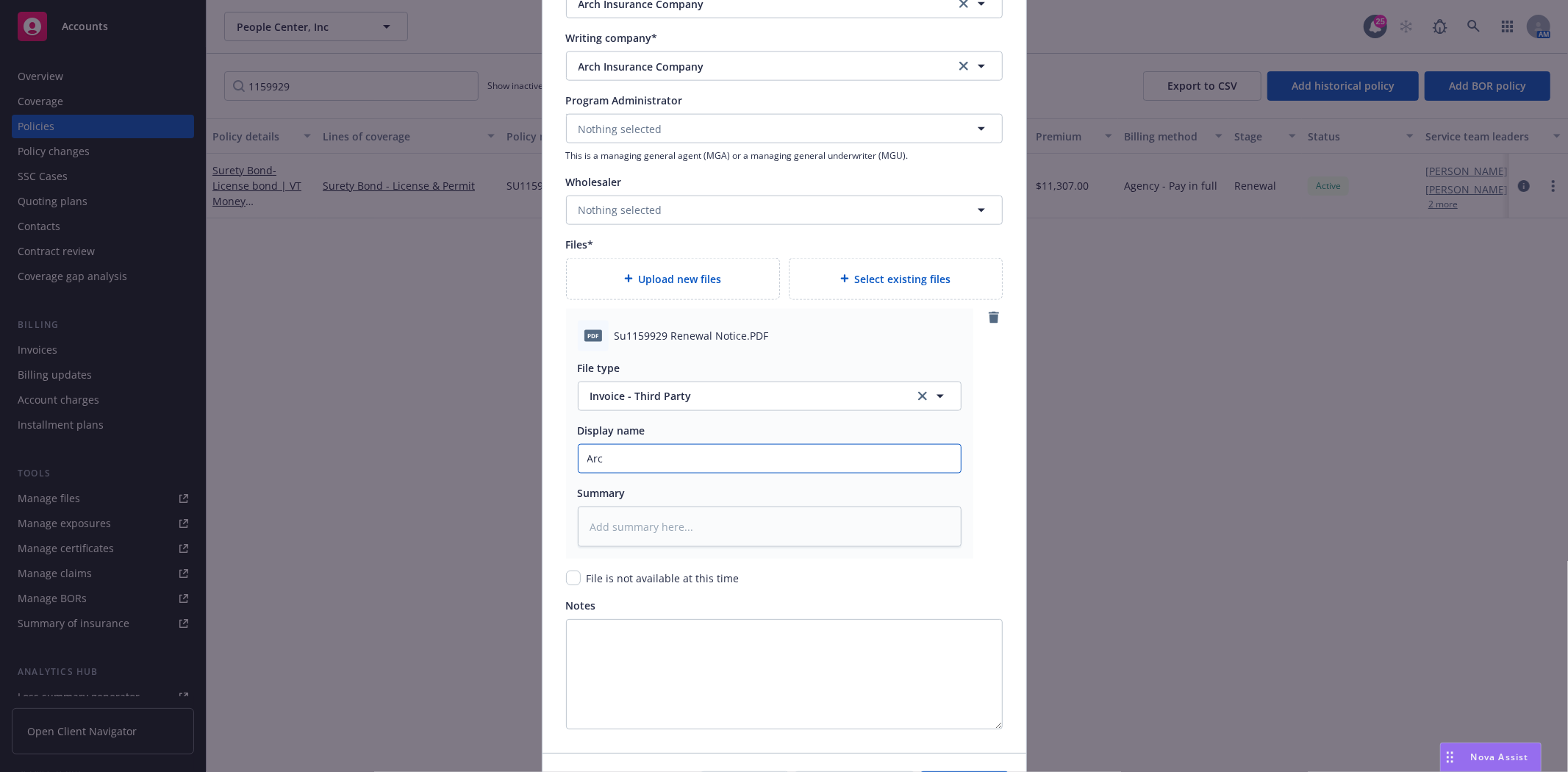
type textarea "x"
type input "Arch"
type textarea "x"
type input "Arch"
type textarea "x"
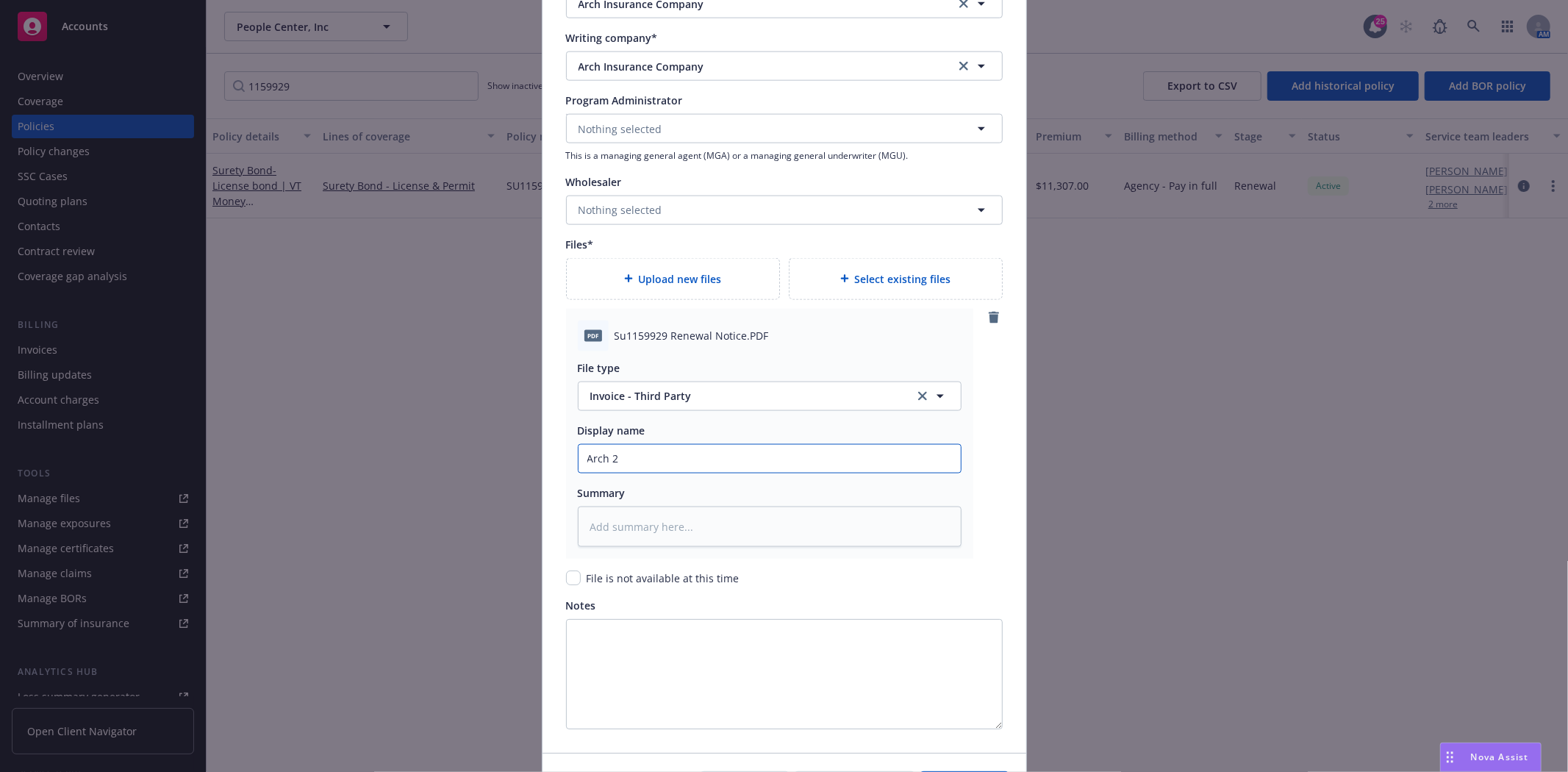
type input "Arch 20"
type textarea "x"
type input "Arch 202"
type textarea "x"
type input "Arch 2025"
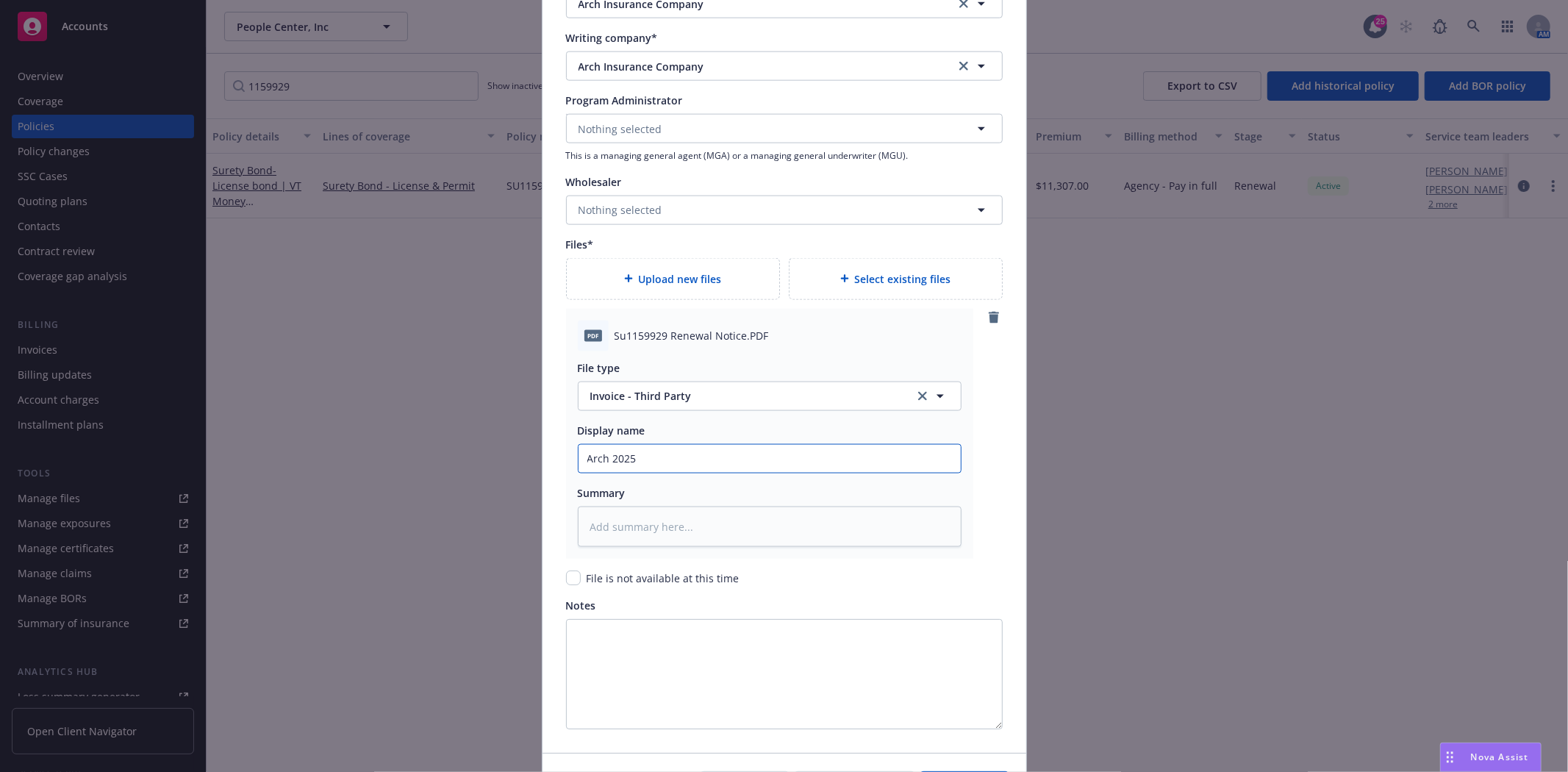
type textarea "x"
type input "Arch 2025"
type textarea "x"
type input "Arch 2025 R"
type textarea "x"
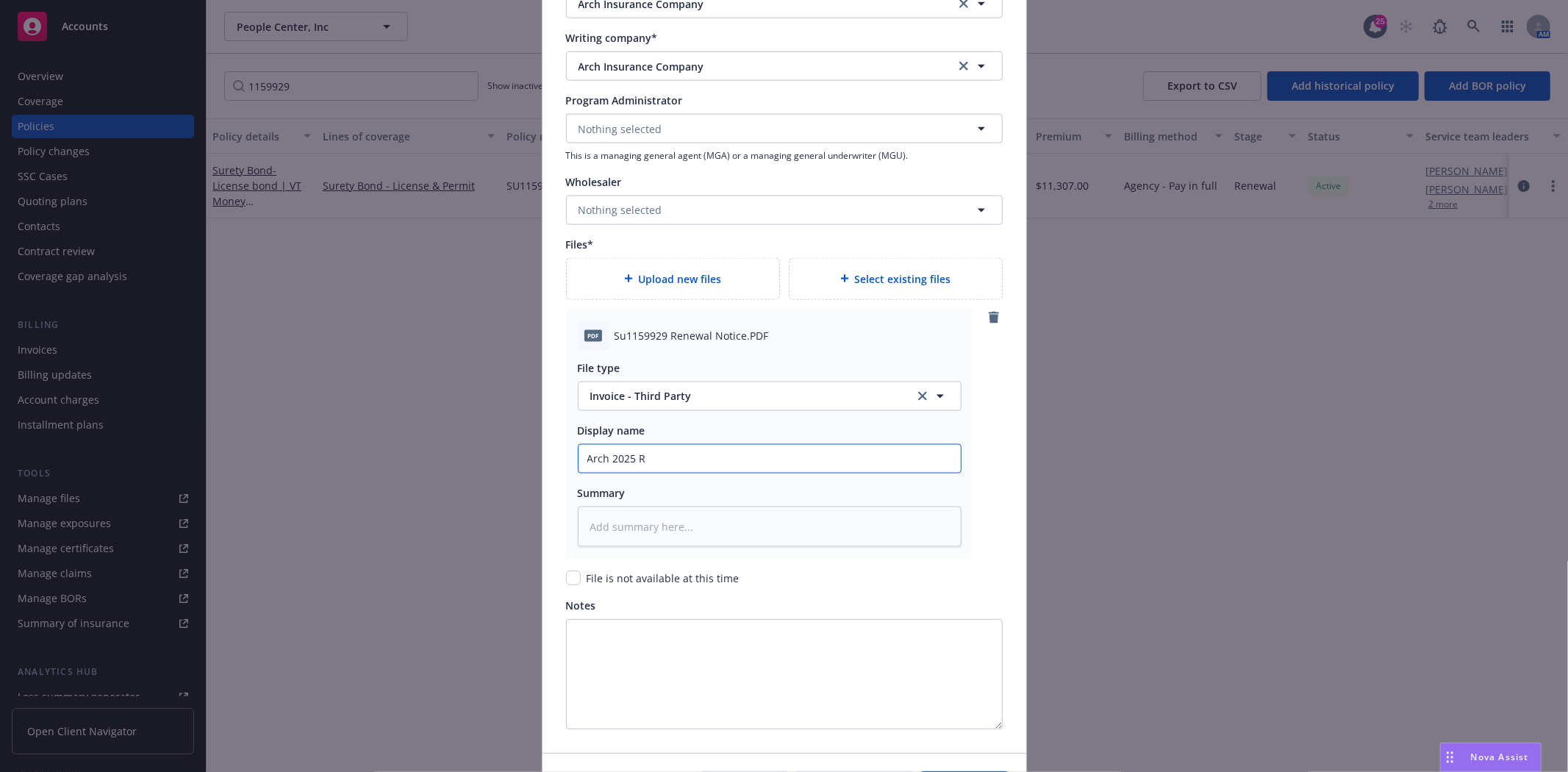
type input "Arch 2025 Re"
type textarea "x"
type input "Arch 2025 Ren"
type textarea "x"
type input "Arch 2025 Rene"
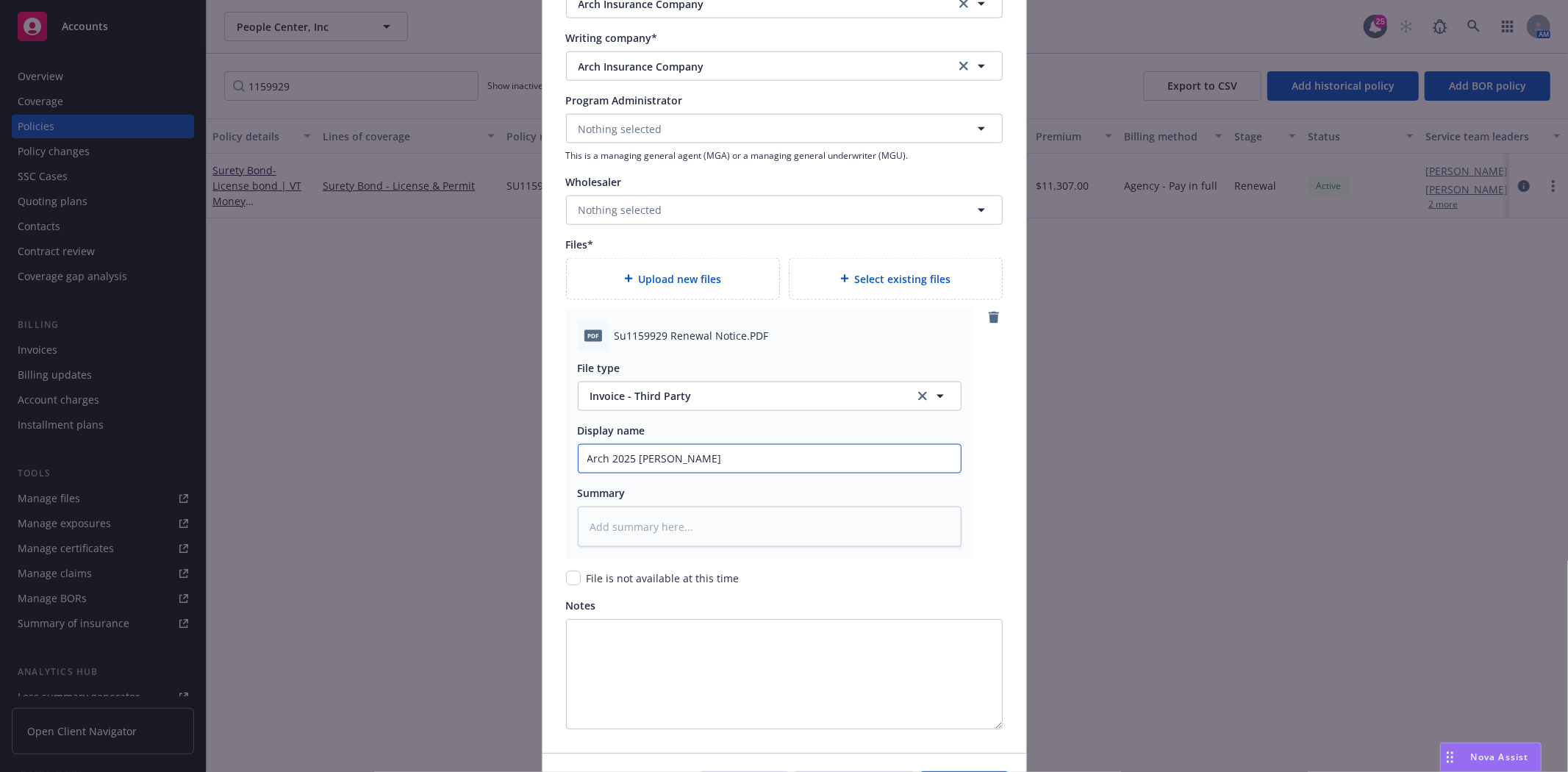
type textarea "x"
type input "Arch 2025 Renew"
type textarea "x"
type input "Arch 2025 Renewa"
type textarea "x"
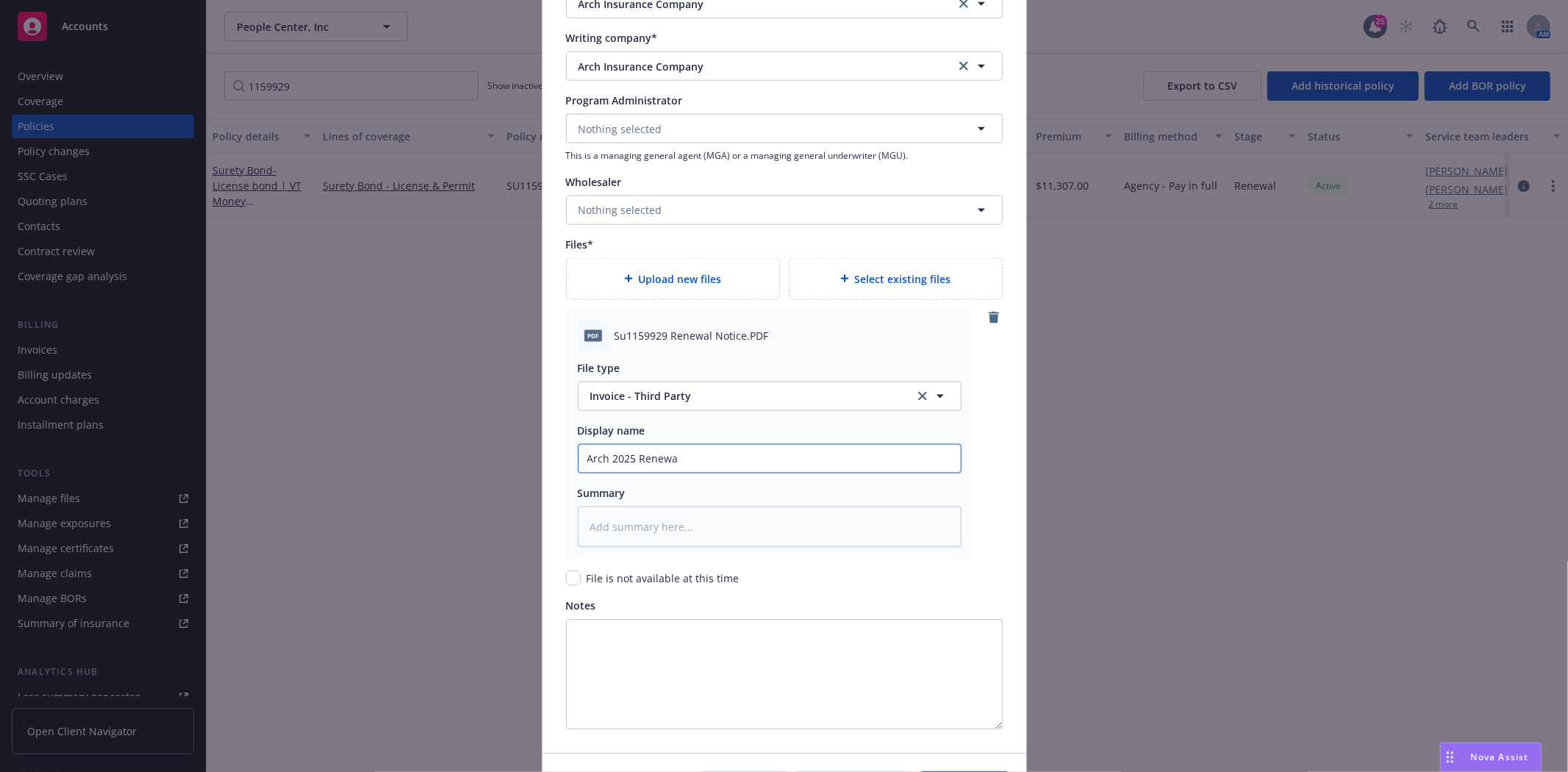
type input "Arch 2025 Renewal"
type textarea "x"
type input "Arch 2025 Renewal"
type textarea "x"
type input "Arch 2025 Renewal B"
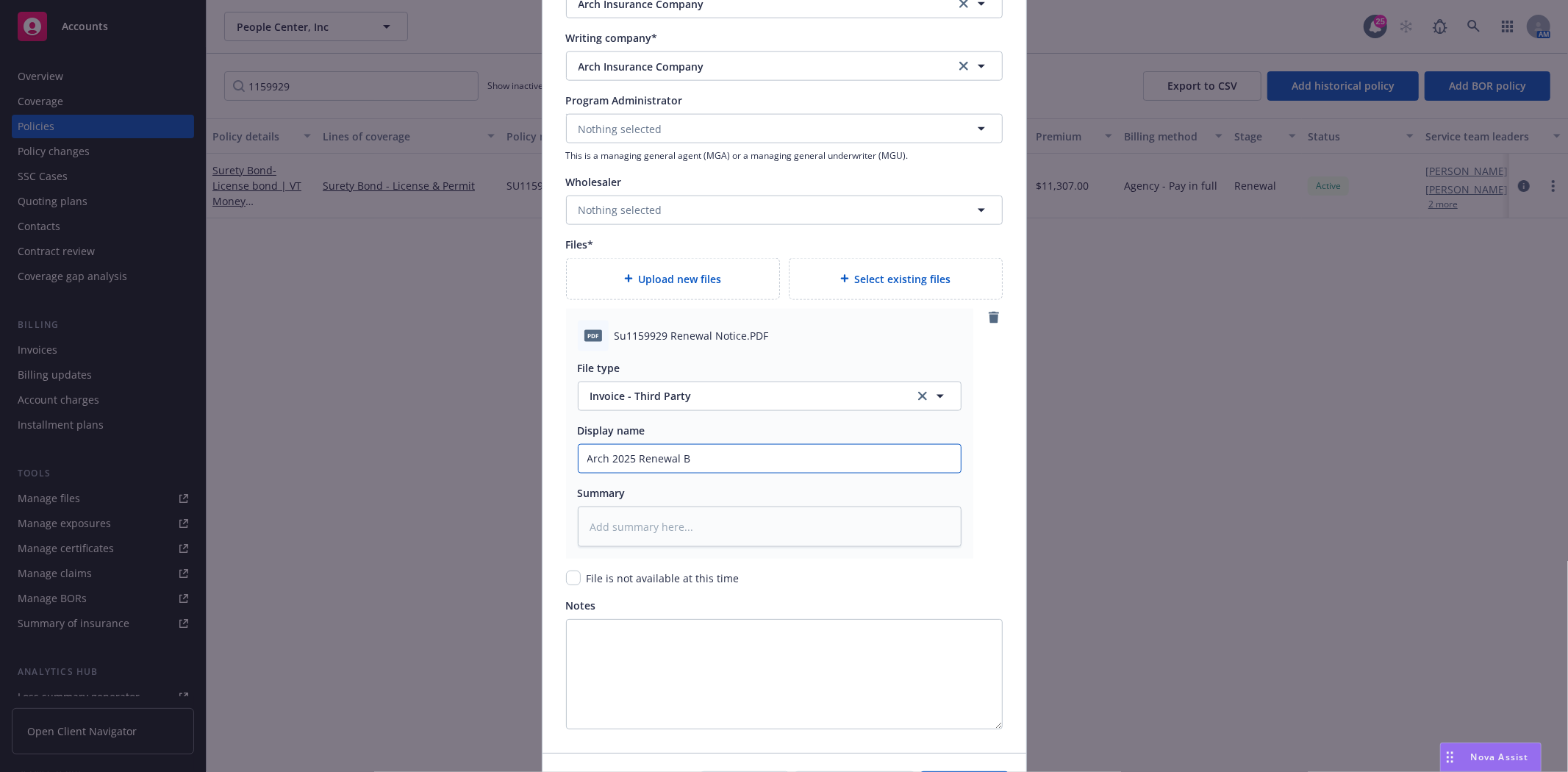
type textarea "x"
type input "Arch 2025 Renewal Bo"
type textarea "x"
type input "Arch 2025 Renewal Bond"
type textarea "x"
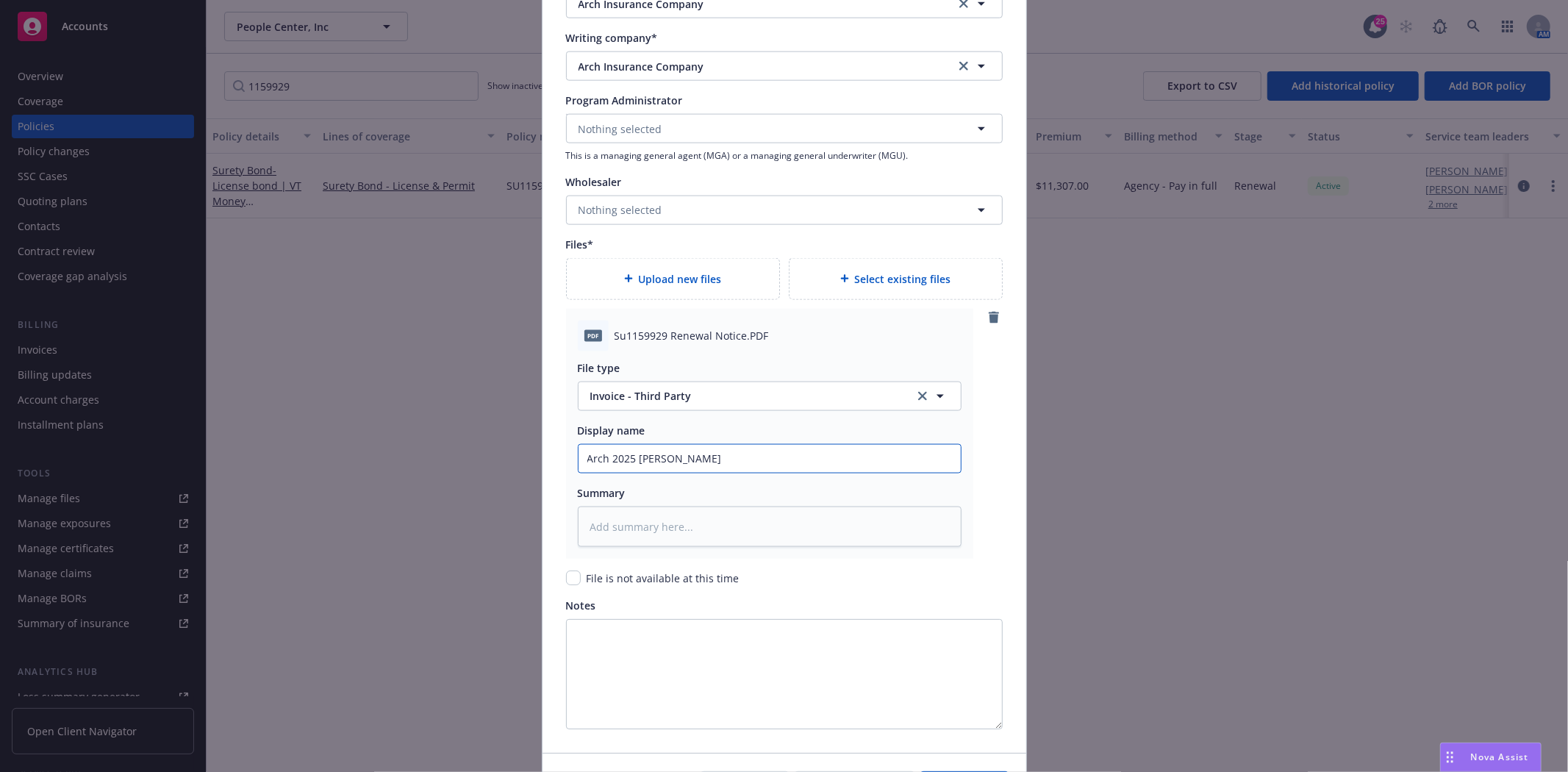
type input "Arch 2025 Renewal Bond"
type textarea "x"
type input "Arch 2025 Renewal Bond #"
type textarea "x"
type input "Arch 2025 Renewal Bond #S"
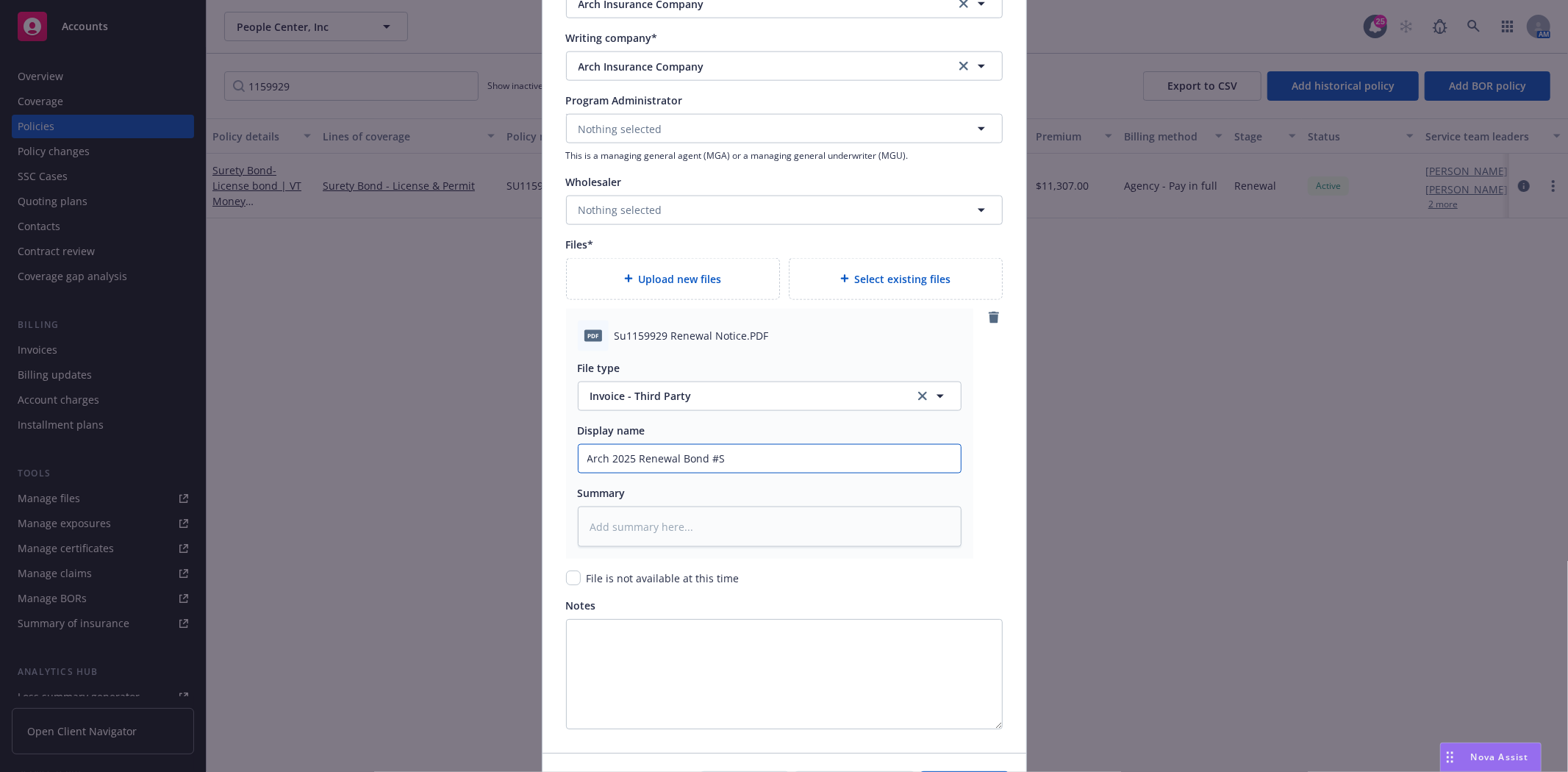
type textarea "x"
type input "Arch 2025 Renewal Bond #SU"
type textarea "x"
type input "Arch 2025 Renewal Bond #SU1"
type textarea "x"
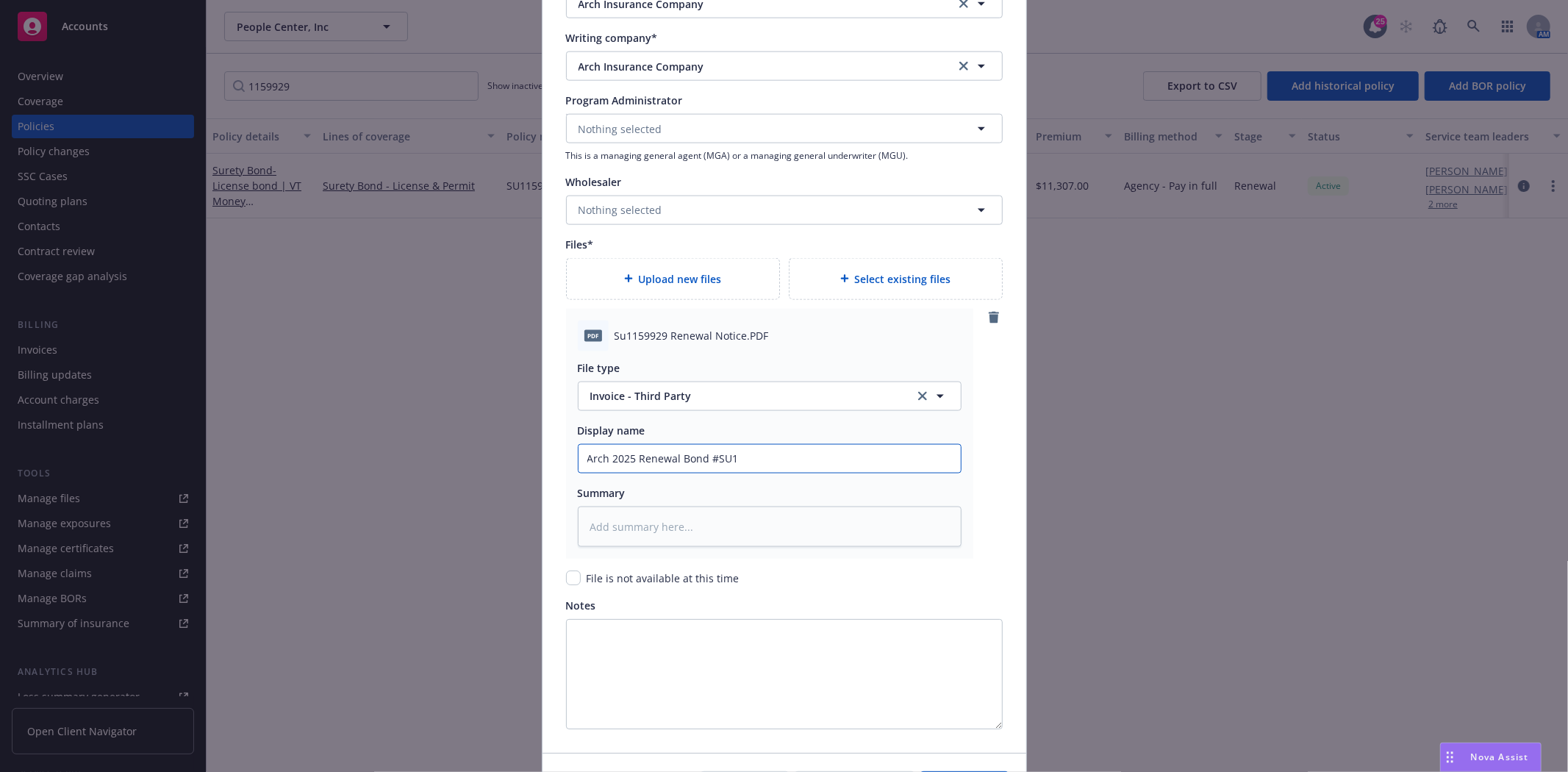
type input "Arch 2025 Renewal Bond #SU11"
type textarea "x"
type input "Arch 2025 Renewal Bond #SU115"
type textarea "x"
type input "Arch 2025 Renewal Bond #SU1159"
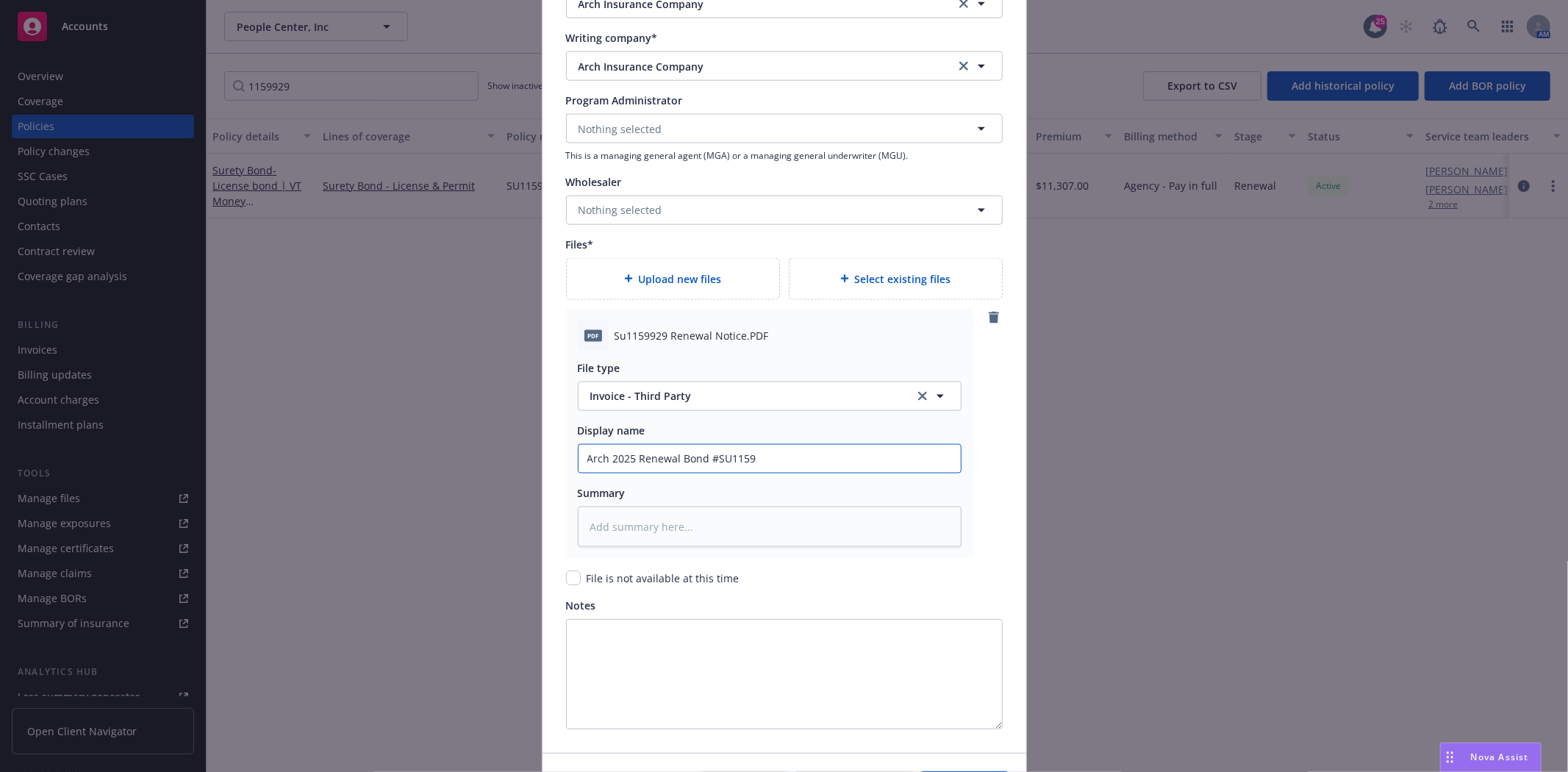
type textarea "x"
type input "Arch 2025 Renewal Bond #SU11599"
type textarea "x"
type input "Arch 2025 Renewal Bond #SU115992"
type textarea "x"
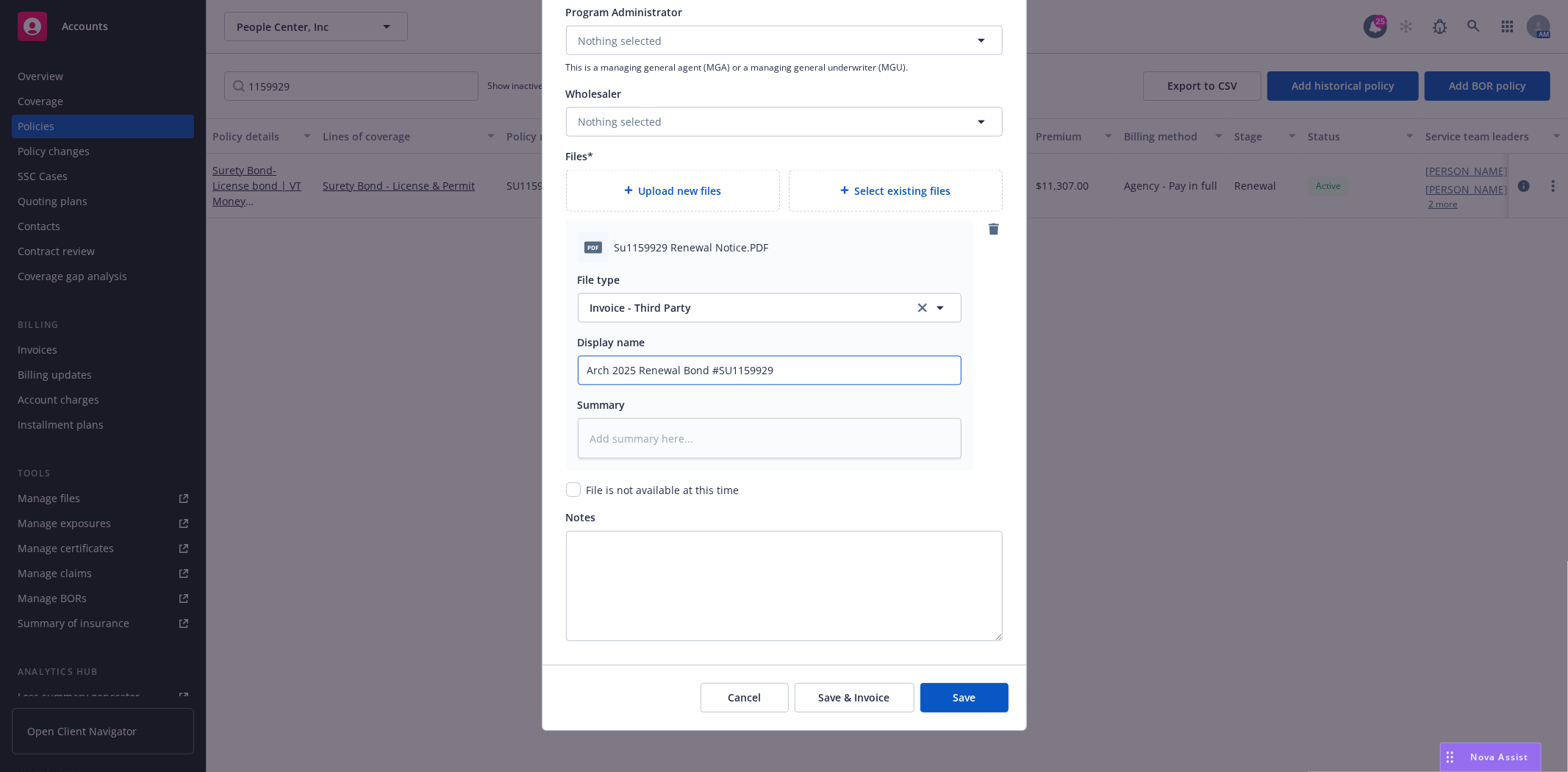
scroll to position [1697, 0]
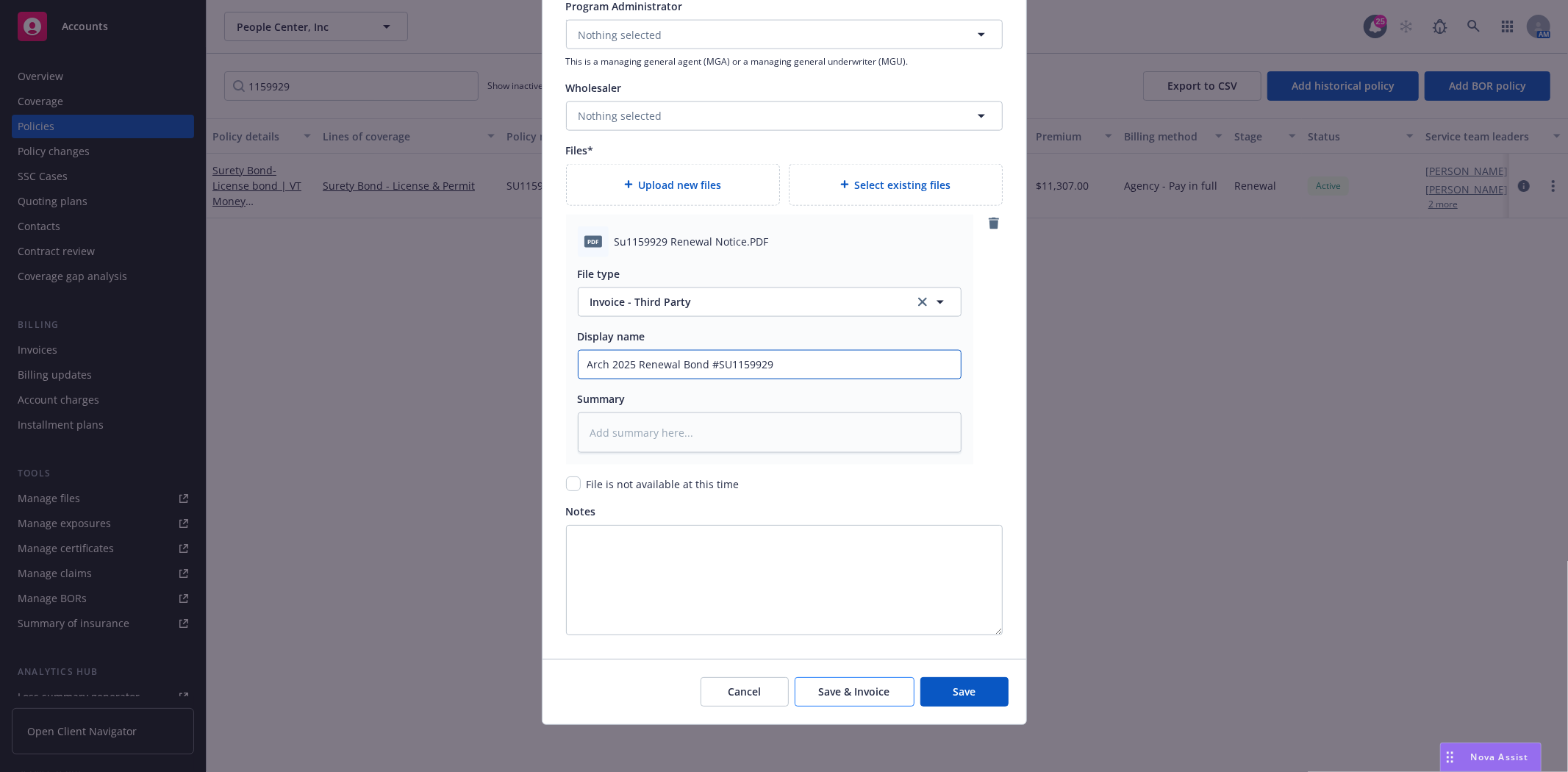
type input "Arch 2025 Renewal Bond #SU1159929"
click at [855, 687] on span "Save & Invoice" at bounding box center [855, 691] width 71 height 14
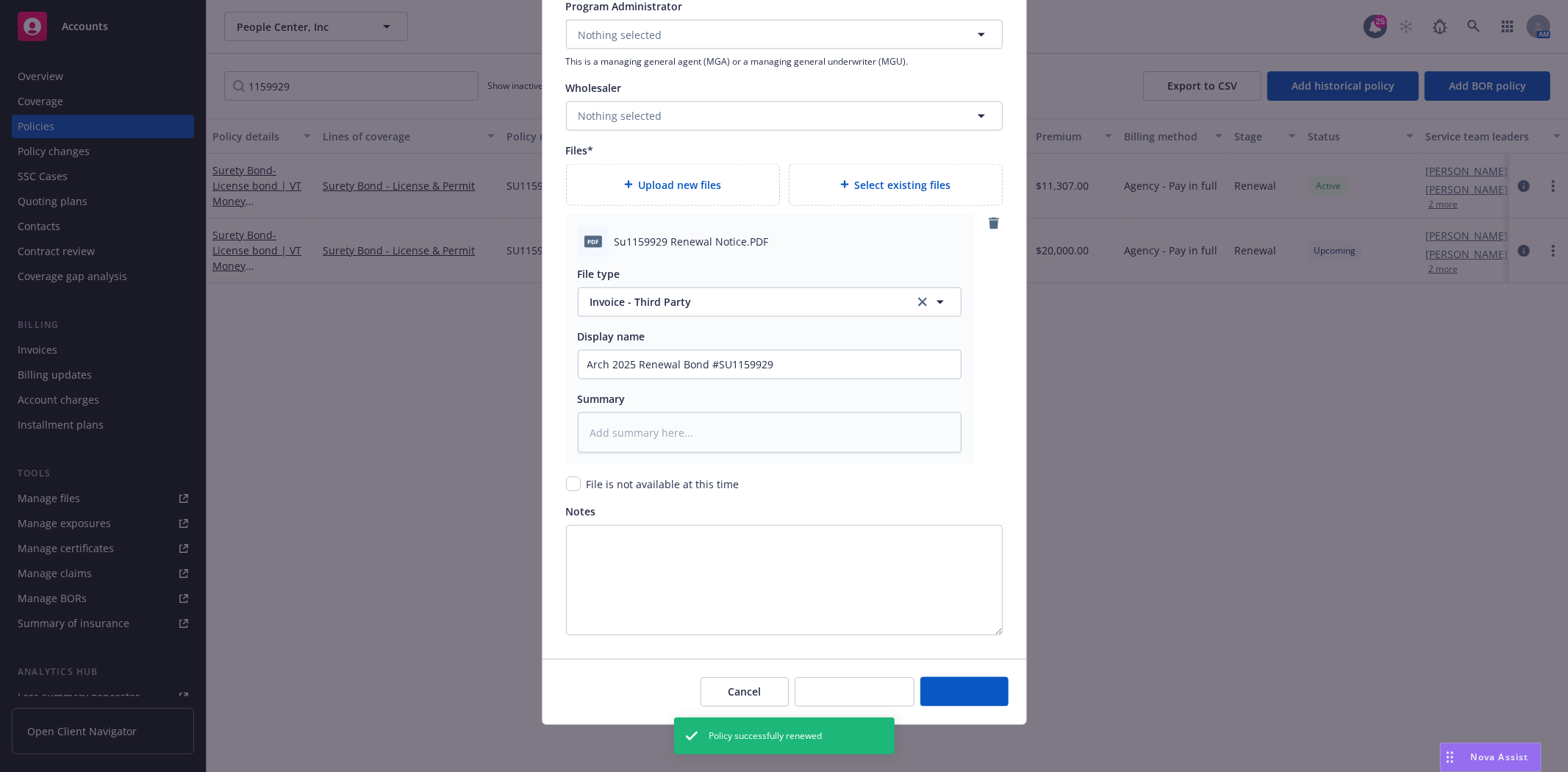
type textarea "x"
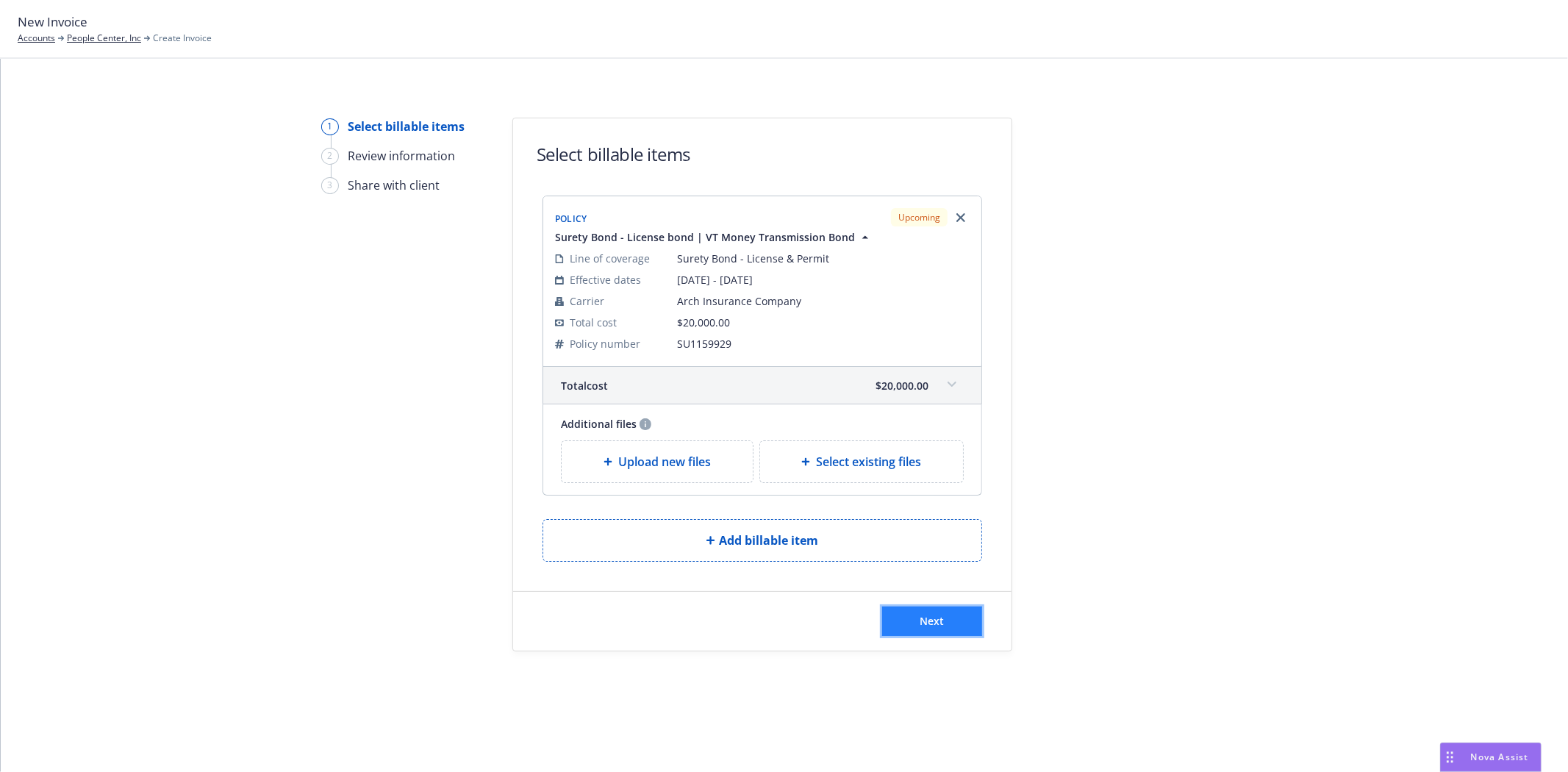
click at [930, 627] on span "Next" at bounding box center [932, 621] width 24 height 14
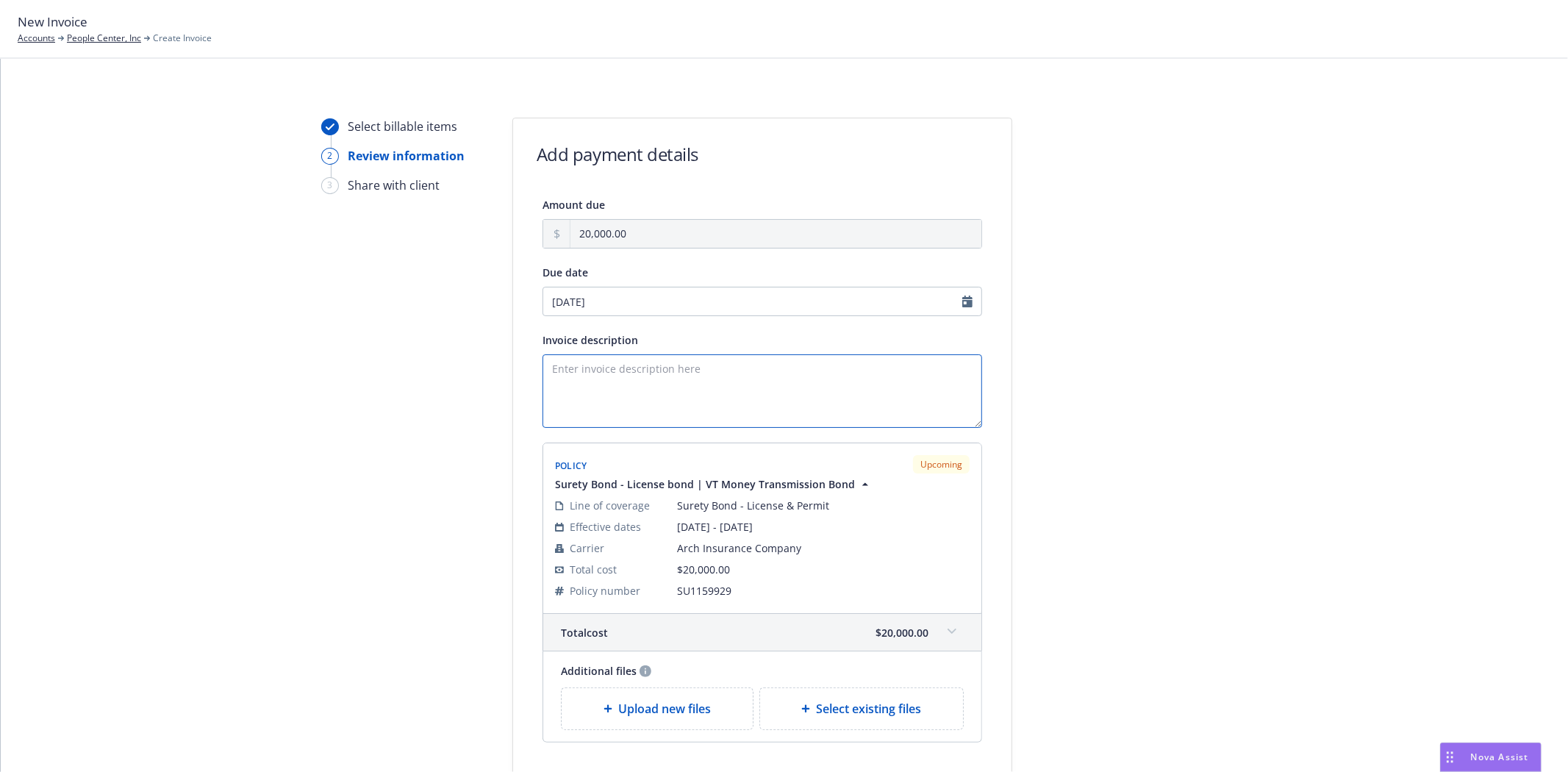
click at [760, 382] on textarea "Invoice description" at bounding box center [761, 390] width 439 height 74
paste textarea "Obligee: State of [US_STATE] Bond Amount: $450,000 Money Transmission License P…"
drag, startPoint x: 658, startPoint y: 384, endPoint x: 695, endPoint y: 388, distance: 37.2
click at [664, 385] on textarea "Obligee: State of [US_STATE] Bond Amount: $450,000 Money Transmission License P…" at bounding box center [761, 390] width 439 height 74
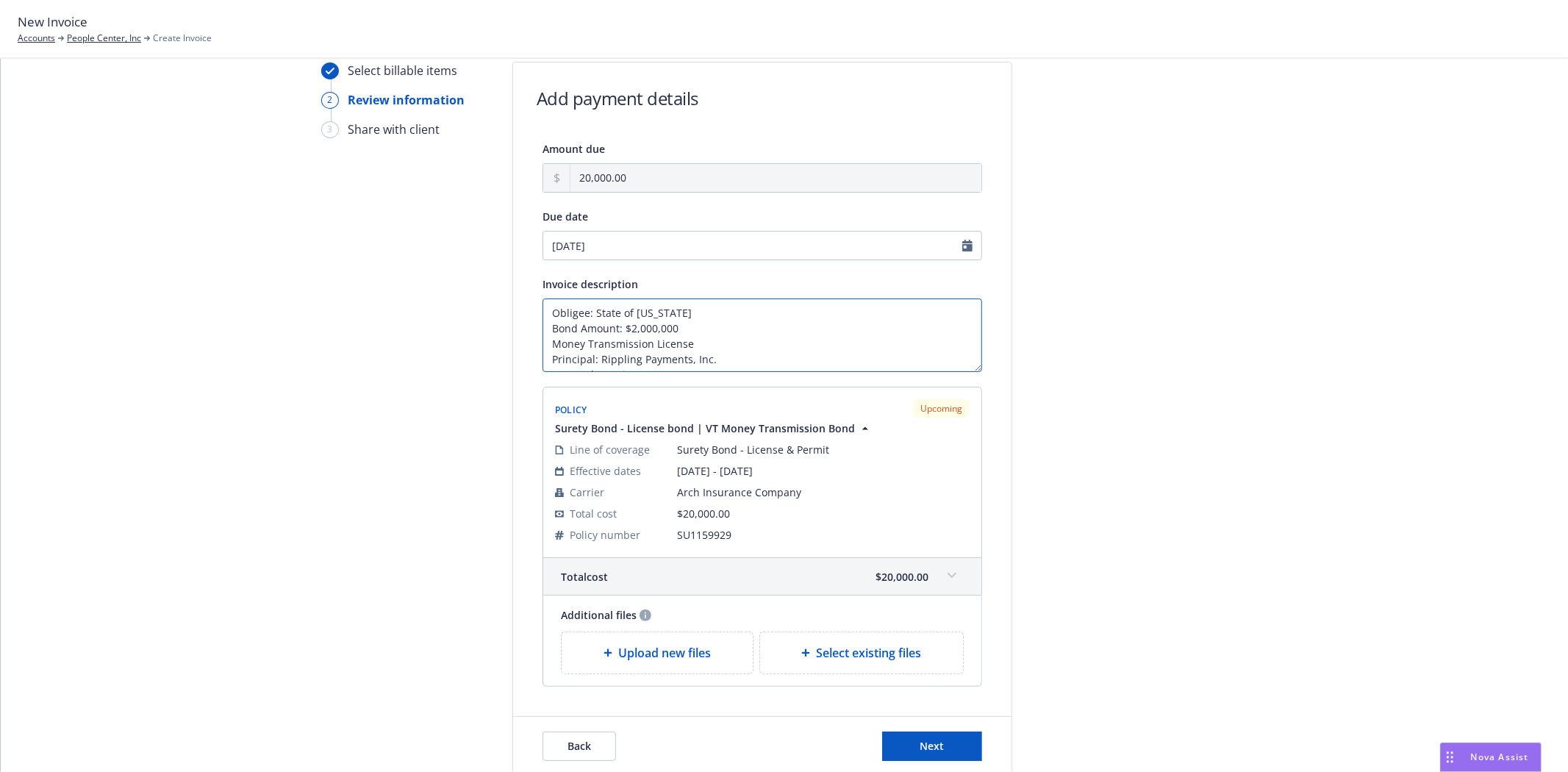
scroll to position [82, 0]
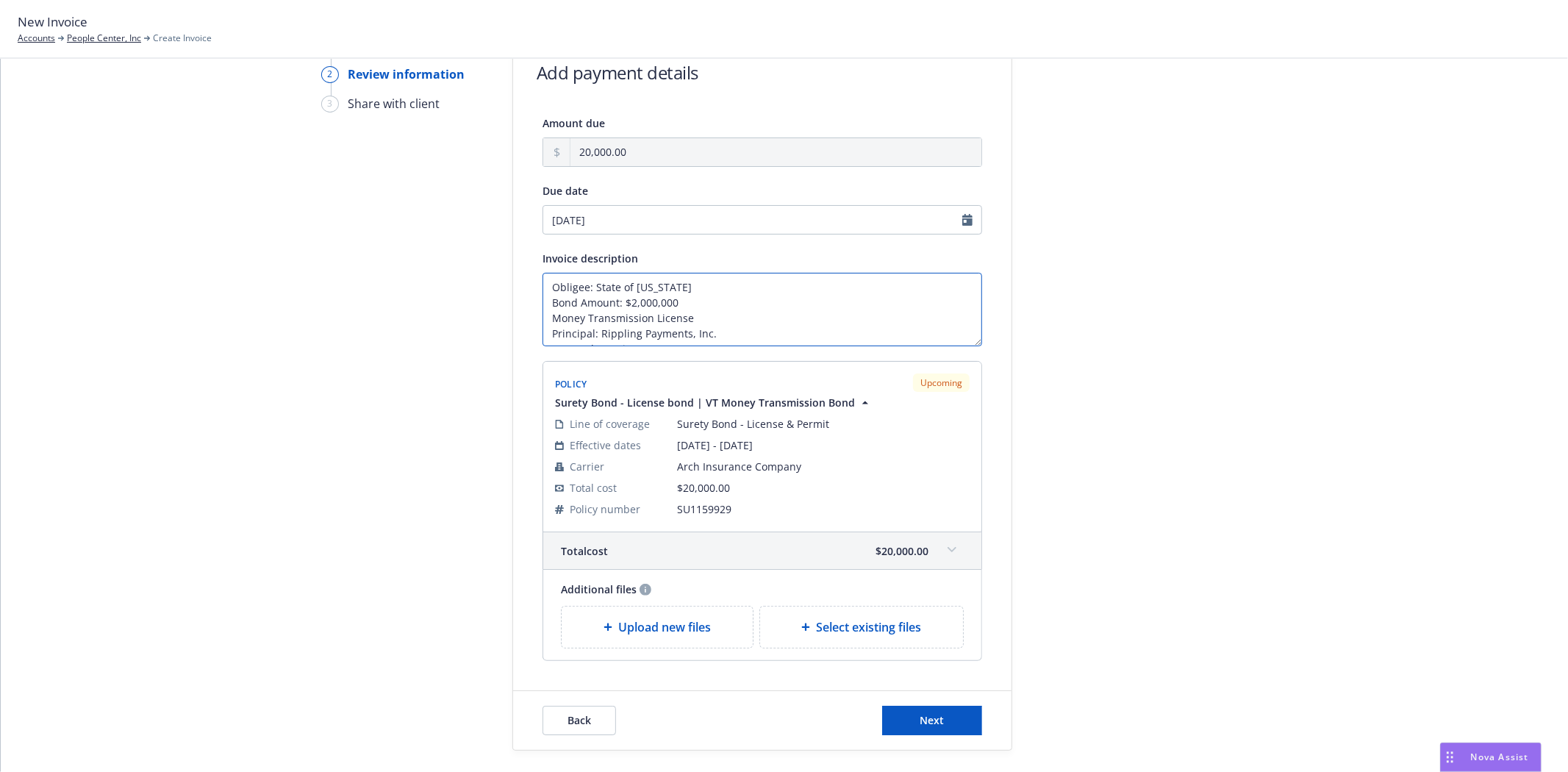
type textarea "Obligee: State of [US_STATE] Bond Amount: $2,000,000 Money Transmission License…"
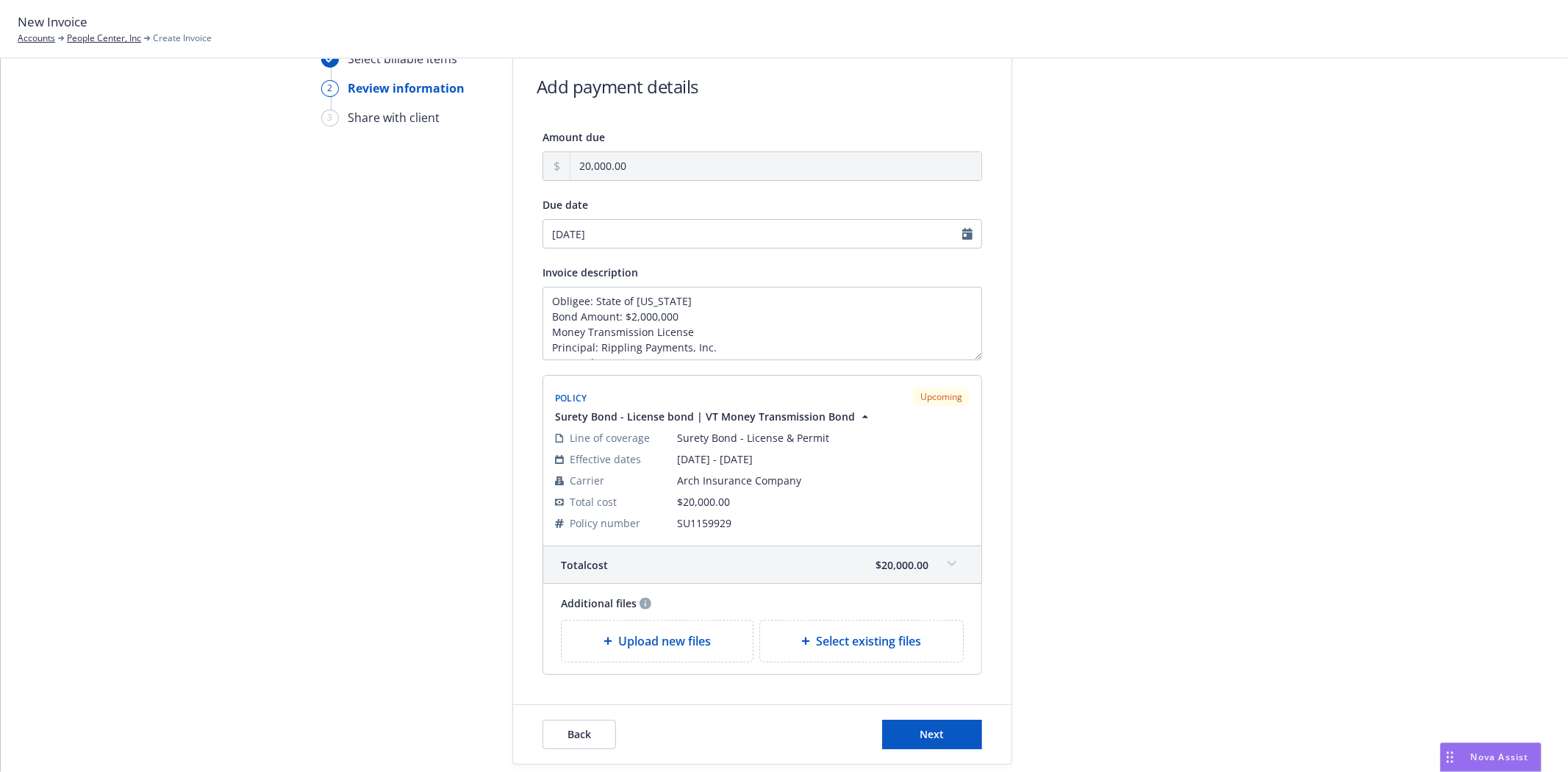
scroll to position [156, 0]
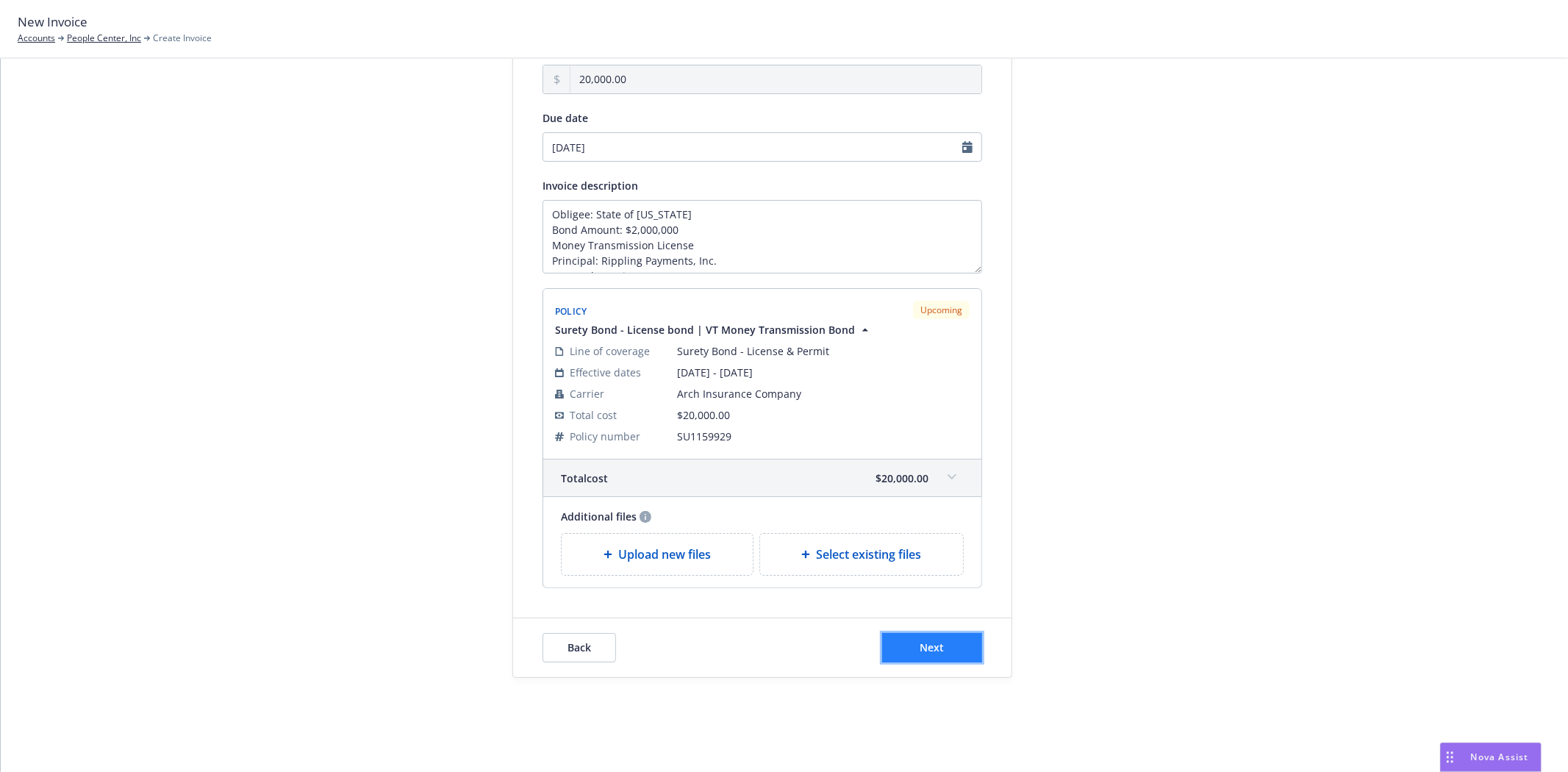
click at [938, 649] on button "Next" at bounding box center [932, 647] width 100 height 29
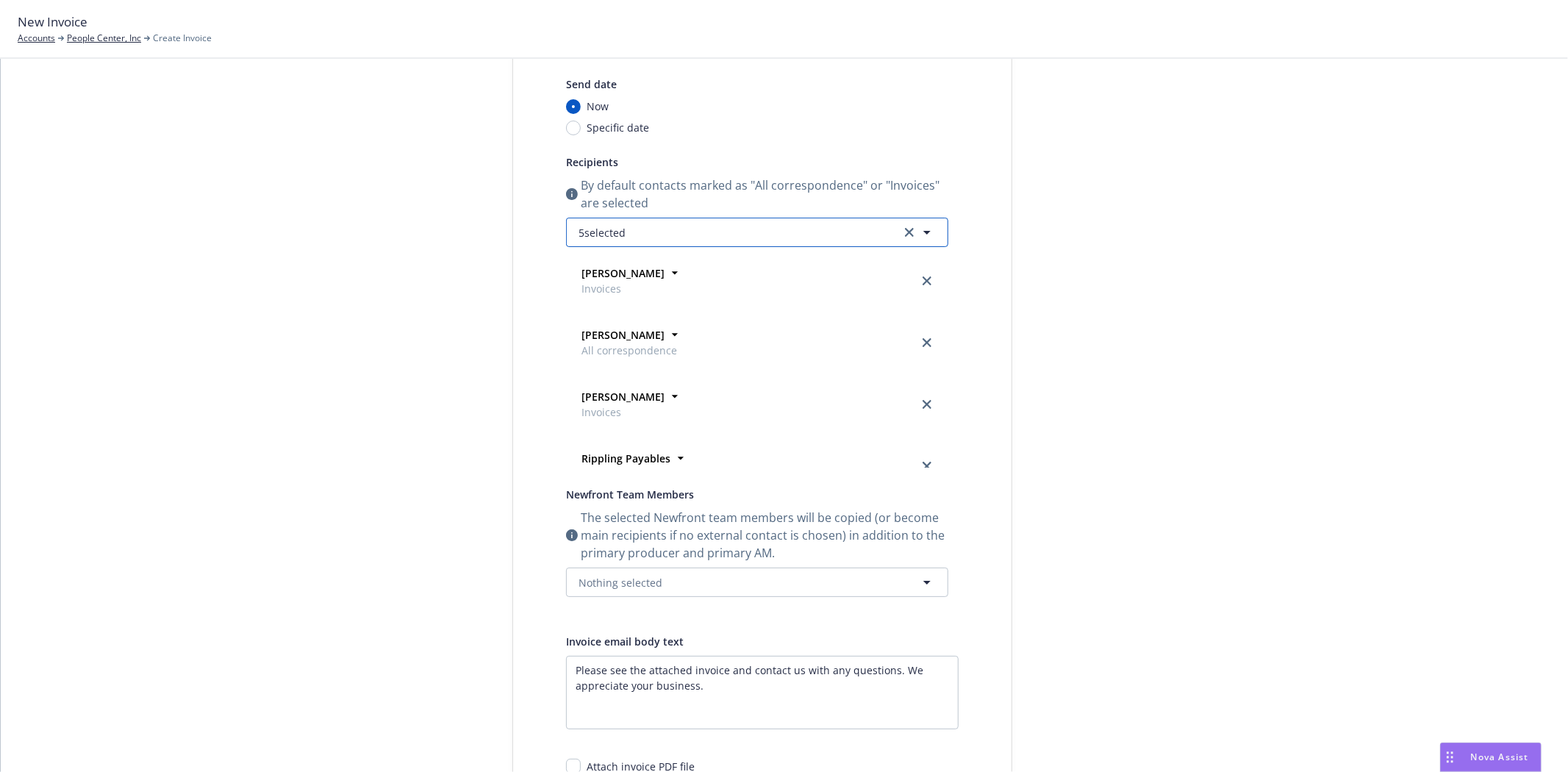
click at [599, 238] on span "5 selected" at bounding box center [602, 232] width 47 height 15
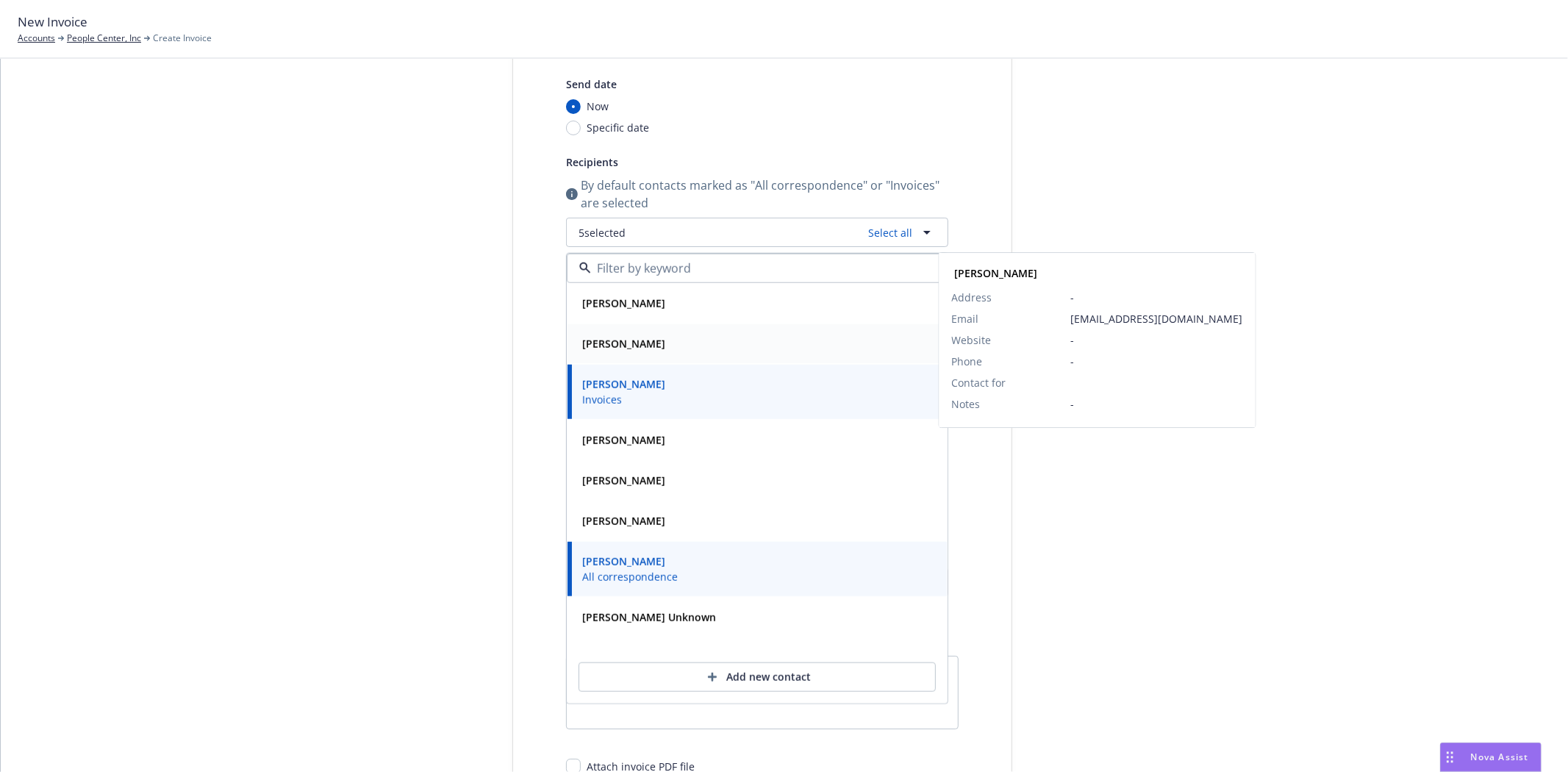
click at [615, 345] on strong "[PERSON_NAME]" at bounding box center [624, 343] width 83 height 14
click at [1018, 516] on div "Select billable items Review information 3 Share with client Share with client …" at bounding box center [784, 454] width 1533 height 986
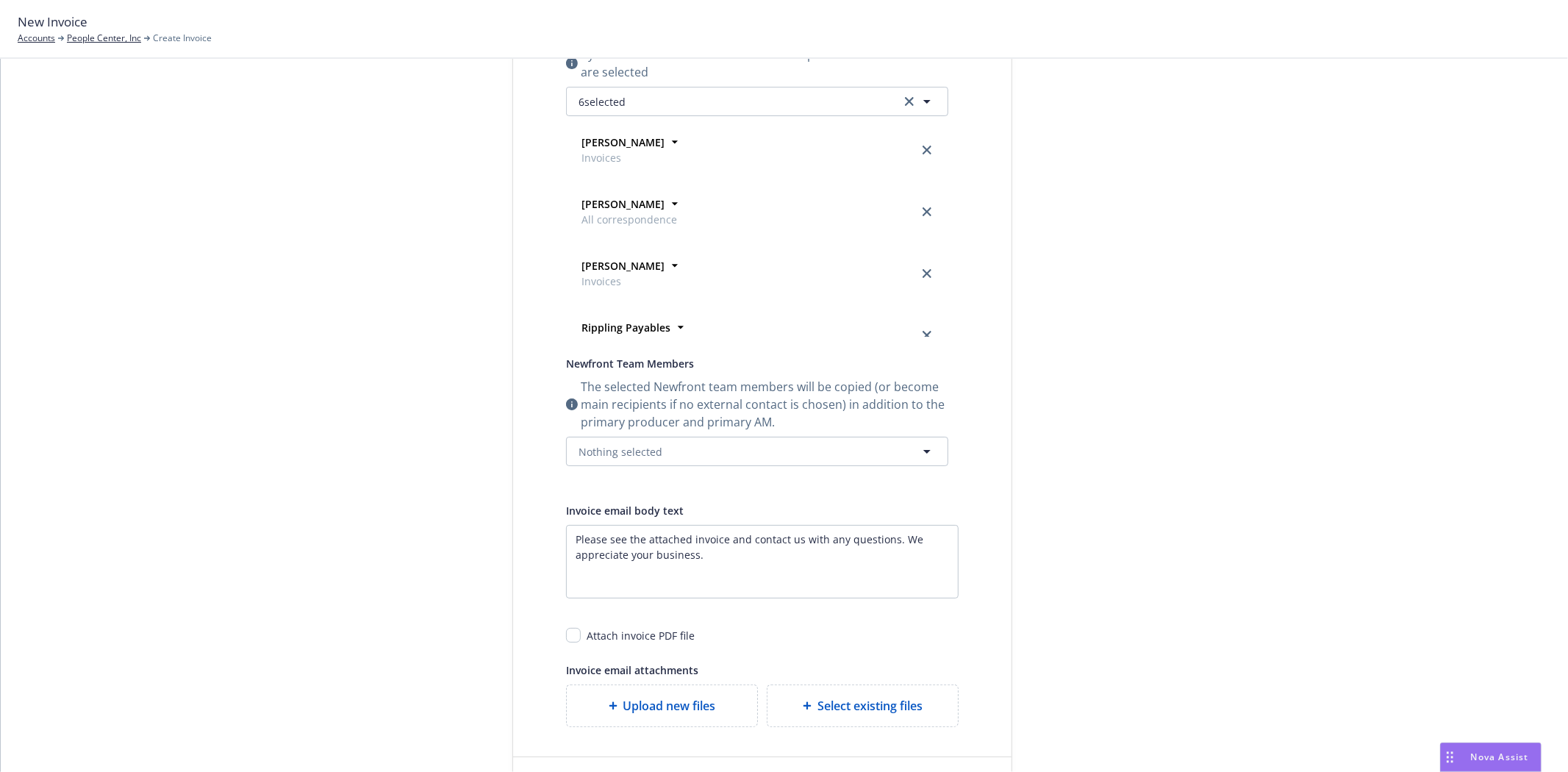
scroll to position [319, 0]
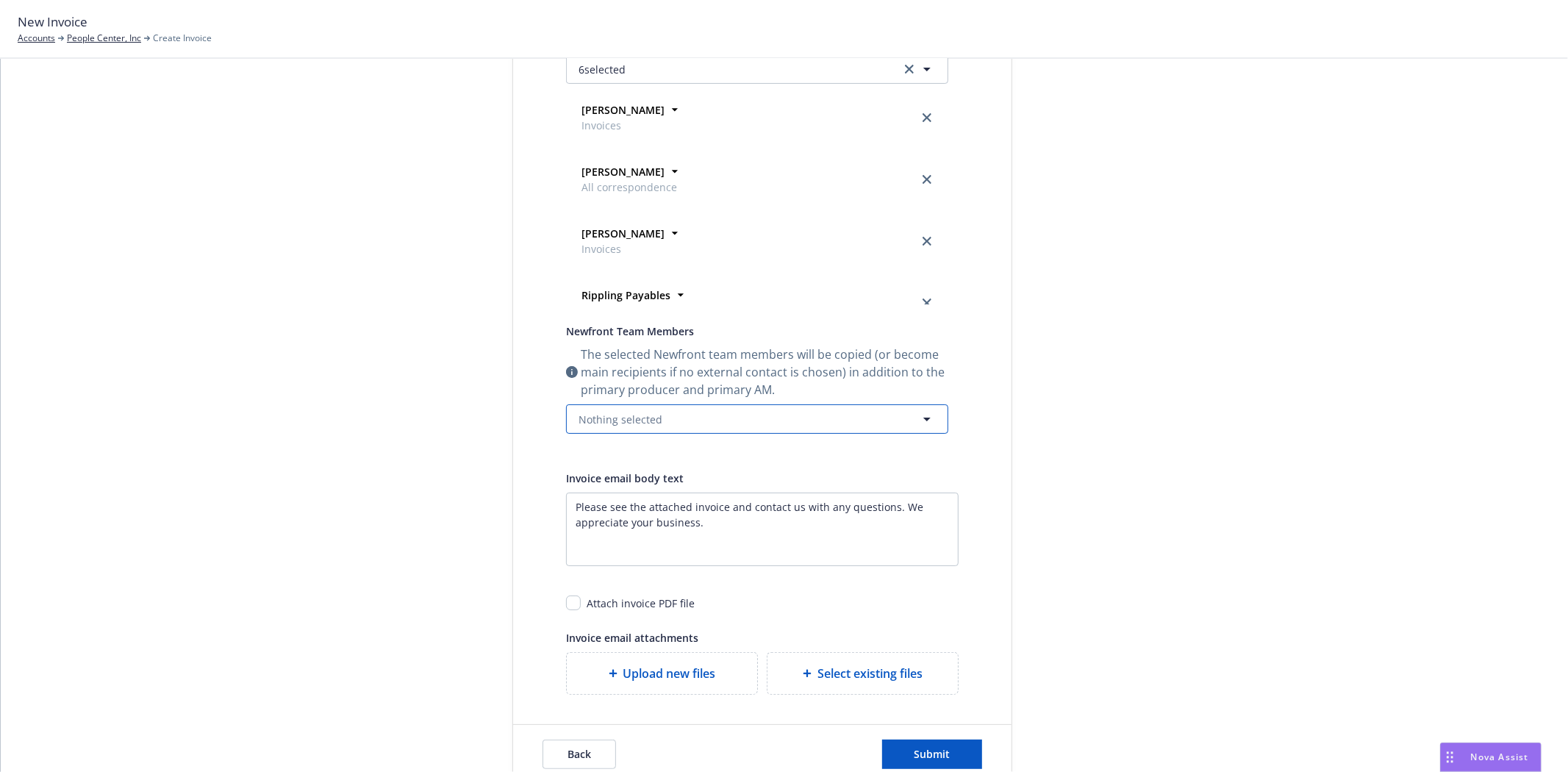
click at [671, 409] on button "Nothing selected" at bounding box center [757, 419] width 382 height 29
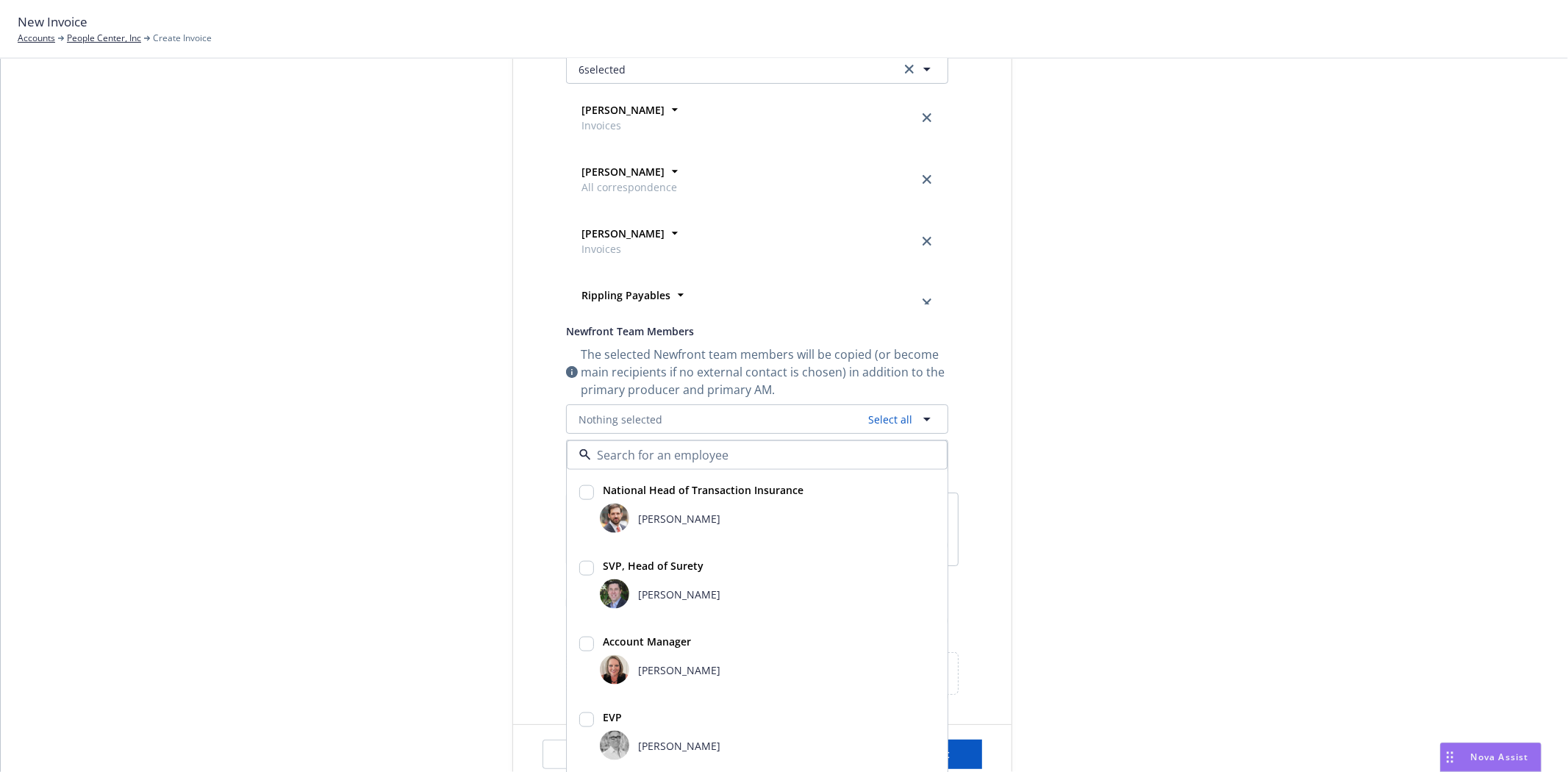
click at [664, 587] on span "[PERSON_NAME]" at bounding box center [679, 593] width 83 height 15
checkbox input "true"
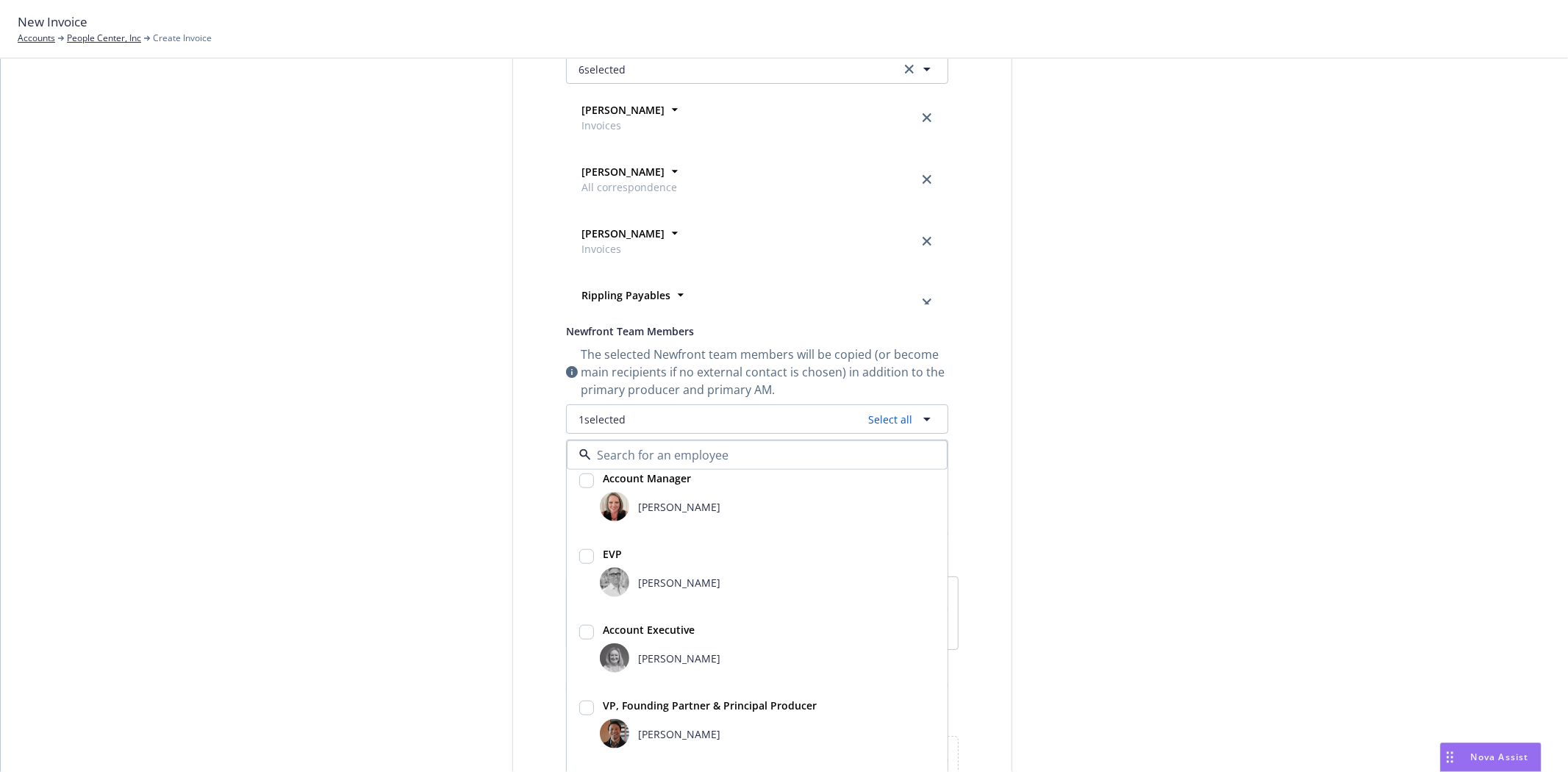
click at [689, 645] on div "[PERSON_NAME]" at bounding box center [768, 658] width 335 height 29
checkbox input "true"
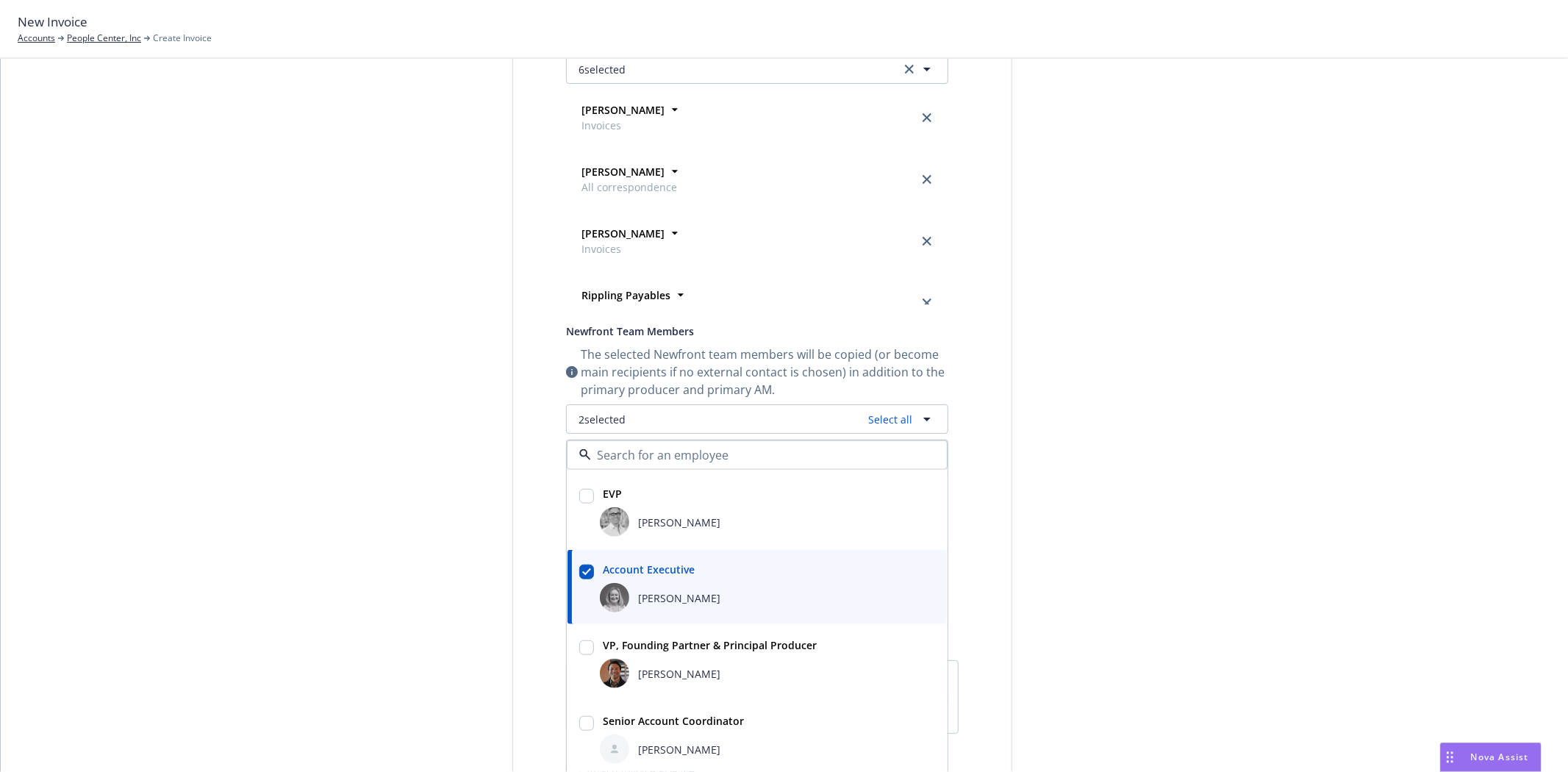
scroll to position [408, 0]
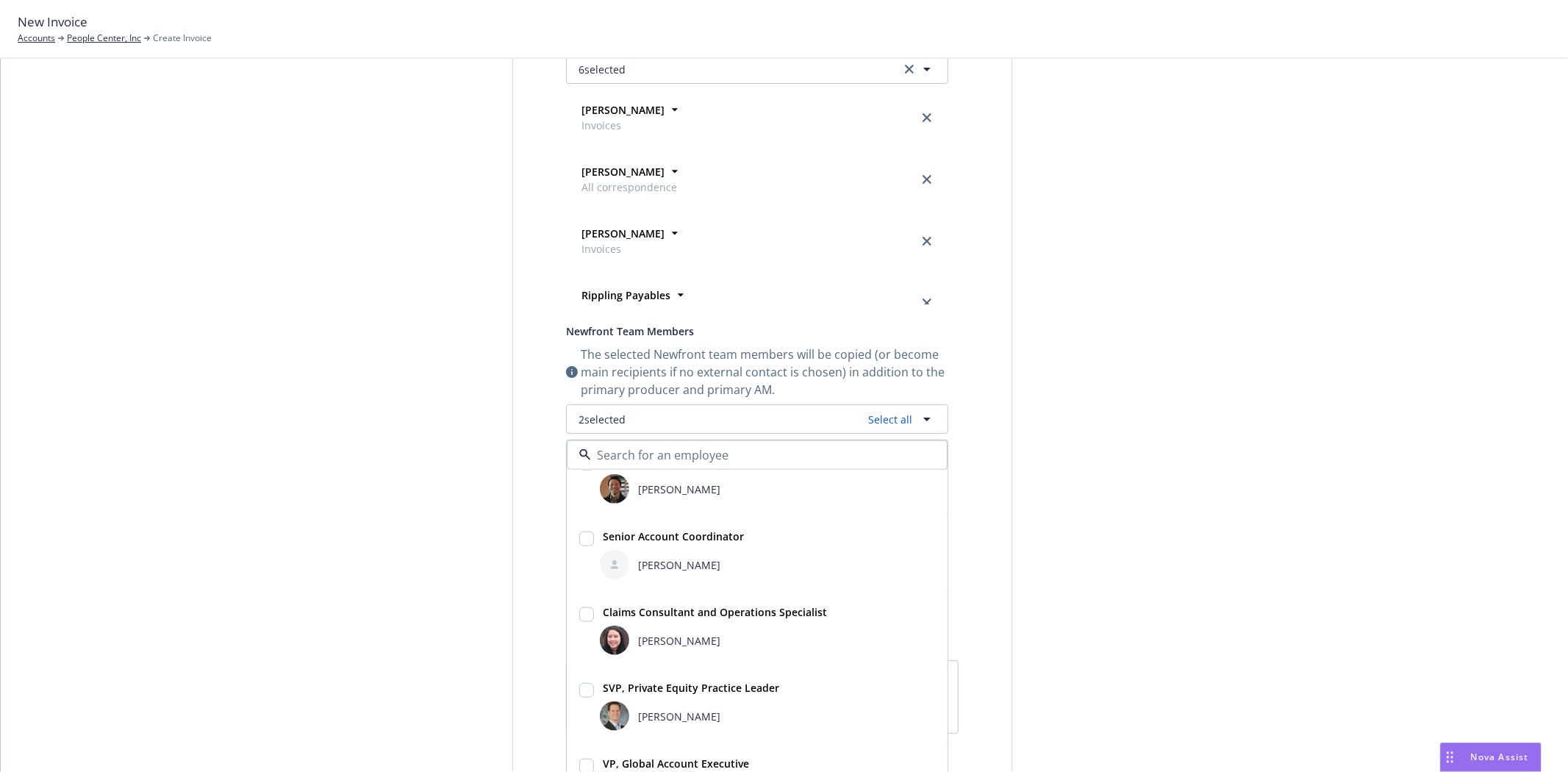
click at [653, 568] on span "[PERSON_NAME]" at bounding box center [679, 563] width 83 height 15
checkbox input "true"
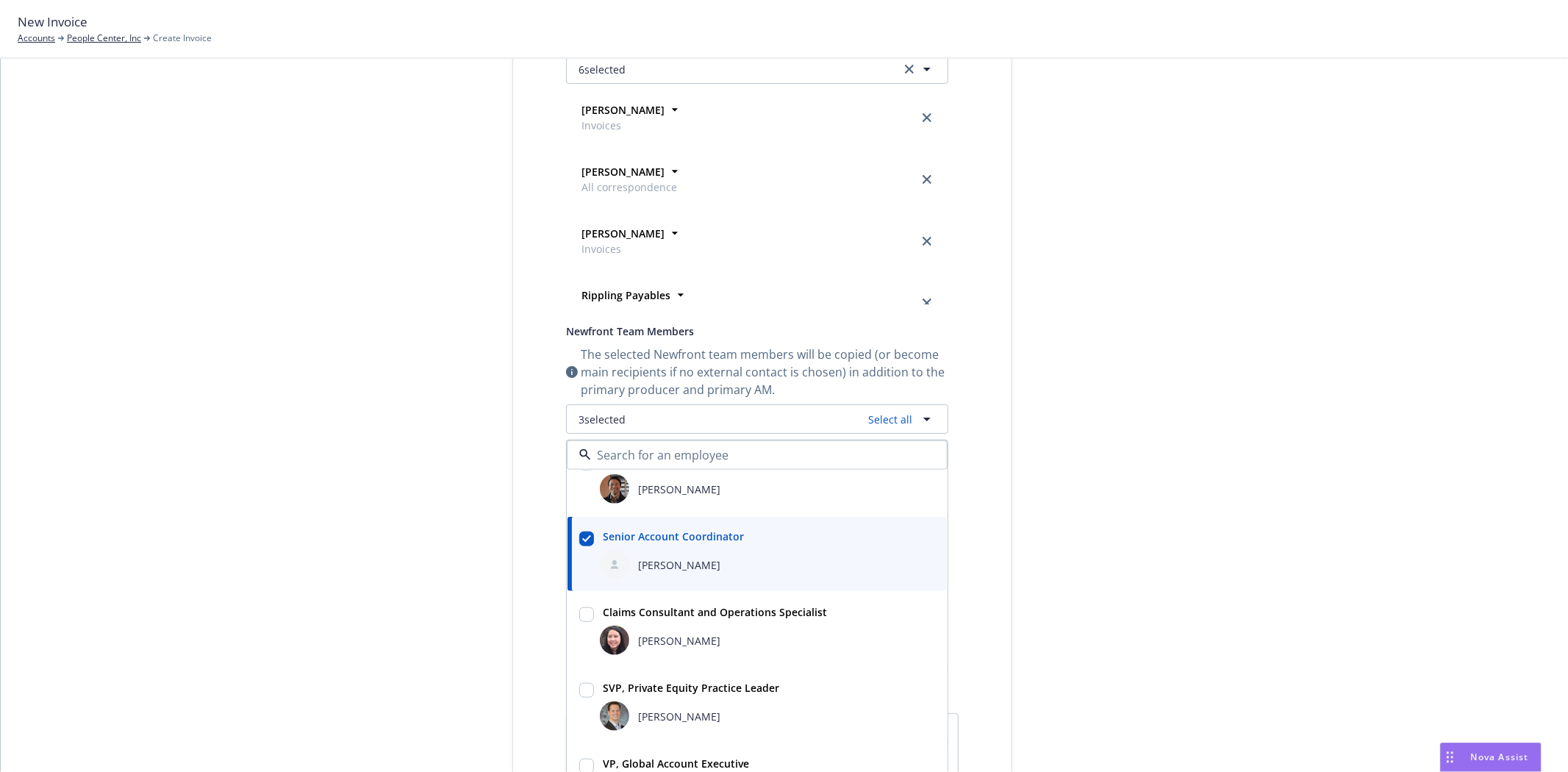
click at [437, 538] on div "Select billable items Review information 3 Share with client" at bounding box center [402, 402] width 162 height 1207
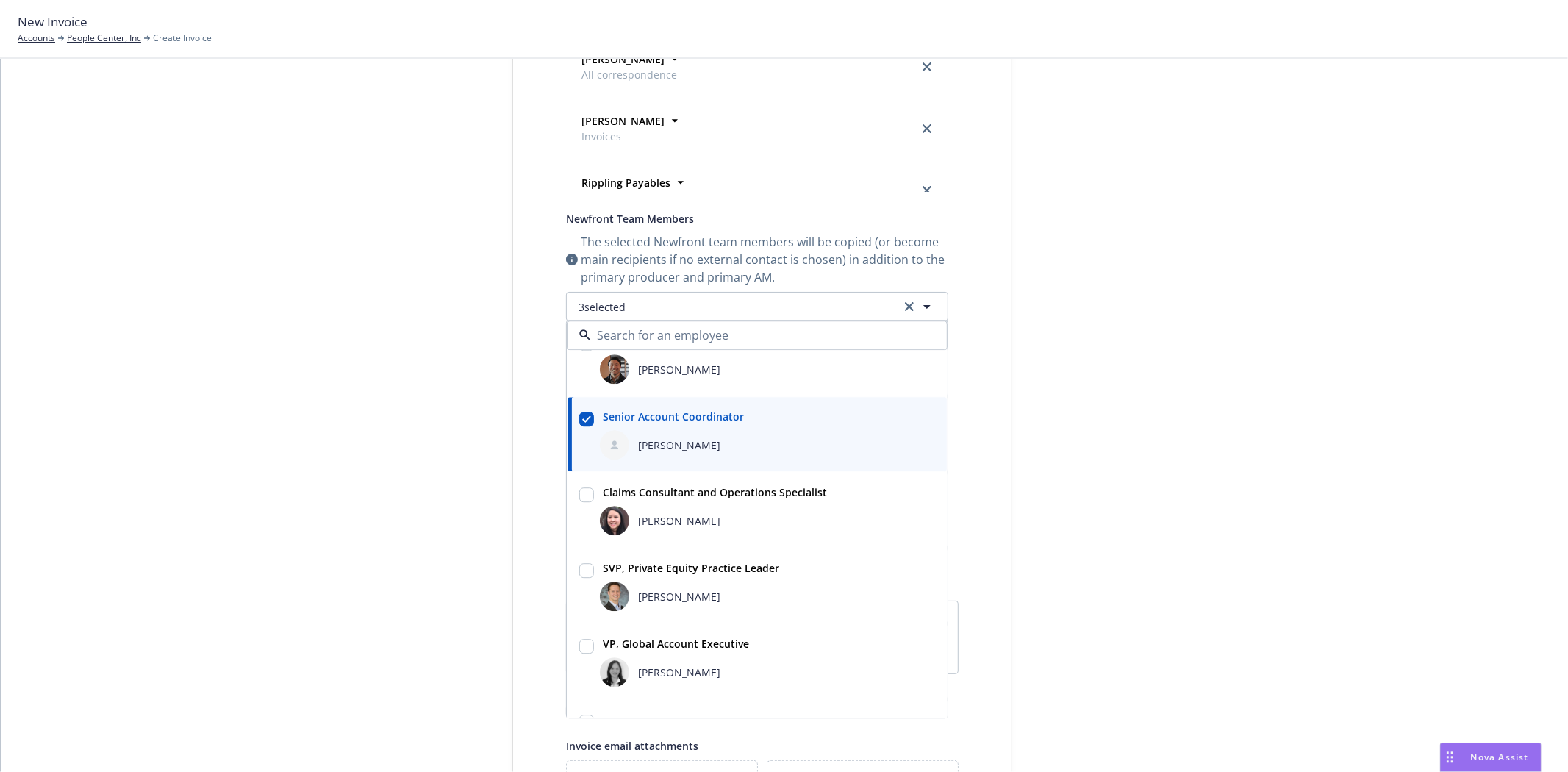
scroll to position [482, 0]
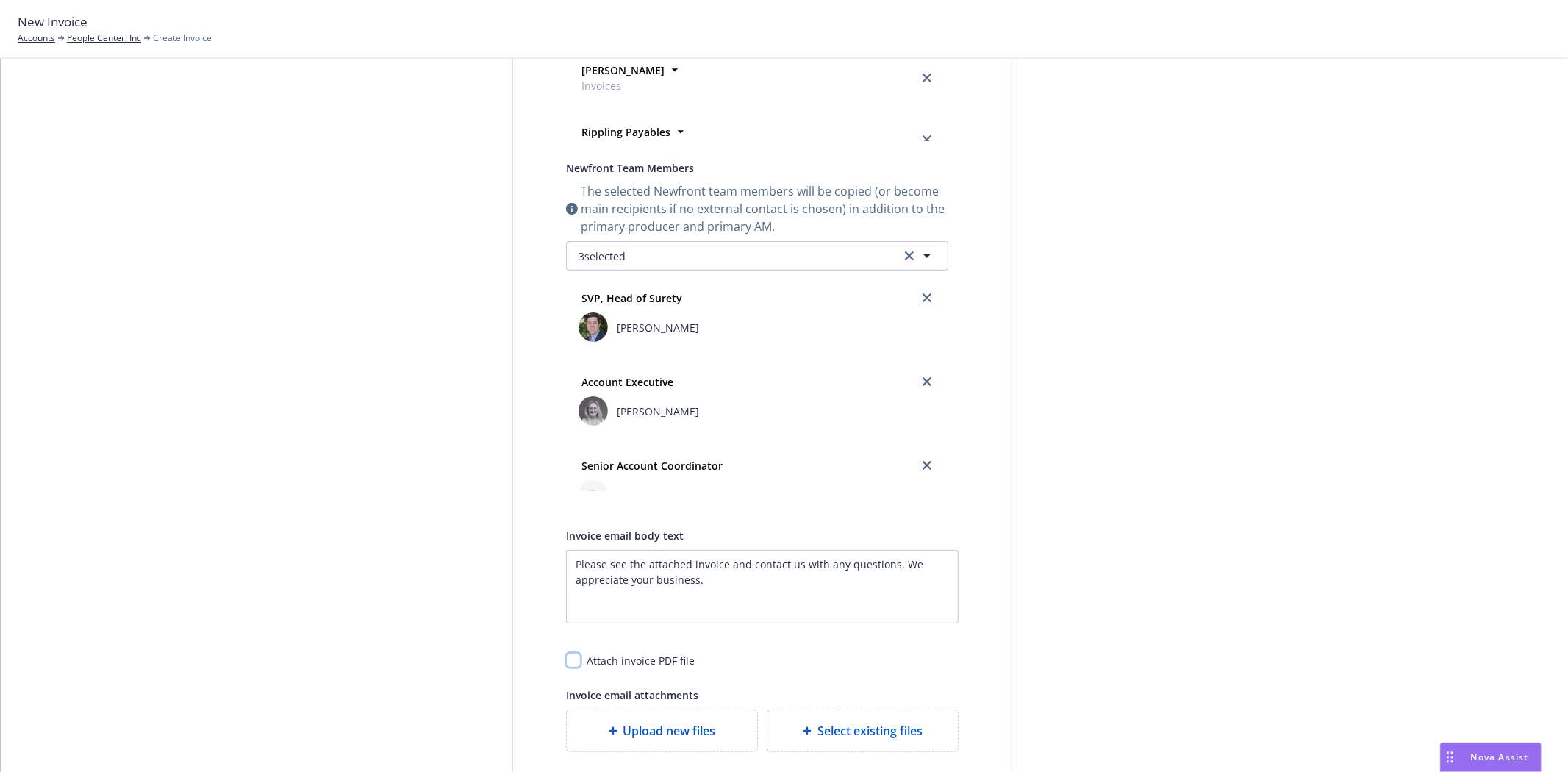
click at [568, 664] on input "checkbox" at bounding box center [573, 660] width 15 height 15
checkbox input "true"
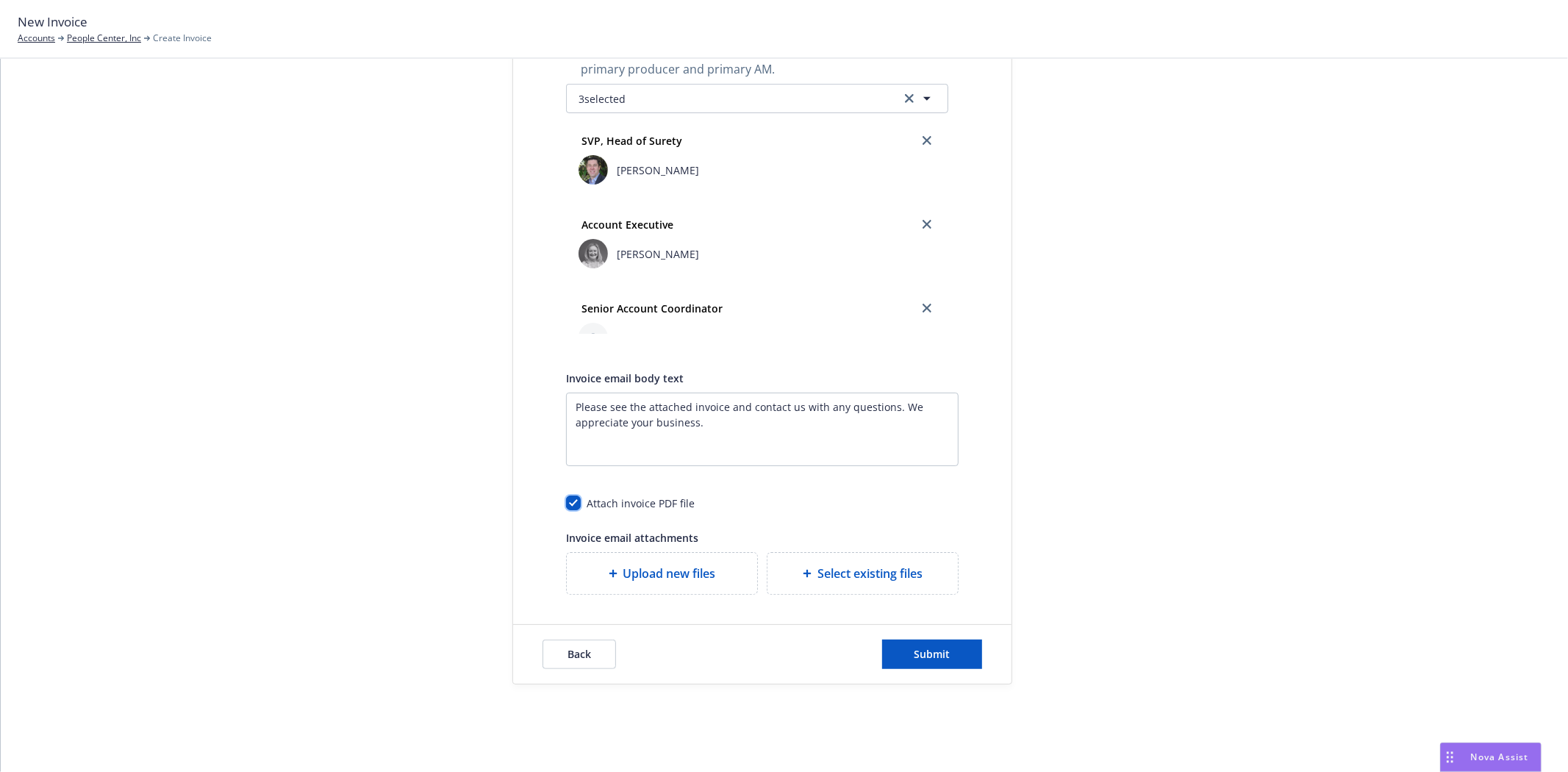
scroll to position [648, 0]
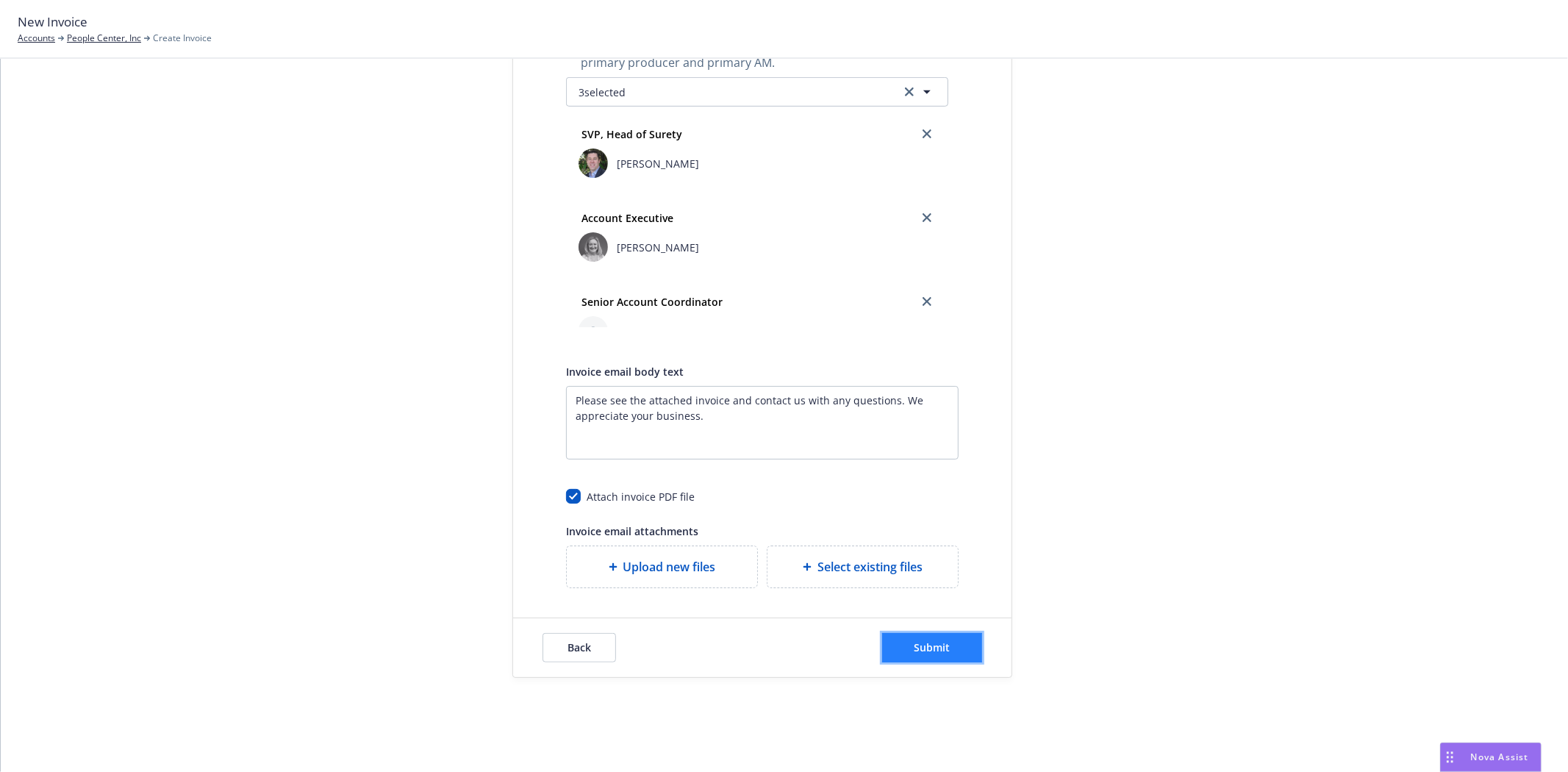
click at [962, 651] on button "Submit" at bounding box center [932, 647] width 100 height 29
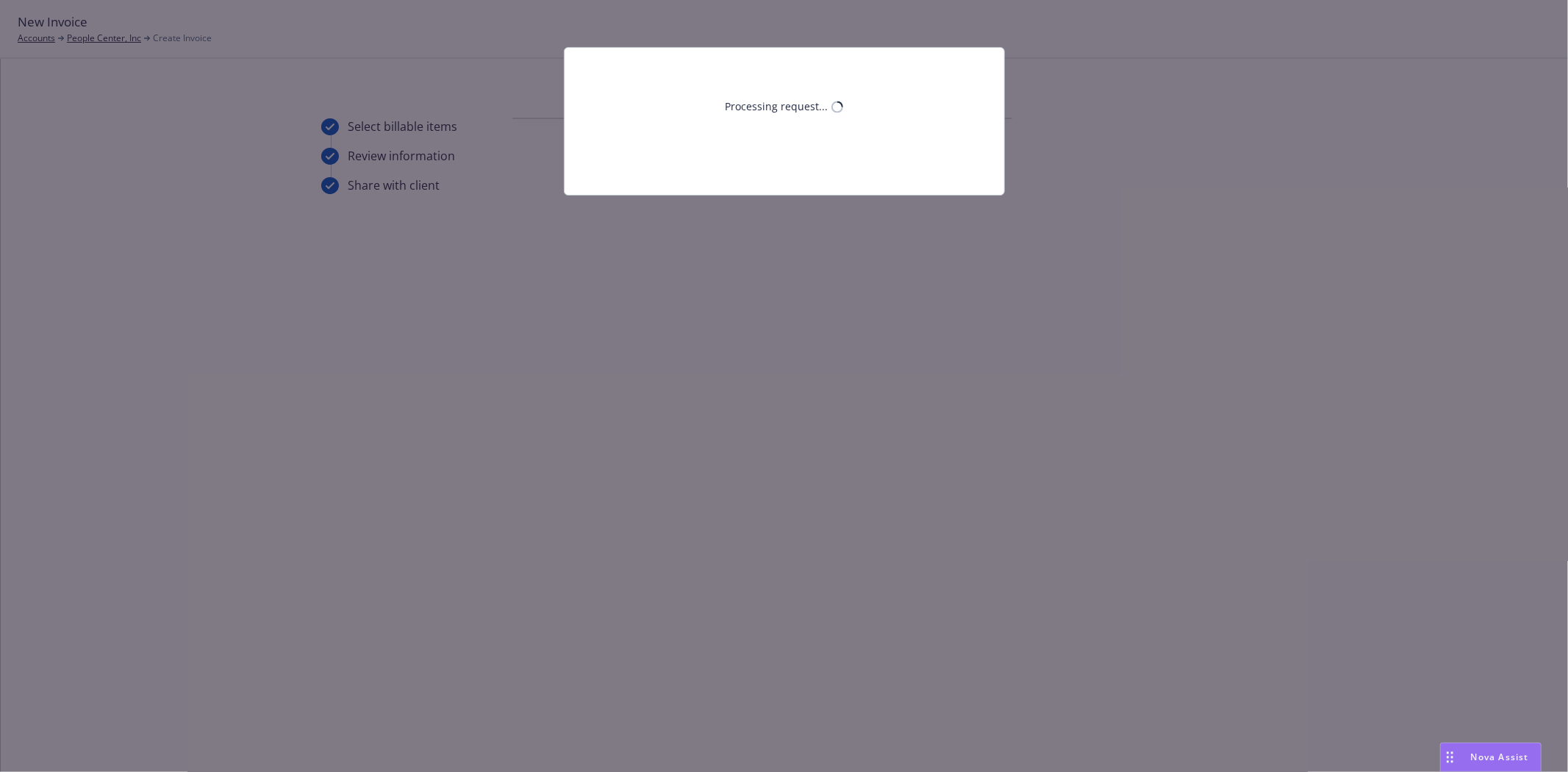
scroll to position [0, 0]
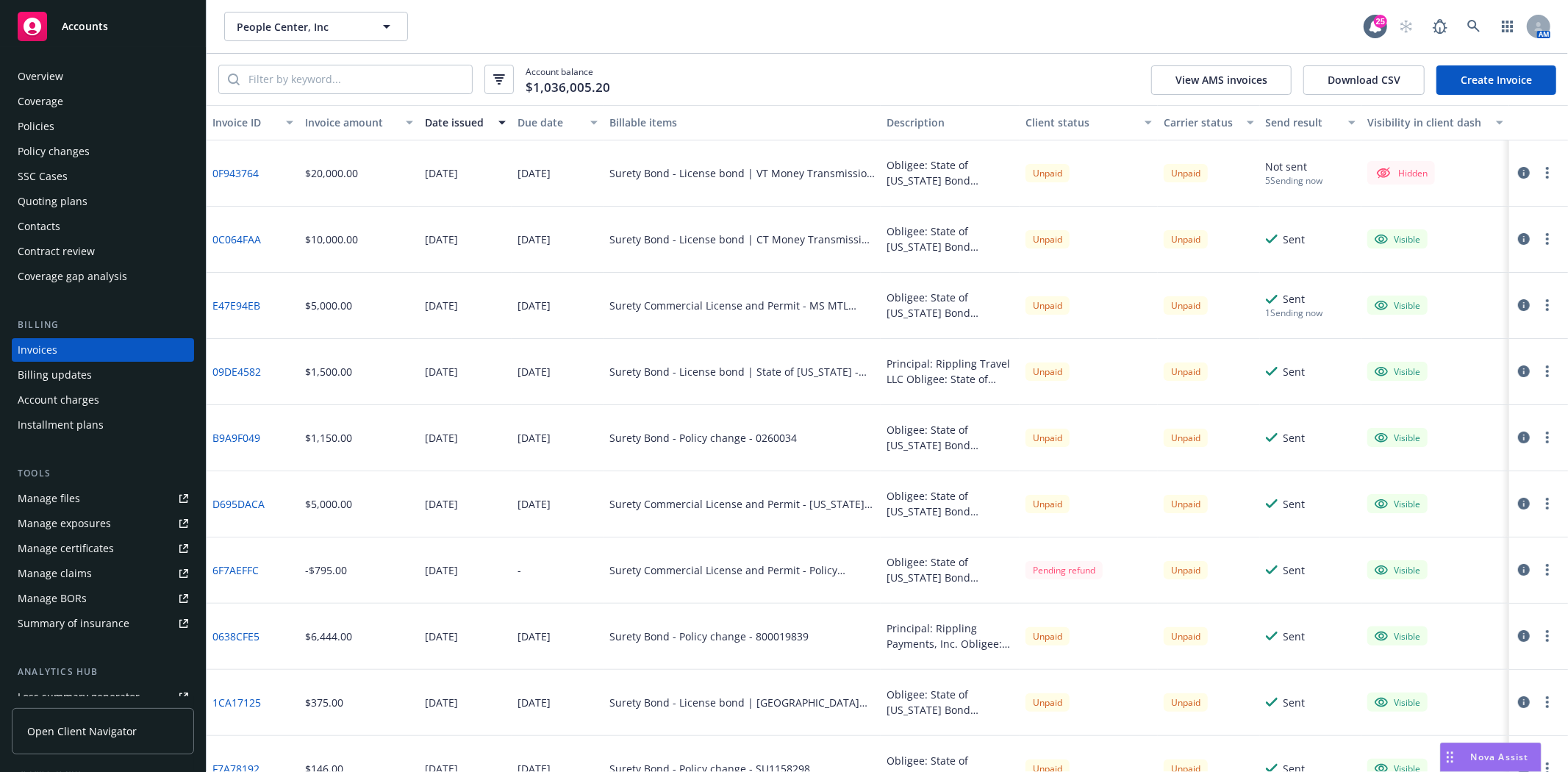
click at [1545, 169] on div at bounding box center [1539, 173] width 59 height 67
click at [1539, 178] on button "button" at bounding box center [1548, 173] width 18 height 18
click at [1467, 298] on link "Make it visible in client dash" at bounding box center [1450, 291] width 187 height 29
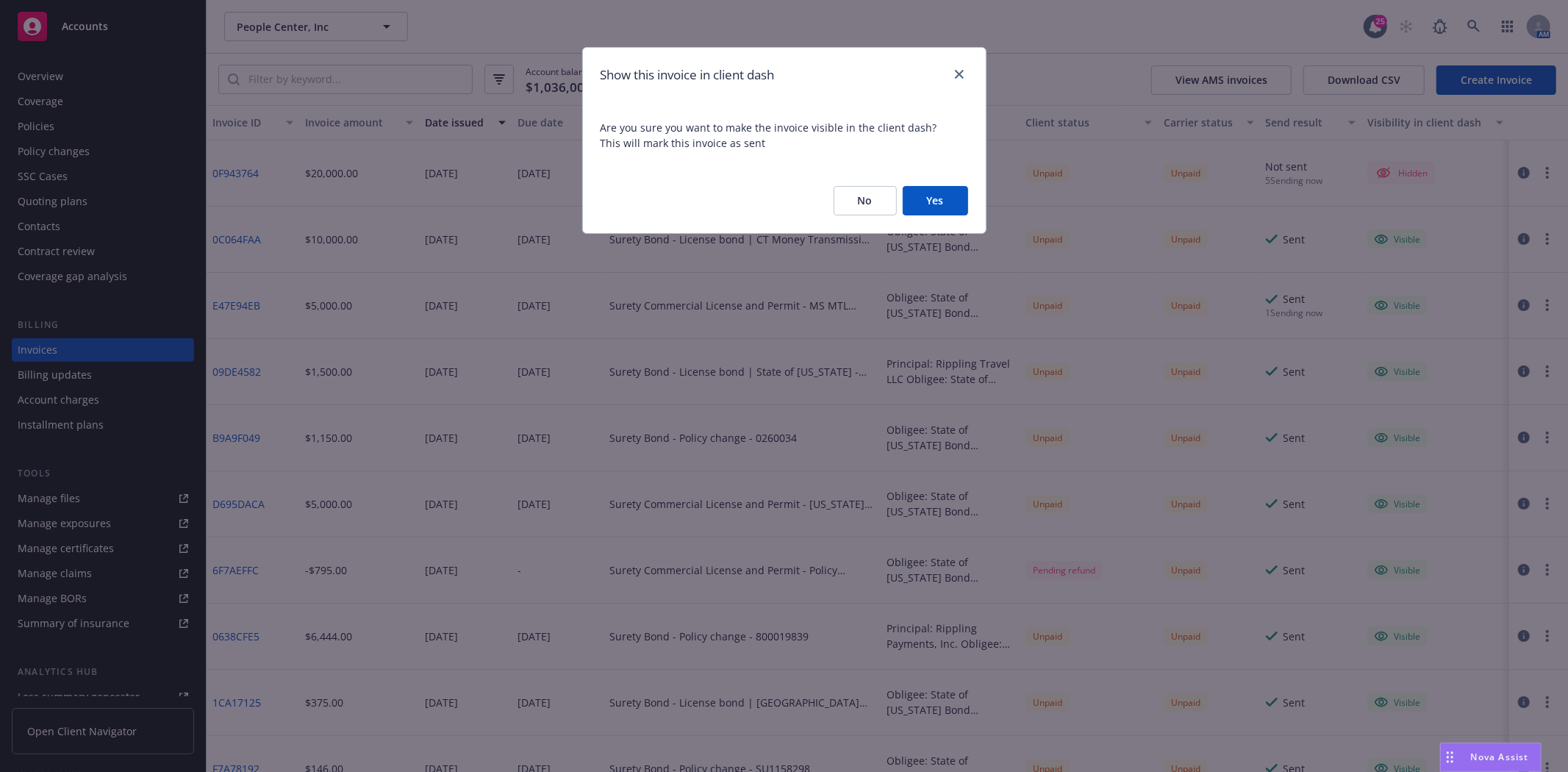
click at [918, 193] on button "Yes" at bounding box center [935, 201] width 66 height 29
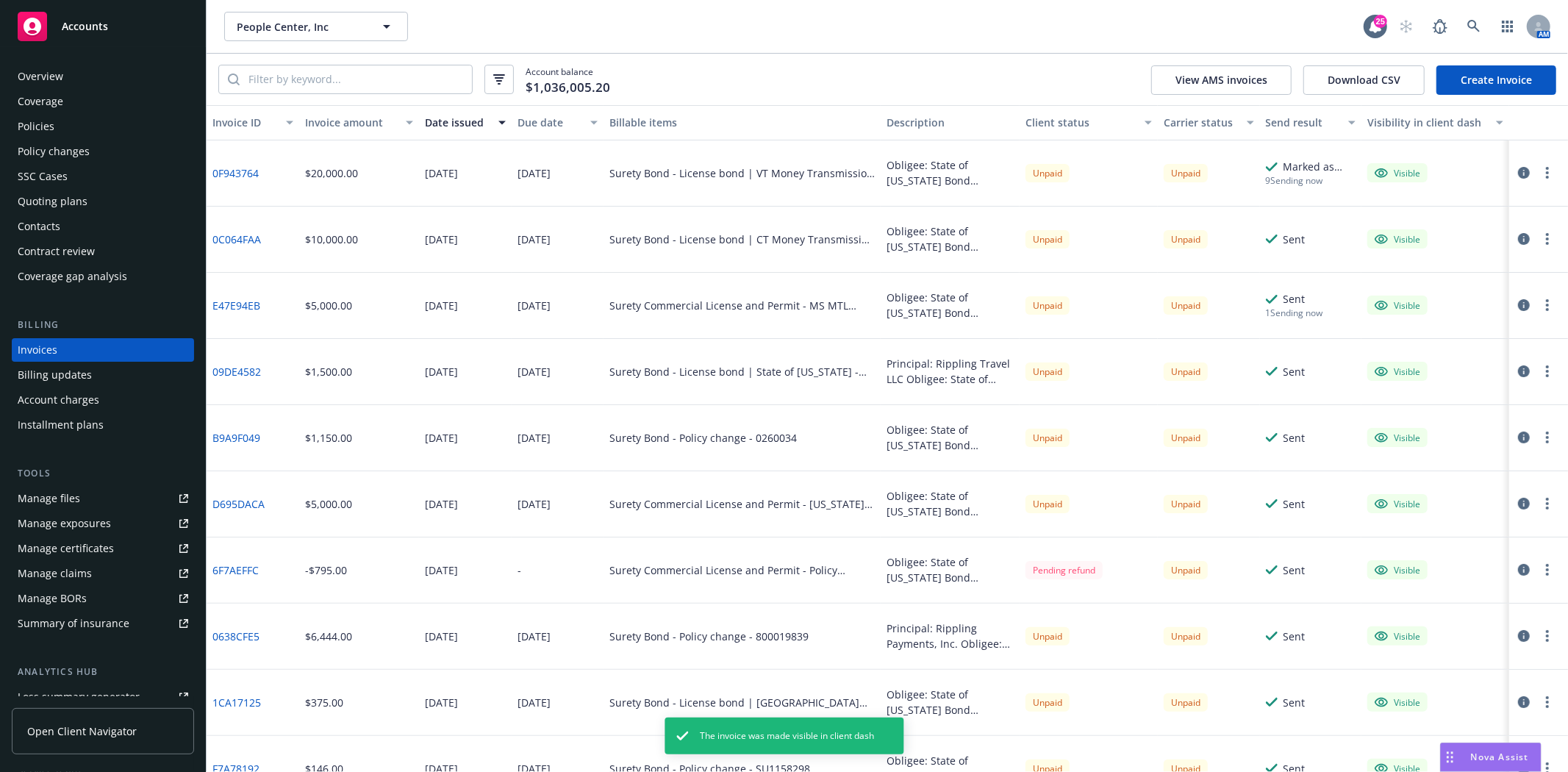
click at [1546, 177] on circle "button" at bounding box center [1547, 177] width 3 height 3
click at [1423, 345] on link "Generate invoice PDF" at bounding box center [1450, 351] width 187 height 29
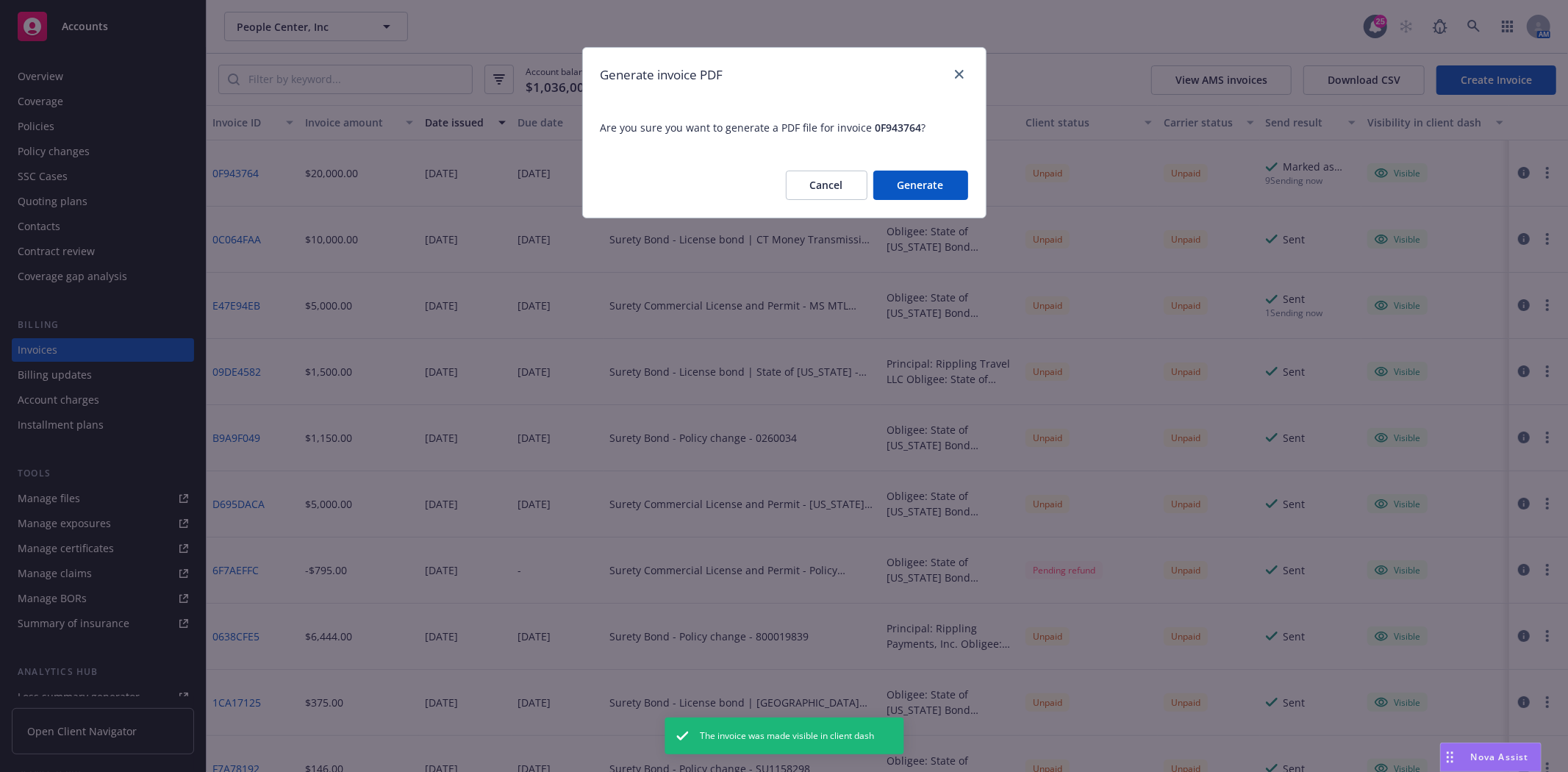
click at [929, 189] on button "Generate" at bounding box center [920, 185] width 95 height 29
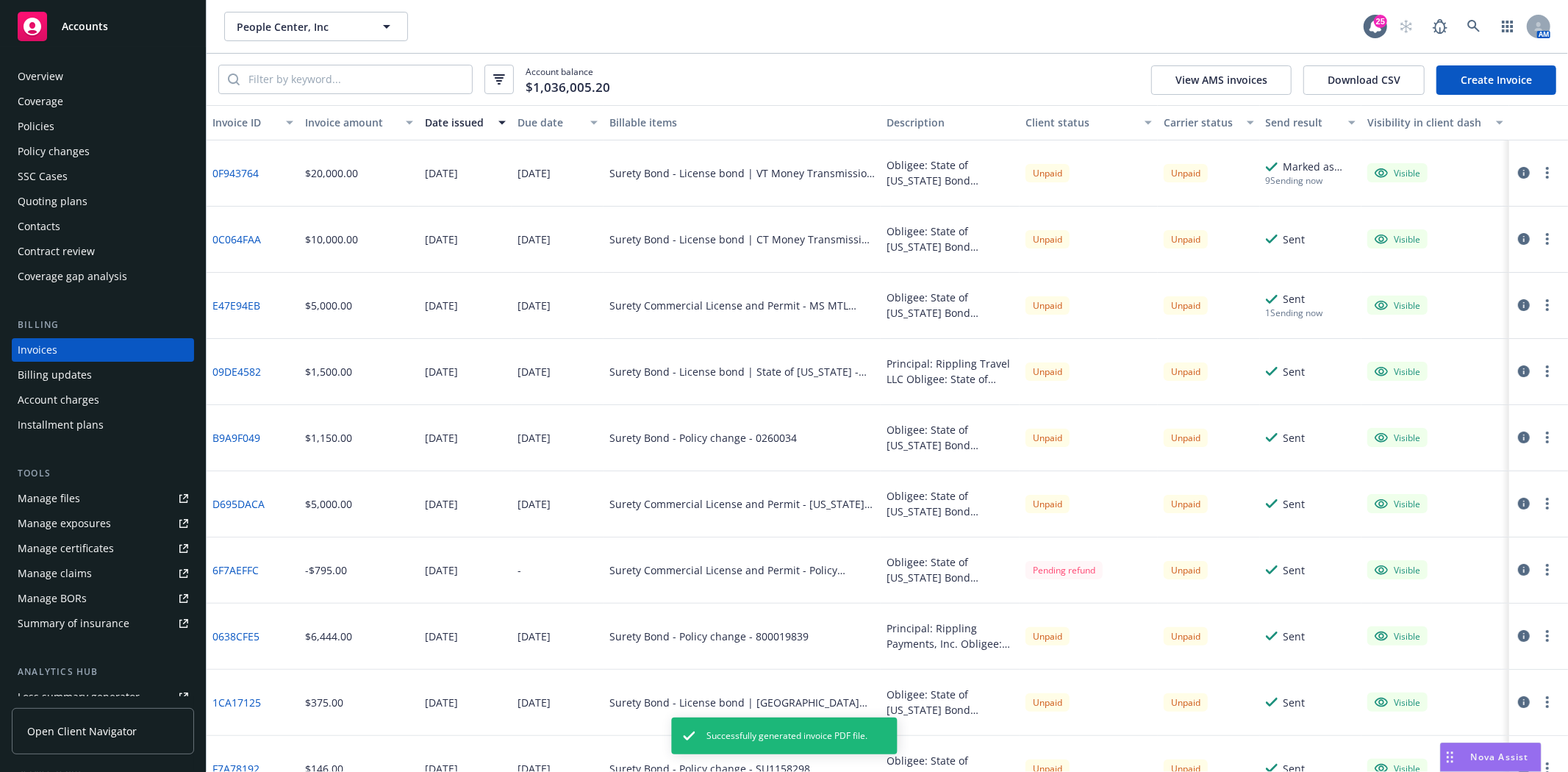
click at [1539, 177] on button "button" at bounding box center [1548, 173] width 18 height 18
click at [1442, 344] on link "Download invoice PDF" at bounding box center [1450, 351] width 187 height 29
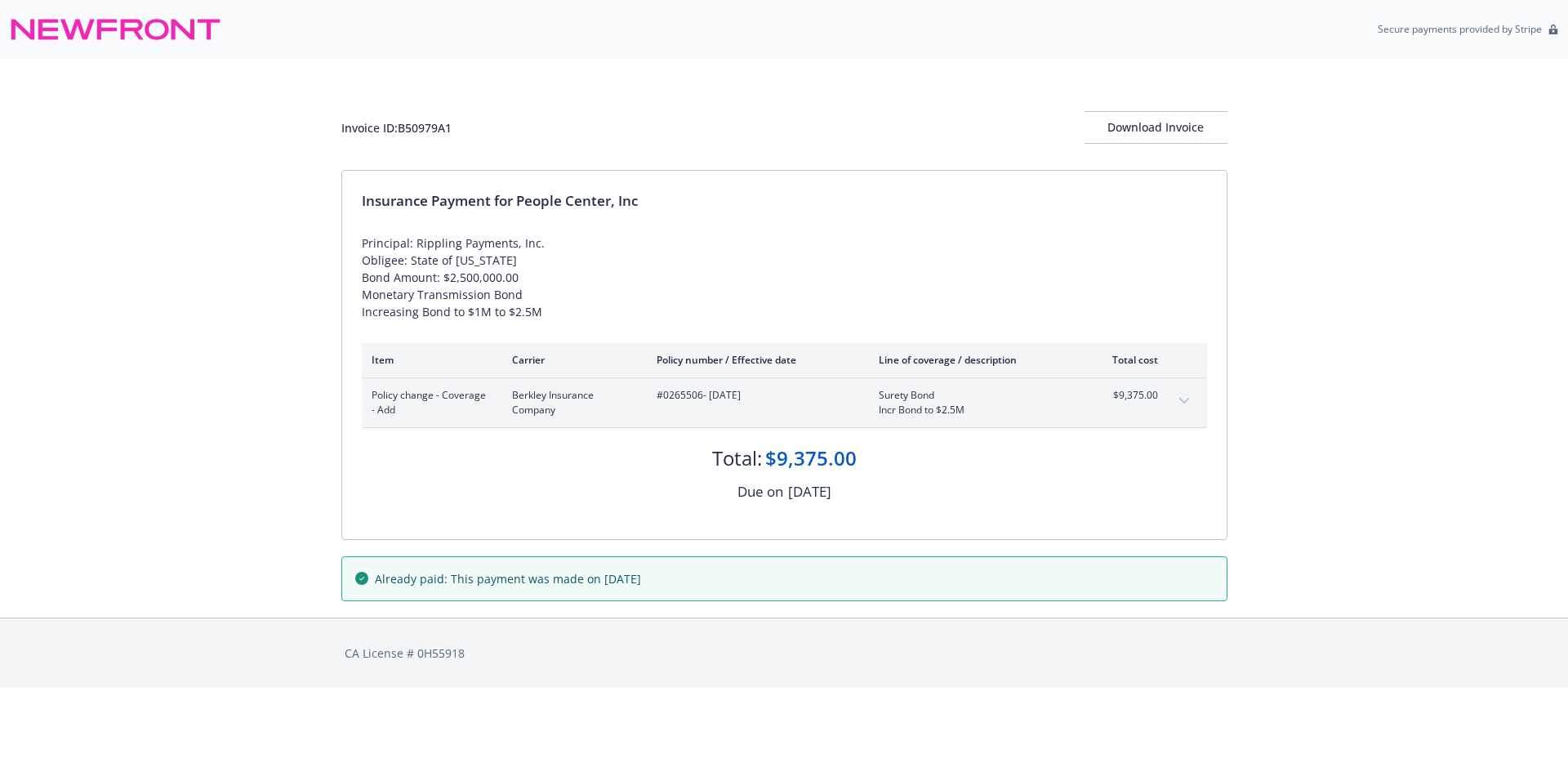
click at [687, 386] on div "Policy change - Coverage - Add Berkley Insurance Company #0265506 - [DATE] Sure…" at bounding box center [784, 403] width 845 height 49
click at [686, 392] on span "#0265506 - [DATE]" at bounding box center [754, 395] width 196 height 15
copy span "0265506"
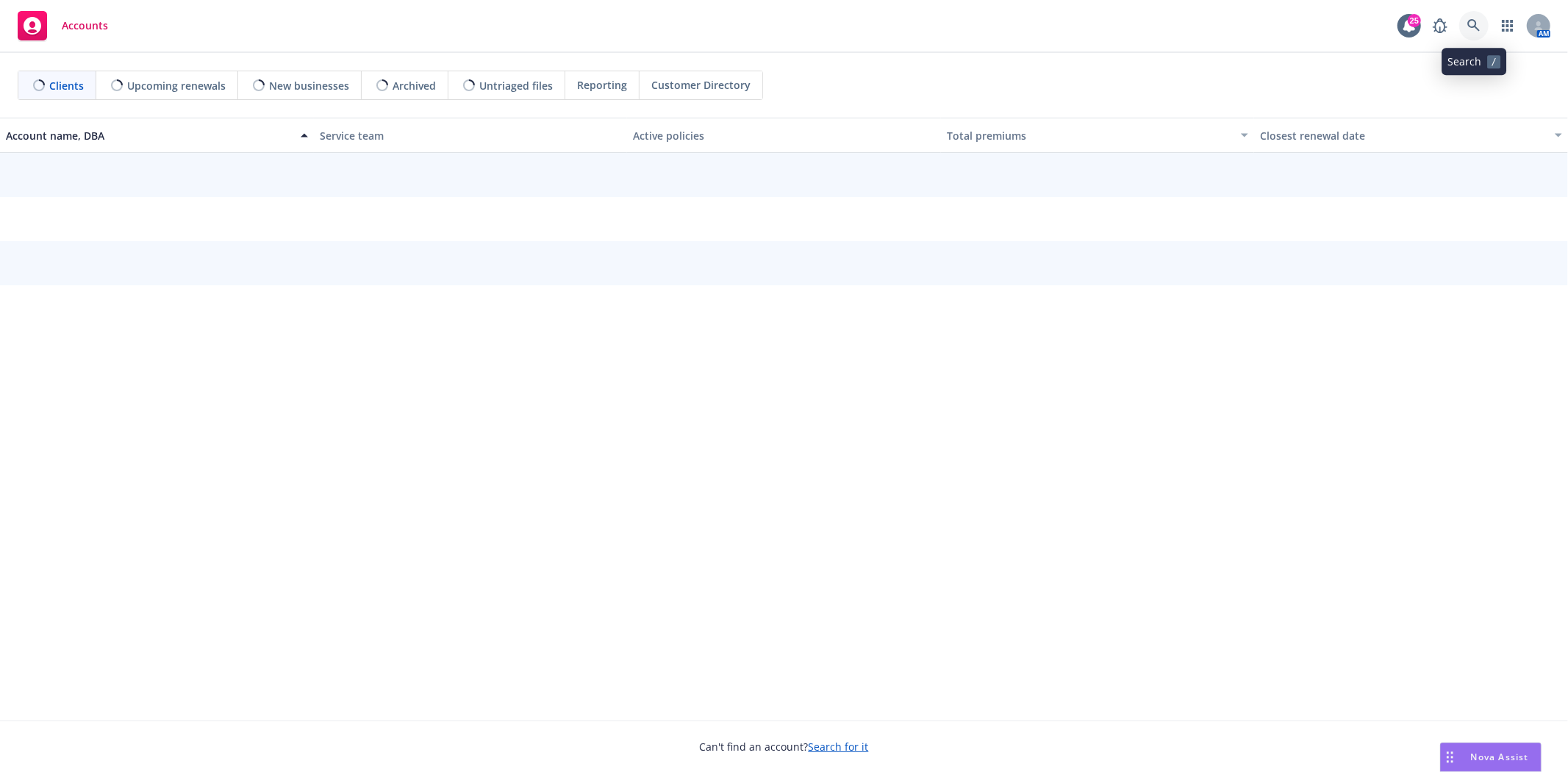
click at [1469, 24] on icon at bounding box center [1474, 26] width 12 height 12
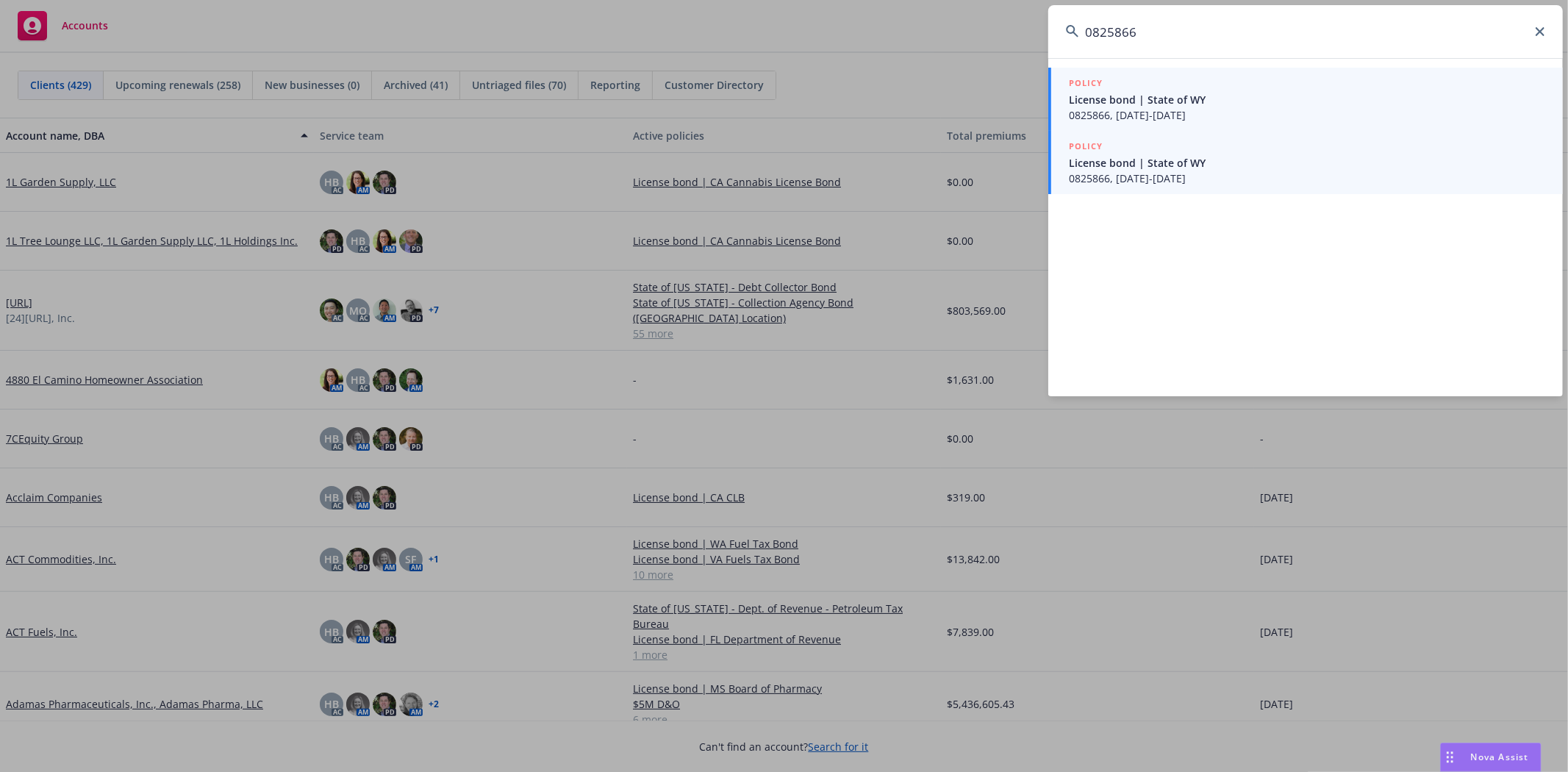
type input "0825866"
click at [1233, 165] on span "License bond | State of WY" at bounding box center [1307, 162] width 477 height 15
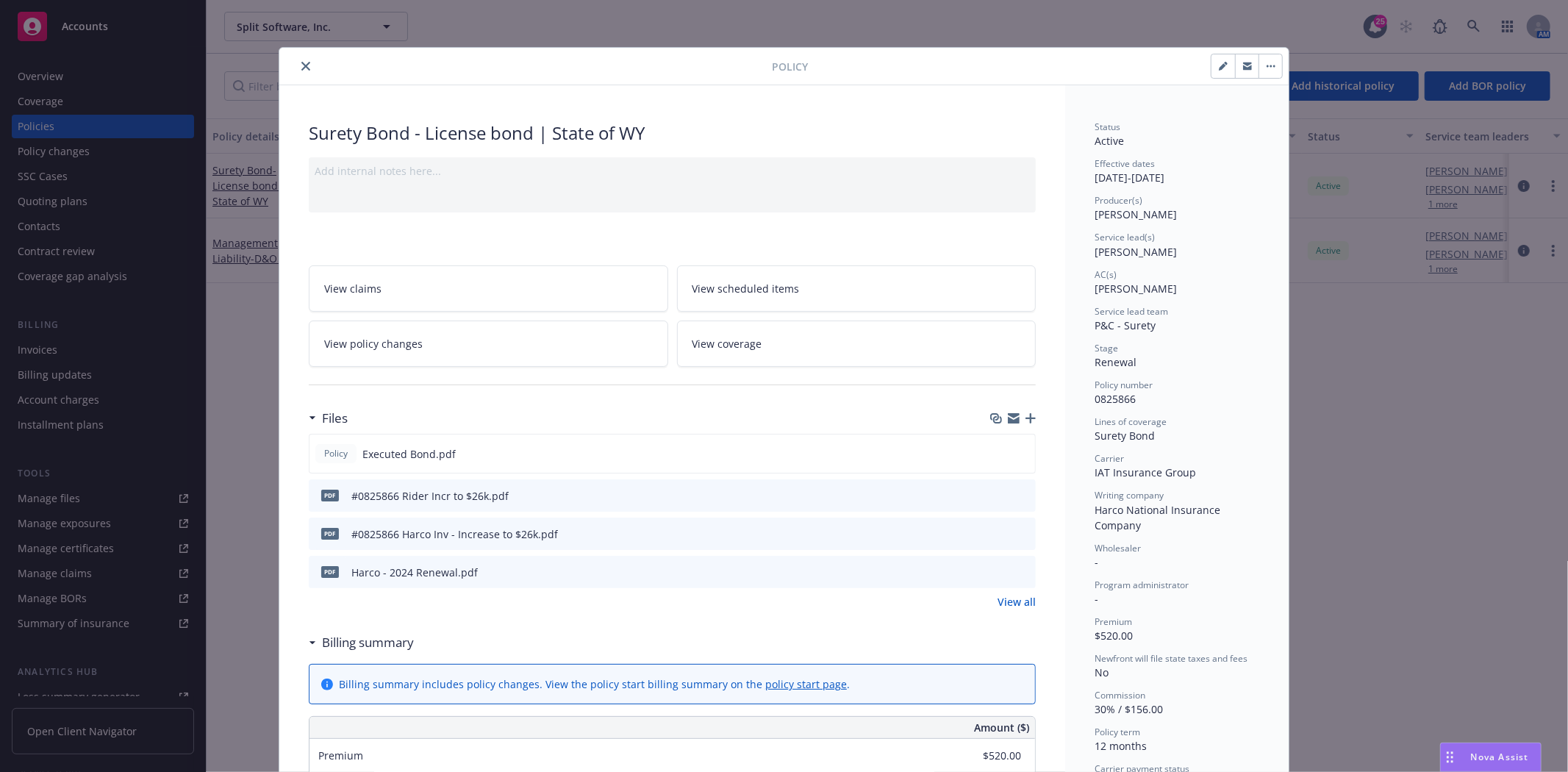
click at [302, 69] on icon "close" at bounding box center [306, 67] width 9 height 9
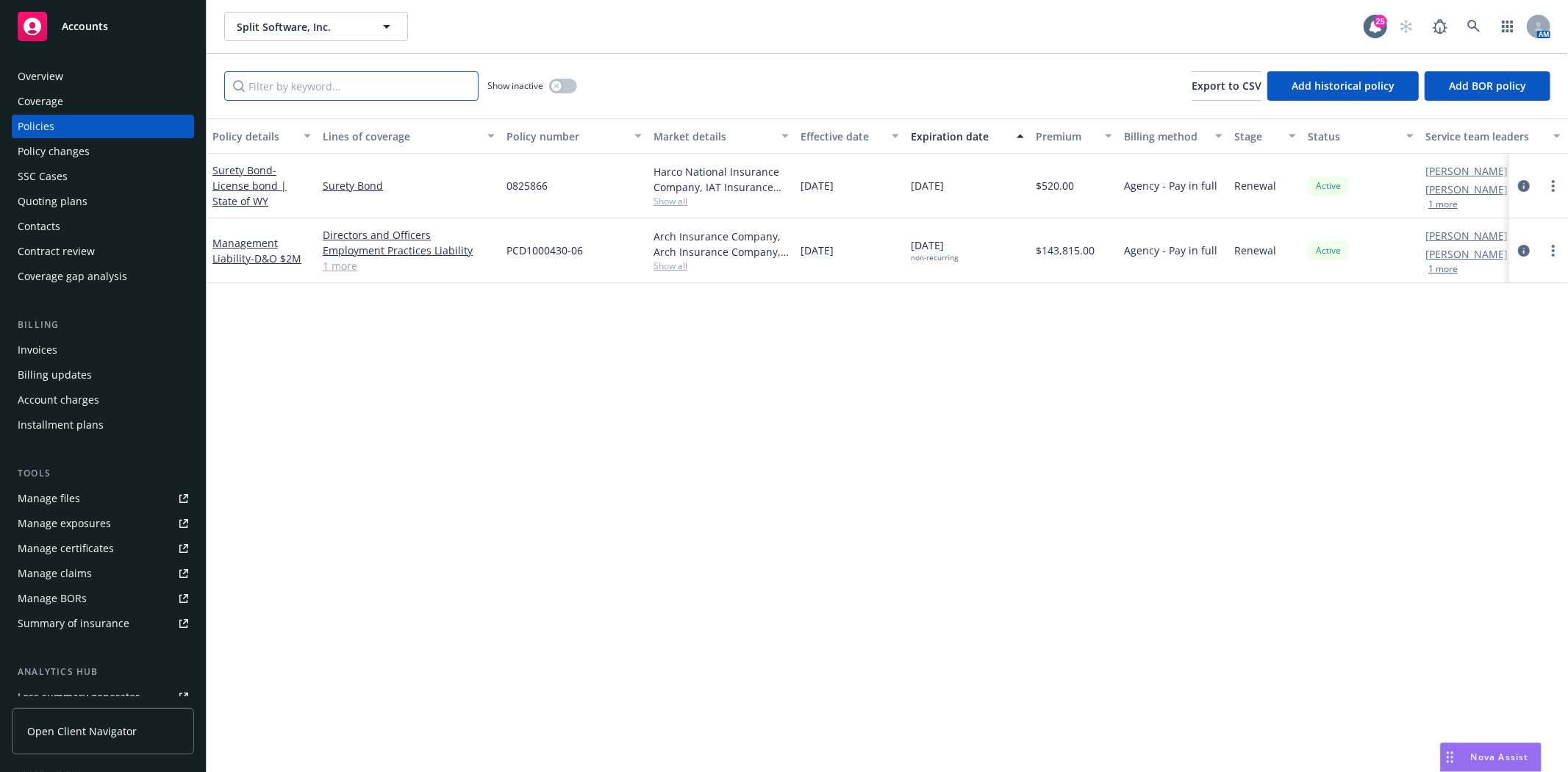
click at [284, 71] on input "Filter by keyword..." at bounding box center [351, 85] width 255 height 29
paste input "0825866"
type input "0825866"
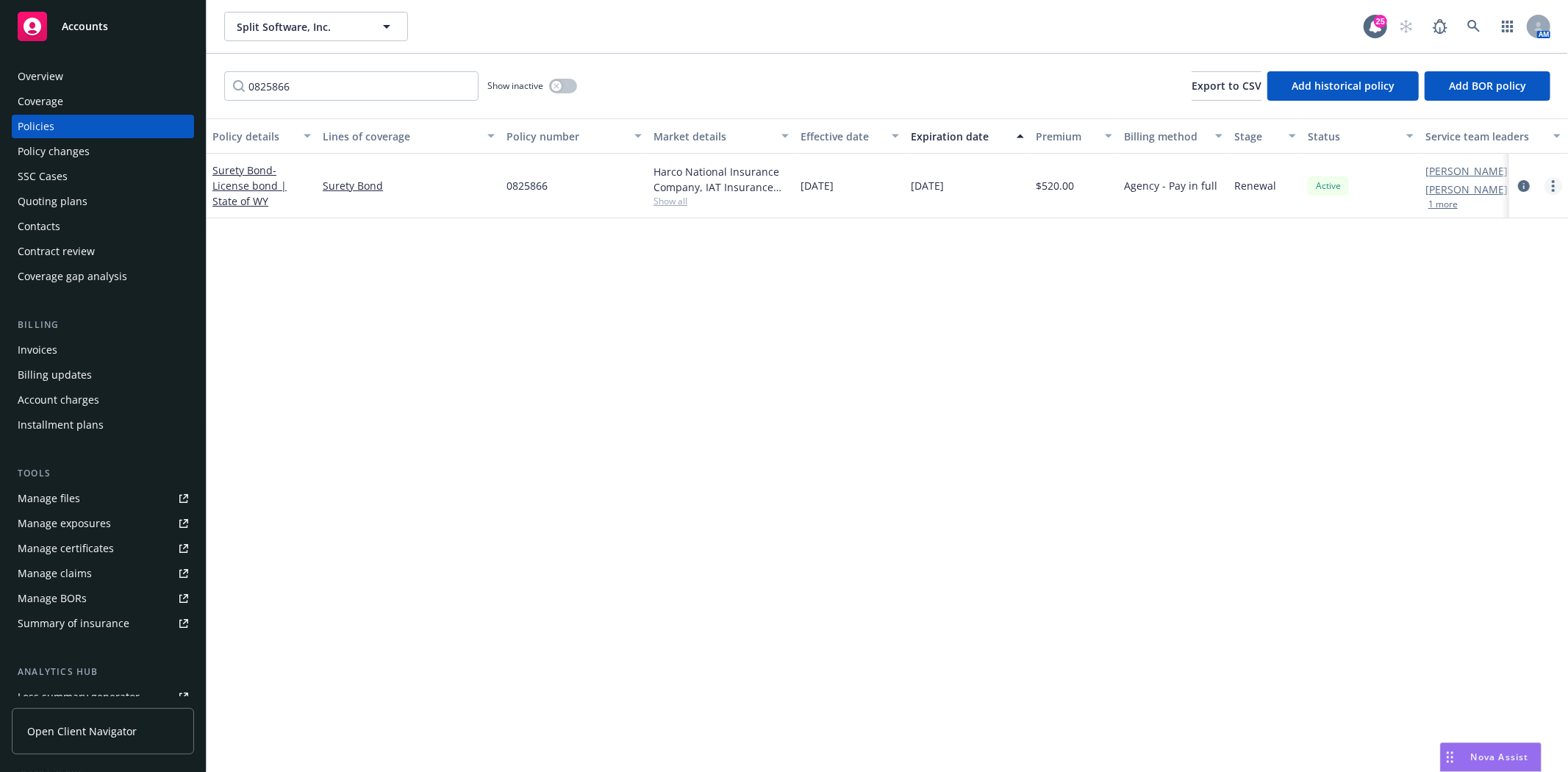
click at [1552, 182] on icon "more" at bounding box center [1553, 185] width 3 height 12
click at [1484, 240] on link "Renew with incumbent" at bounding box center [1475, 244] width 173 height 29
select select "12"
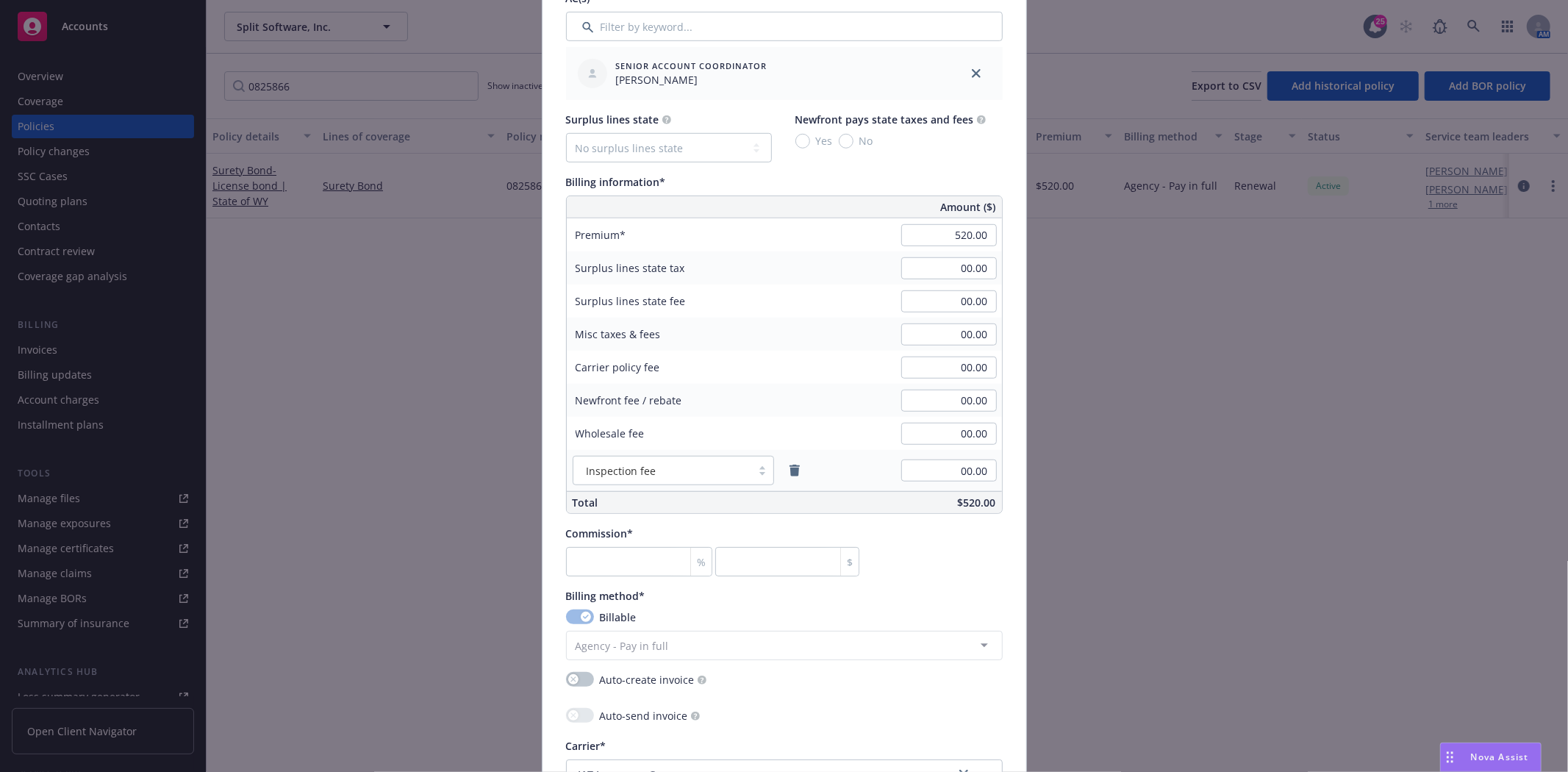
scroll to position [816, 0]
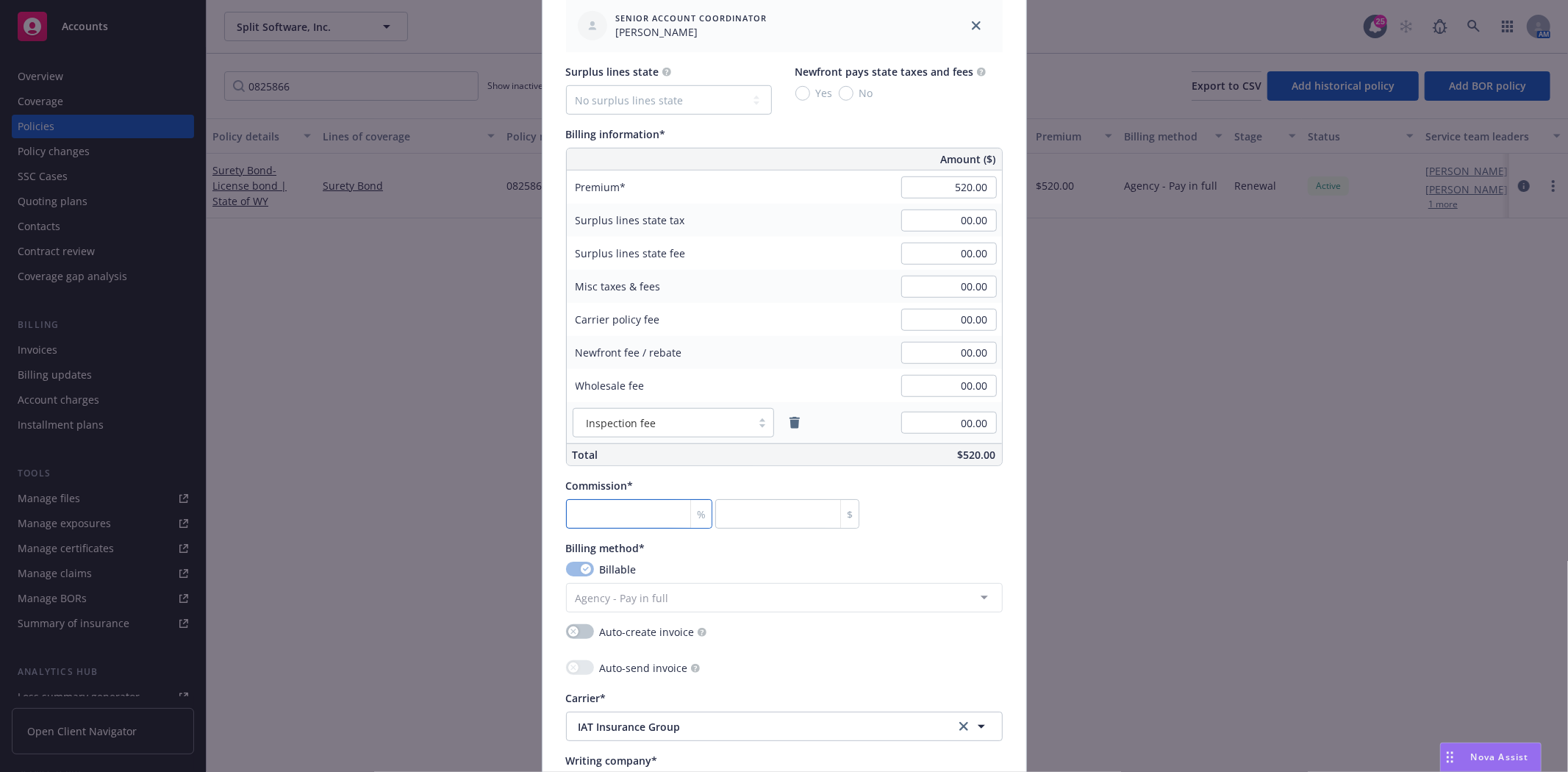
click at [643, 508] on input "number" at bounding box center [640, 514] width 147 height 29
type input "3"
type input "15.6"
type input "30"
type input "156"
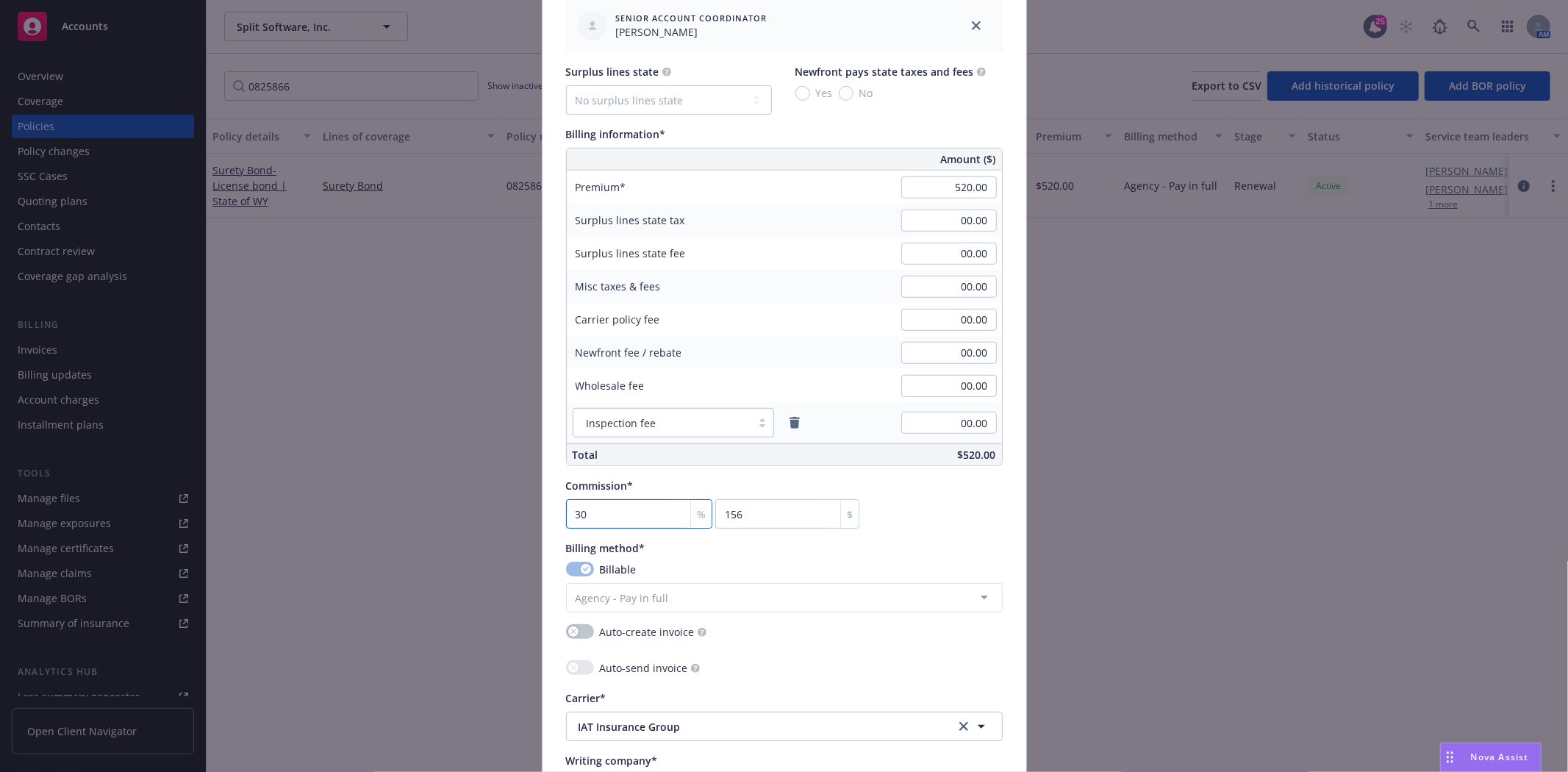
type input "30"
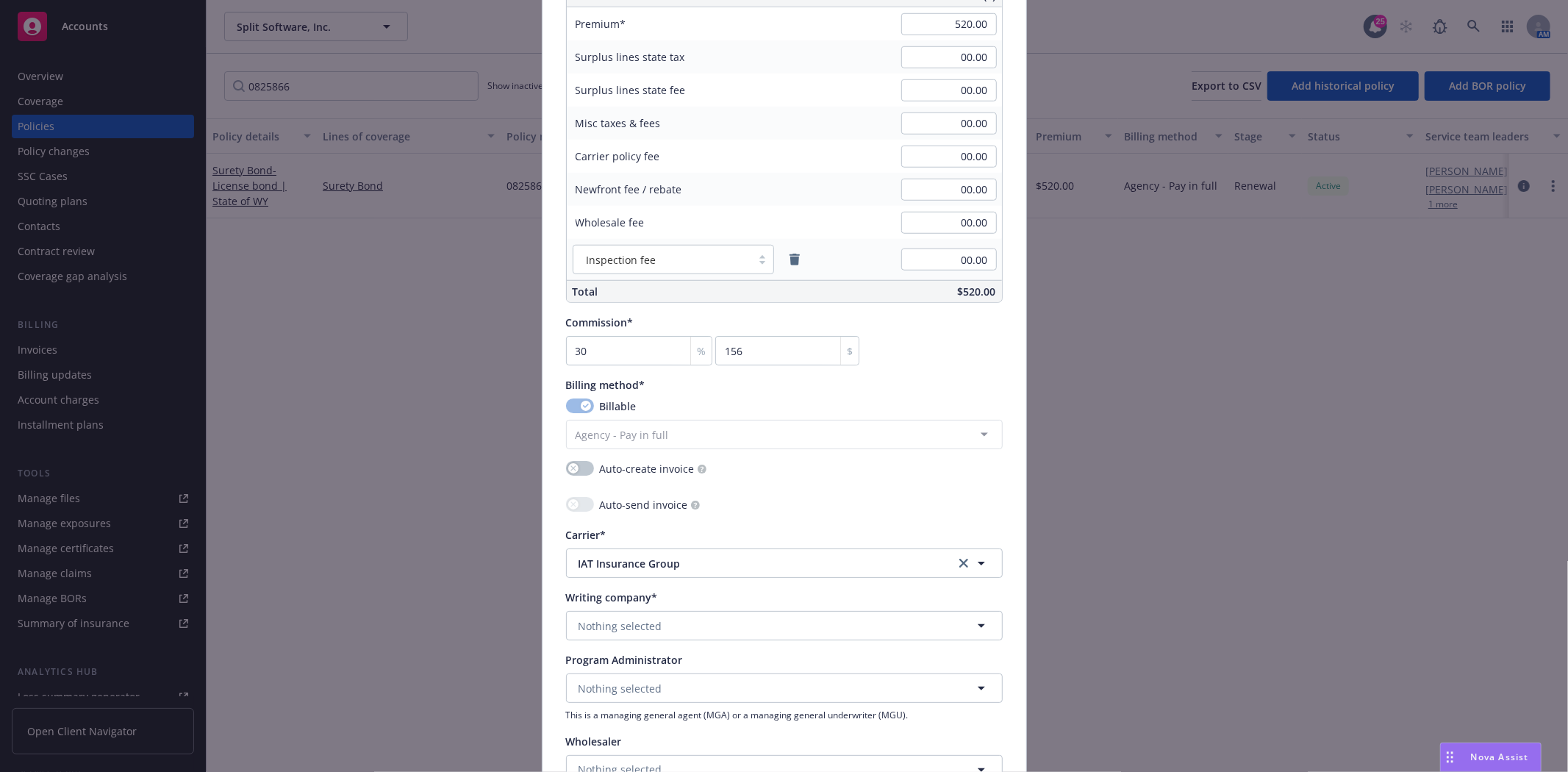
scroll to position [1061, 0]
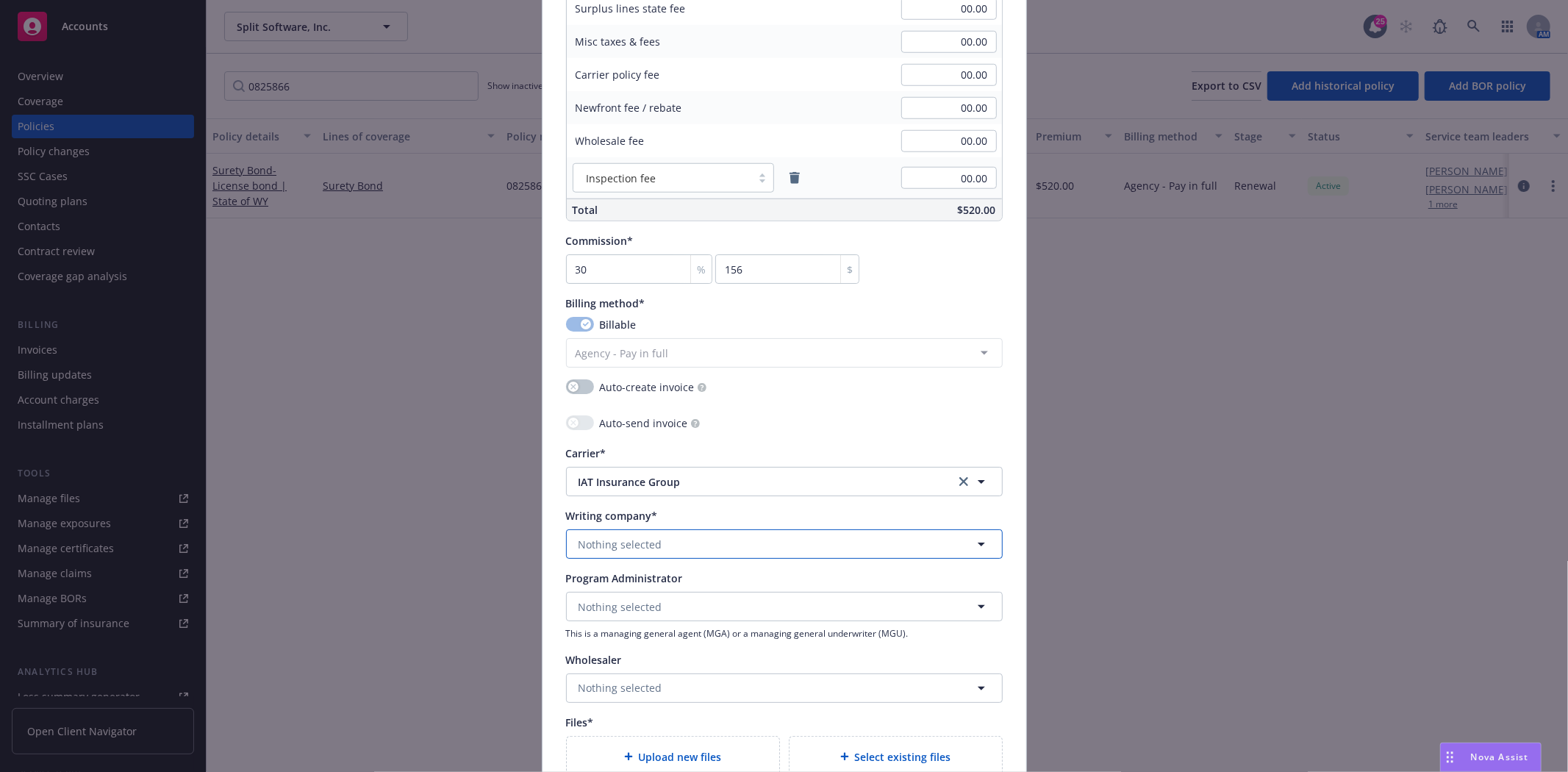
click at [625, 538] on span "Nothing selected" at bounding box center [620, 544] width 83 height 15
type input "Harco"
click at [633, 589] on strong "Harco National Insurance Company" at bounding box center [672, 586] width 179 height 14
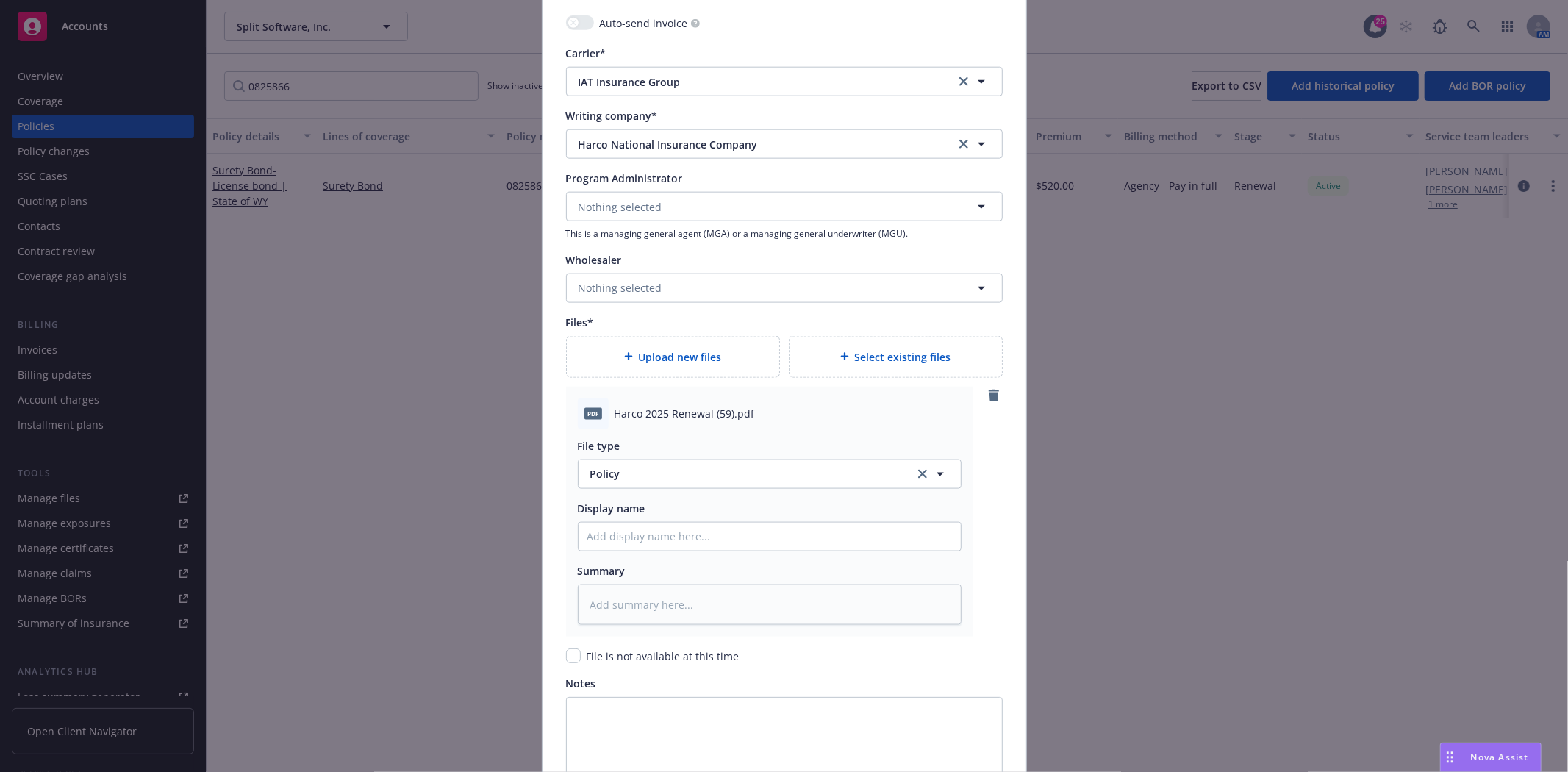
scroll to position [1470, 0]
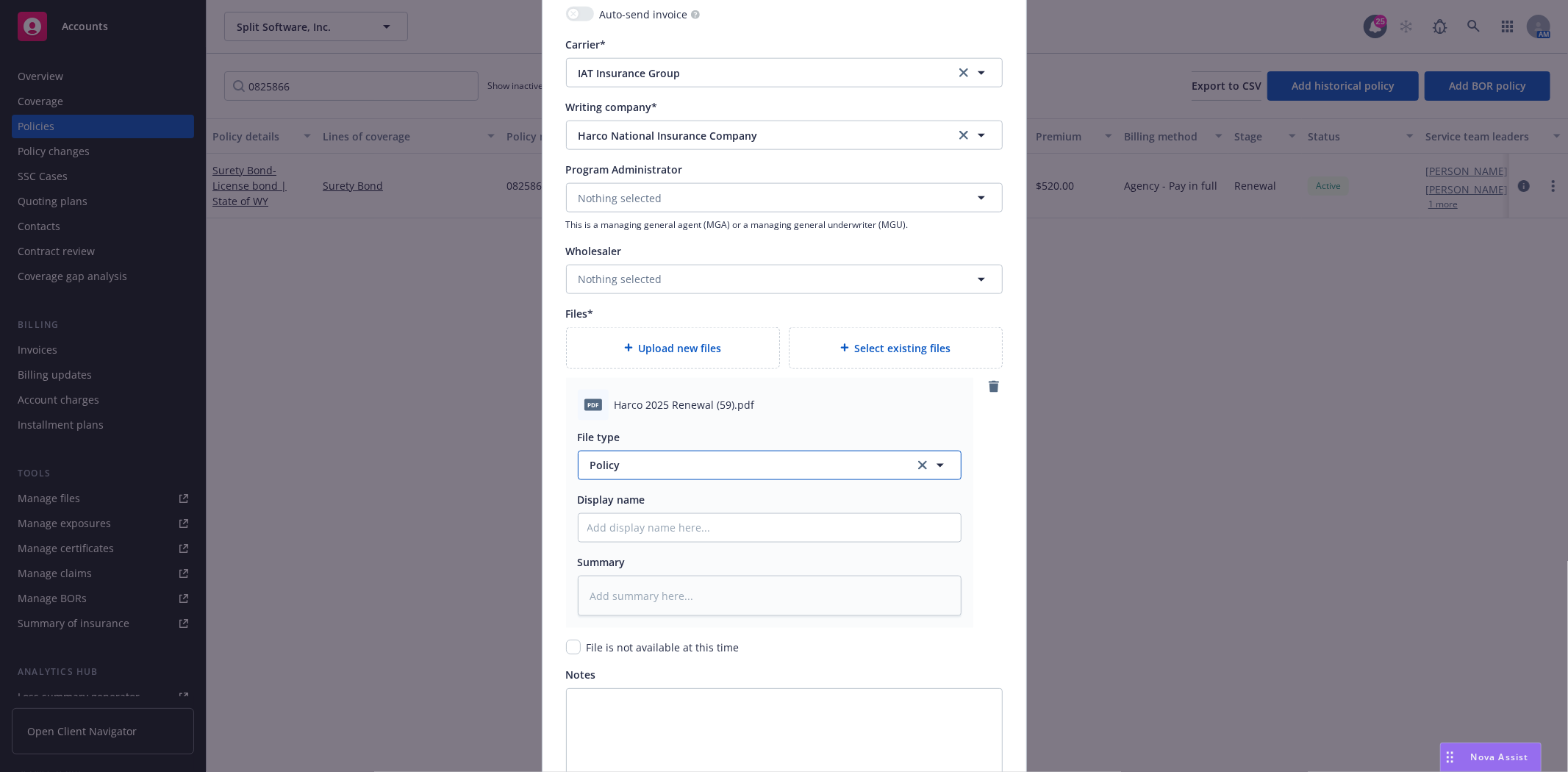
click at [623, 471] on span "Policy" at bounding box center [744, 464] width 307 height 15
type input "Invoic"
click at [673, 409] on div "Invoice - Third Party" at bounding box center [769, 425] width 382 height 39
click at [662, 527] on input "Policy display name" at bounding box center [769, 527] width 382 height 28
type textarea "x"
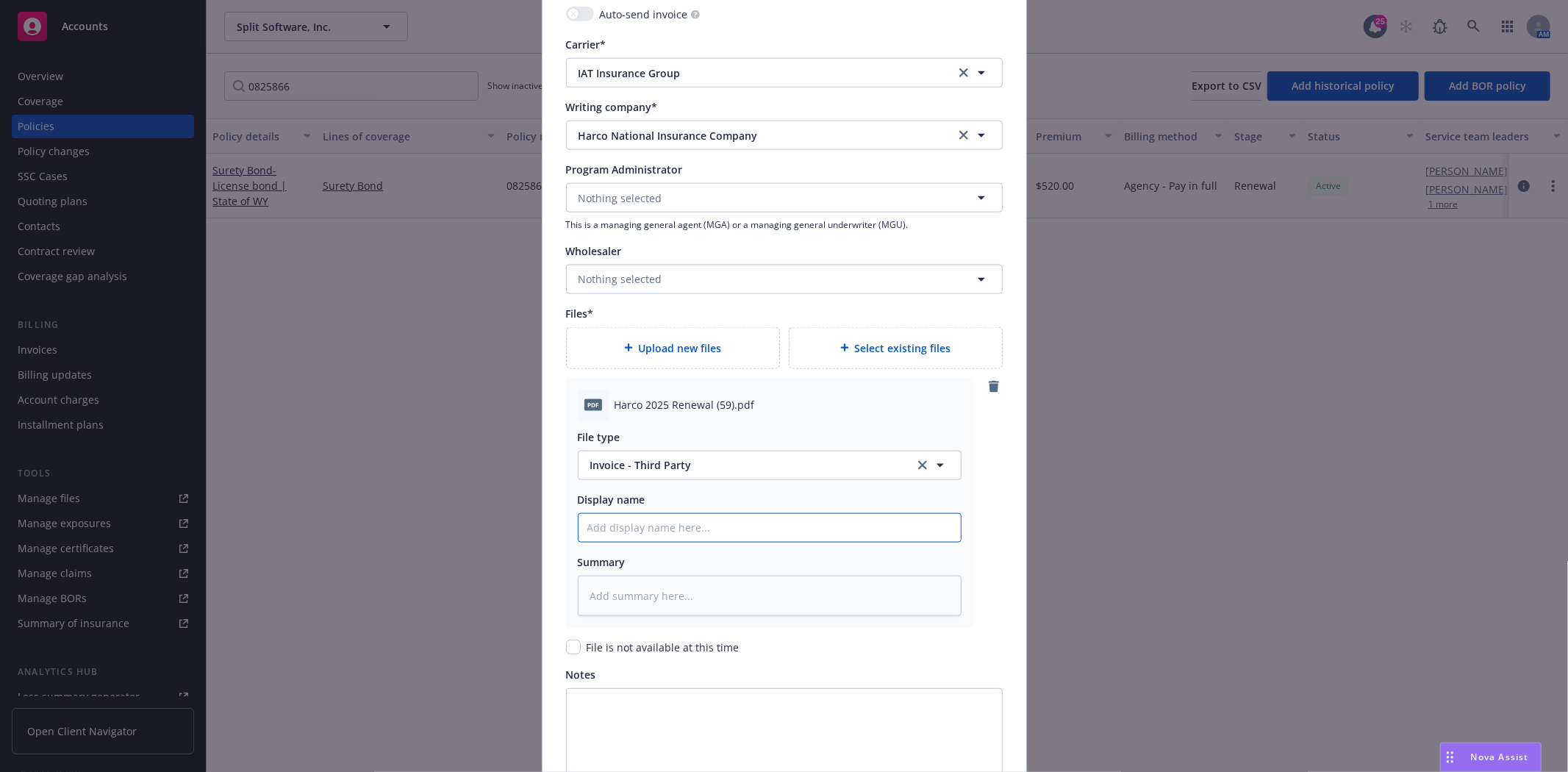
type input "H"
type textarea "x"
type input "Har"
type textarea "x"
type input "Harco"
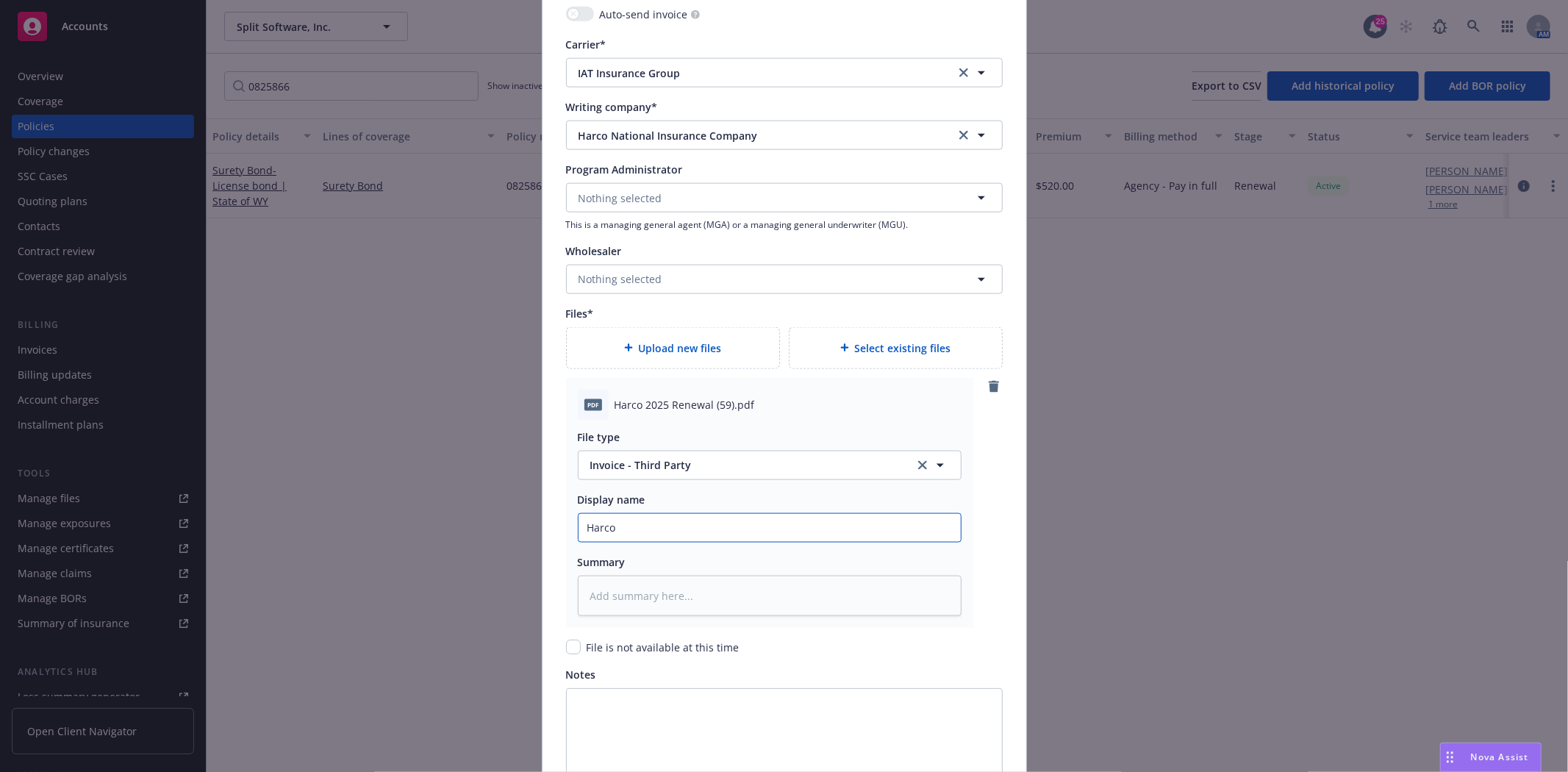
type textarea "x"
type input "Harco"
type textarea "x"
type input "Harco 2"
type textarea "x"
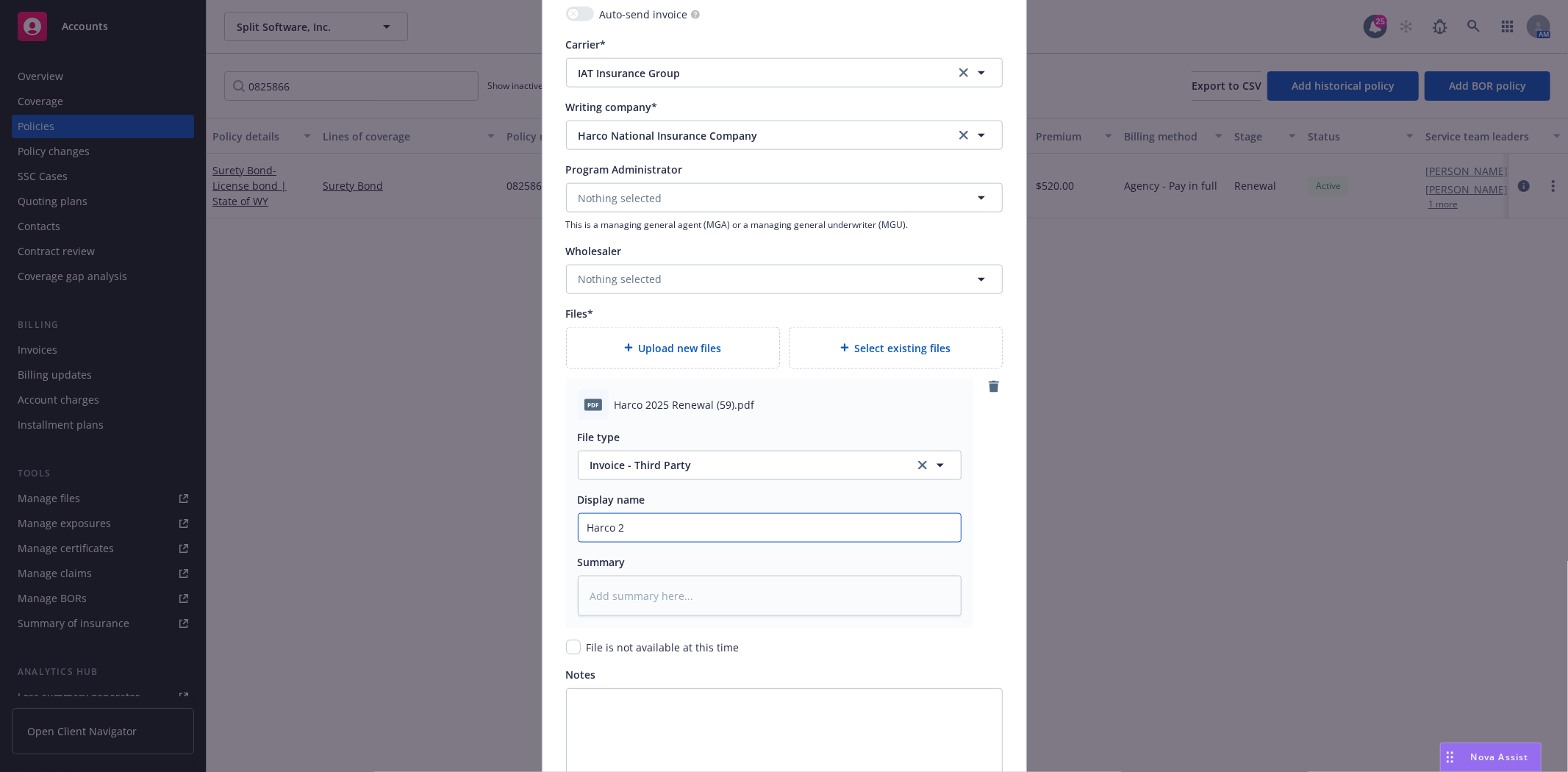
type input "Harco 20"
type textarea "x"
type input "Harco 202"
type textarea "x"
type input "Harco 2025"
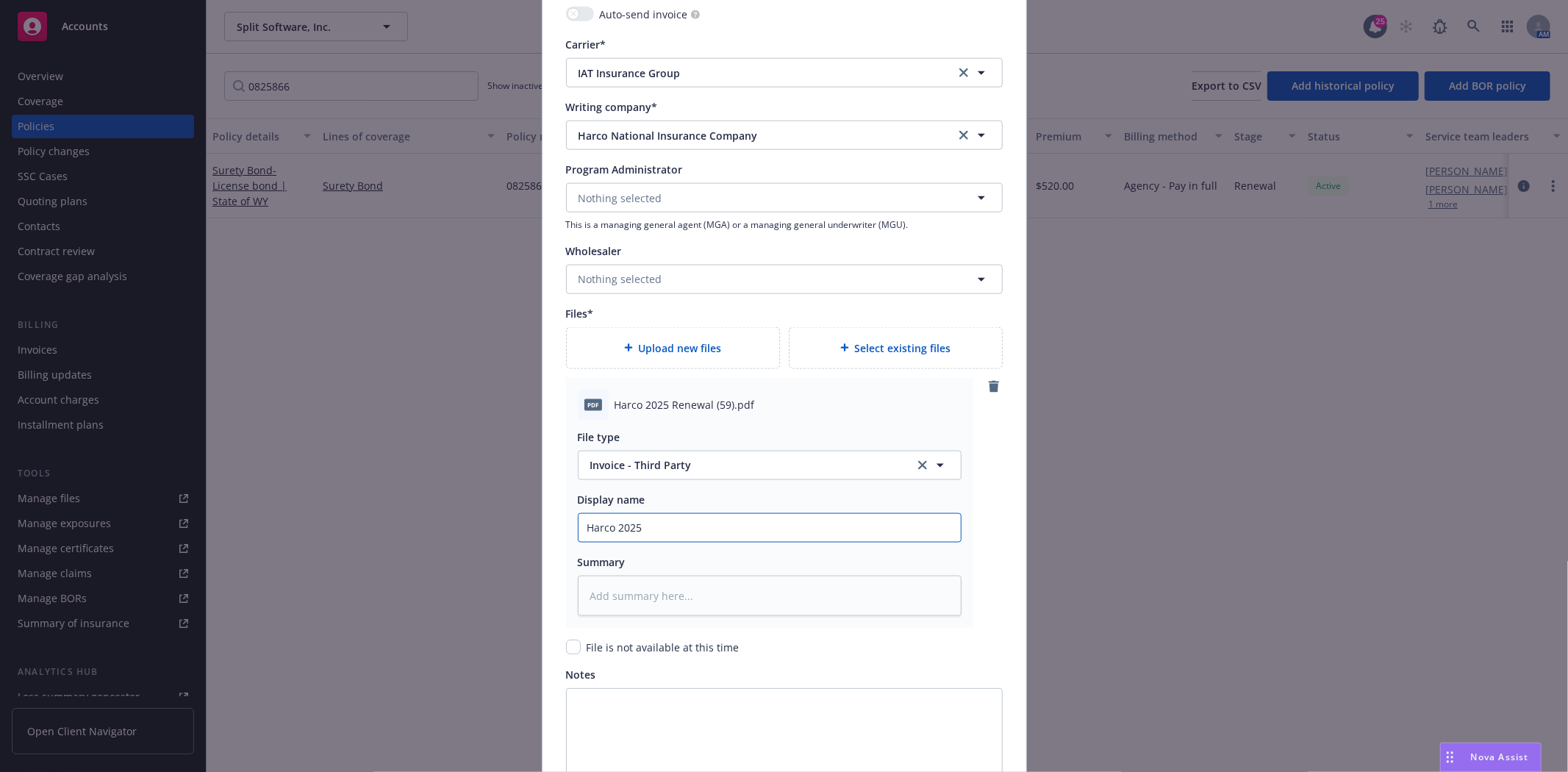
type textarea "x"
type input "Harco 2025"
type textarea "x"
type input "Harco 2025 R"
type textarea "x"
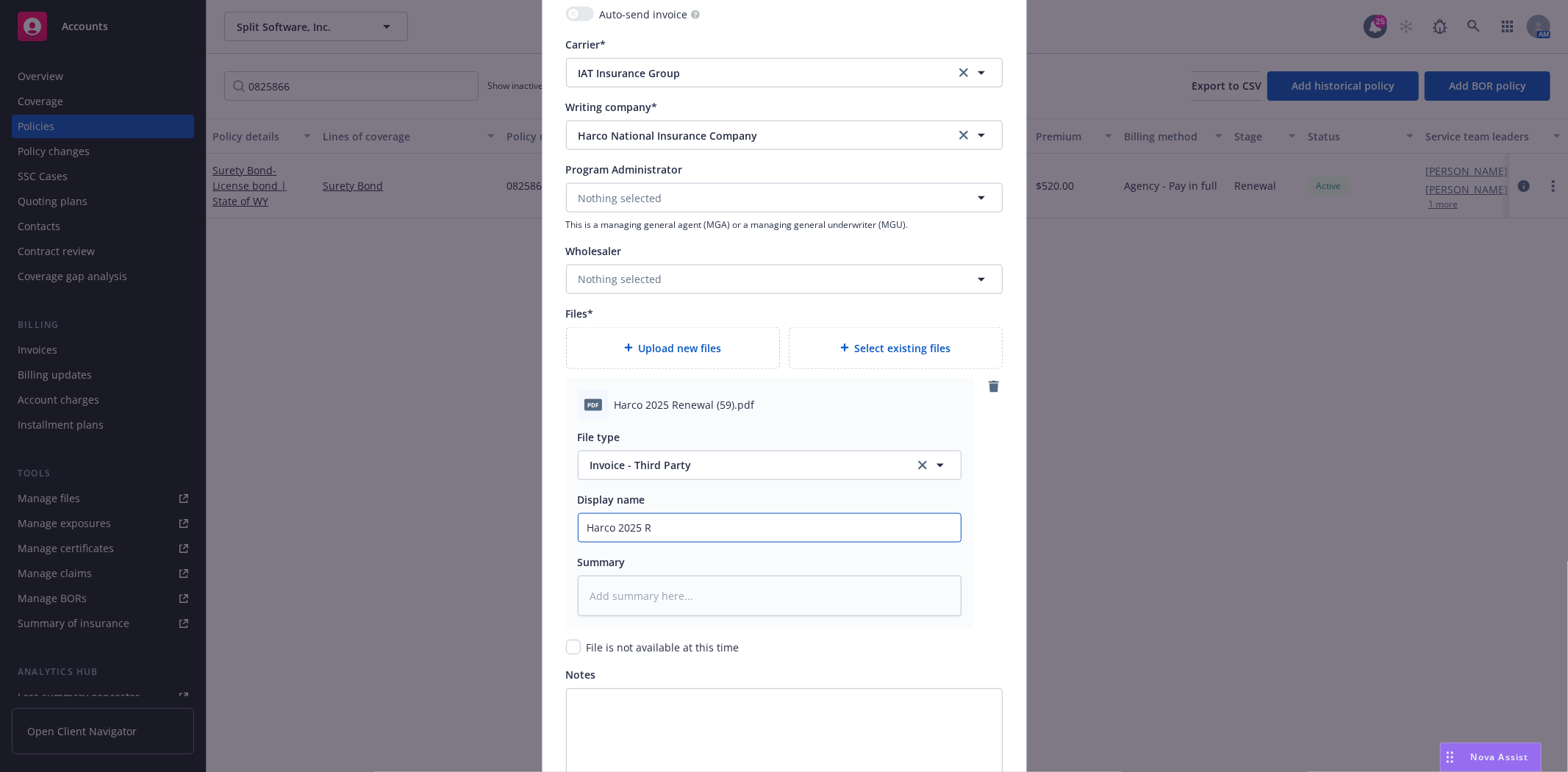
type input "Harco 2025 Re"
type textarea "x"
type input "Harco 2025 Ren"
type textarea "x"
type input "Harco 2025 Rene"
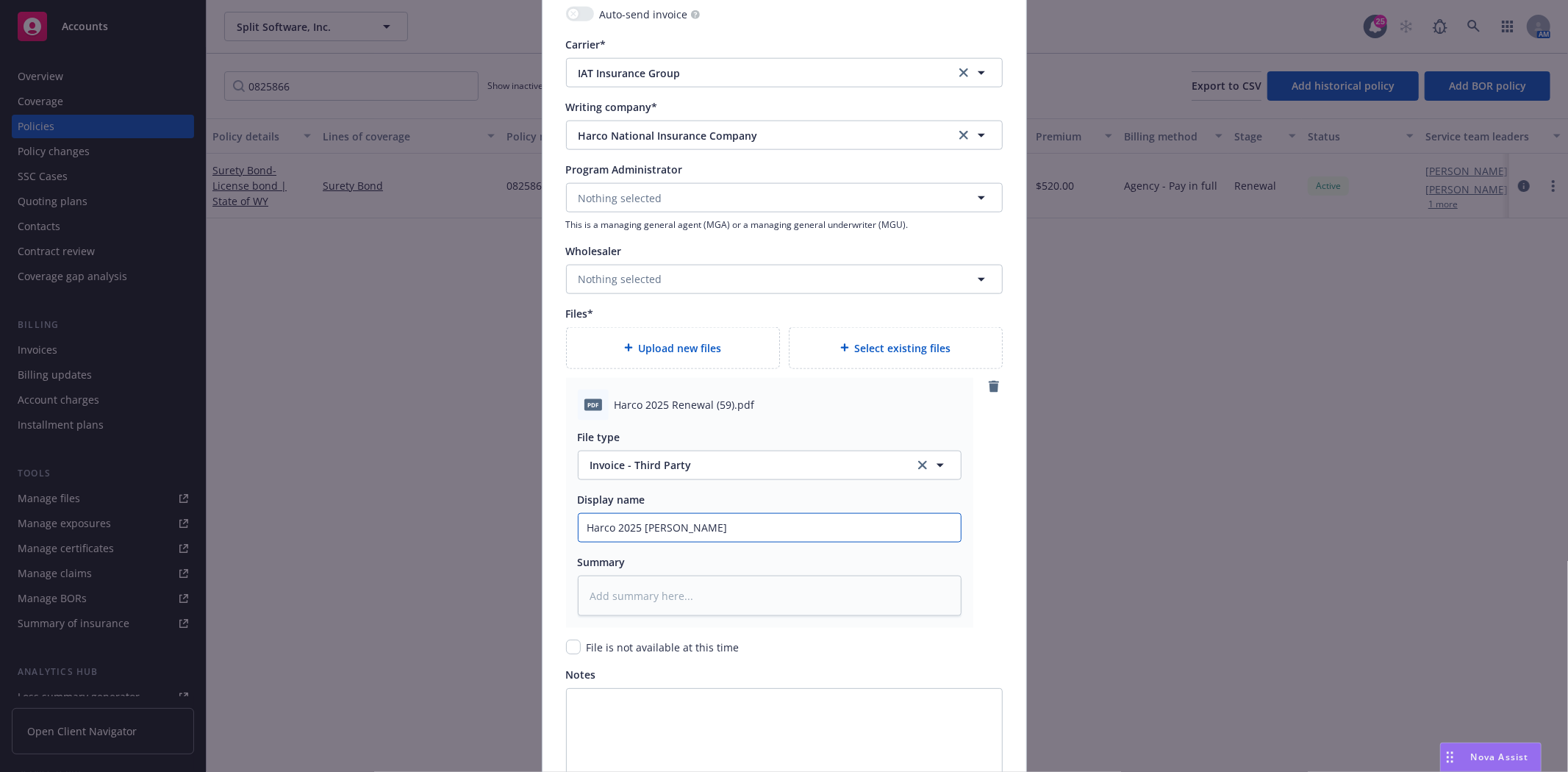
type textarea "x"
type input "Harco 2025 Renew"
type textarea "x"
type input "Harco 2025 Renewa"
type textarea "x"
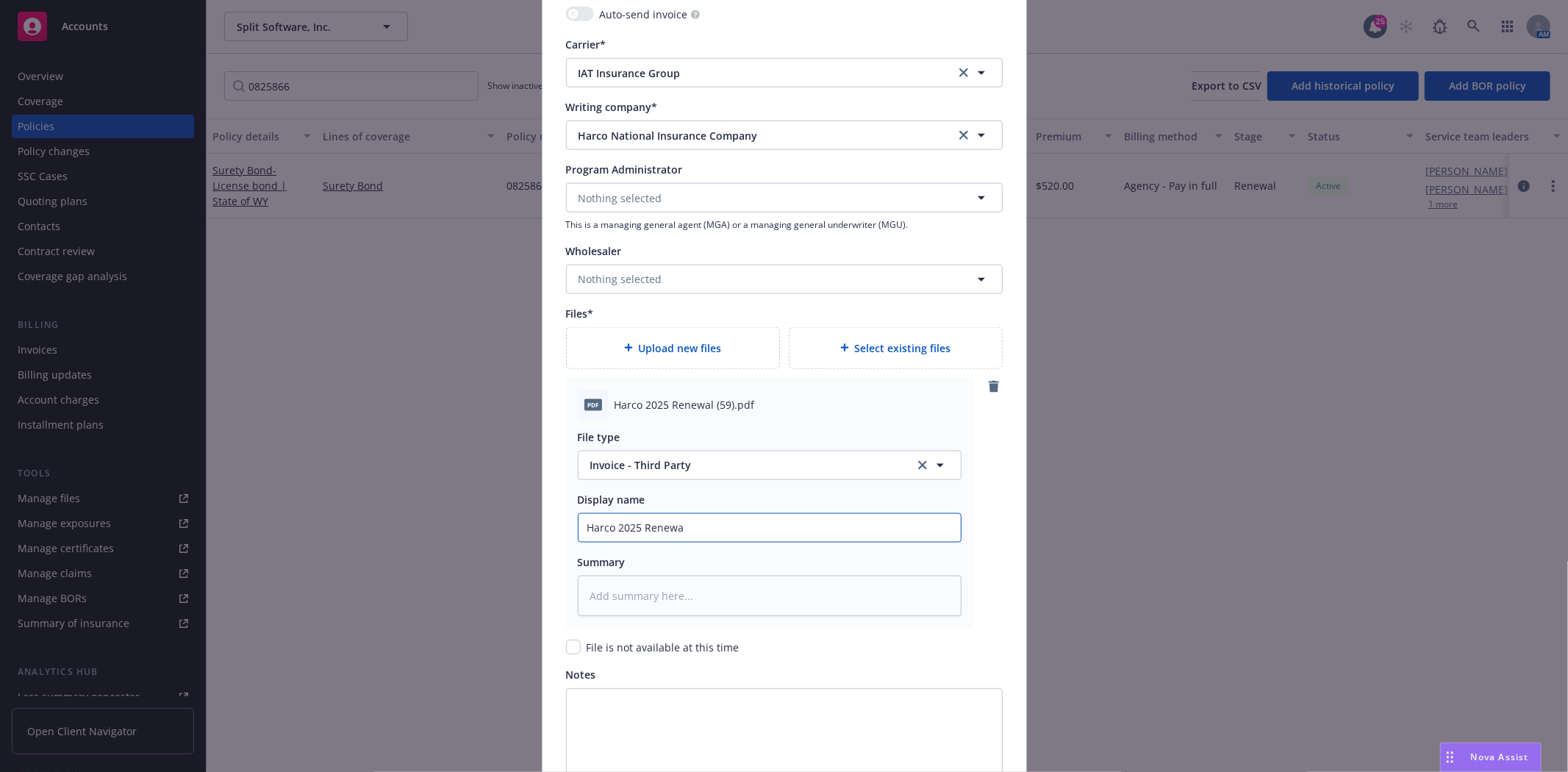
type input "Harco 2025 Renewal"
type textarea "x"
type input "Harco 2025 Renewal"
type textarea "x"
type input "Harco 2025 Renewal B"
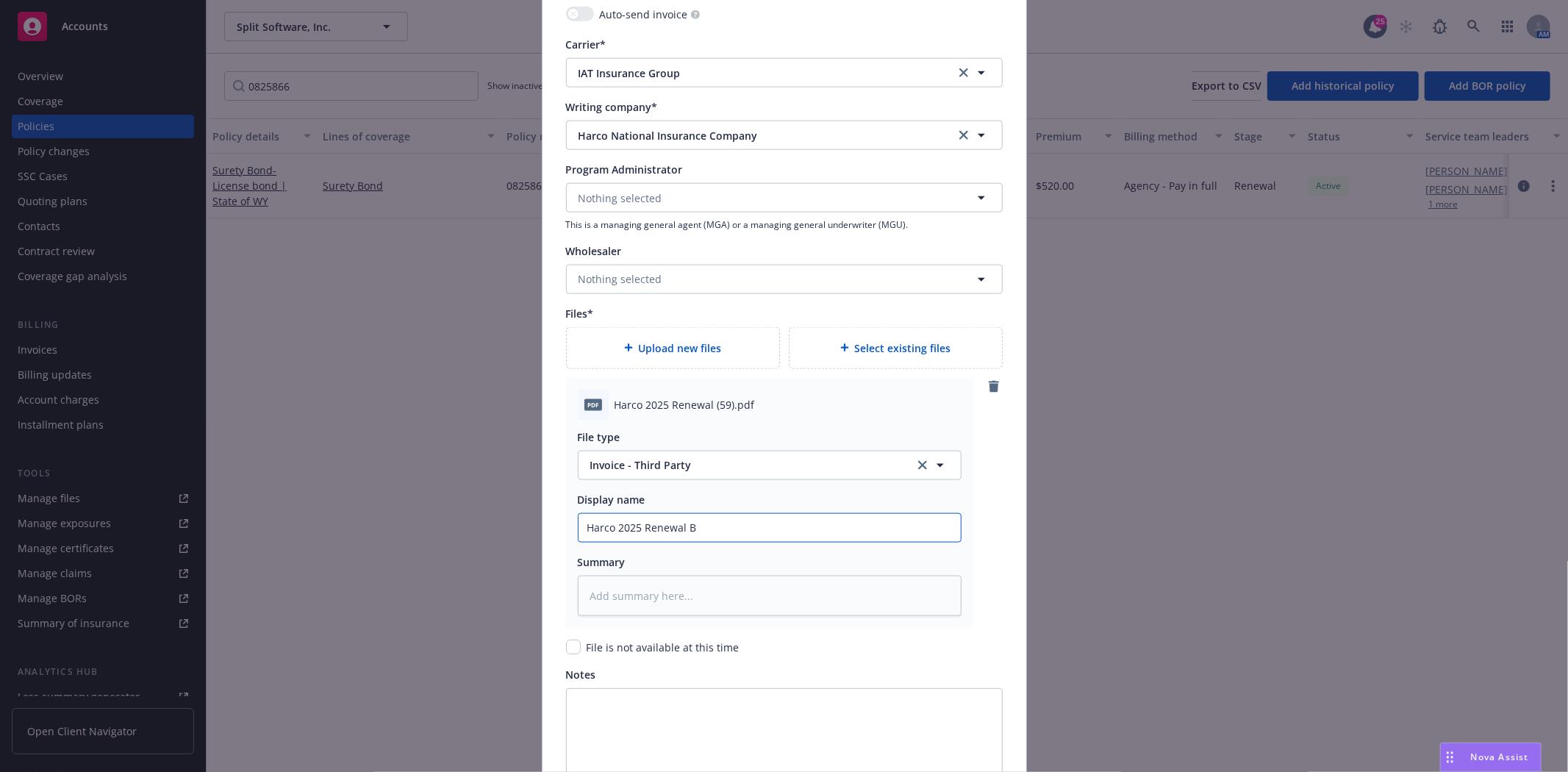
type textarea "x"
type input "Harco 2025 Renewal Bo"
type textarea "x"
type input "Harco 2025 Renewal Bon"
type textarea "x"
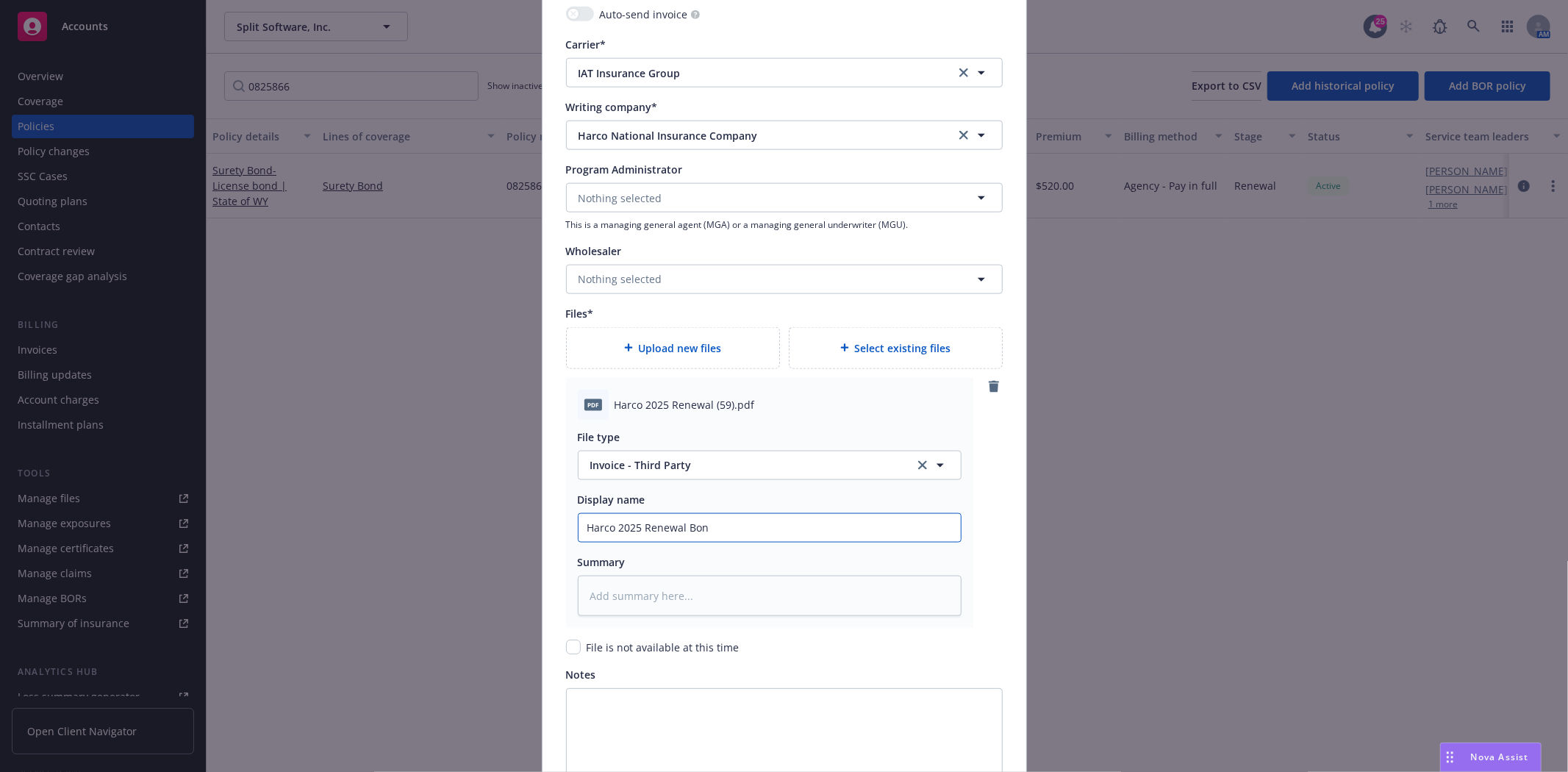
type input "Harco 2025 Renewal Bond"
type textarea "x"
type input "Harco 2025 Renewal Bond"
type textarea "x"
type input "Harco 2025 Renewal Bond #"
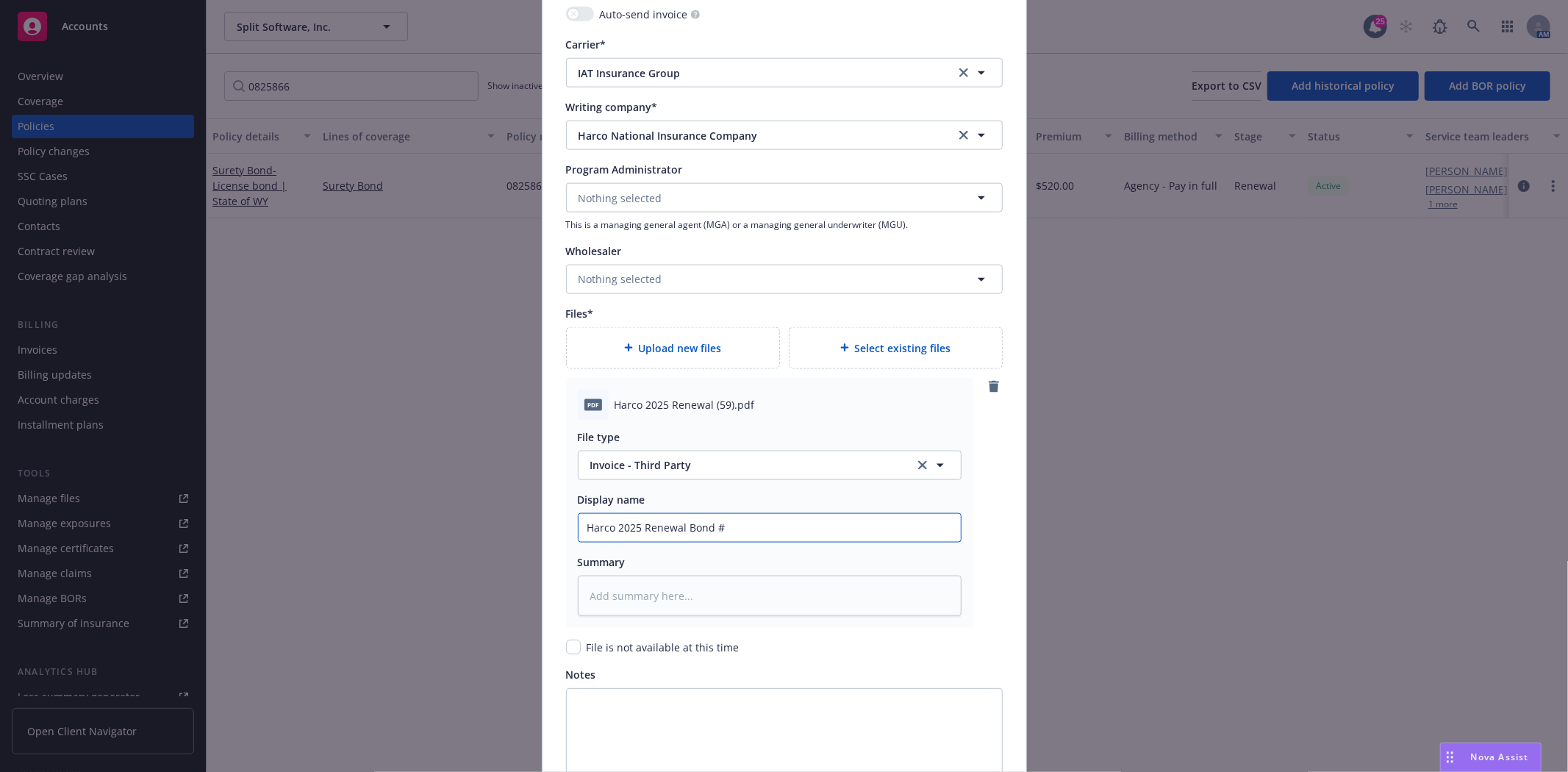
type textarea "x"
type input "Harco 2025 Renewal Bond #0"
type textarea "x"
type input "Harco 2025 Renewal Bond #08"
type textarea "x"
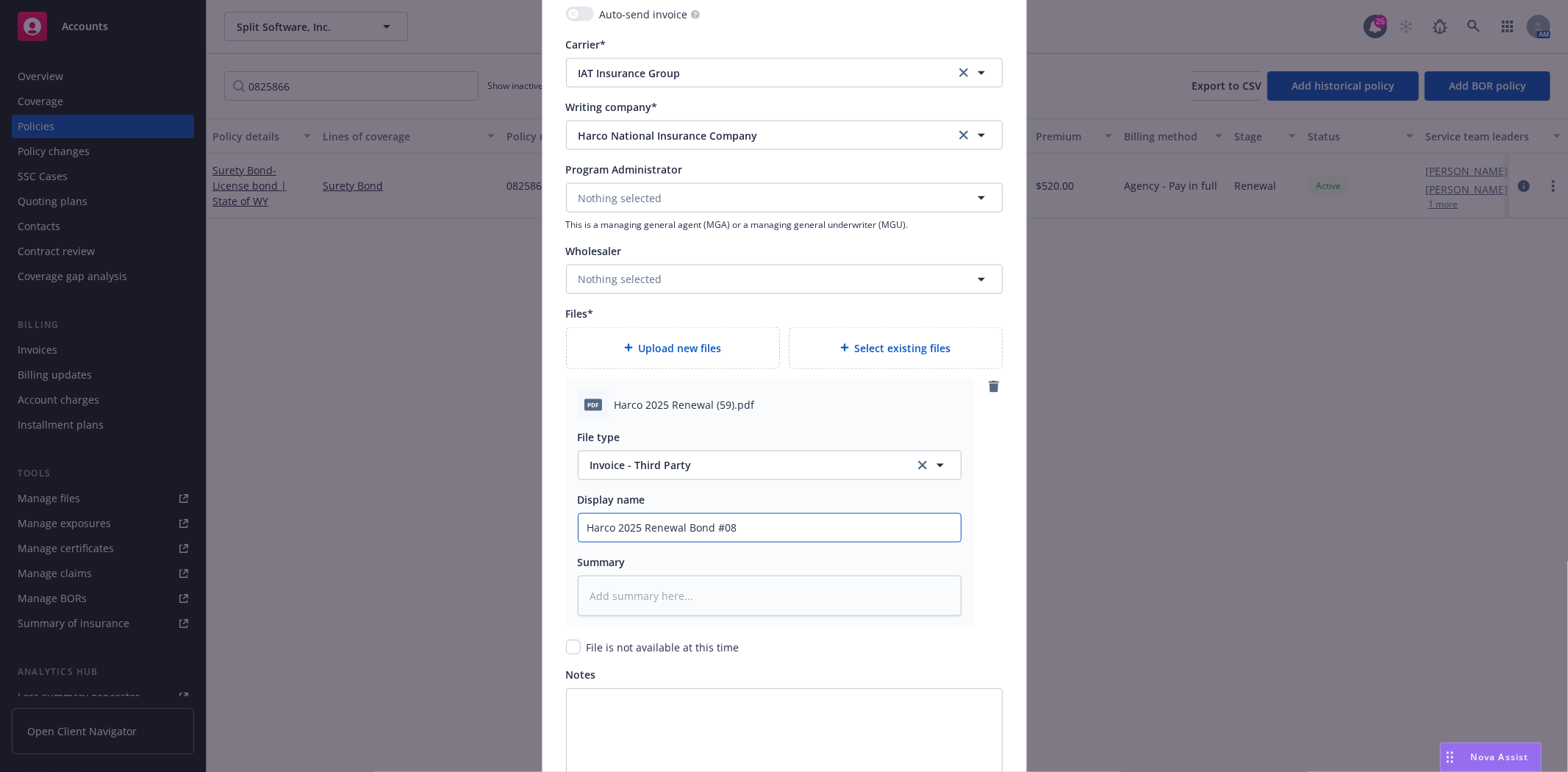
type input "Harco 2025 Renewal Bond #082"
type textarea "x"
type input "Harco 2025 Renewal Bond #0825"
type textarea "x"
type input "Harco 2025 Renewal Bond #08258"
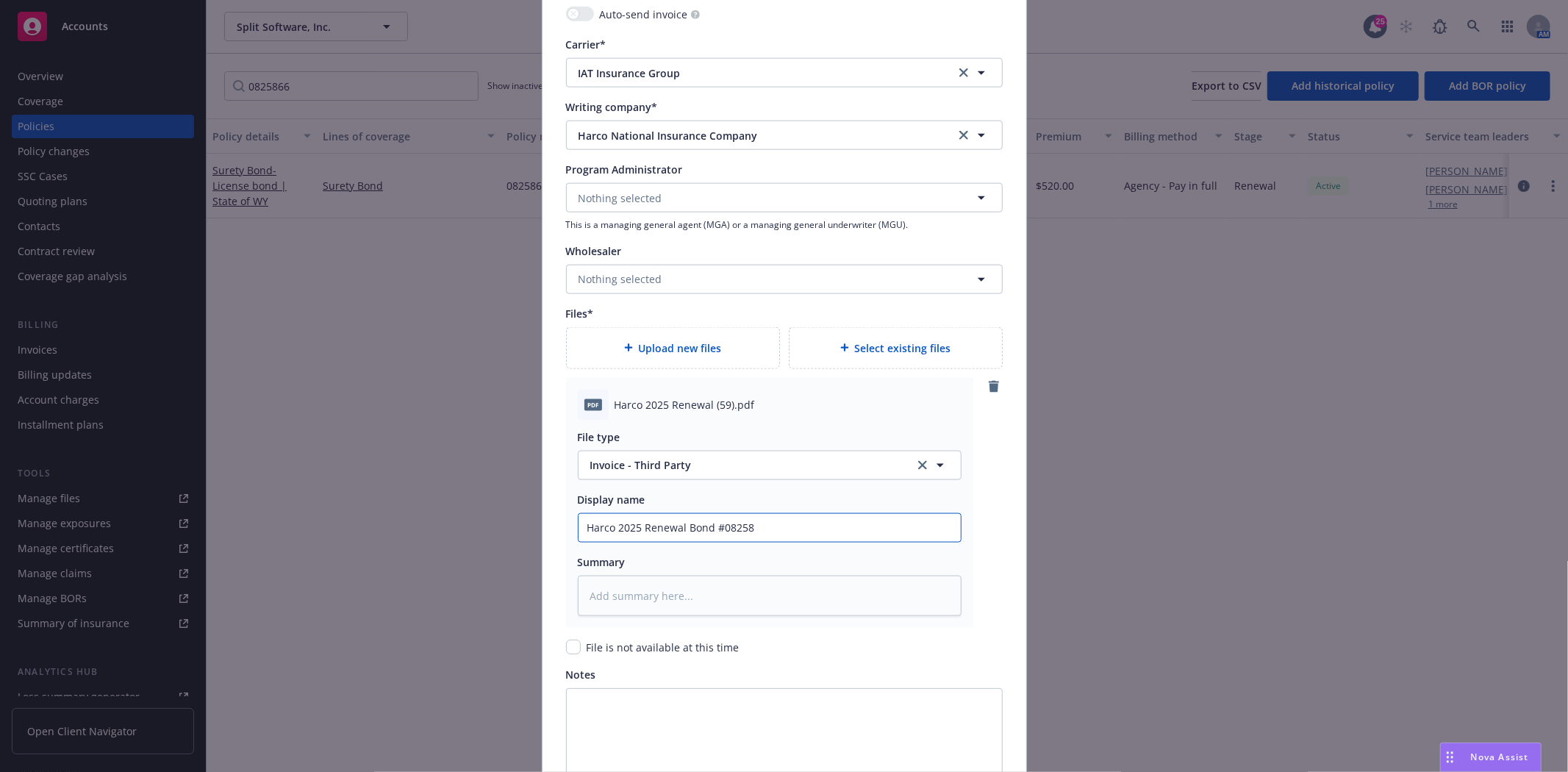
type textarea "x"
type input "Harco 2025 Renewal Bond #082586"
type textarea "x"
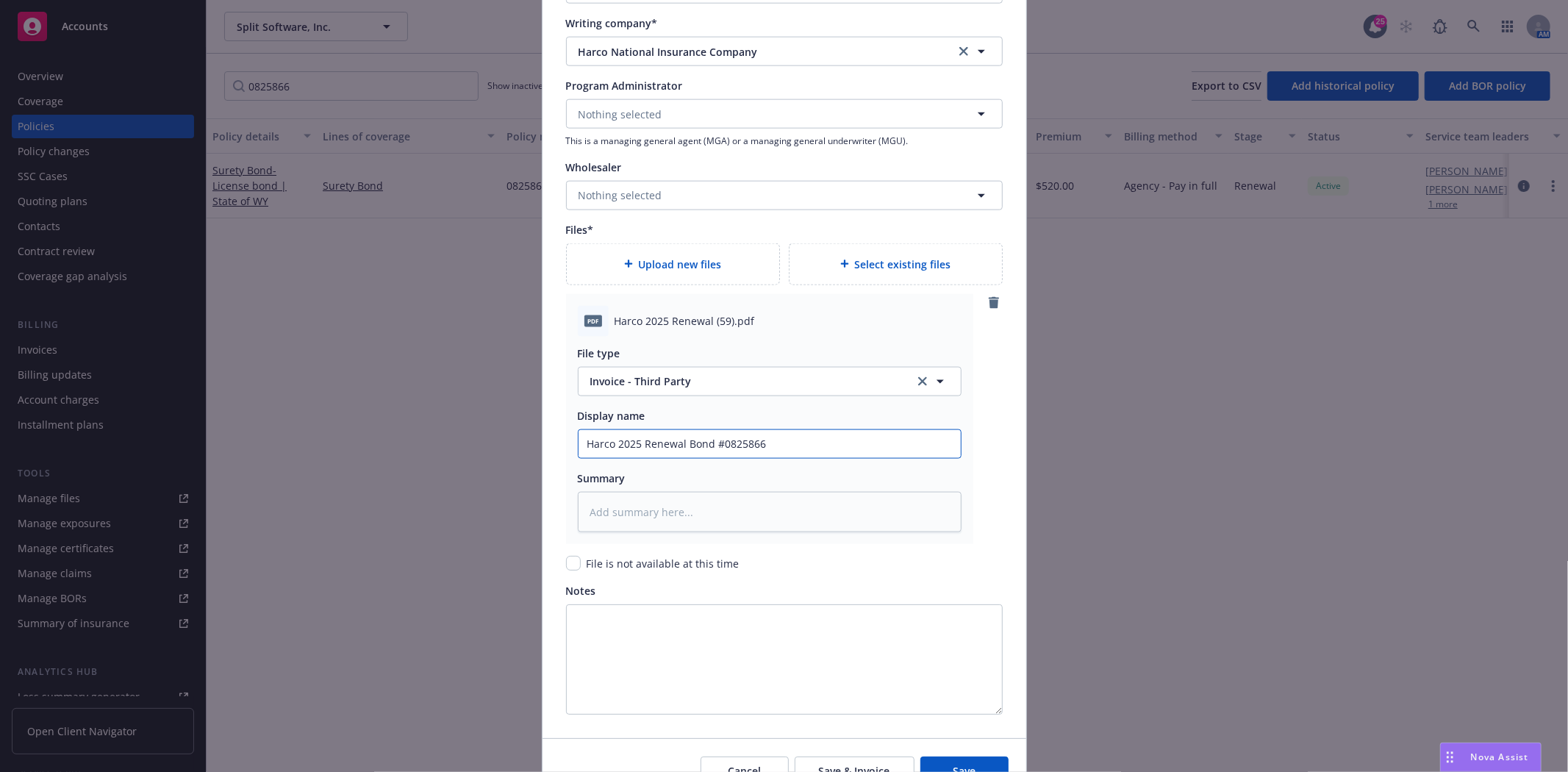
scroll to position [1634, 0]
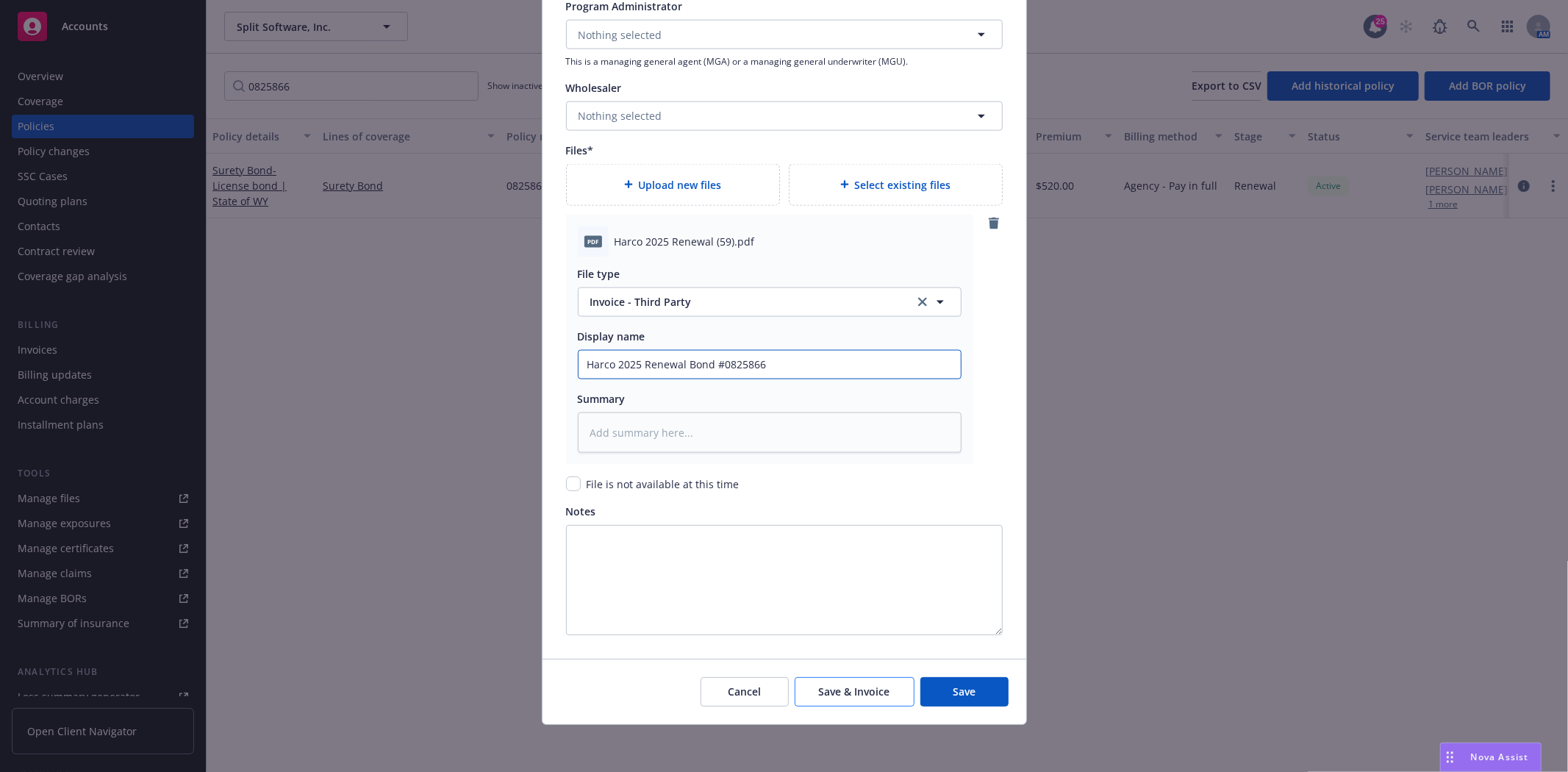
type input "Harco 2025 Renewal Bond #0825866"
click at [870, 705] on button "Save & Invoice" at bounding box center [855, 691] width 120 height 29
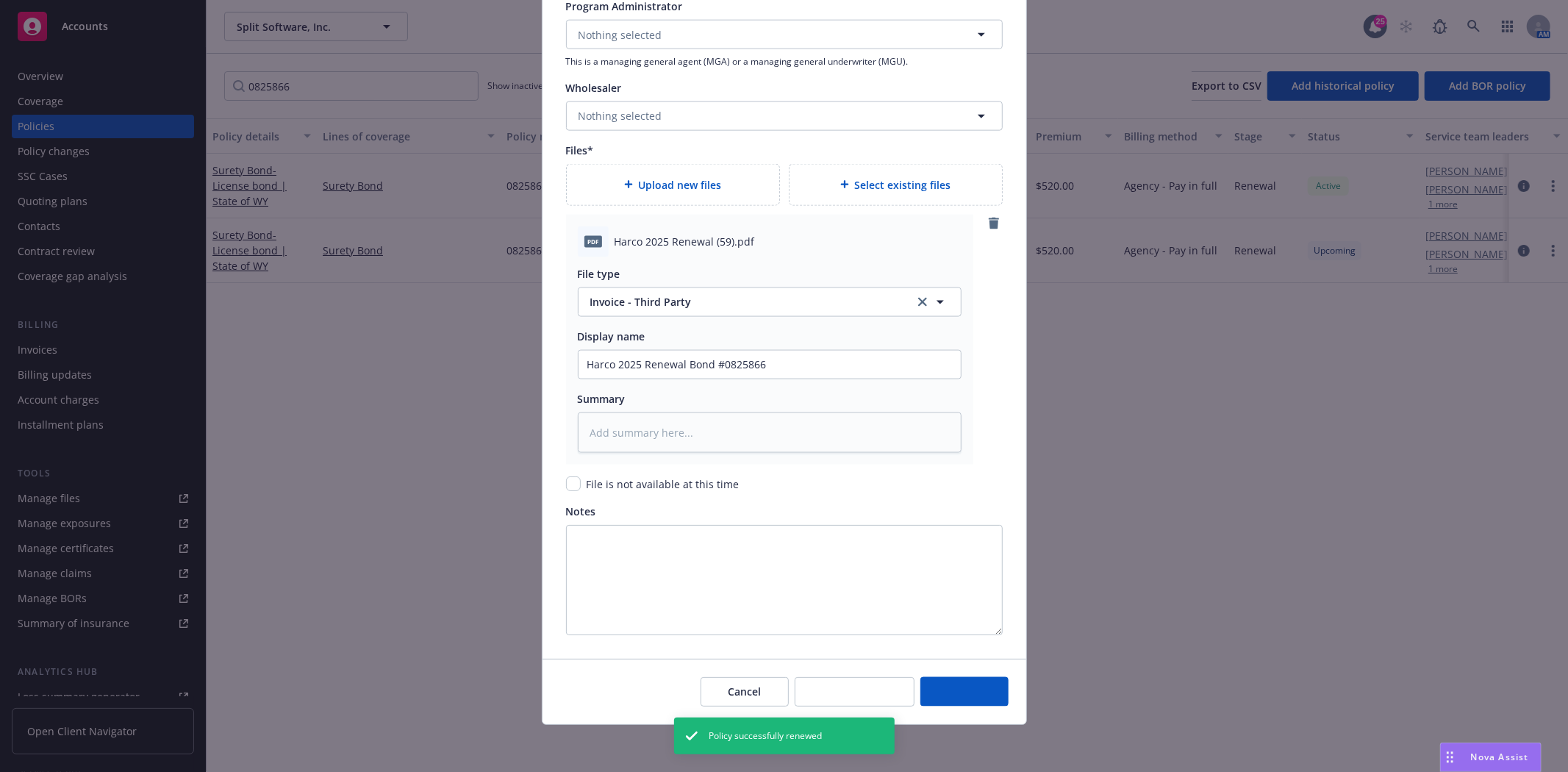
type textarea "x"
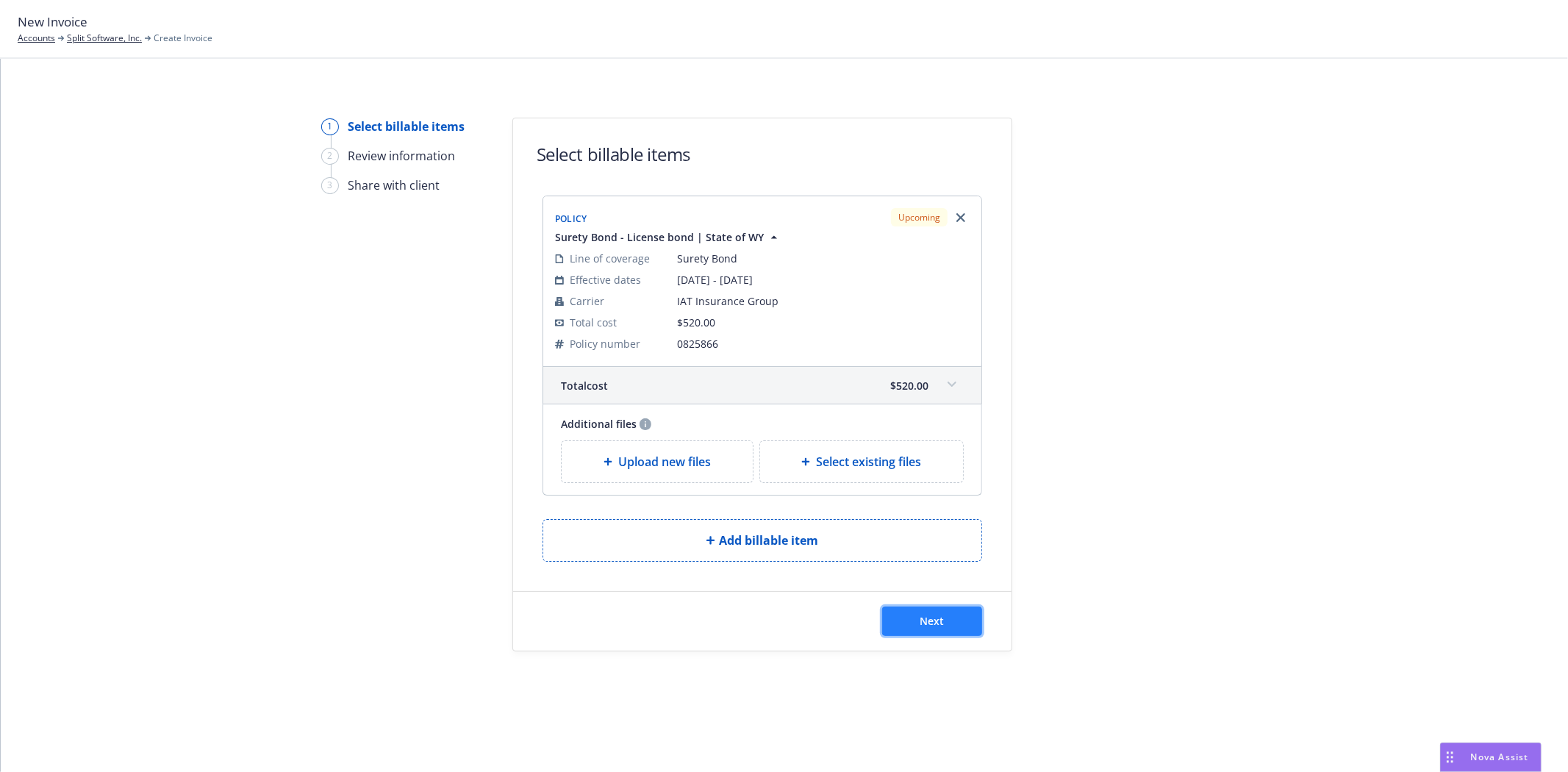
click at [946, 613] on button "Next" at bounding box center [932, 621] width 100 height 29
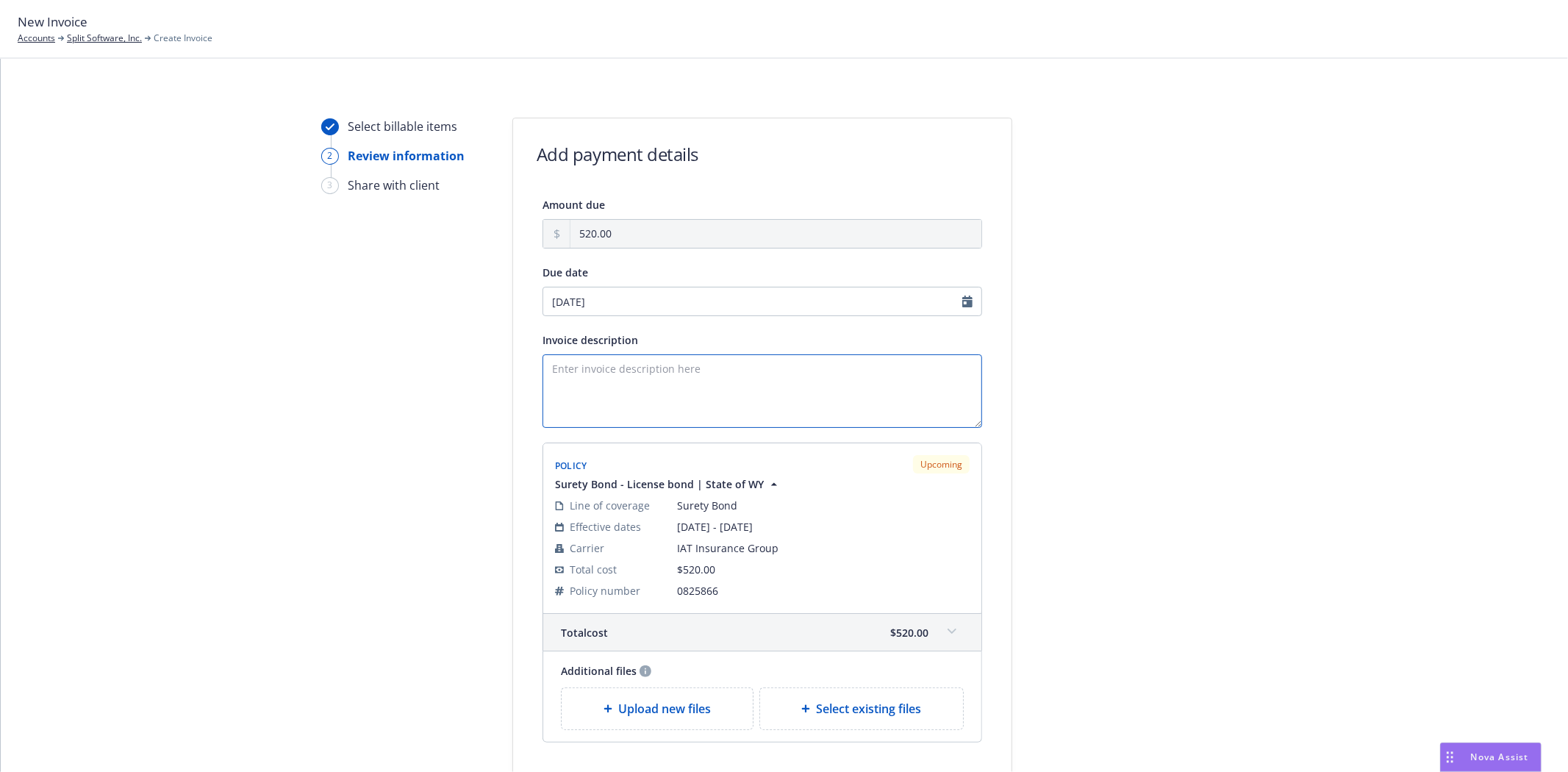
click at [804, 398] on textarea "Invoice description" at bounding box center [761, 390] width 439 height 74
paste textarea "Obligee: State of Wyoming Bond Amount: $26,000 Non-Resident Employer Bond Princ…"
click at [611, 418] on textarea "Obligee: State of Wyoming Bond Amount: $26,000 Non-Resident Employer Bond Princ…" at bounding box center [761, 390] width 439 height 74
type textarea "Obligee: State of Wyoming Bond Amount: $26,000 Non-Resident Employer Bond Princ…"
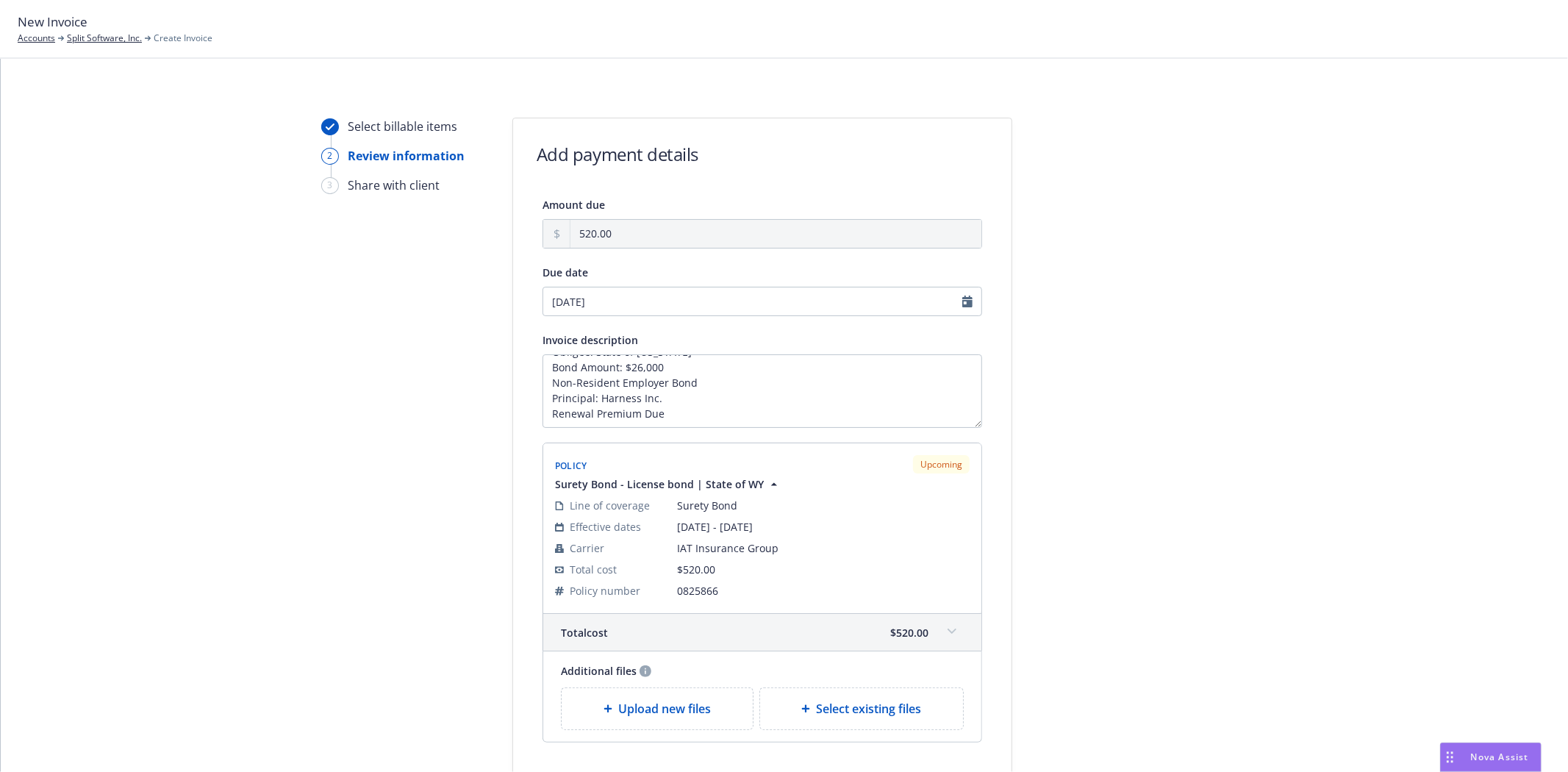
click at [1170, 533] on div at bounding box center [1145, 475] width 206 height 714
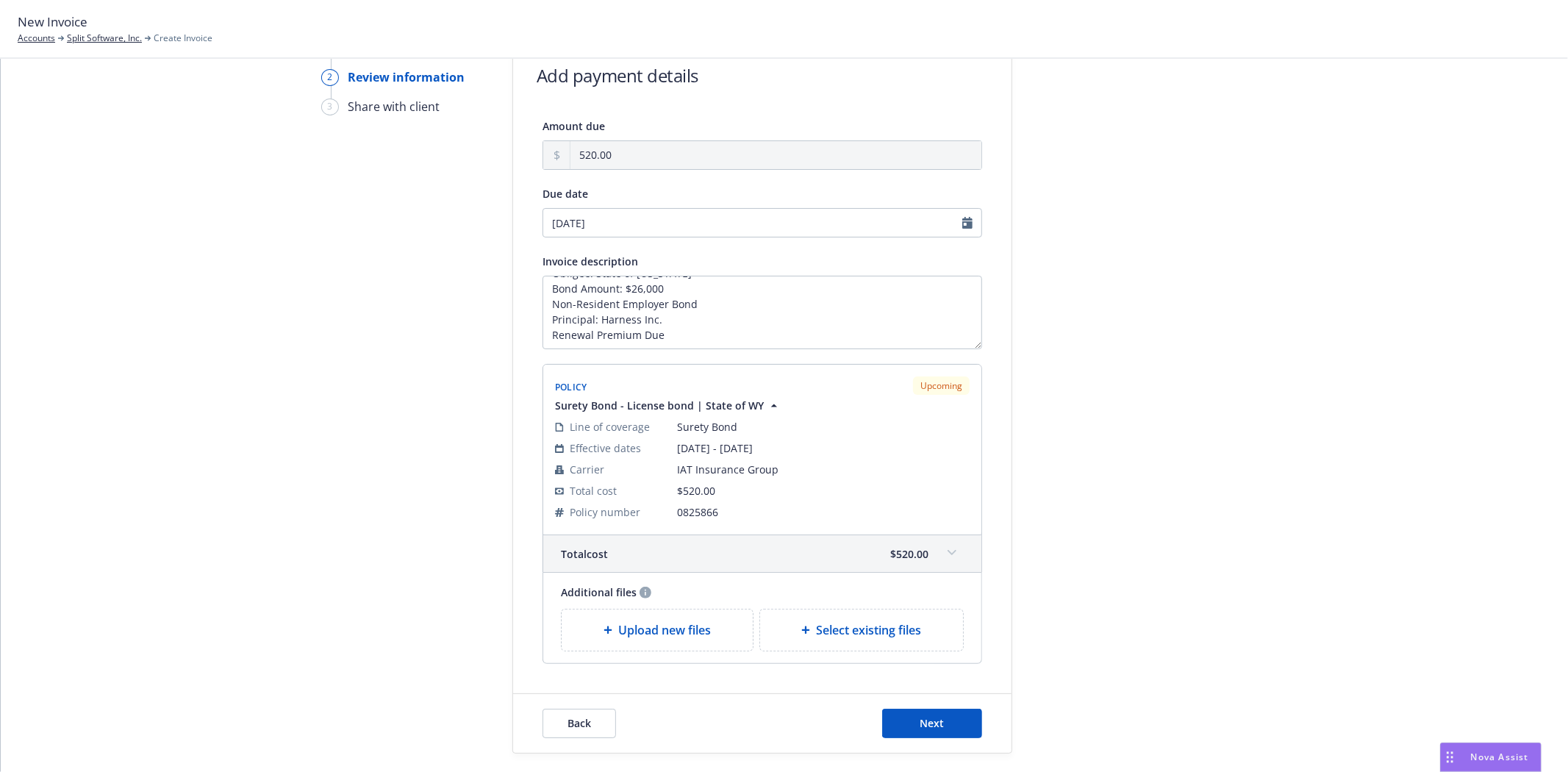
scroll to position [156, 0]
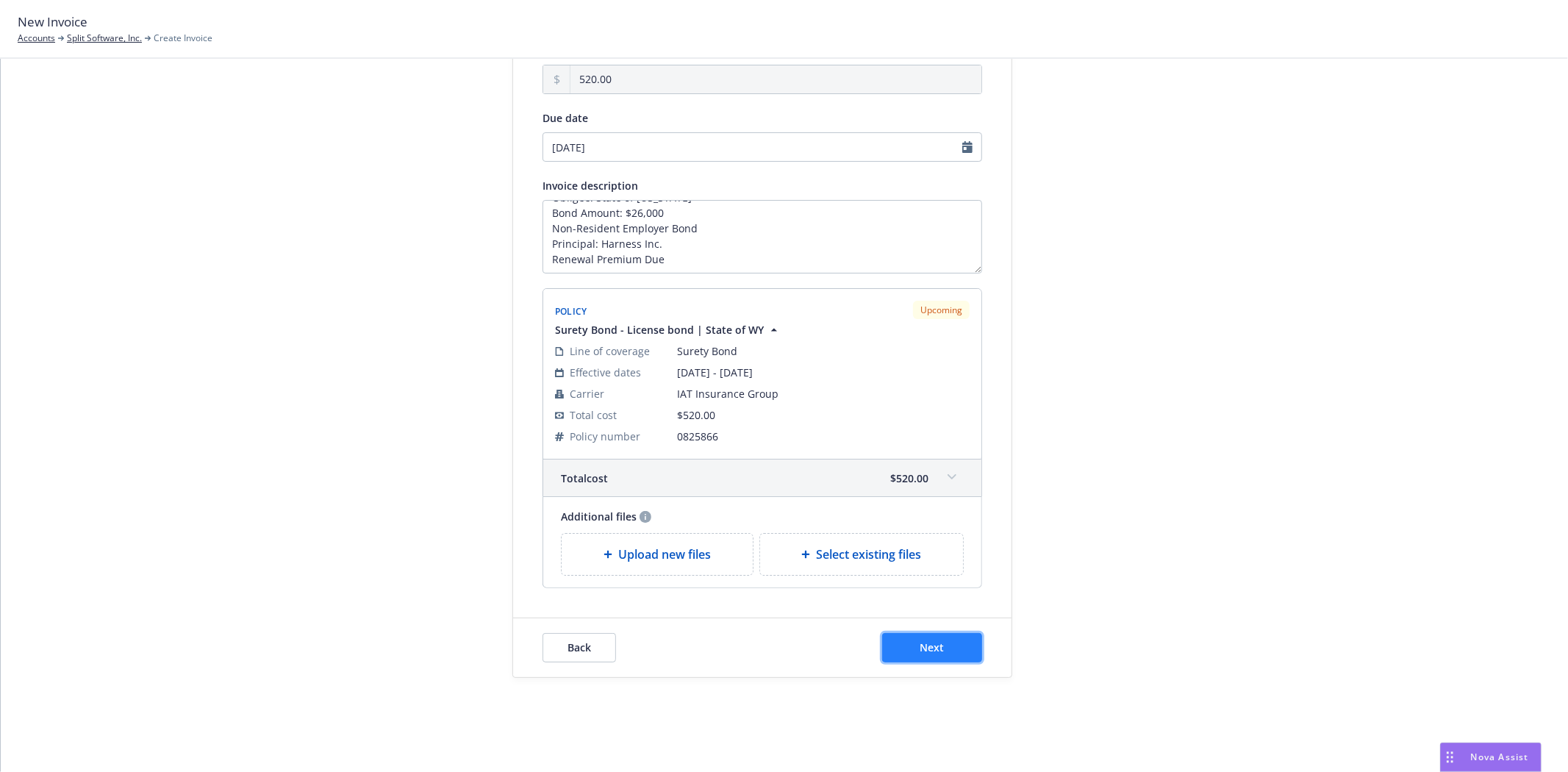
click at [938, 644] on button "Next" at bounding box center [932, 647] width 100 height 29
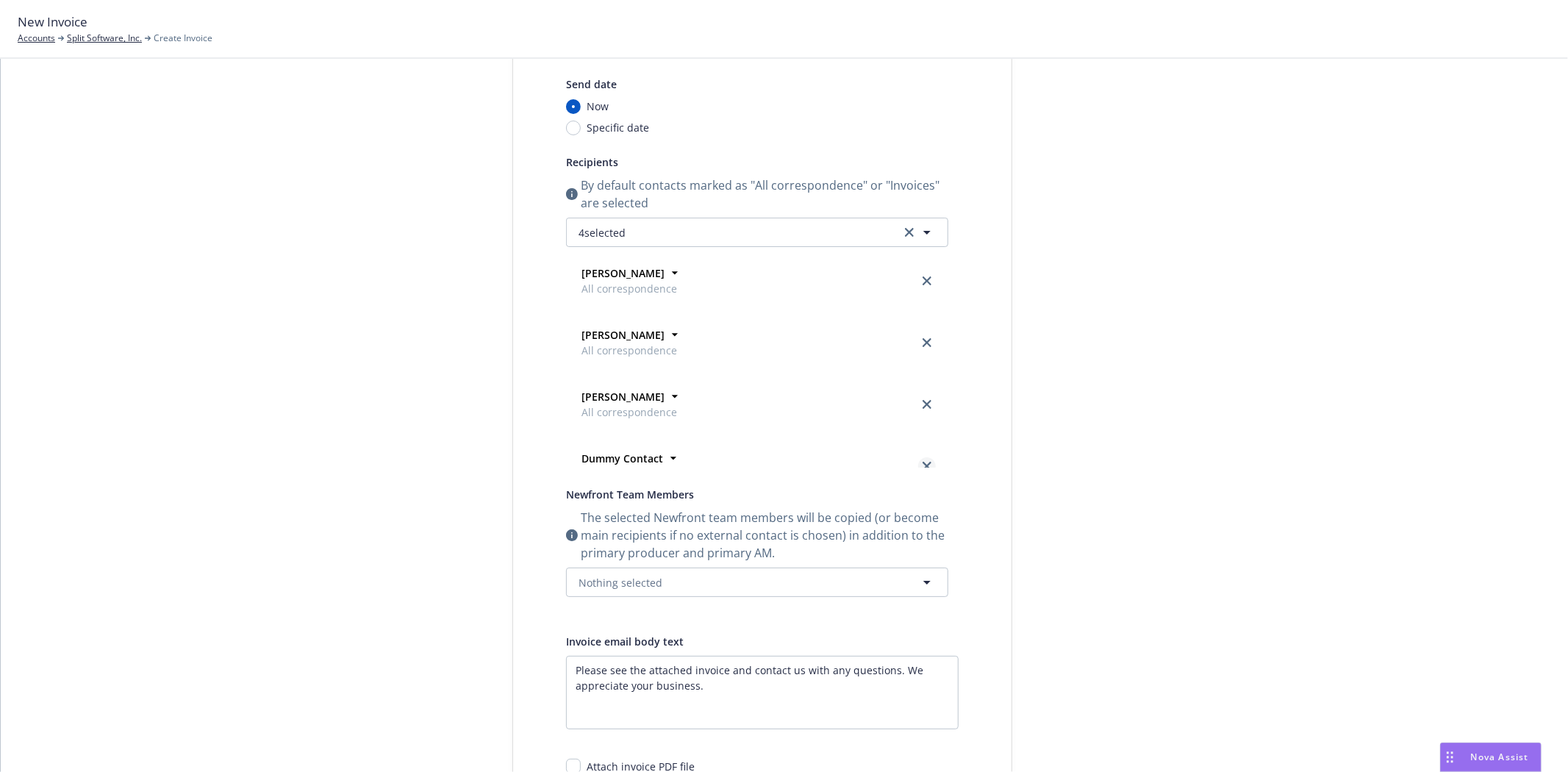
click at [923, 467] on icon "close" at bounding box center [927, 466] width 9 height 9
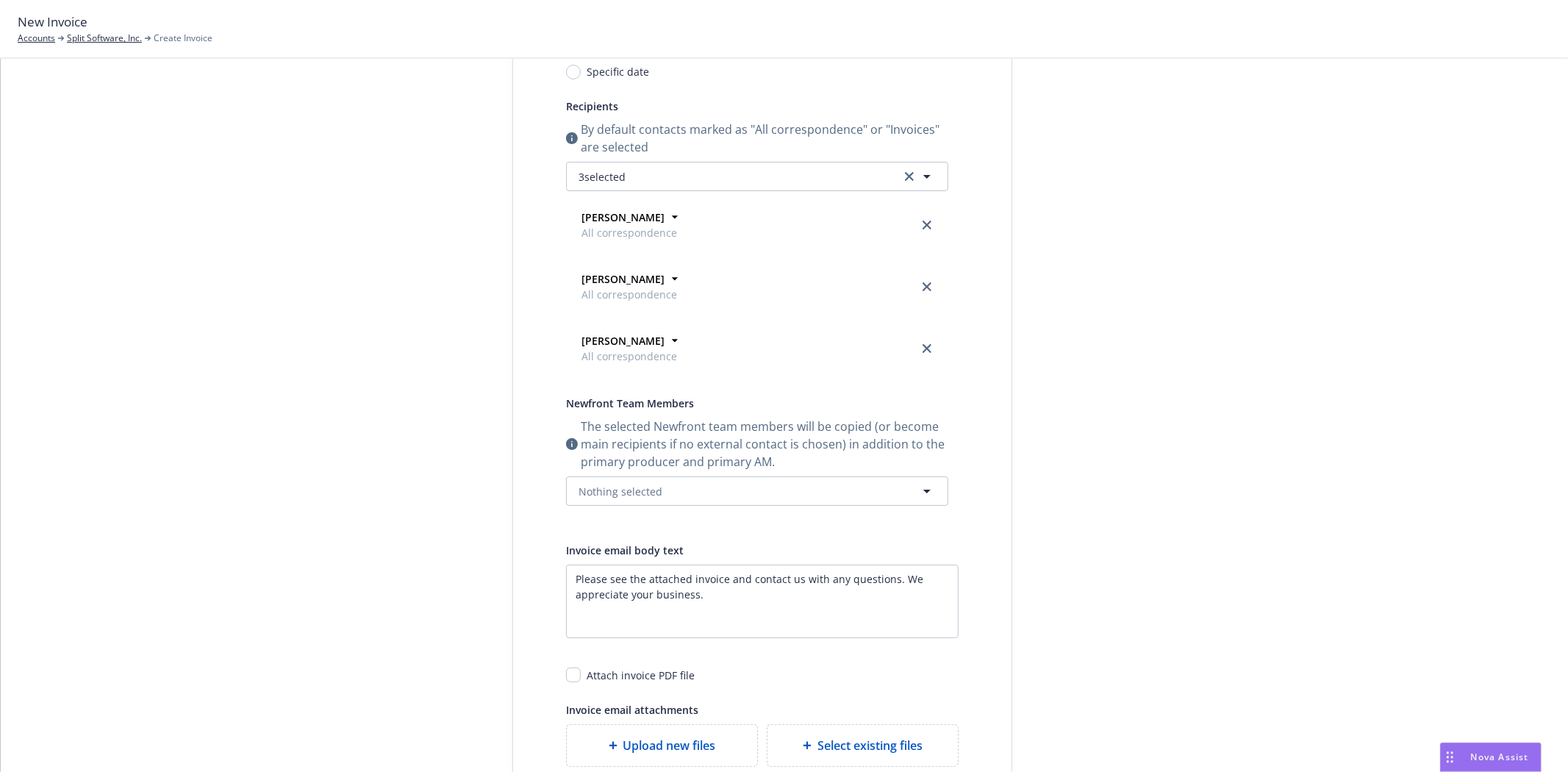
scroll to position [238, 0]
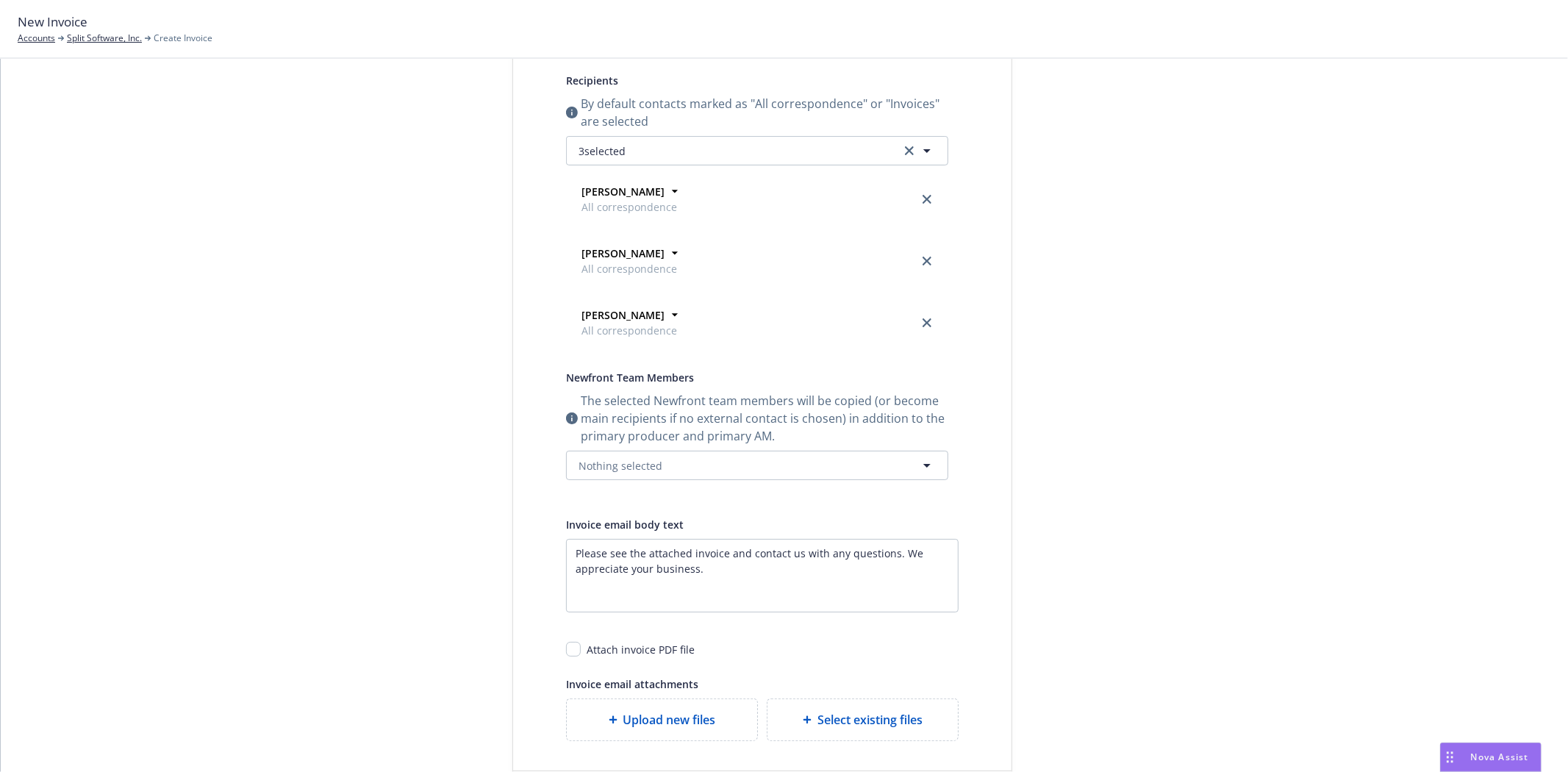
click at [637, 166] on div "Winston Dimaano All correspondence Address - Email winston.dimaano@harness.io W…" at bounding box center [757, 257] width 382 height 185
click at [641, 155] on button "3 selected" at bounding box center [757, 150] width 382 height 29
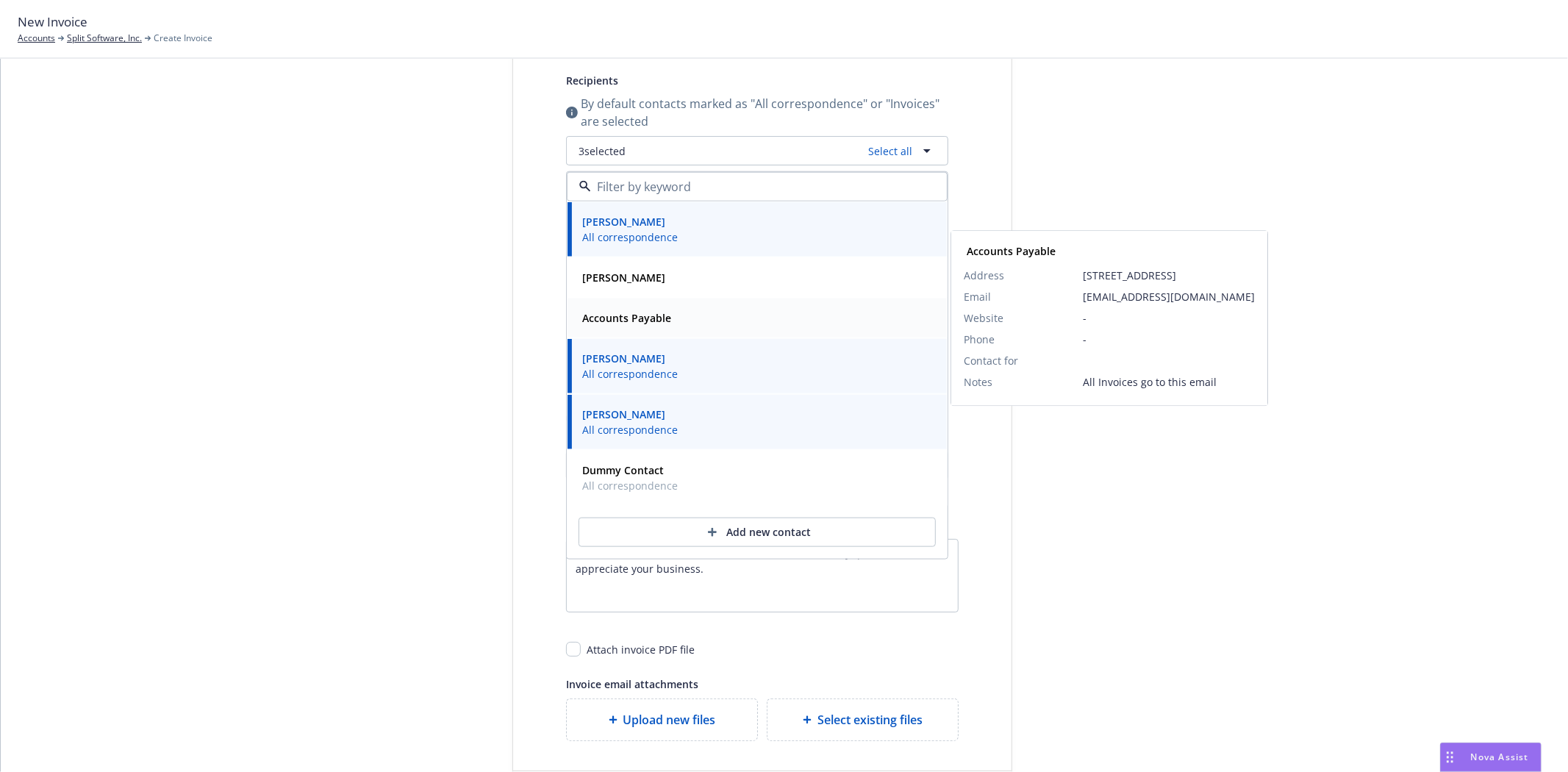
click at [631, 324] on strong "Accounts Payable" at bounding box center [626, 318] width 89 height 14
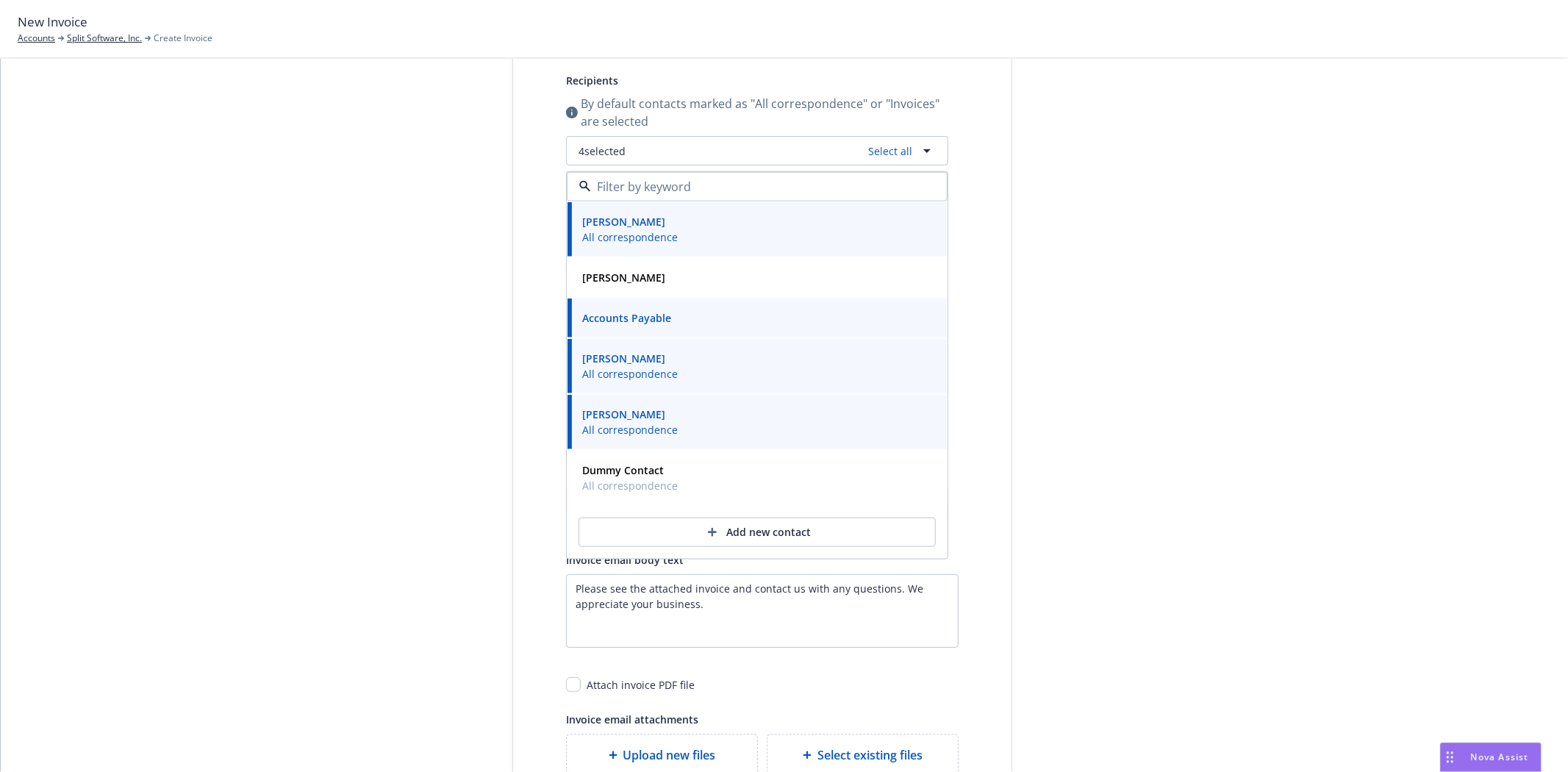
click at [422, 452] on div "Select billable items Review information 3 Share with client" at bounding box center [402, 373] width 162 height 986
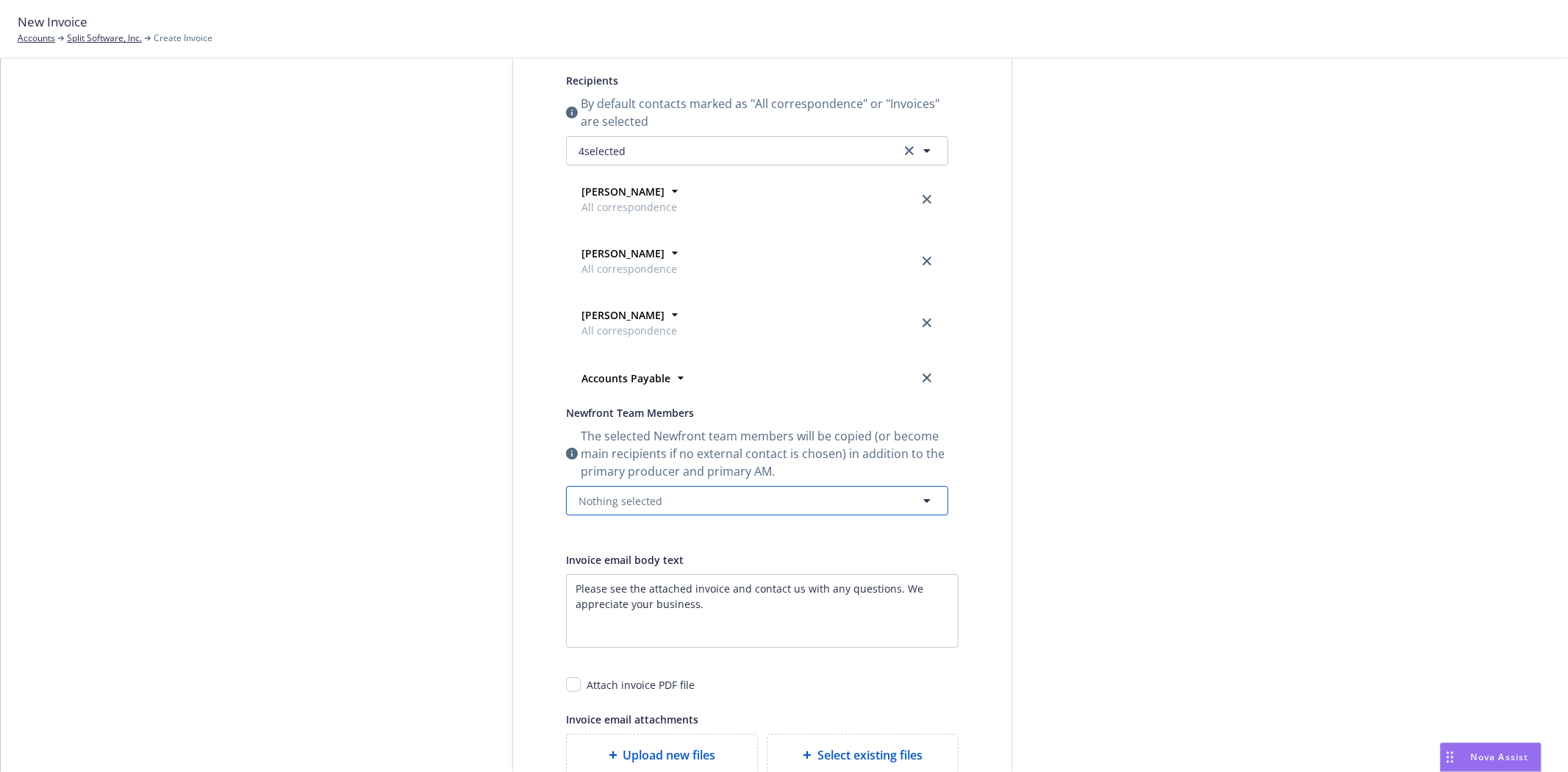
click at [636, 486] on button "Nothing selected" at bounding box center [757, 500] width 382 height 29
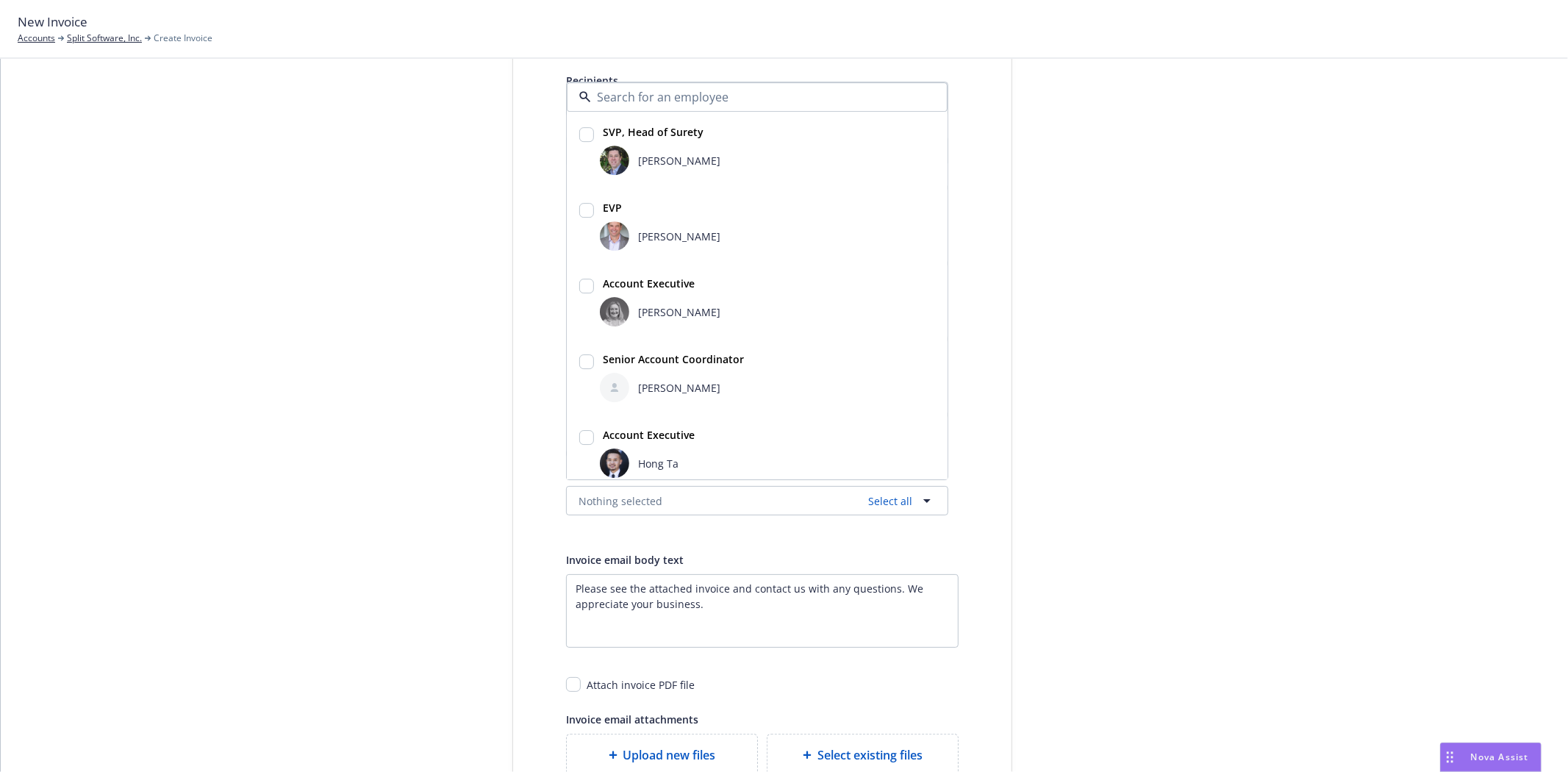
click at [636, 169] on div "Bryan Martin" at bounding box center [768, 160] width 335 height 29
checkbox input "true"
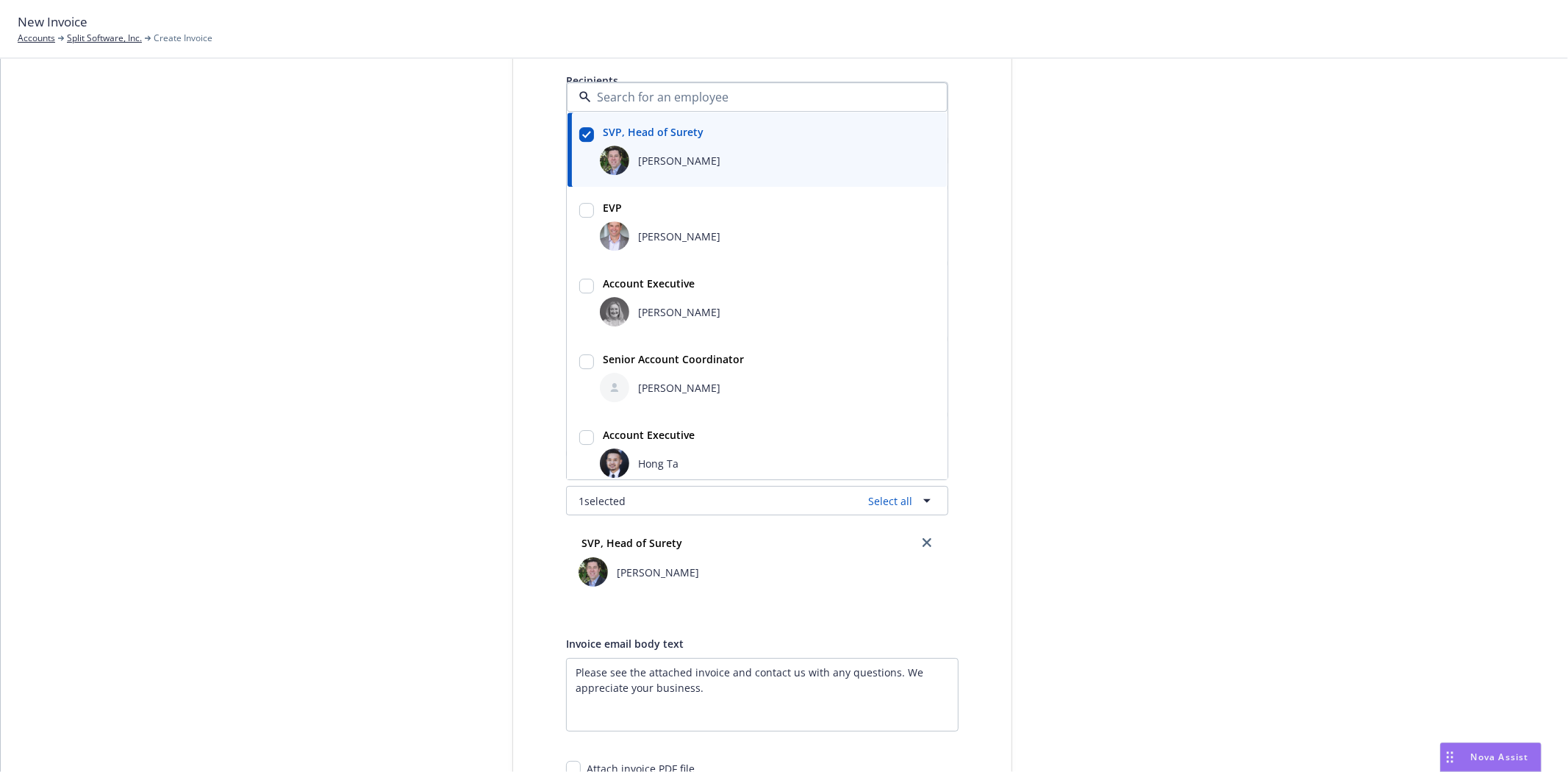
click at [671, 311] on span "Erin Bautista" at bounding box center [679, 311] width 83 height 15
checkbox input "true"
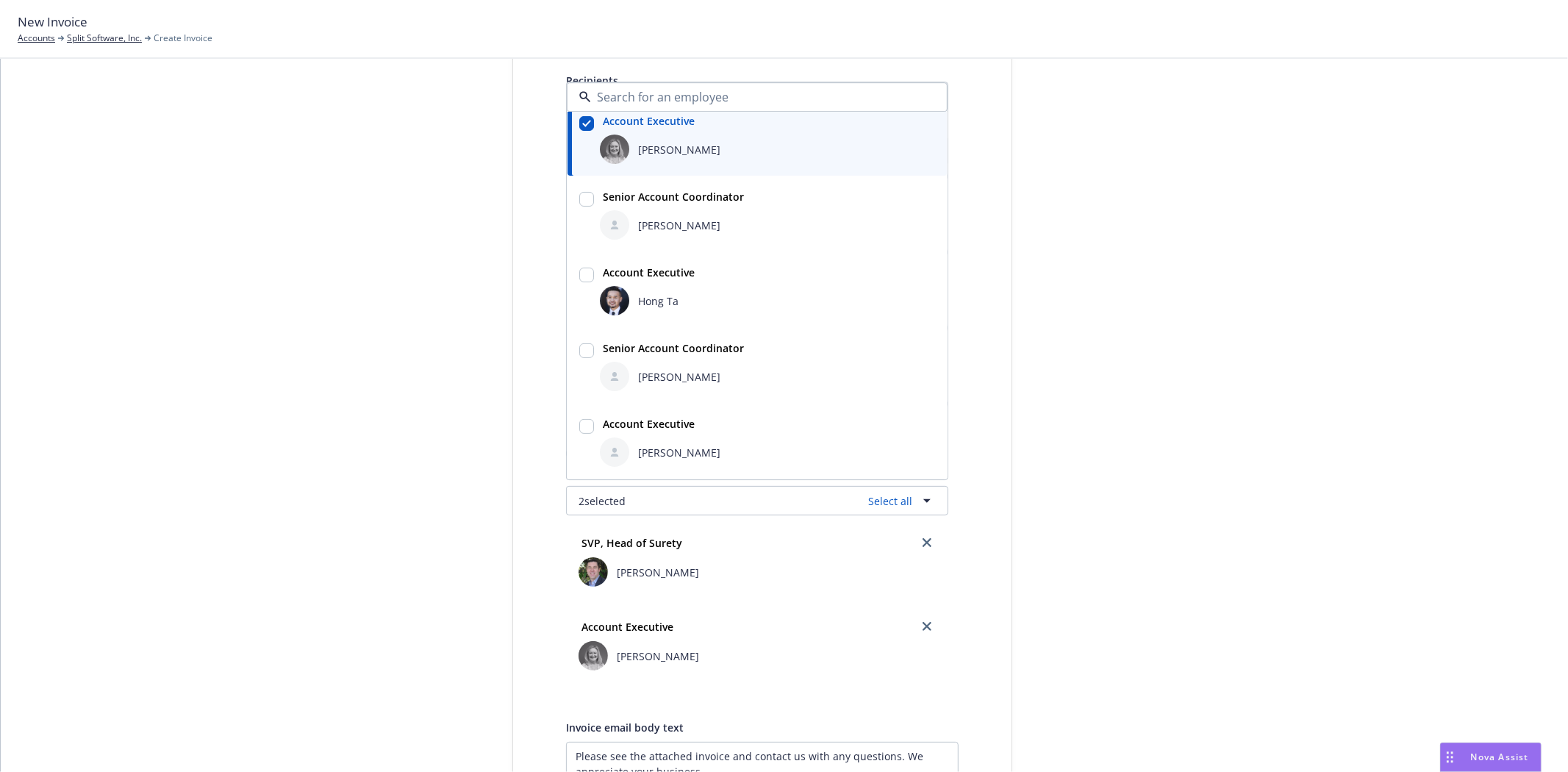
scroll to position [0, 0]
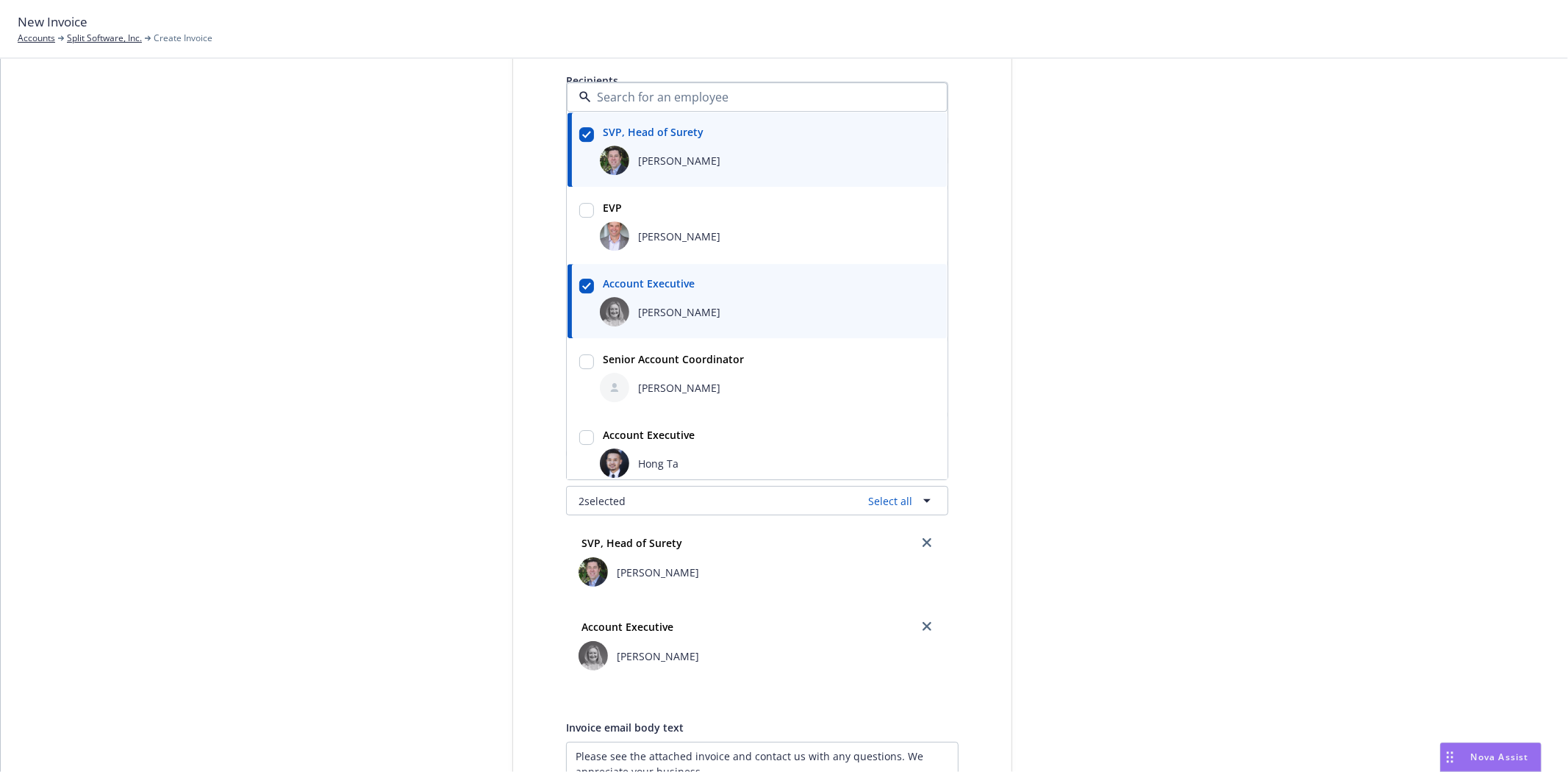
click at [645, 384] on span "Halle Bautista" at bounding box center [679, 387] width 83 height 15
checkbox input "true"
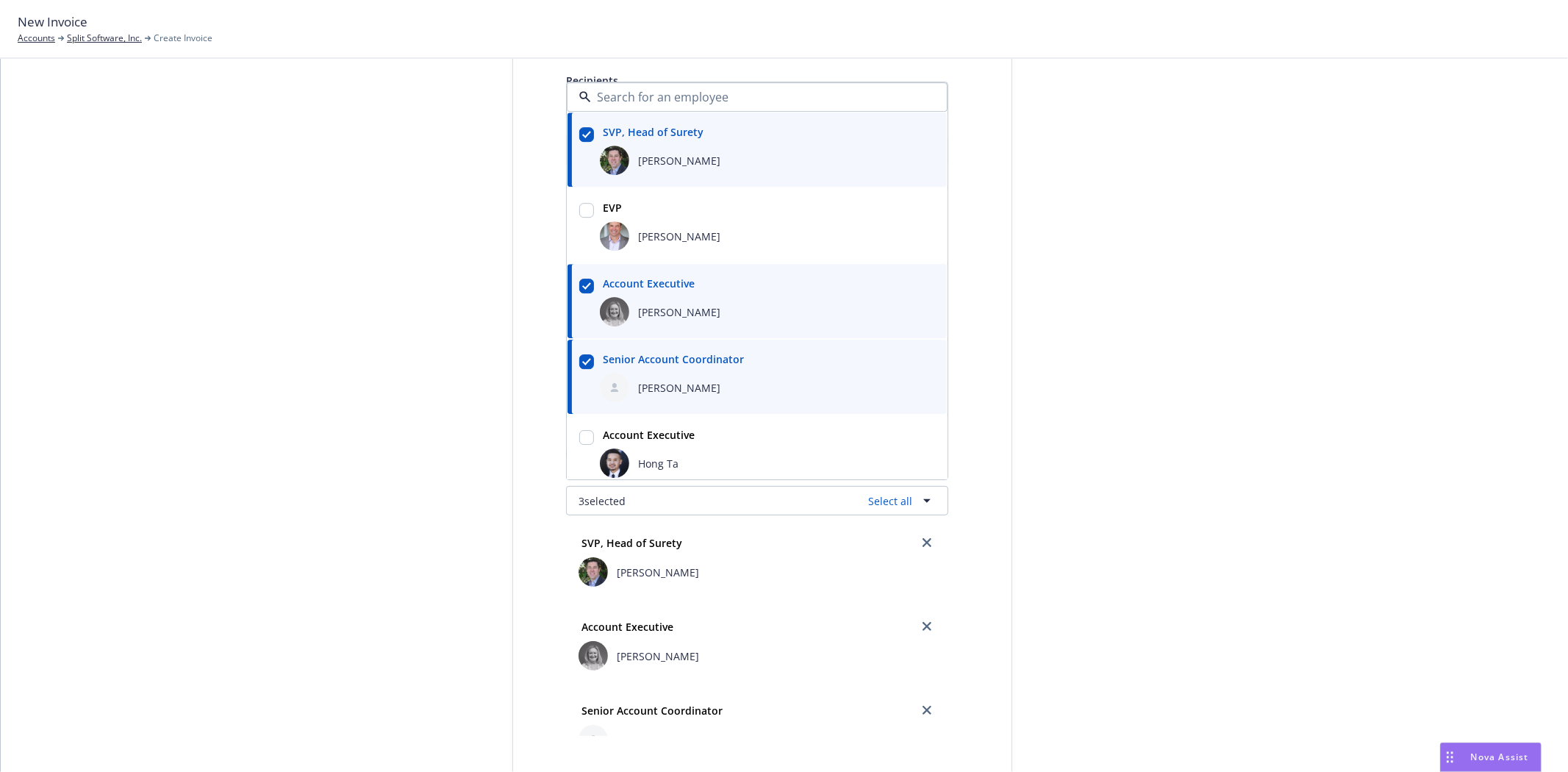
click at [216, 365] on div "Select billable items Review information 3 Share with client Share with client …" at bounding box center [784, 484] width 1533 height 1207
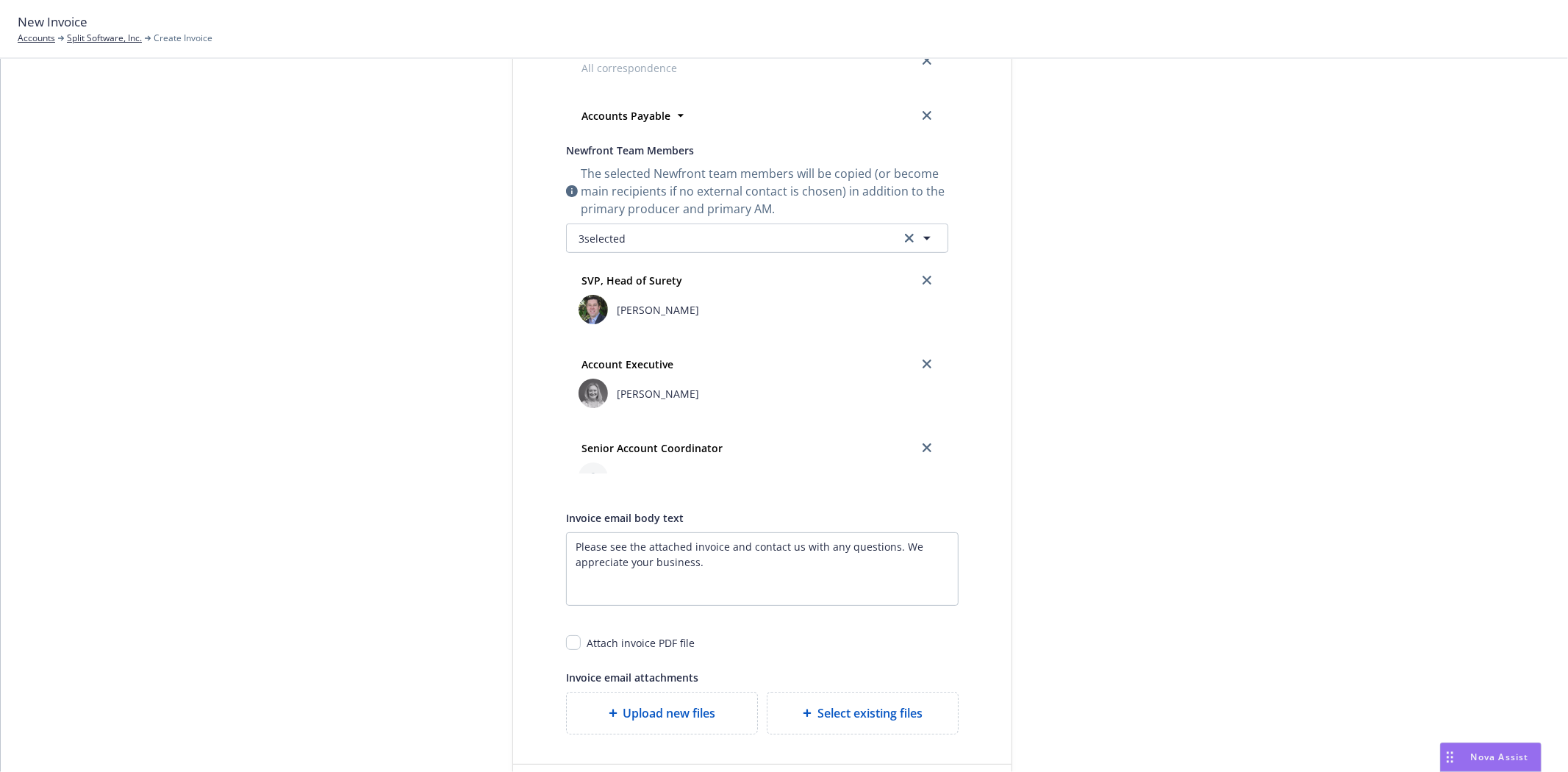
scroll to position [563, 0]
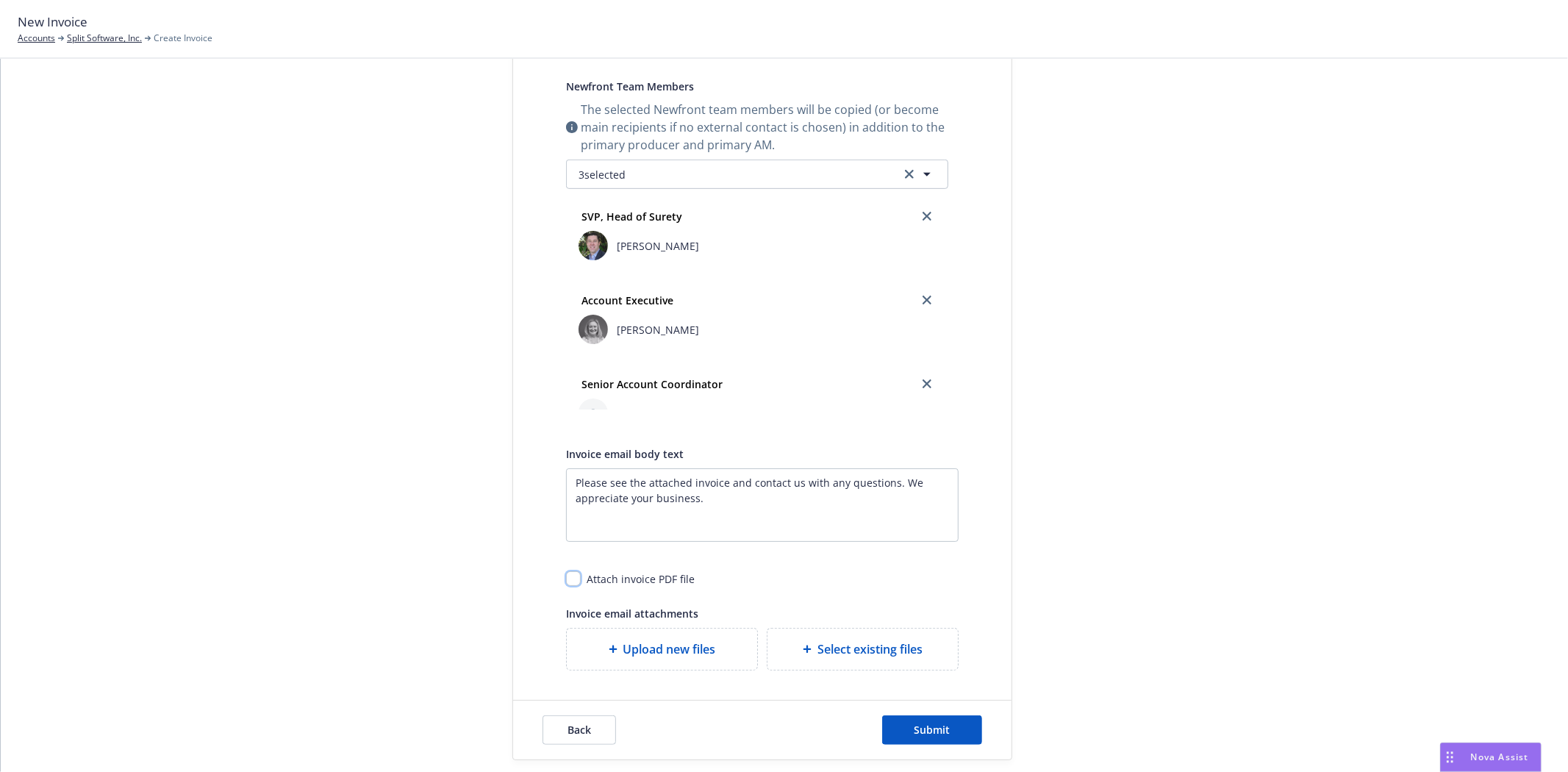
click at [566, 573] on input "checkbox" at bounding box center [573, 579] width 15 height 15
checkbox input "true"
click at [991, 739] on div "Back Submit" at bounding box center [762, 730] width 499 height 59
click at [962, 738] on button "Submit" at bounding box center [932, 729] width 100 height 29
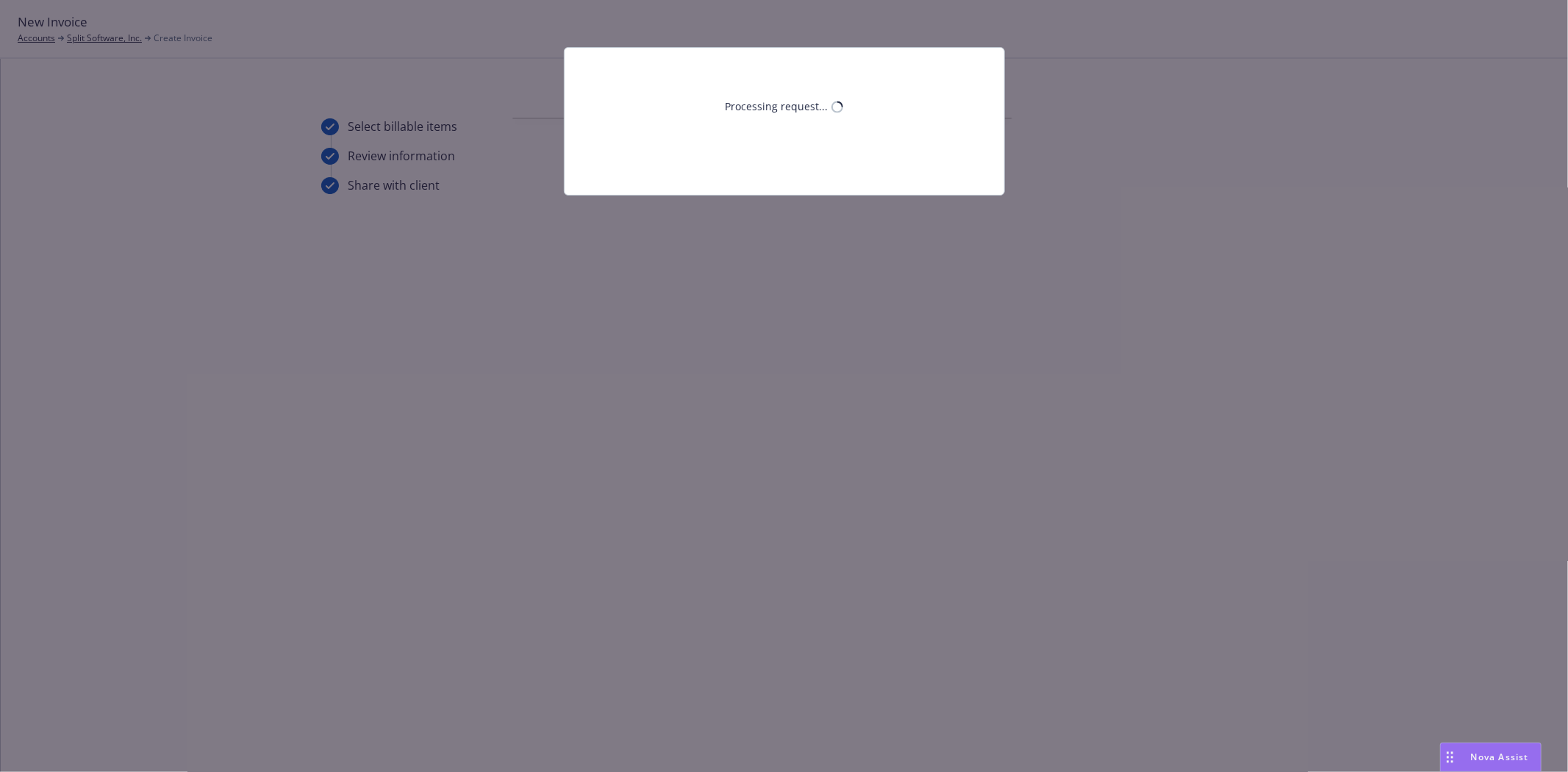
scroll to position [0, 0]
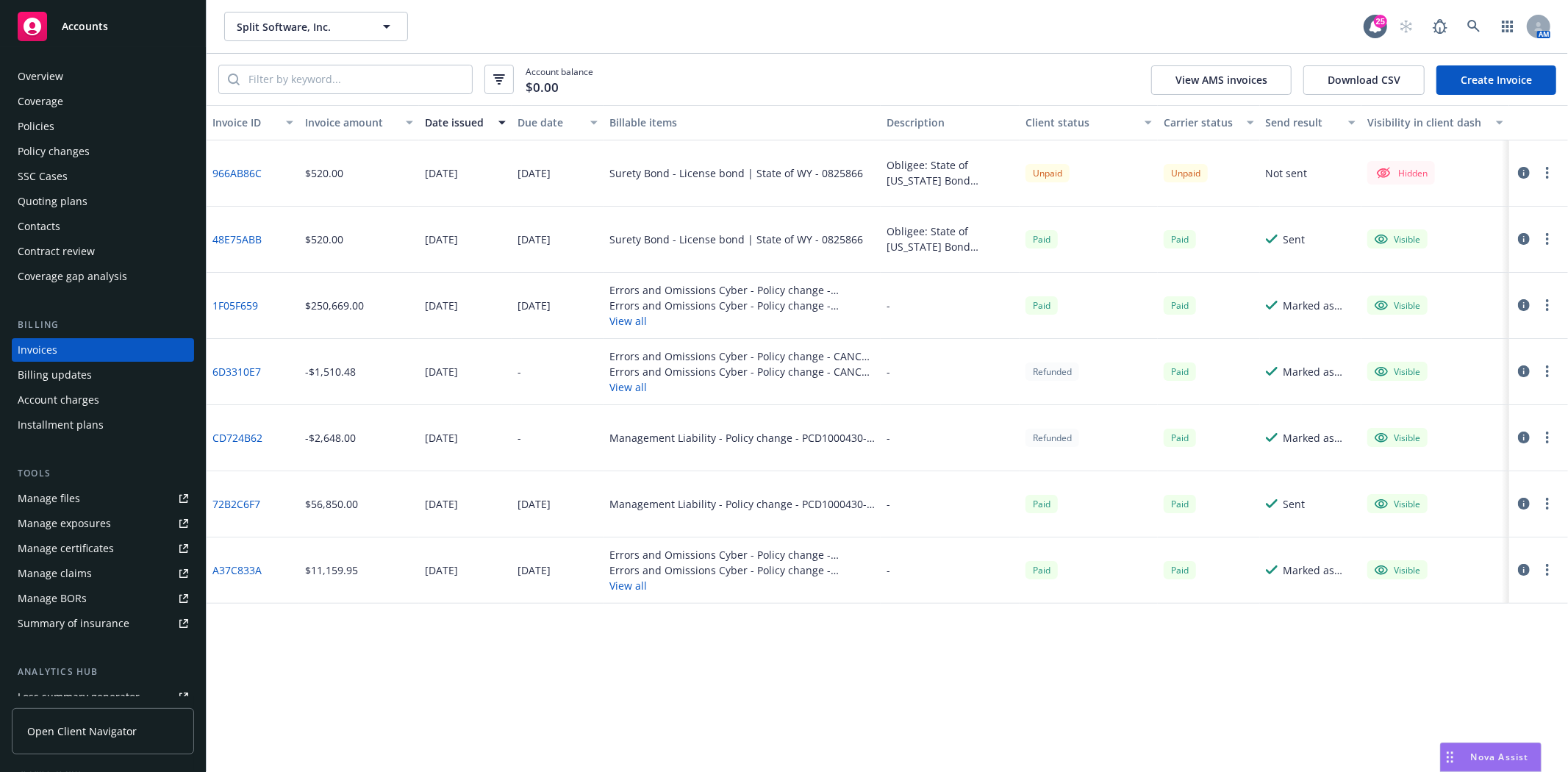
click at [1555, 172] on button "button" at bounding box center [1548, 173] width 18 height 18
click at [1475, 300] on link "Make it visible in client dash" at bounding box center [1462, 291] width 187 height 29
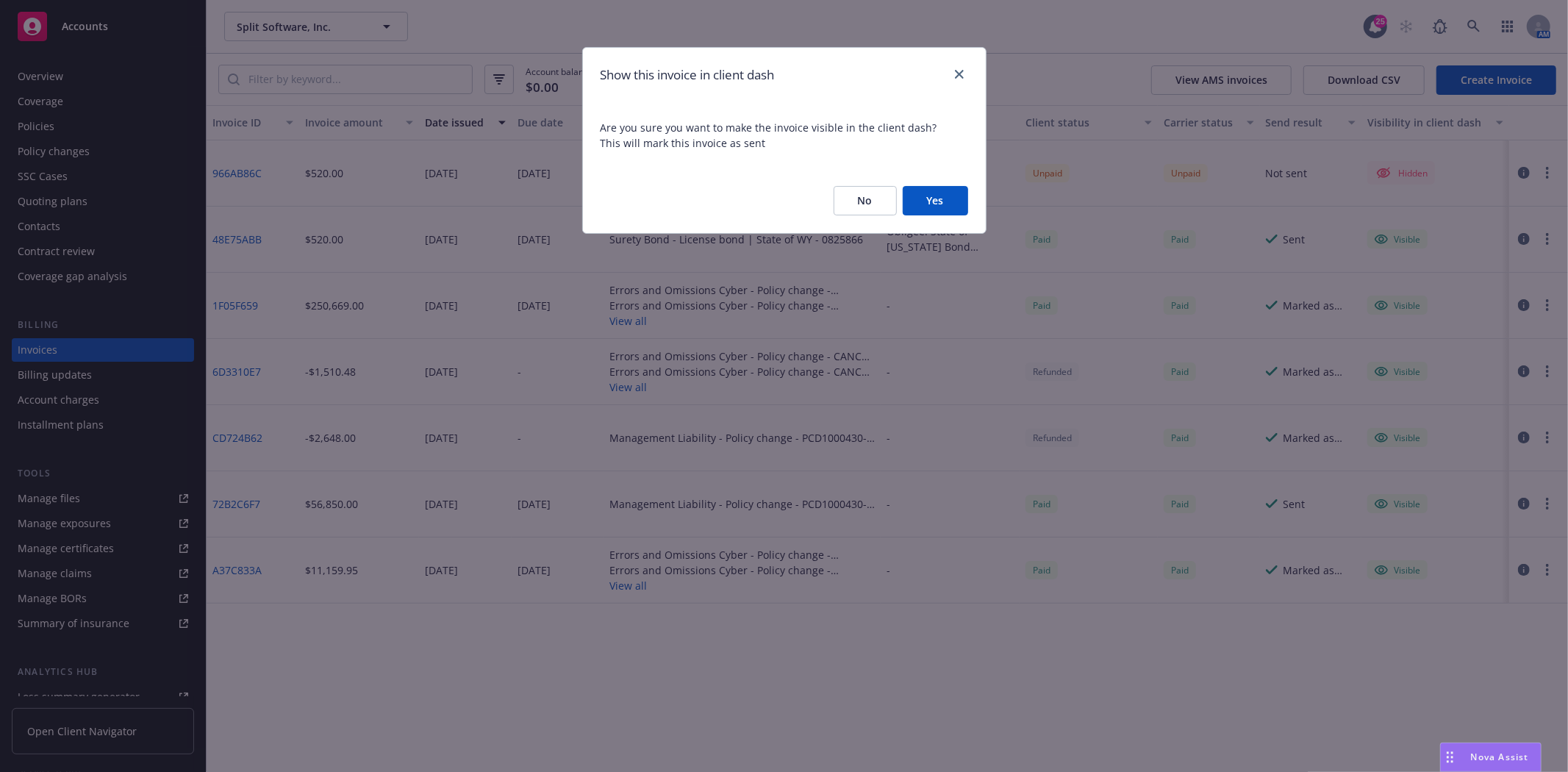
click at [930, 204] on button "Yes" at bounding box center [935, 201] width 66 height 29
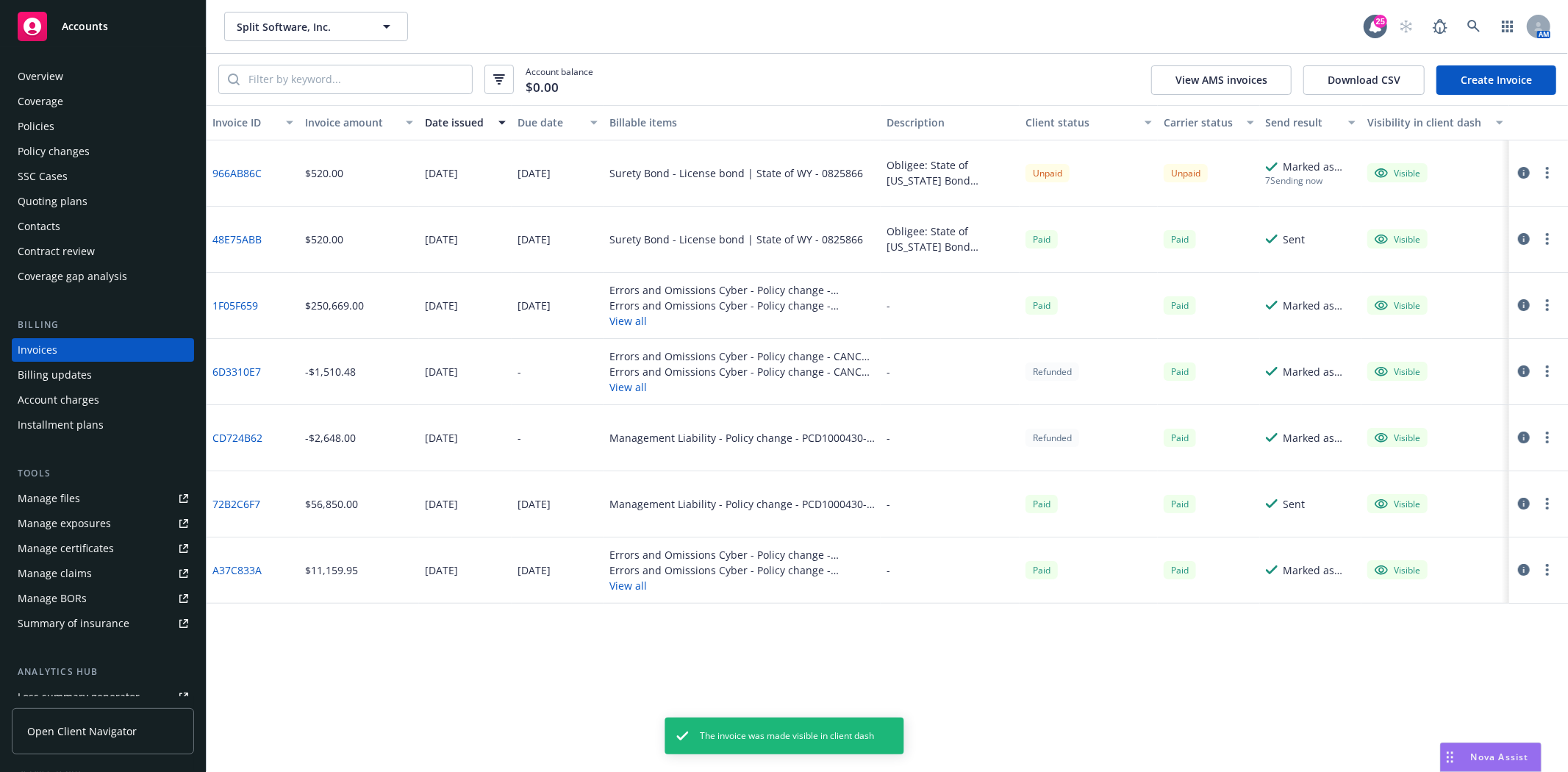
click at [1542, 161] on div at bounding box center [1539, 173] width 59 height 67
click at [1552, 167] on button "button" at bounding box center [1548, 173] width 18 height 18
click at [1466, 346] on link "Generate invoice PDF" at bounding box center [1462, 351] width 187 height 29
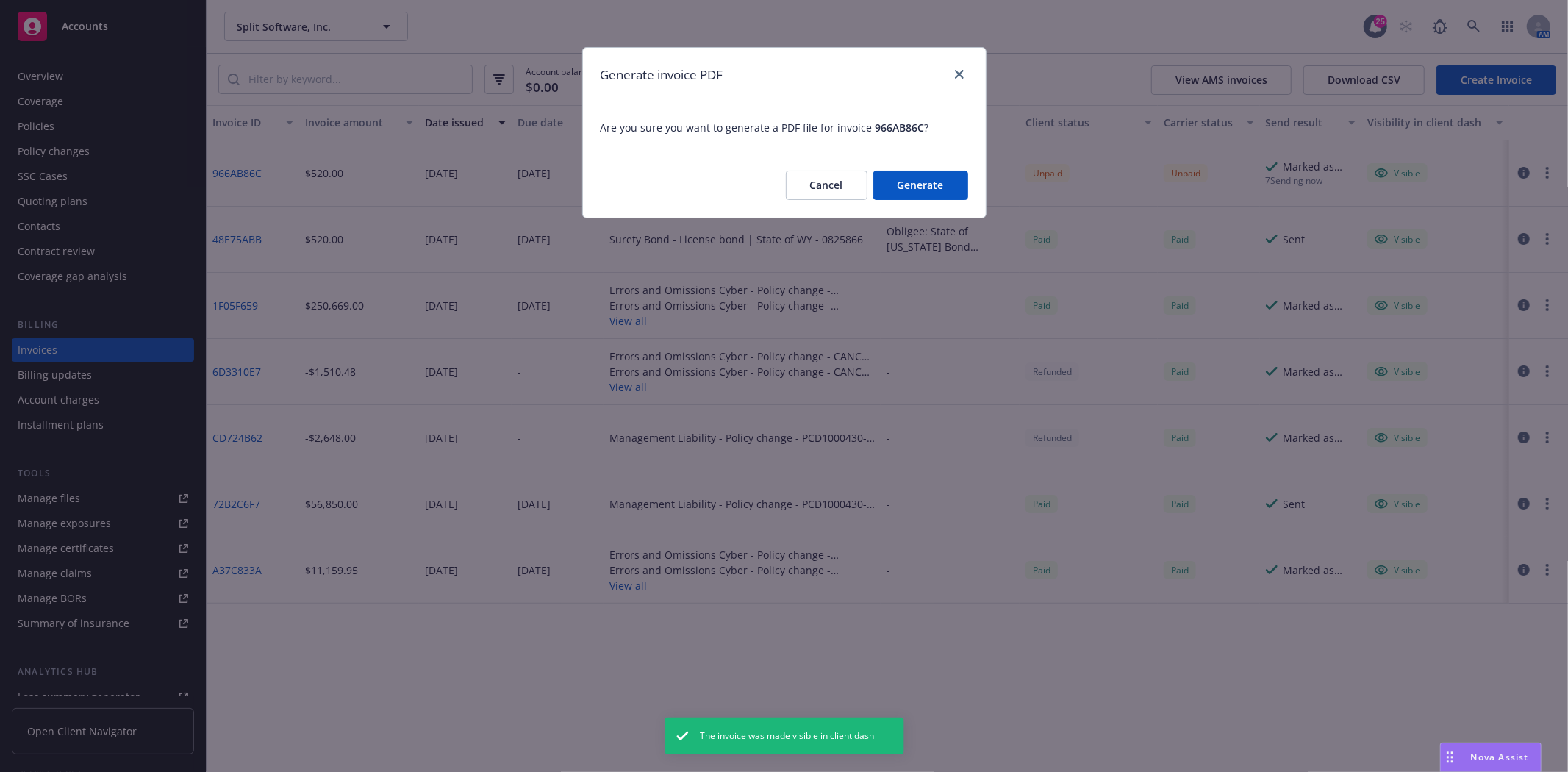
click at [907, 189] on button "Generate" at bounding box center [920, 185] width 95 height 29
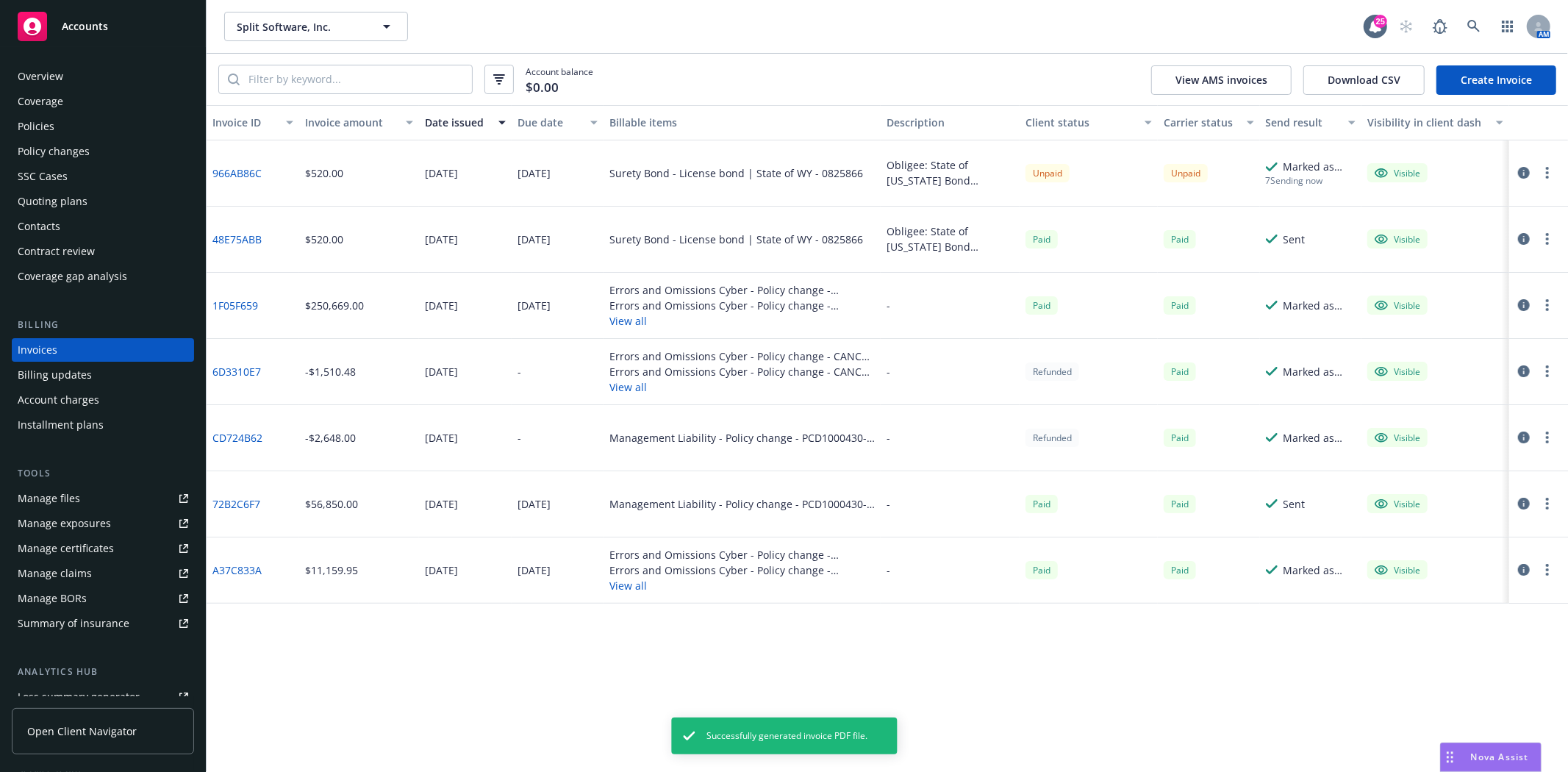
click at [1547, 170] on icon "button" at bounding box center [1547, 172] width 3 height 12
click at [1438, 338] on link "Download invoice PDF" at bounding box center [1462, 351] width 187 height 29
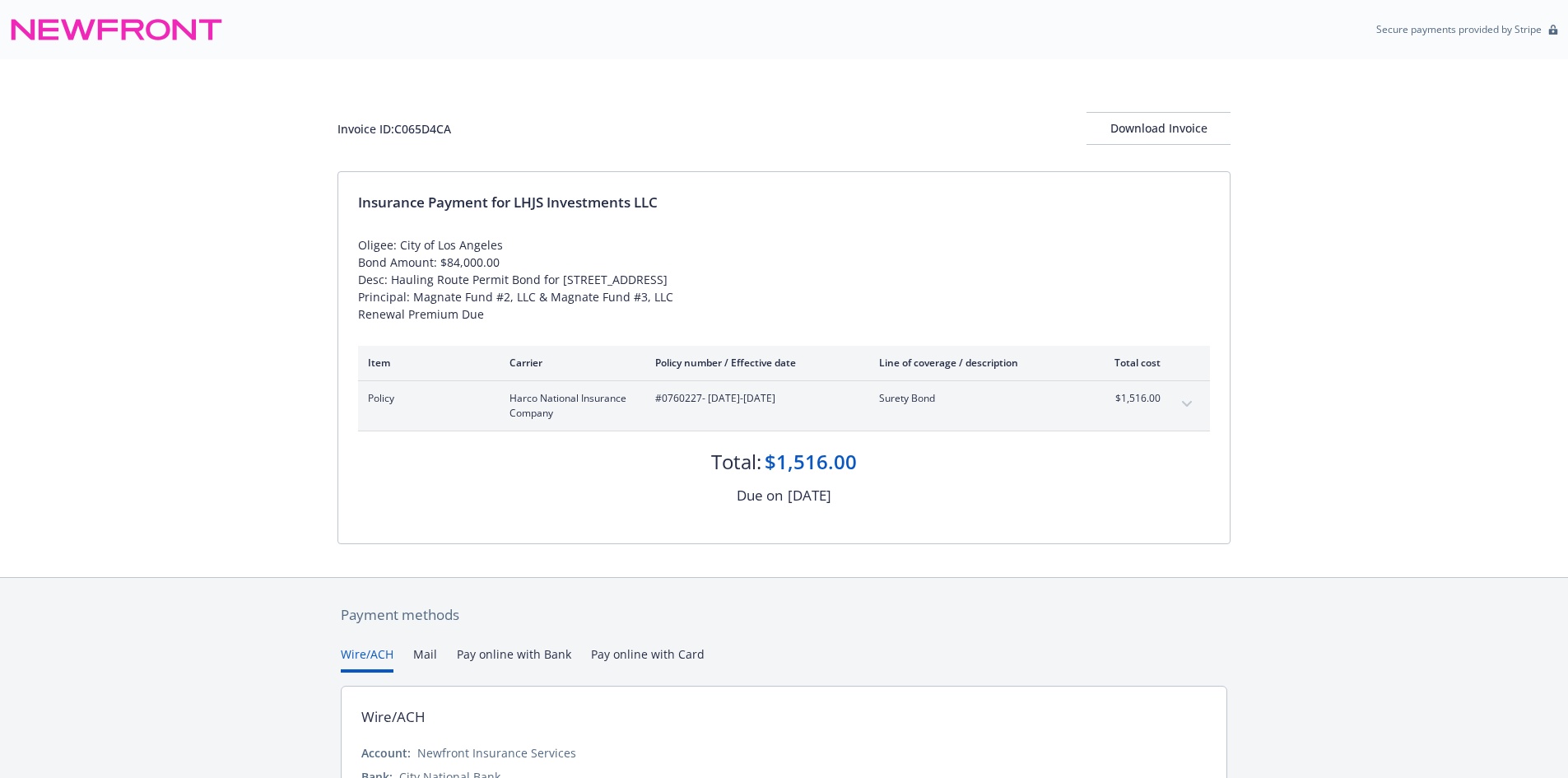
click at [432, 132] on div "Invoice ID: C065D4CA" at bounding box center [394, 128] width 113 height 17
copy div "C065D4CA"
click at [691, 405] on span "#0760227 - [DATE]-[DATE]" at bounding box center [753, 398] width 198 height 15
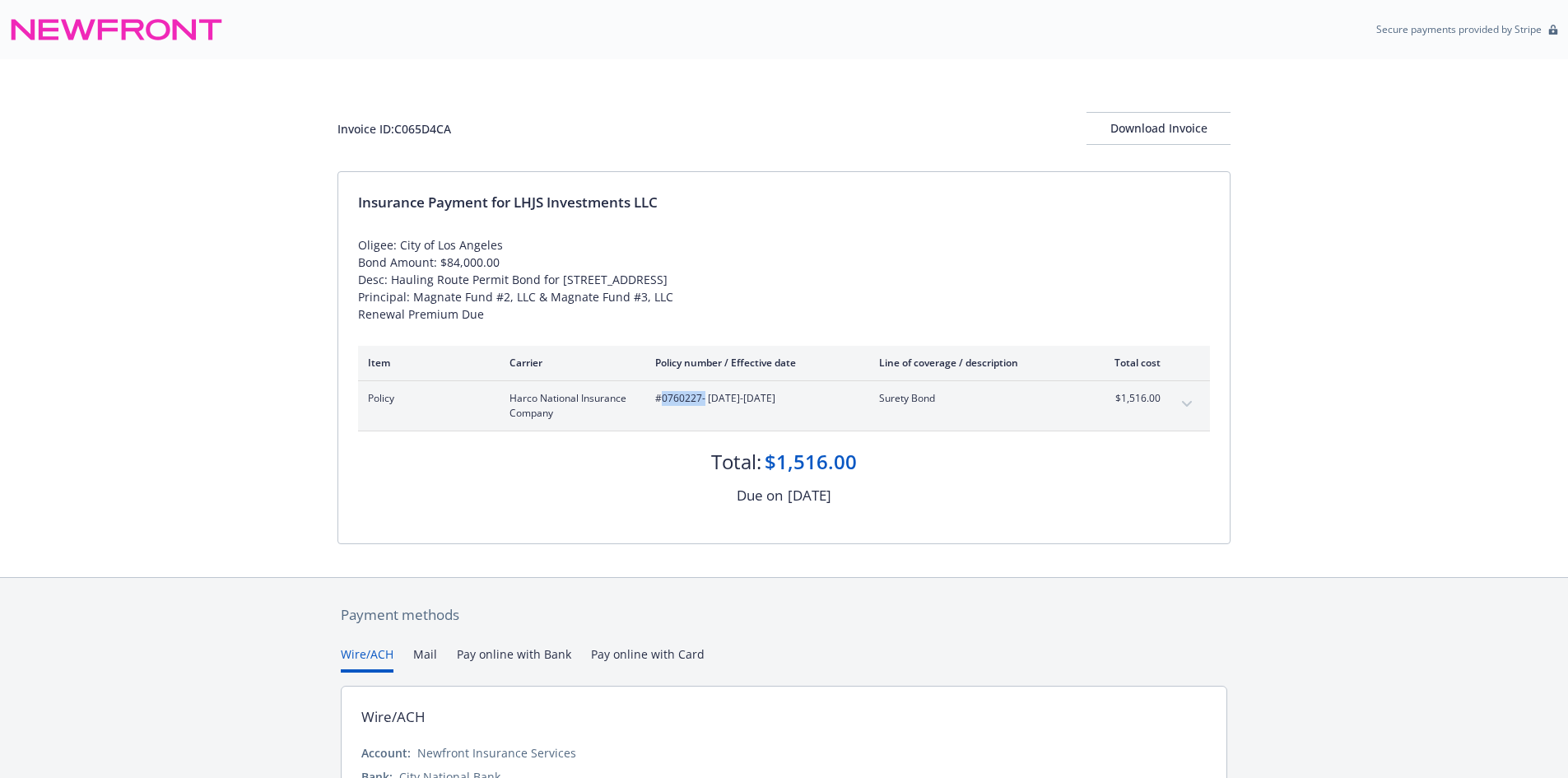
copy span "0760227"
click at [426, 127] on div "Invoice ID: C065D4CA" at bounding box center [394, 128] width 113 height 17
copy div "C065D4CA"
